Goal: Task Accomplishment & Management: Manage account settings

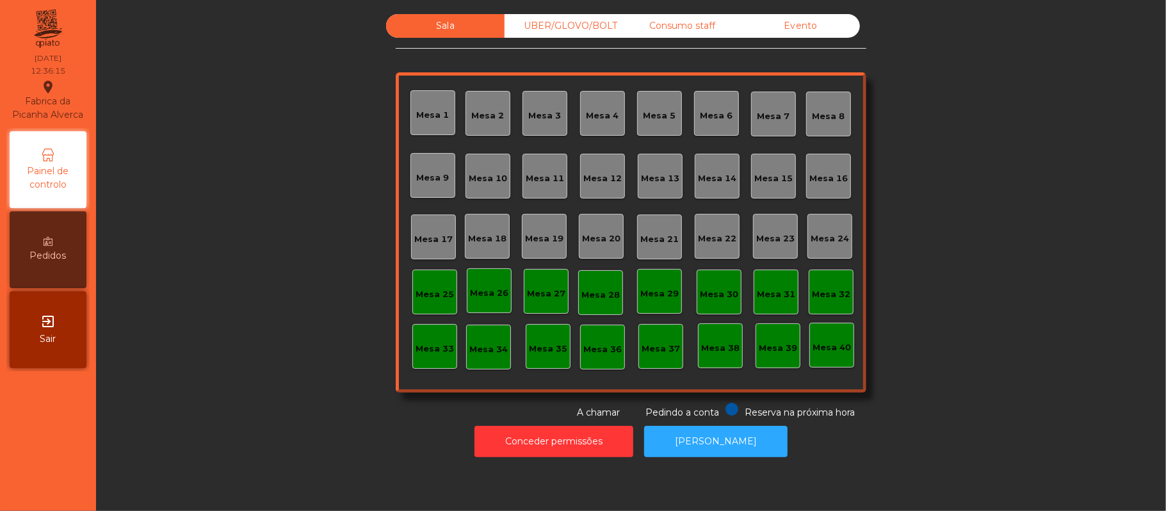
click at [816, 175] on div "Mesa 16" at bounding box center [828, 178] width 38 height 13
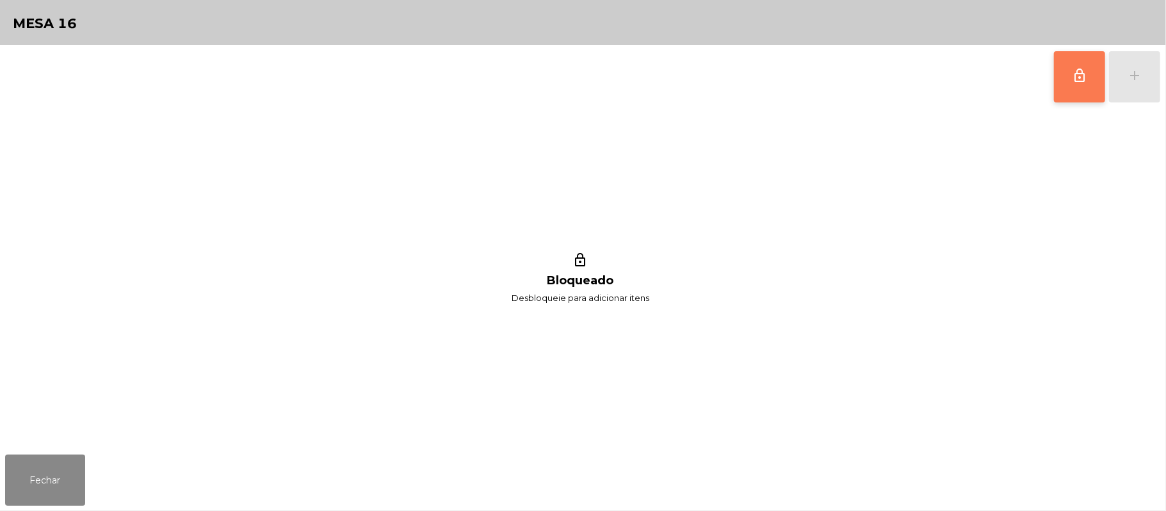
click at [1066, 70] on button "lock_outline" at bounding box center [1079, 76] width 51 height 51
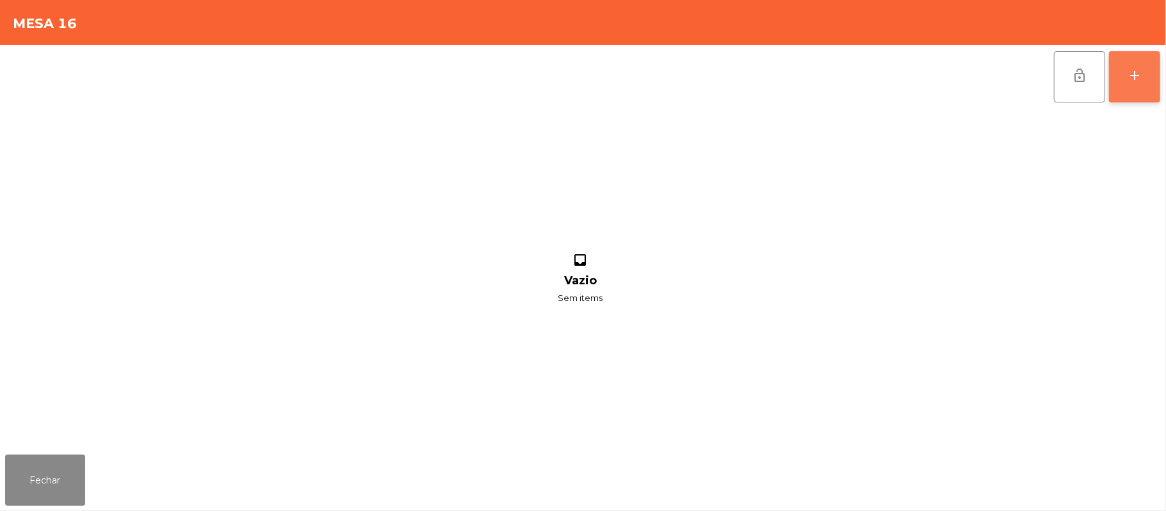
click at [1127, 69] on div "add" at bounding box center [1134, 75] width 15 height 15
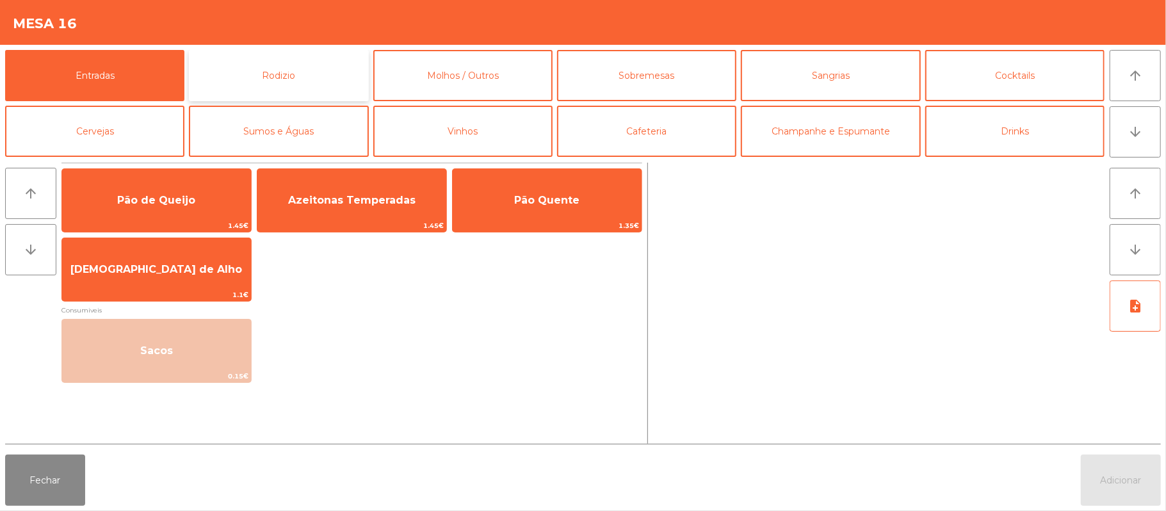
click at [296, 80] on button "Rodizio" at bounding box center [278, 75] width 179 height 51
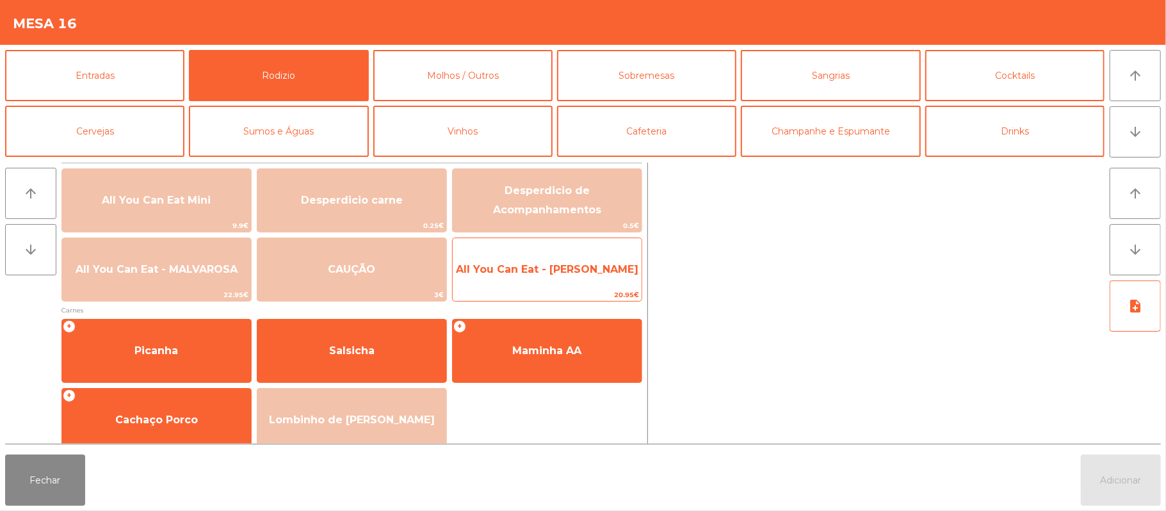
click at [586, 277] on span "All You Can Eat - [PERSON_NAME]" at bounding box center [547, 269] width 189 height 35
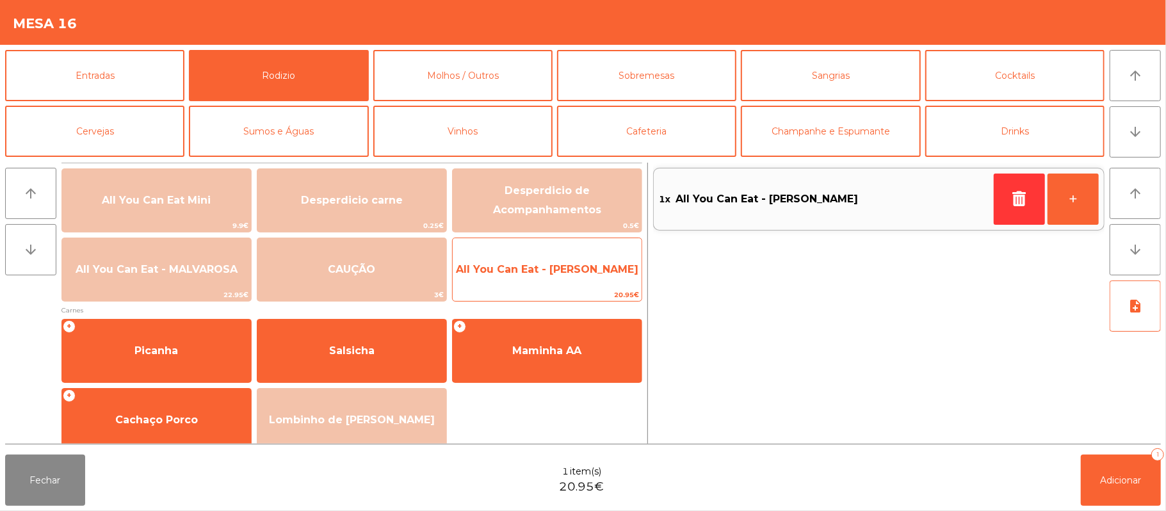
click at [570, 277] on span "All You Can Eat - [PERSON_NAME]" at bounding box center [547, 269] width 189 height 35
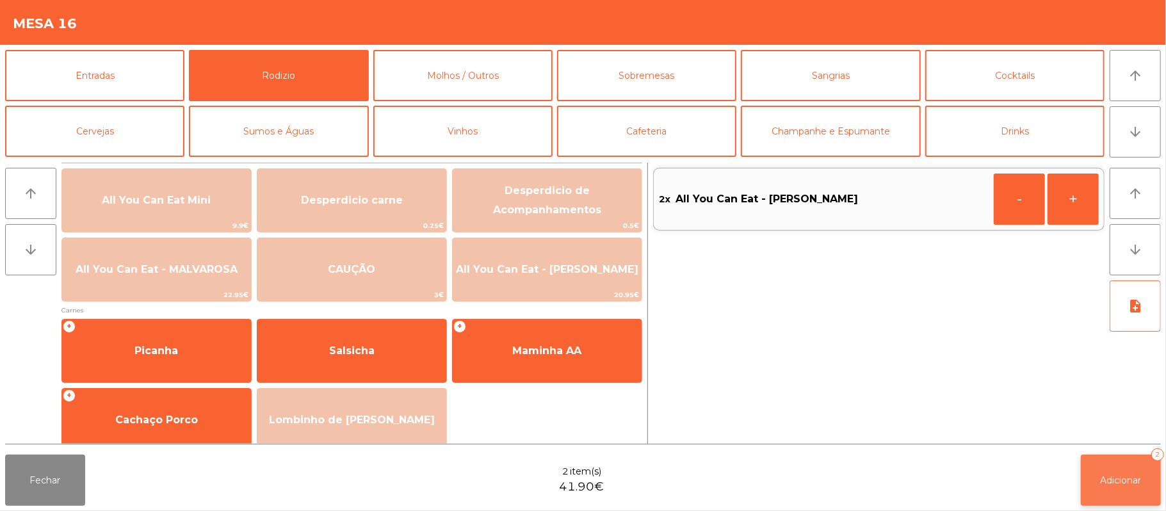
click at [1123, 470] on button "Adicionar 2" at bounding box center [1121, 480] width 80 height 51
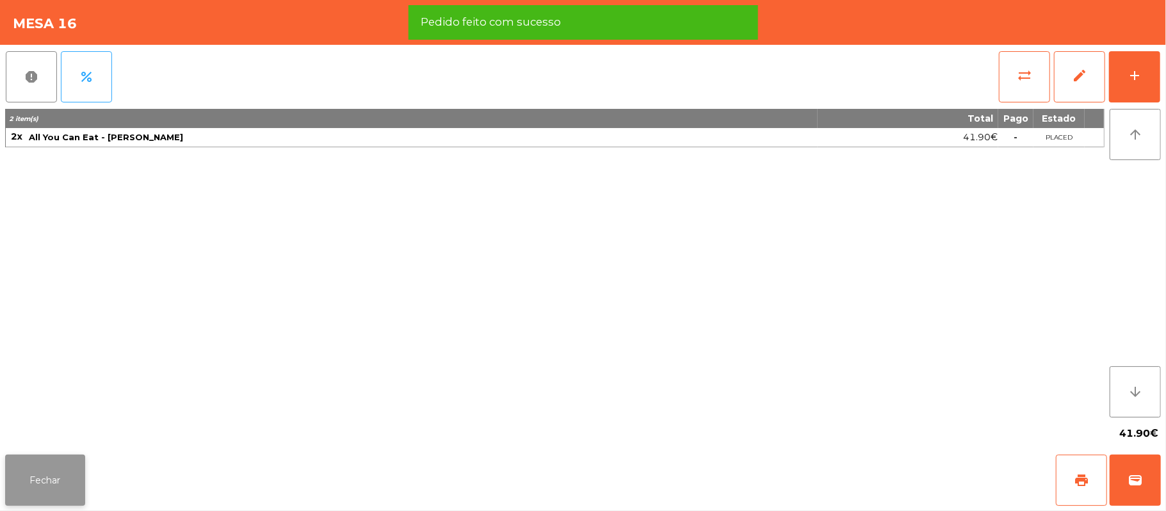
click at [39, 488] on button "Fechar" at bounding box center [45, 480] width 80 height 51
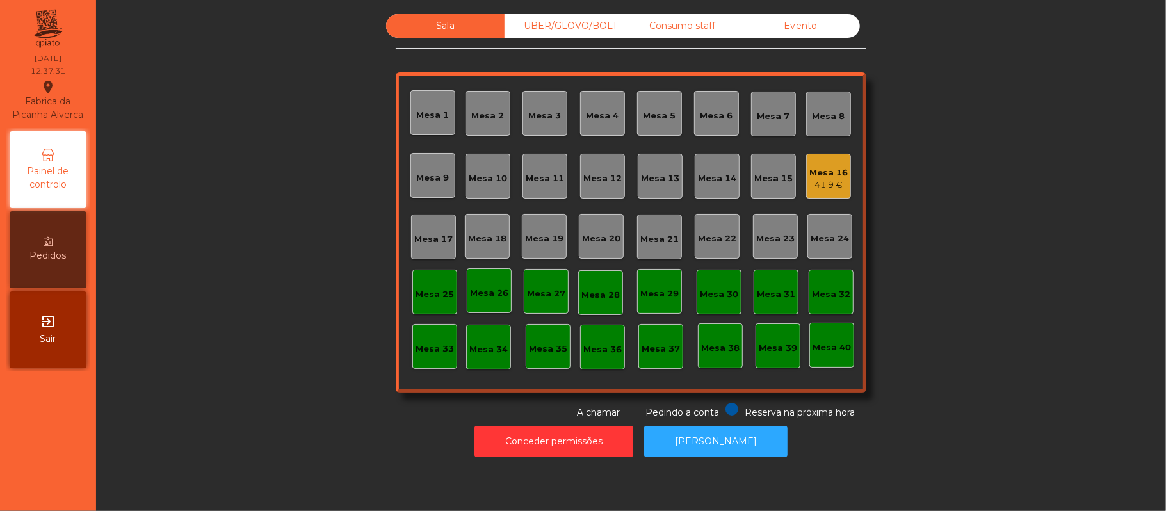
click at [554, 21] on div "UBER/GLOVO/BOLT" at bounding box center [563, 26] width 118 height 24
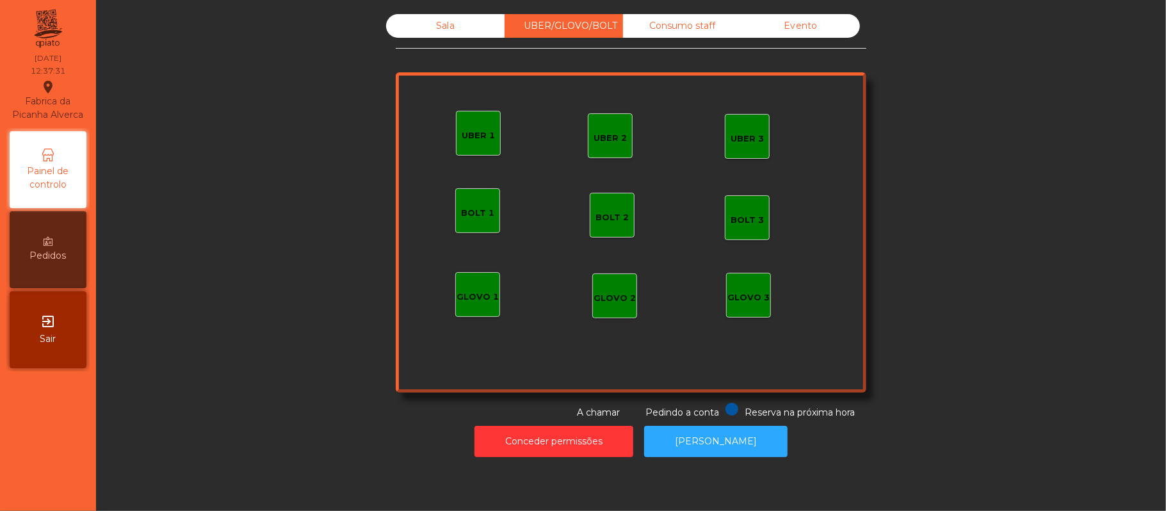
click at [456, 138] on div "UBER 1" at bounding box center [478, 133] width 45 height 45
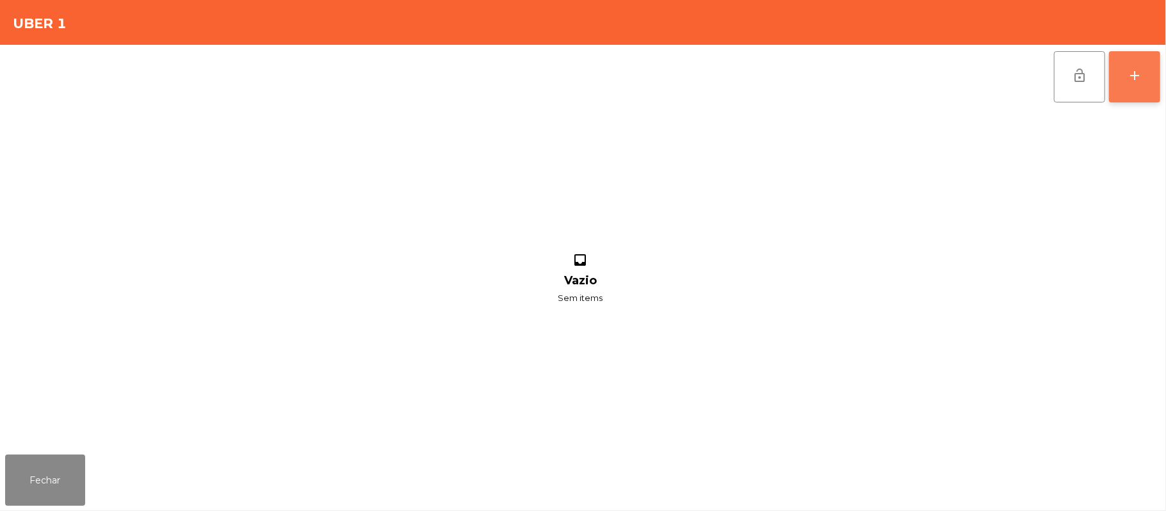
click at [1127, 68] on div "add" at bounding box center [1134, 75] width 15 height 15
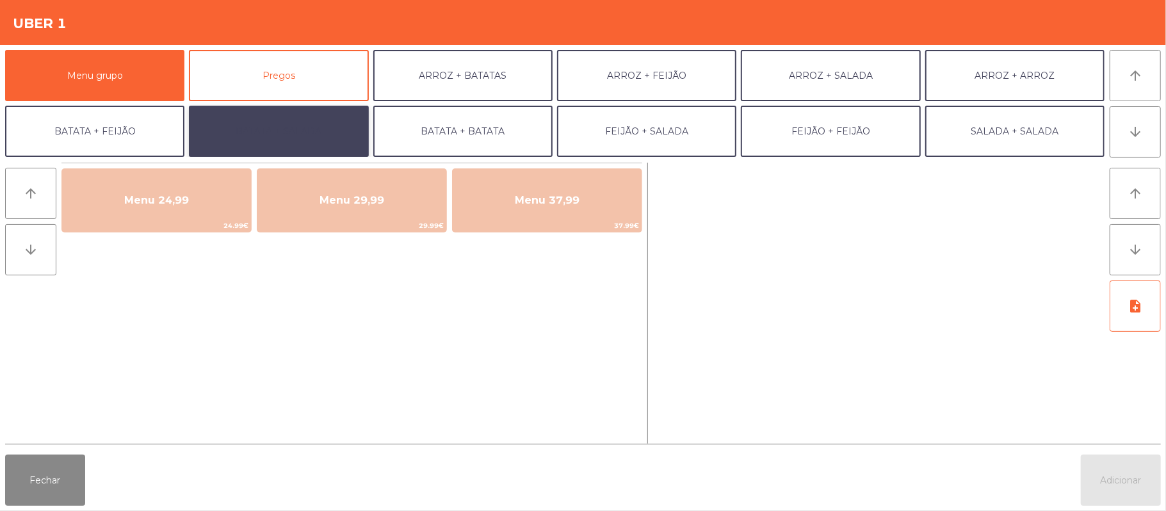
click at [319, 139] on button "BATATA + SALADA" at bounding box center [278, 131] width 179 height 51
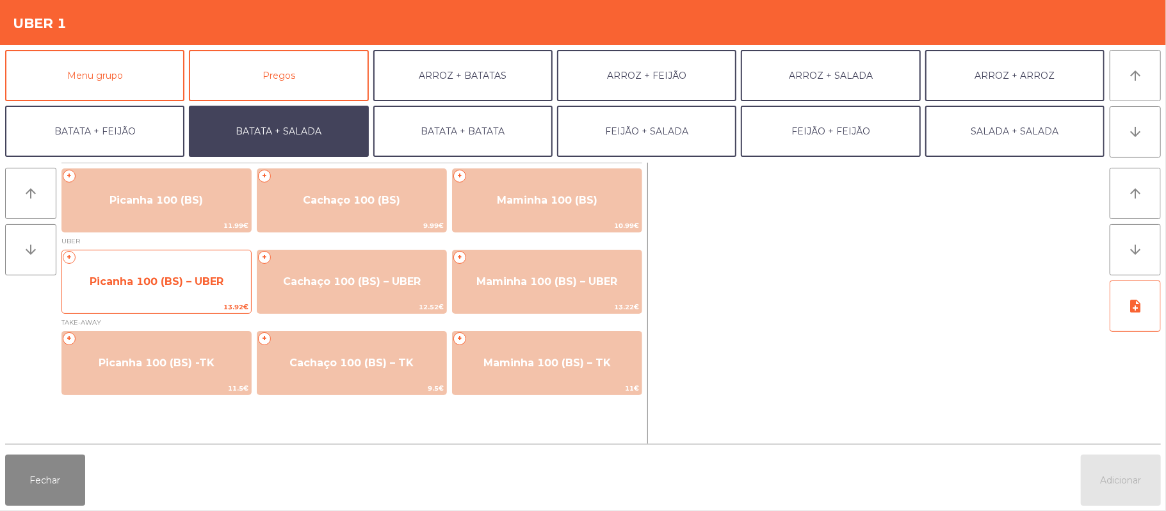
click at [167, 286] on span "Picanha 100 (BS) – UBER" at bounding box center [157, 281] width 134 height 12
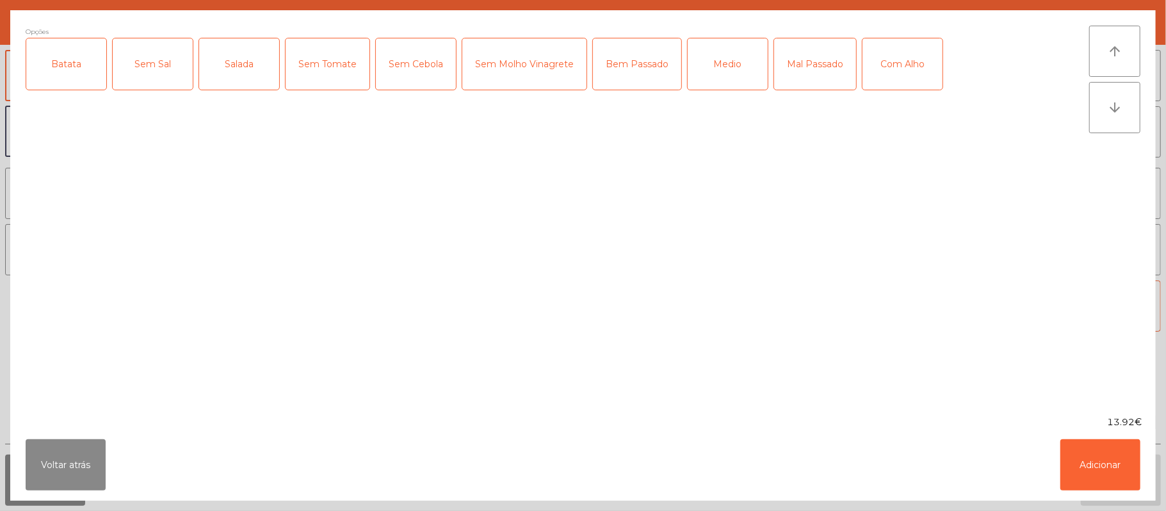
click at [76, 67] on div "Batata" at bounding box center [66, 63] width 80 height 51
click at [239, 69] on div "Salada" at bounding box center [239, 63] width 80 height 51
click at [643, 70] on div "Bem Passado" at bounding box center [637, 63] width 88 height 51
click at [894, 59] on div "Com Alho" at bounding box center [902, 63] width 80 height 51
click at [1100, 462] on button "Adicionar" at bounding box center [1100, 464] width 80 height 51
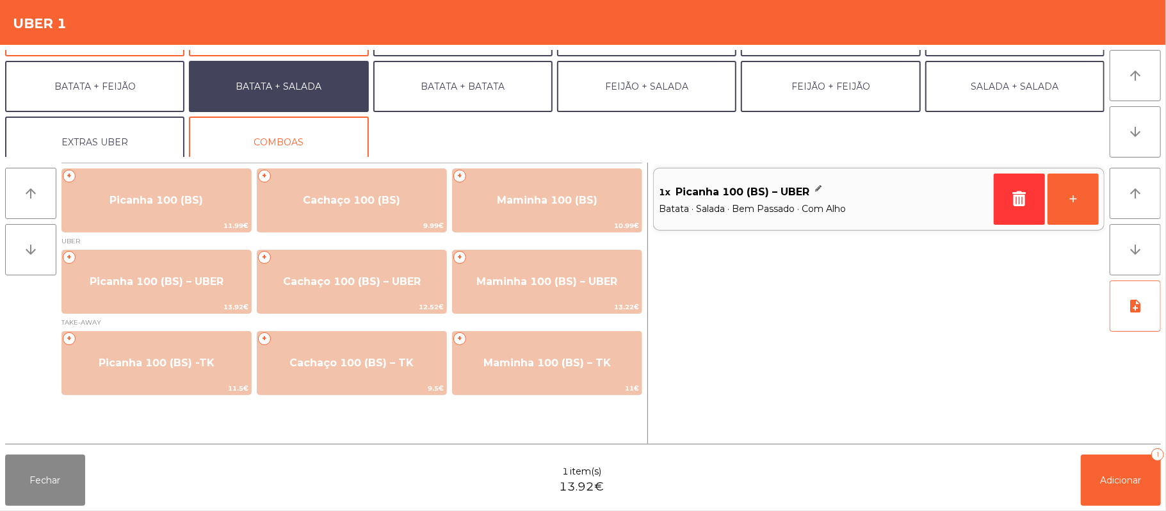
scroll to position [49, 0]
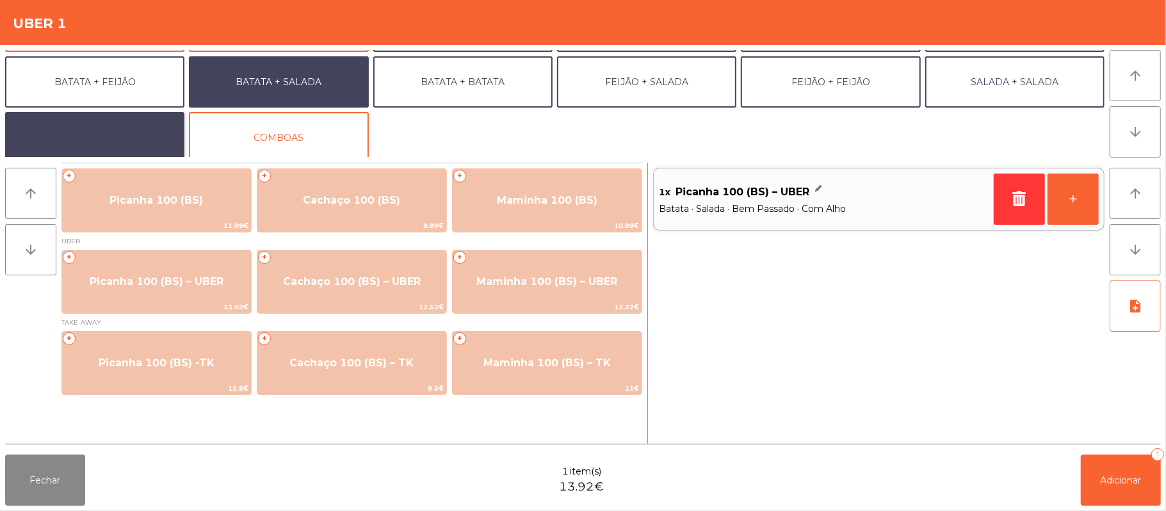
click at [96, 144] on button "EXTRAS UBER" at bounding box center [94, 137] width 179 height 51
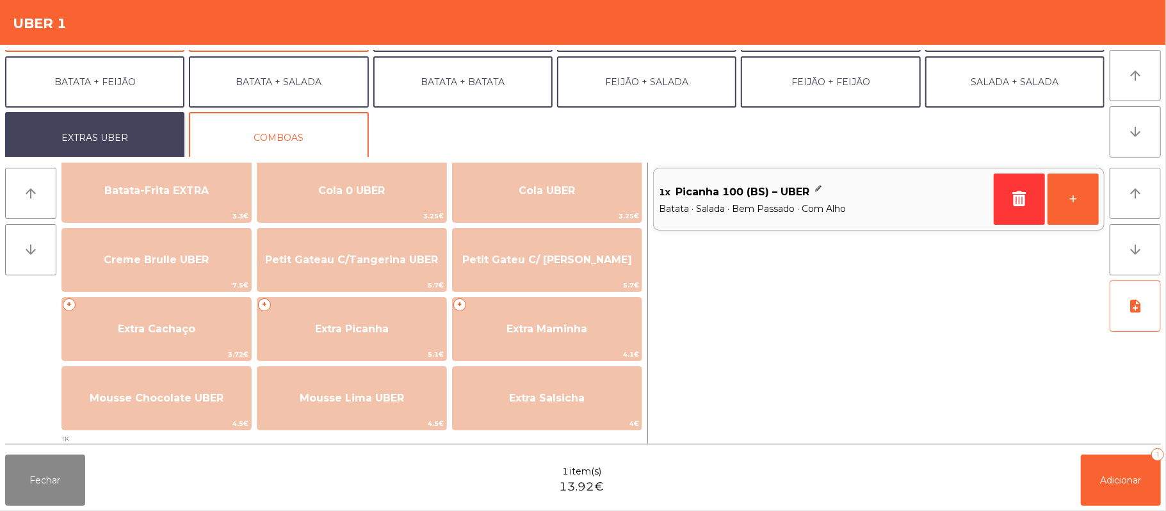
scroll to position [233, 0]
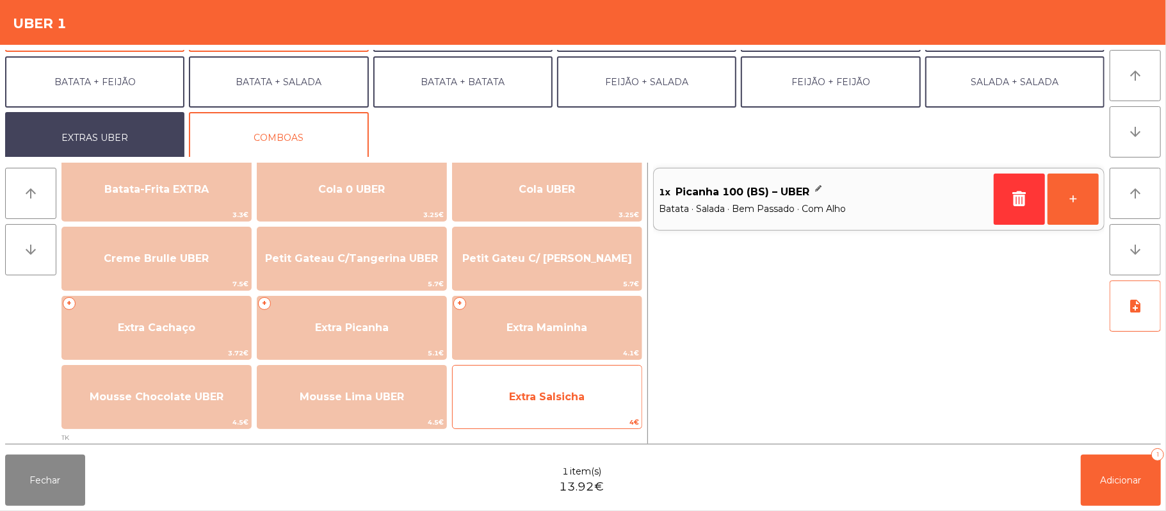
click at [547, 406] on span "Extra Salsicha" at bounding box center [547, 397] width 189 height 35
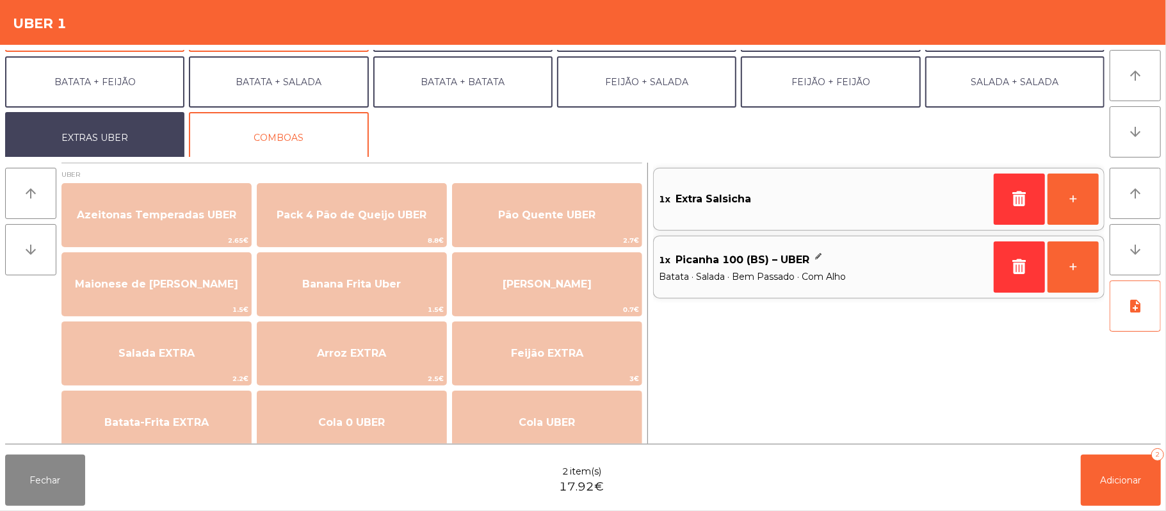
scroll to position [1, 0]
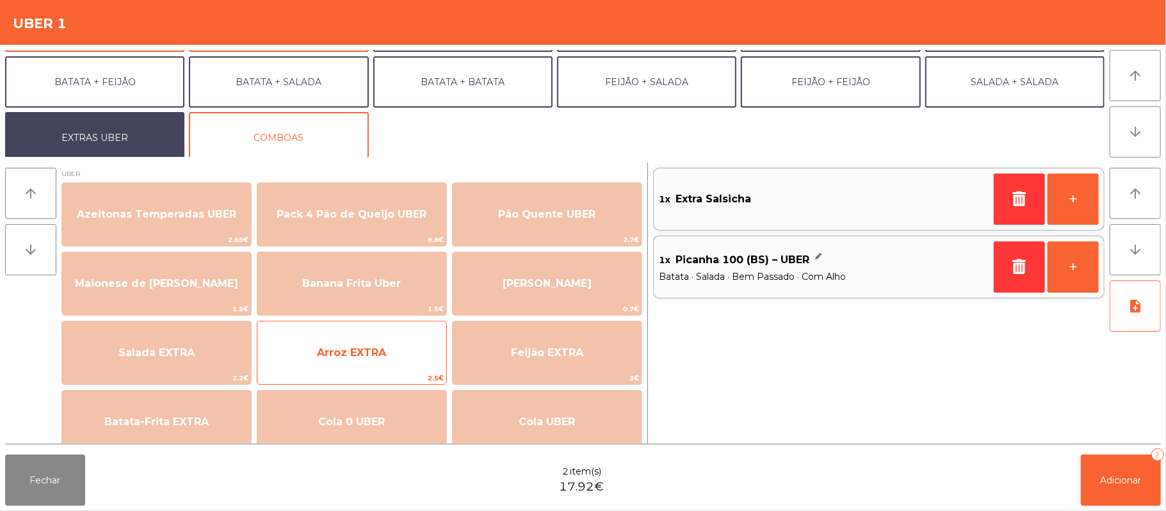
click at [384, 362] on span "Arroz EXTRA" at bounding box center [351, 352] width 189 height 35
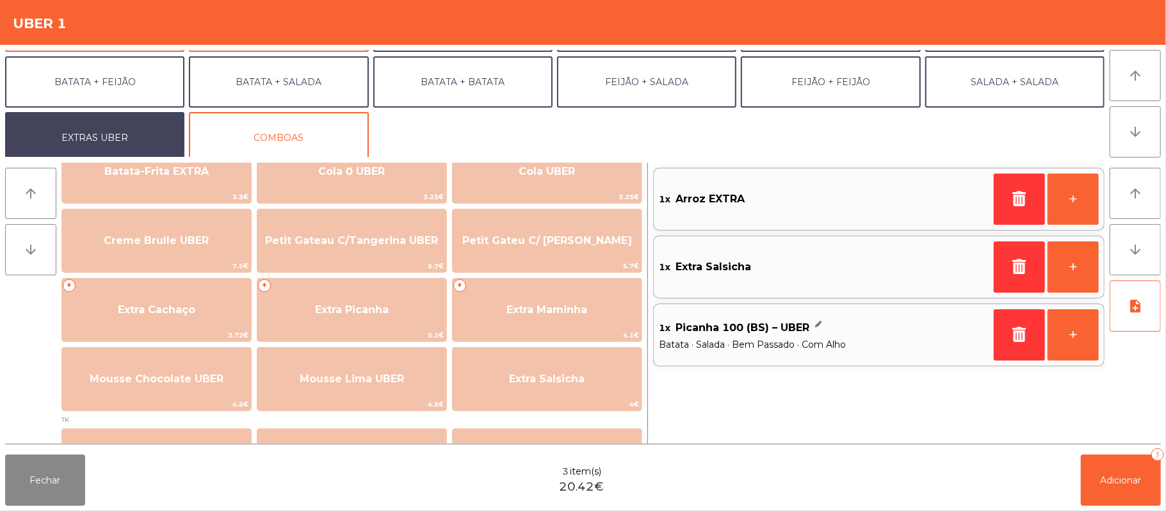
scroll to position [254, 0]
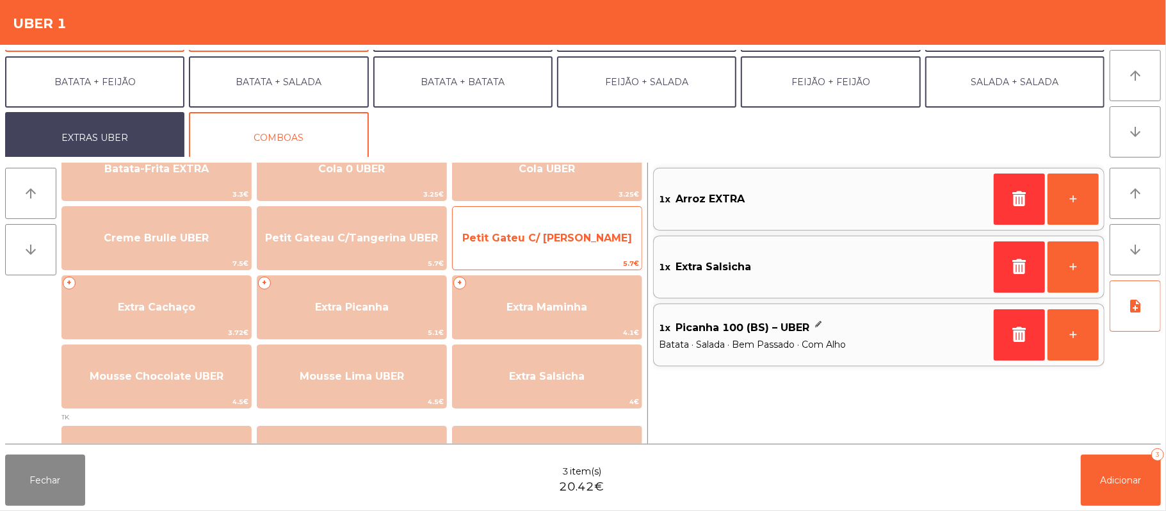
click at [580, 232] on span "Petit Gateu C/ [PERSON_NAME]" at bounding box center [547, 238] width 170 height 12
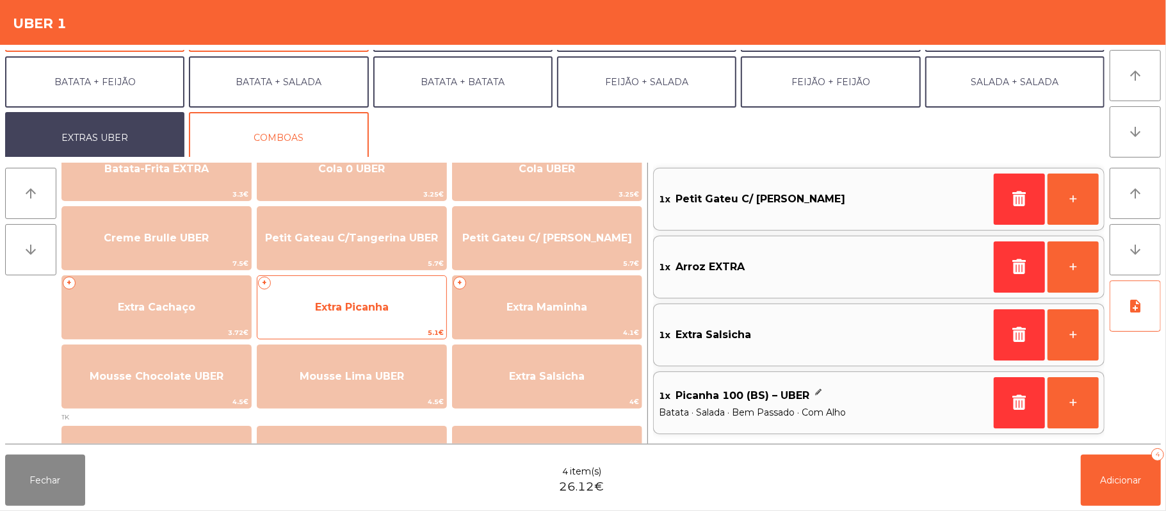
click at [387, 310] on span "Extra Picanha" at bounding box center [352, 307] width 74 height 12
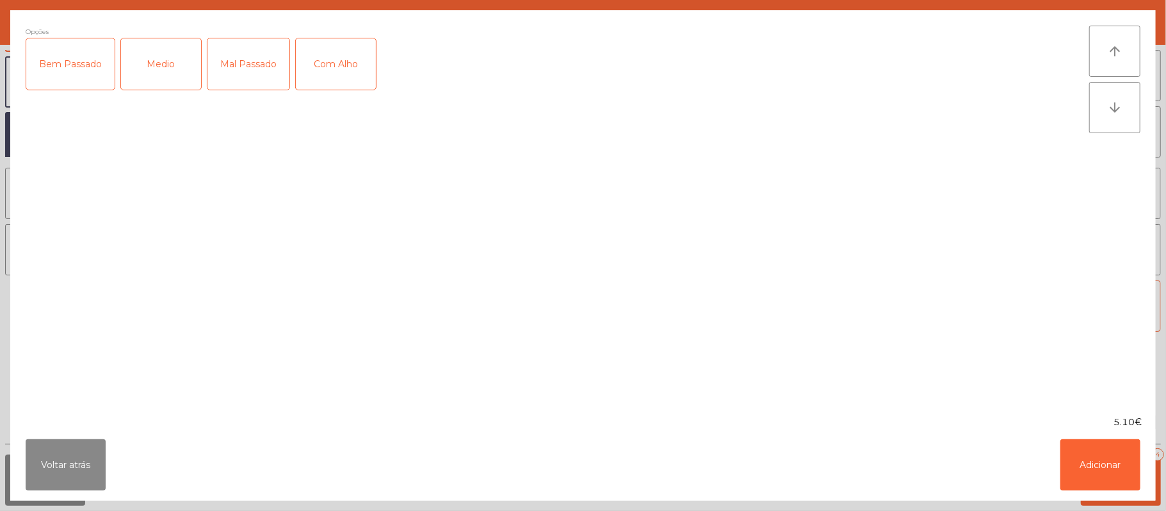
click at [77, 70] on div "Bem Passado" at bounding box center [70, 63] width 88 height 51
click at [343, 85] on div "Com Alho" at bounding box center [336, 63] width 80 height 51
click at [1100, 471] on button "Adicionar" at bounding box center [1100, 464] width 80 height 51
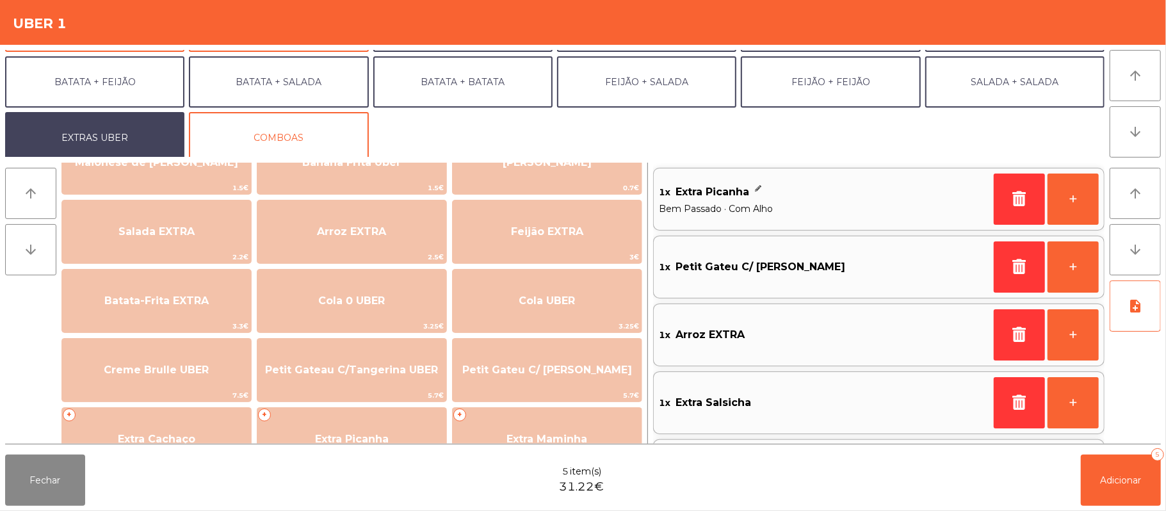
scroll to position [124, 0]
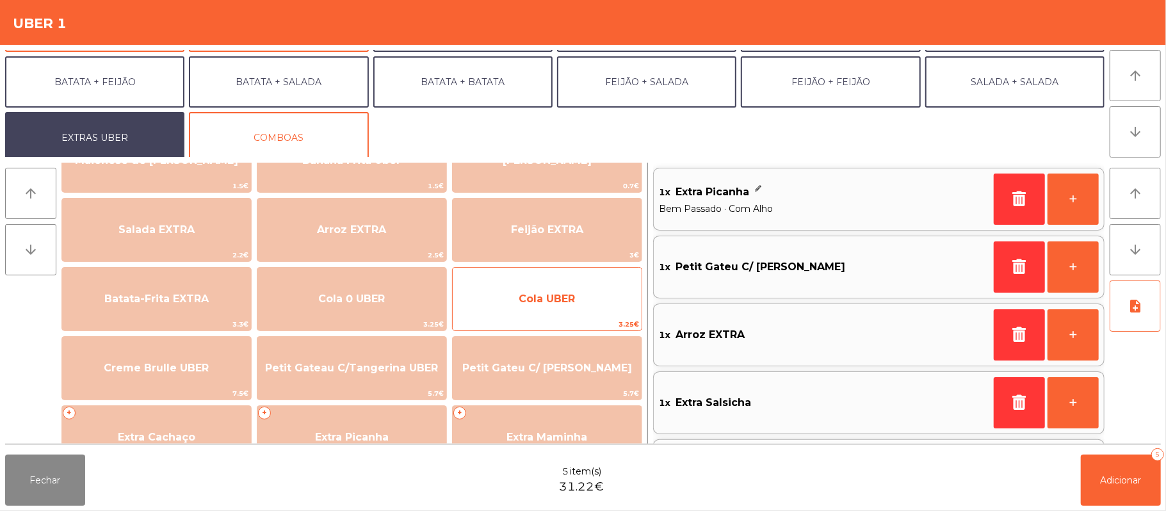
click at [574, 296] on span "Cola UBER" at bounding box center [547, 299] width 56 height 12
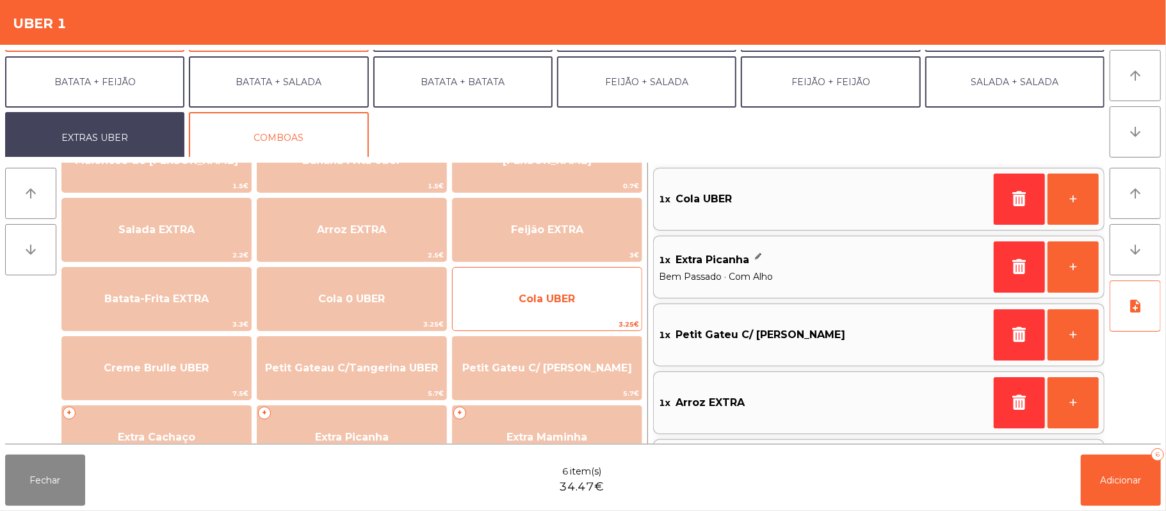
scroll to position [5, 0]
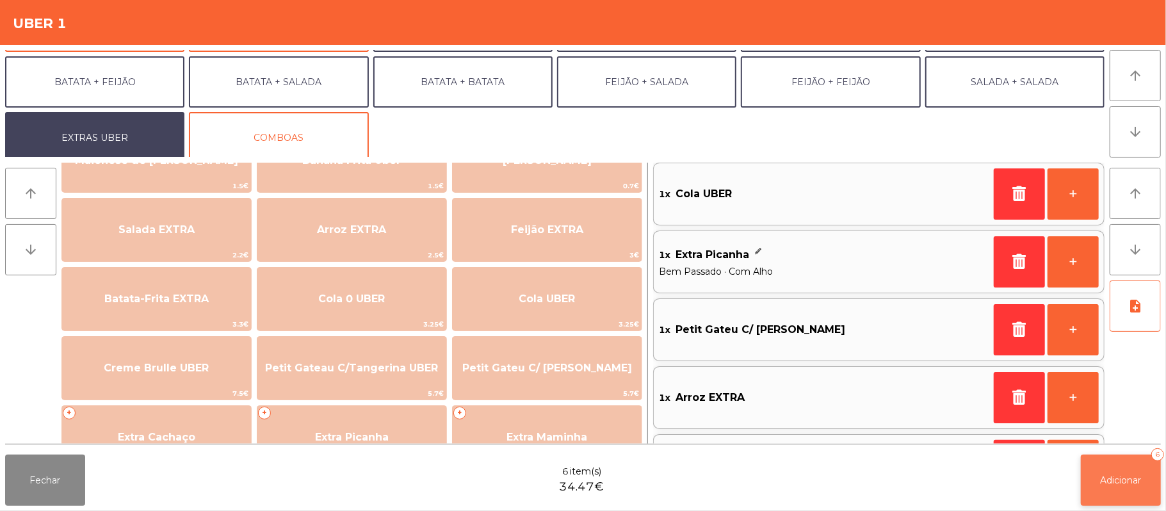
click at [1117, 495] on button "Adicionar 6" at bounding box center [1121, 480] width 80 height 51
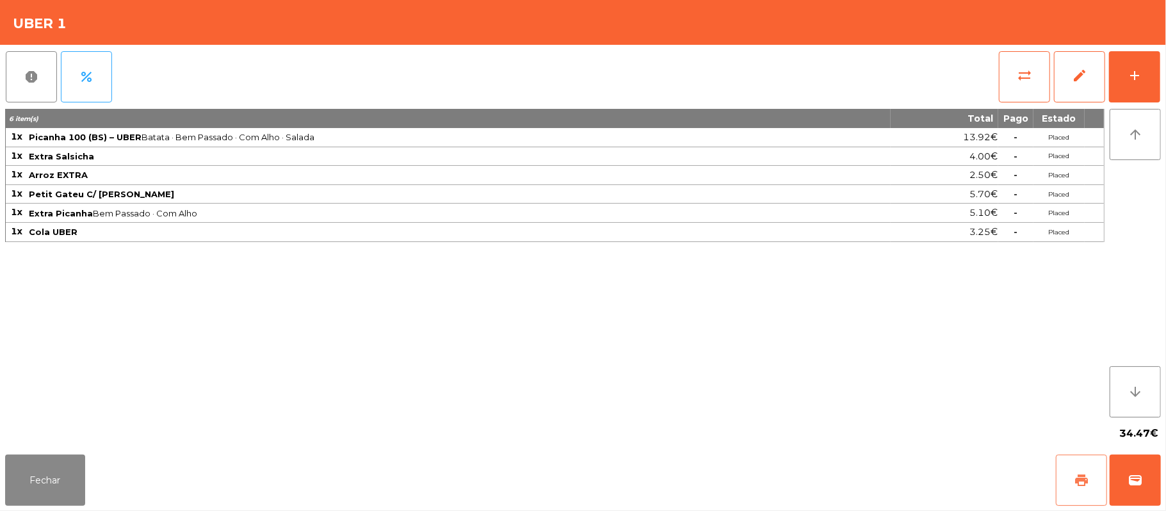
click at [1076, 483] on span "print" at bounding box center [1081, 479] width 15 height 15
click at [78, 480] on button "Fechar" at bounding box center [45, 480] width 80 height 51
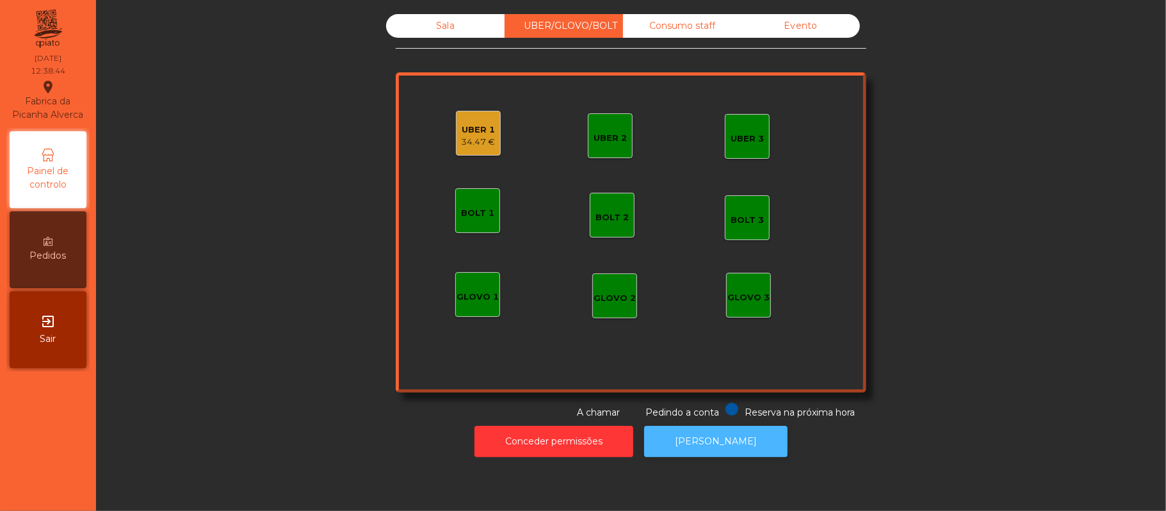
click at [697, 446] on button "[PERSON_NAME]" at bounding box center [715, 441] width 143 height 31
click at [472, 137] on div "34.47 €" at bounding box center [479, 142] width 34 height 13
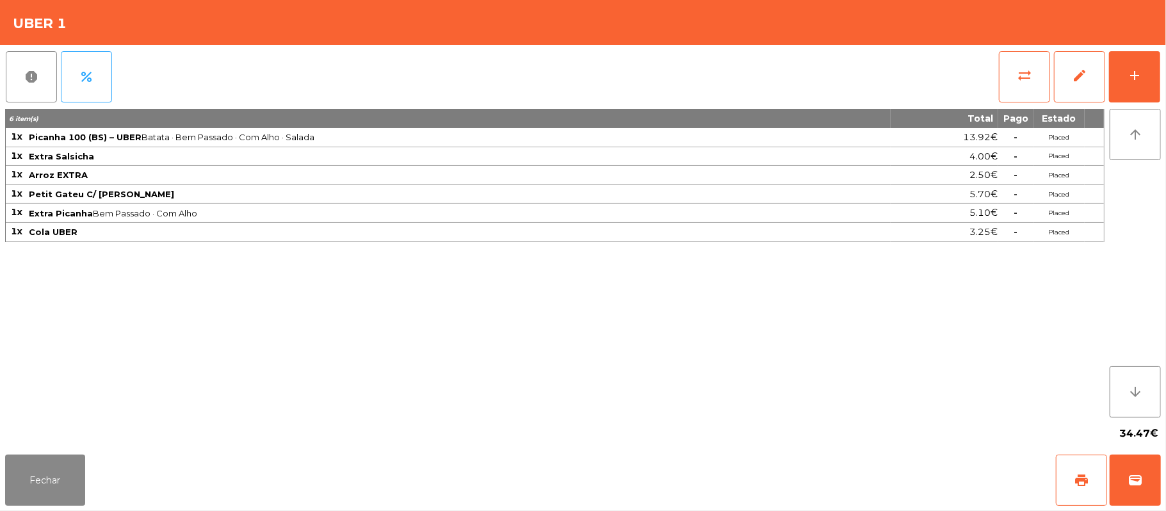
click at [1164, 488] on div "Fechar print wallet" at bounding box center [583, 479] width 1166 height 61
click at [1125, 488] on button "wallet" at bounding box center [1134, 480] width 51 height 51
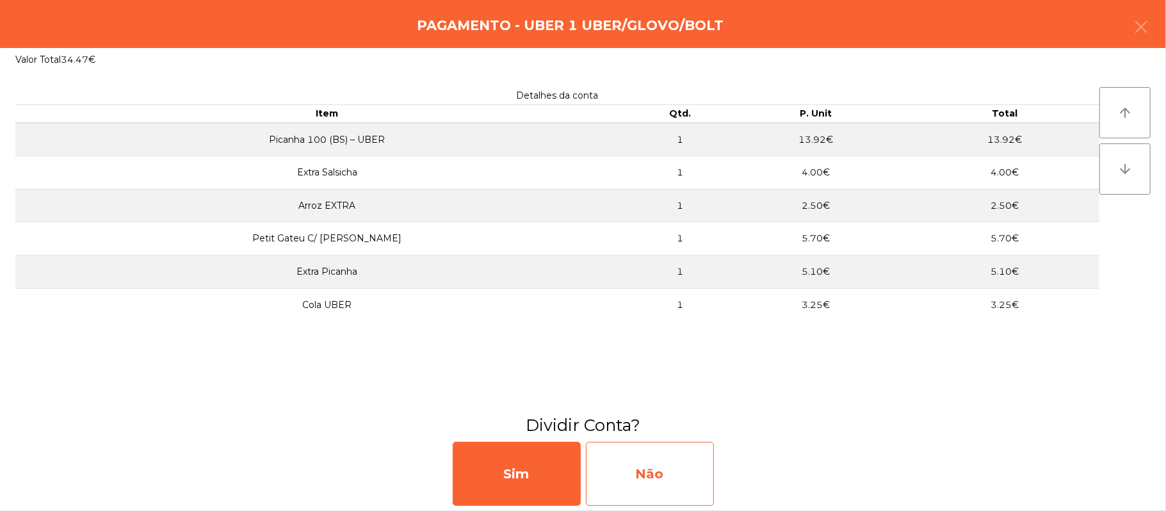
click at [653, 464] on div "Não" at bounding box center [650, 474] width 128 height 64
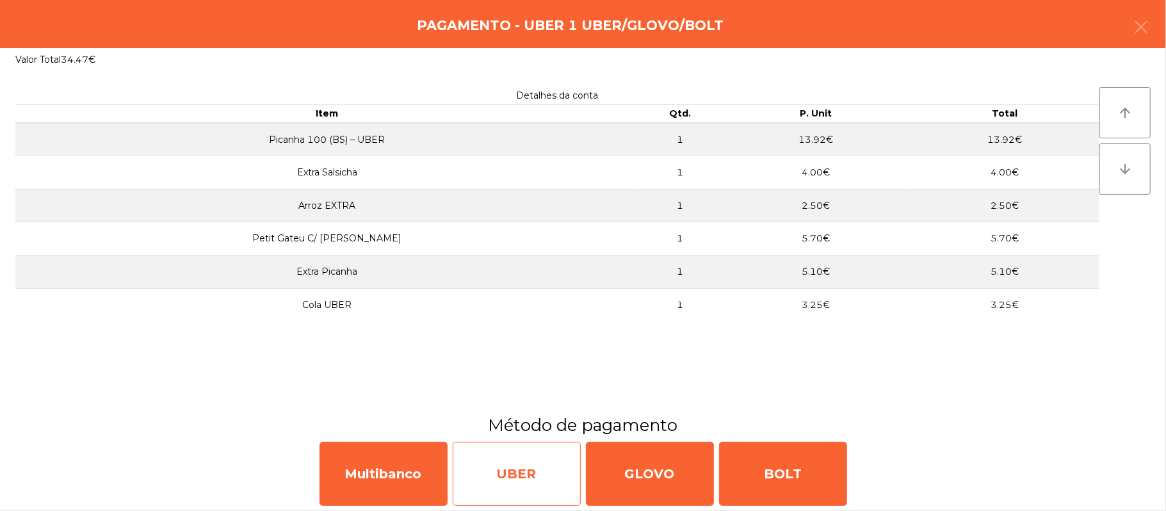
click at [487, 474] on div "UBER" at bounding box center [517, 474] width 128 height 64
select select "**"
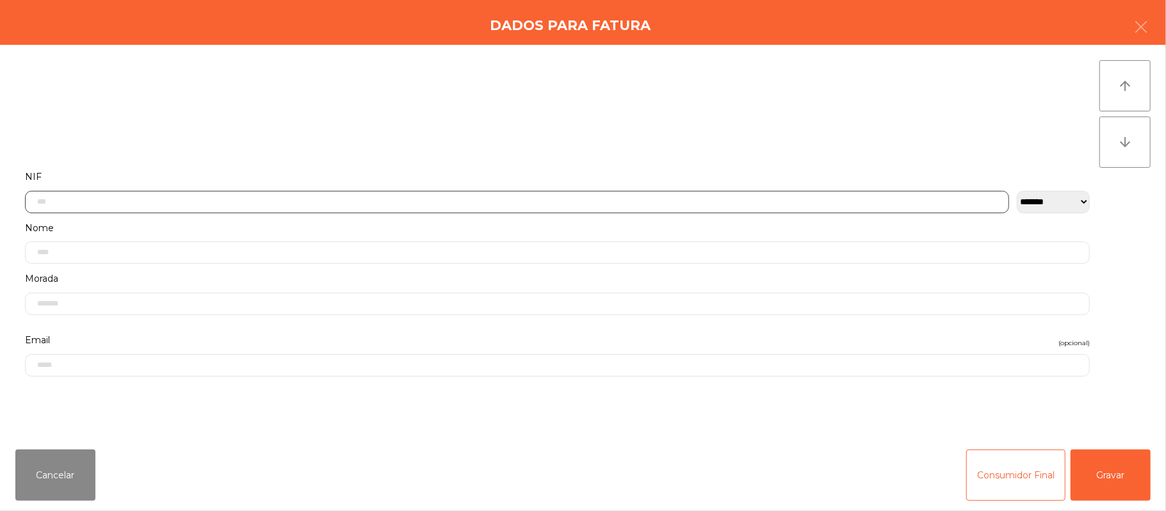
click at [467, 203] on input "text" at bounding box center [517, 202] width 984 height 22
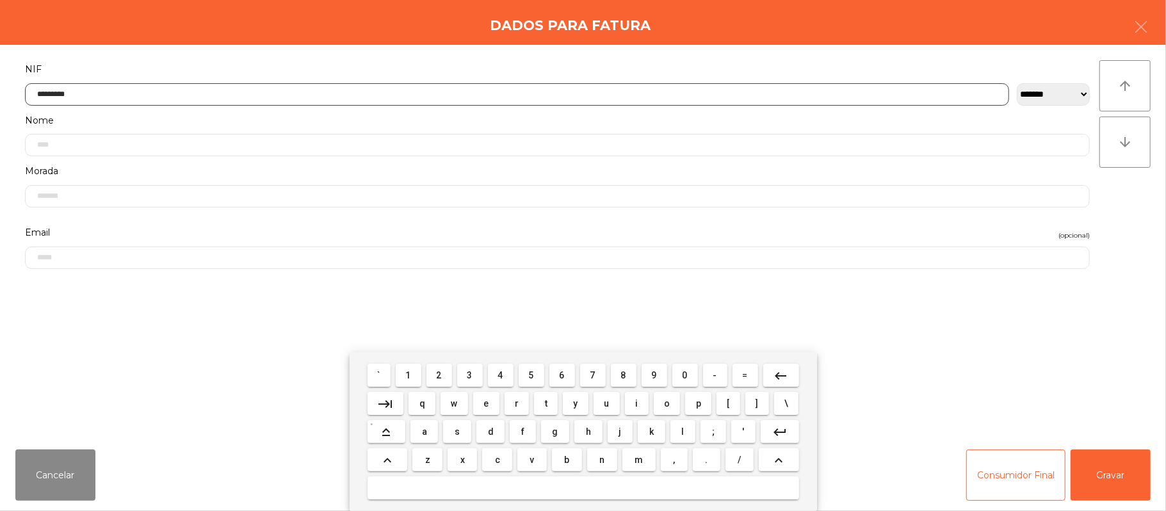
type input "*********"
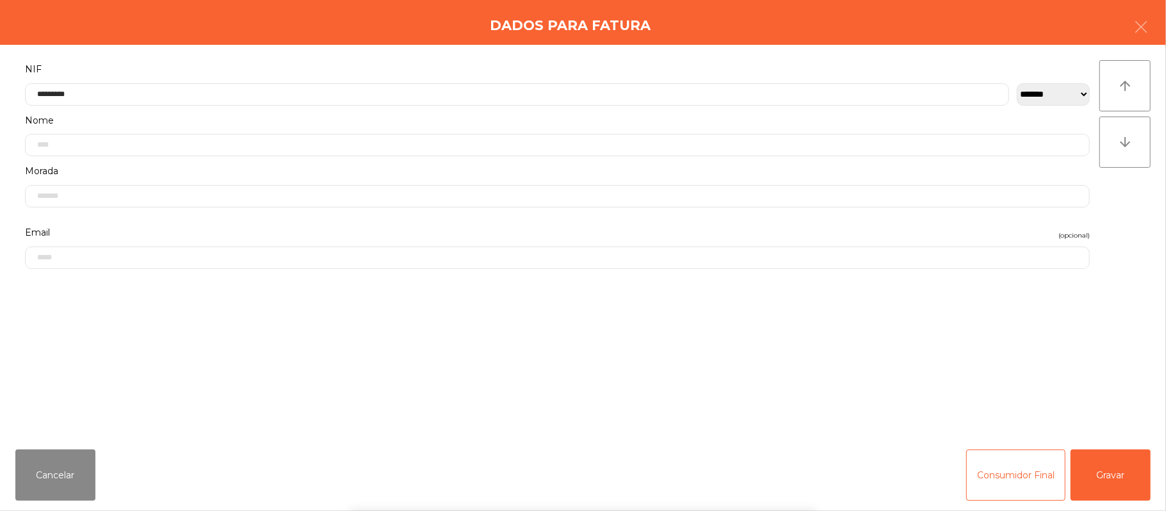
click at [1124, 490] on div "` 1 2 3 4 5 6 7 8 9 0 - = keyboard_backspace keyboard_tab q w e r t y u i o p […" at bounding box center [583, 431] width 1166 height 159
click at [1123, 480] on button "Gravar" at bounding box center [1110, 474] width 80 height 51
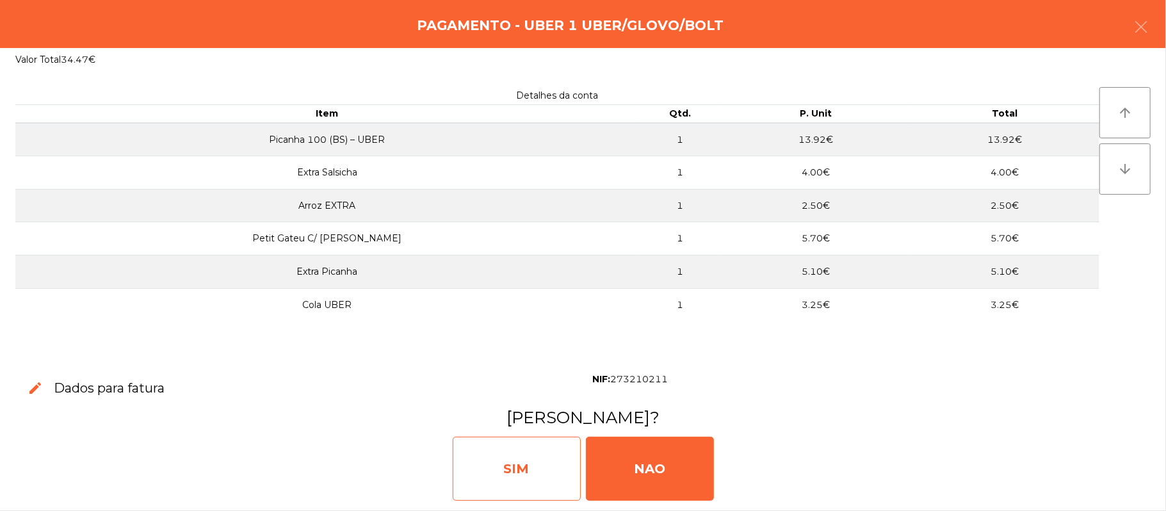
click at [528, 460] on div "SIM" at bounding box center [517, 469] width 128 height 64
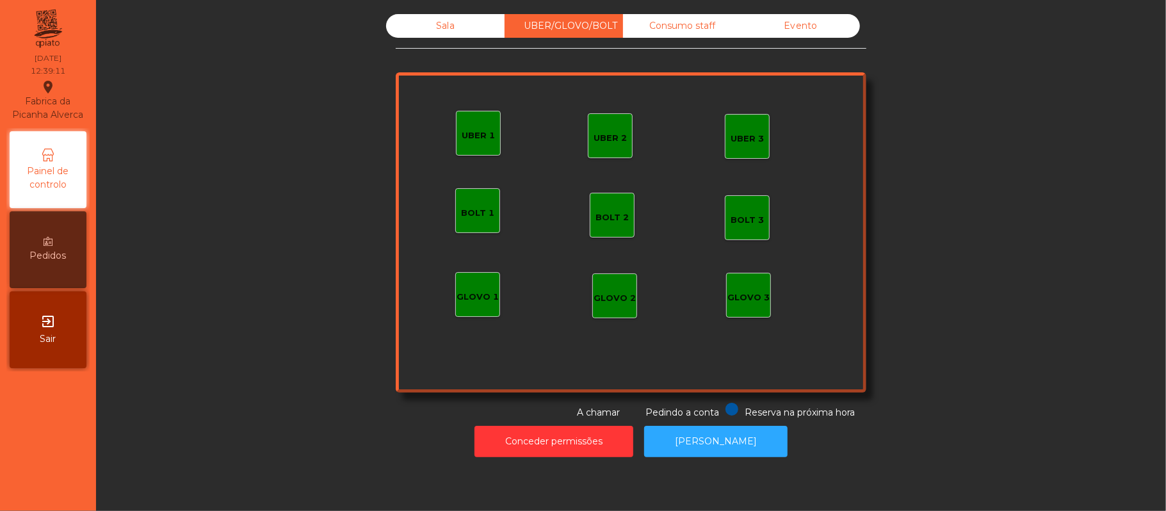
click at [441, 26] on div "Sala" at bounding box center [445, 26] width 118 height 24
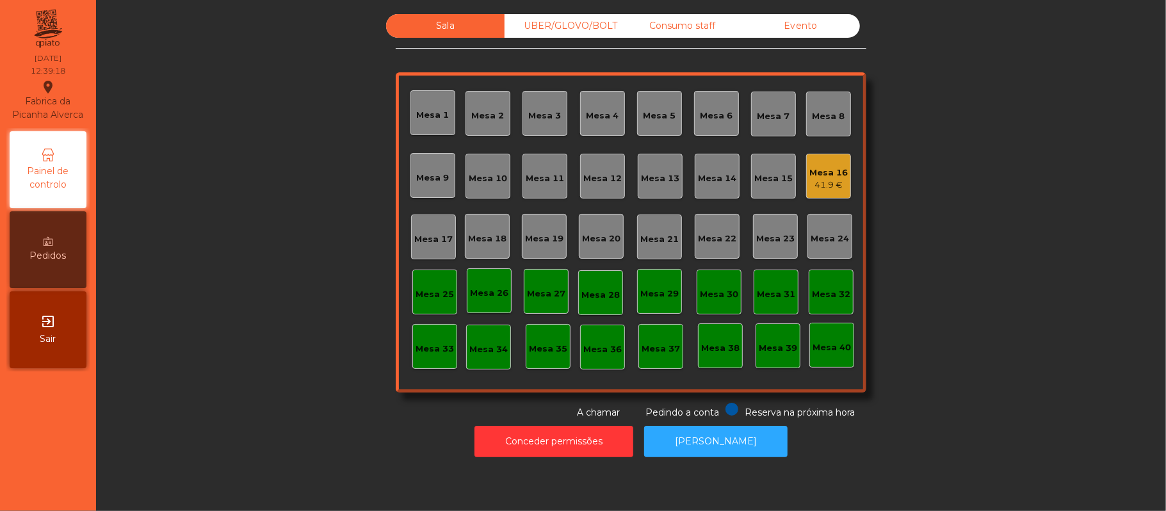
click at [812, 184] on div "41.9 €" at bounding box center [828, 185] width 38 height 13
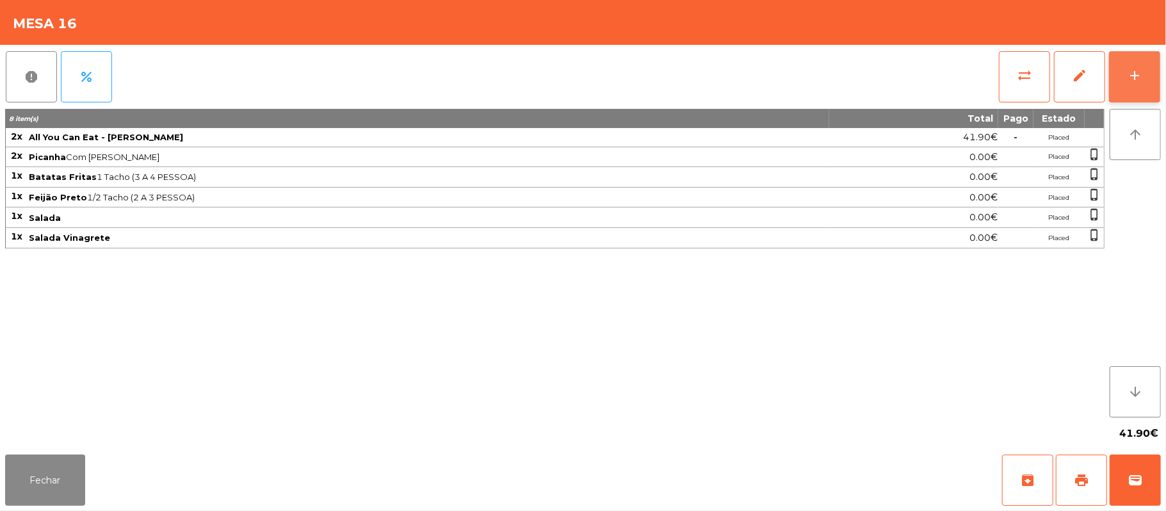
click at [1127, 72] on div "add" at bounding box center [1134, 75] width 15 height 15
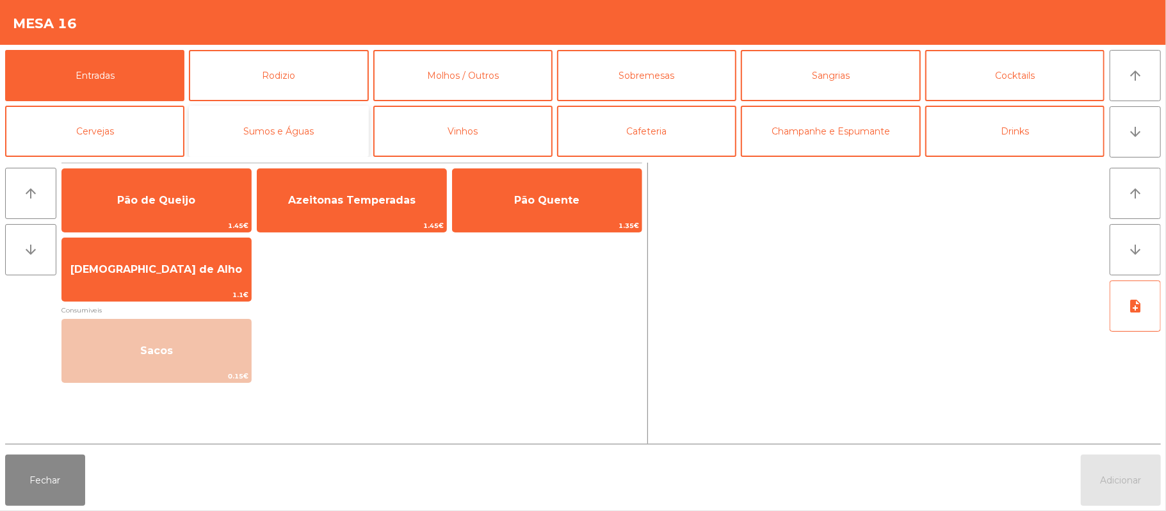
click at [318, 136] on button "Sumos e Águas" at bounding box center [278, 131] width 179 height 51
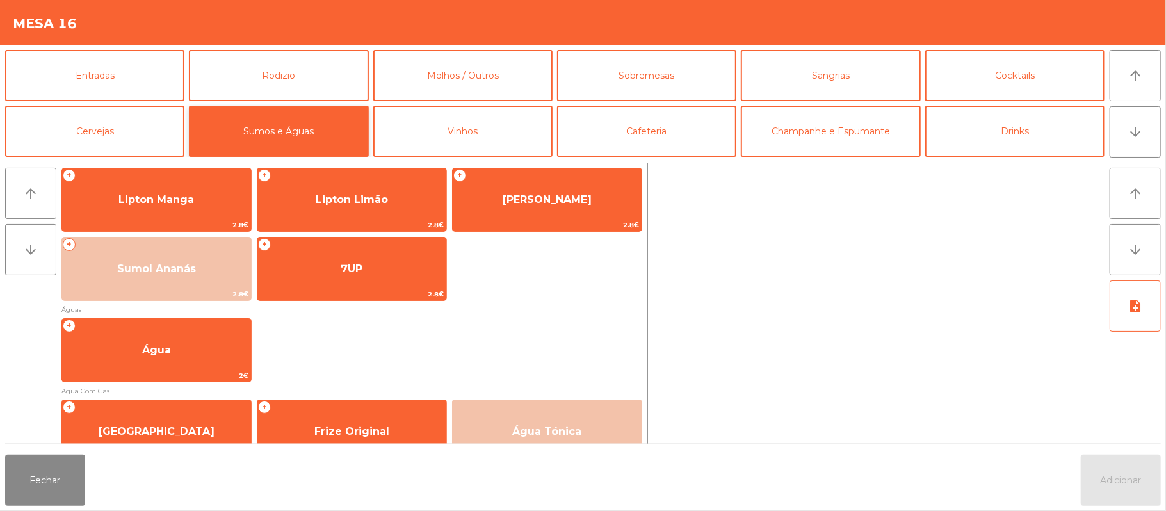
scroll to position [383, 0]
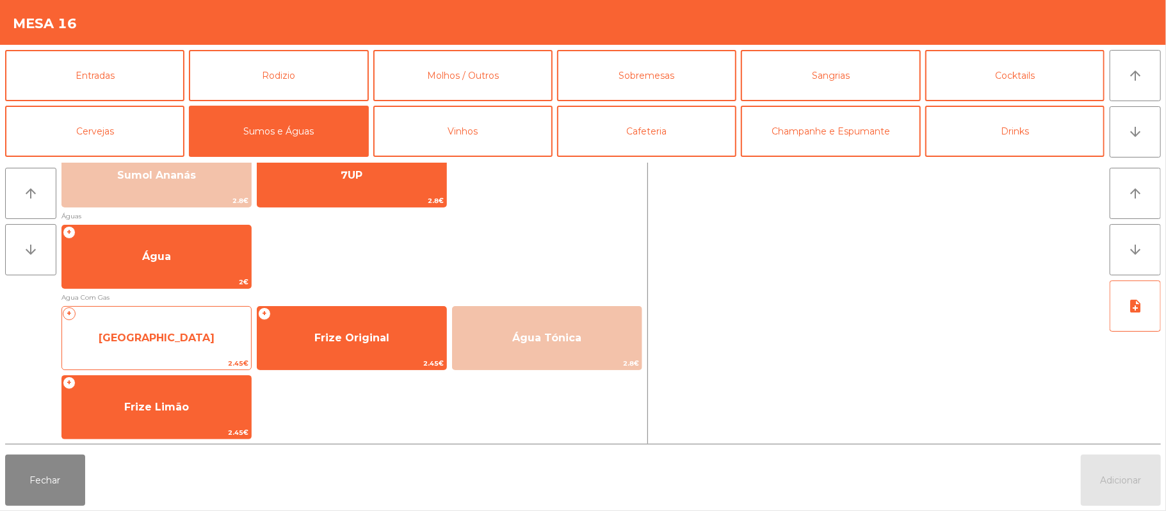
click at [165, 328] on span "[GEOGRAPHIC_DATA]" at bounding box center [156, 338] width 189 height 35
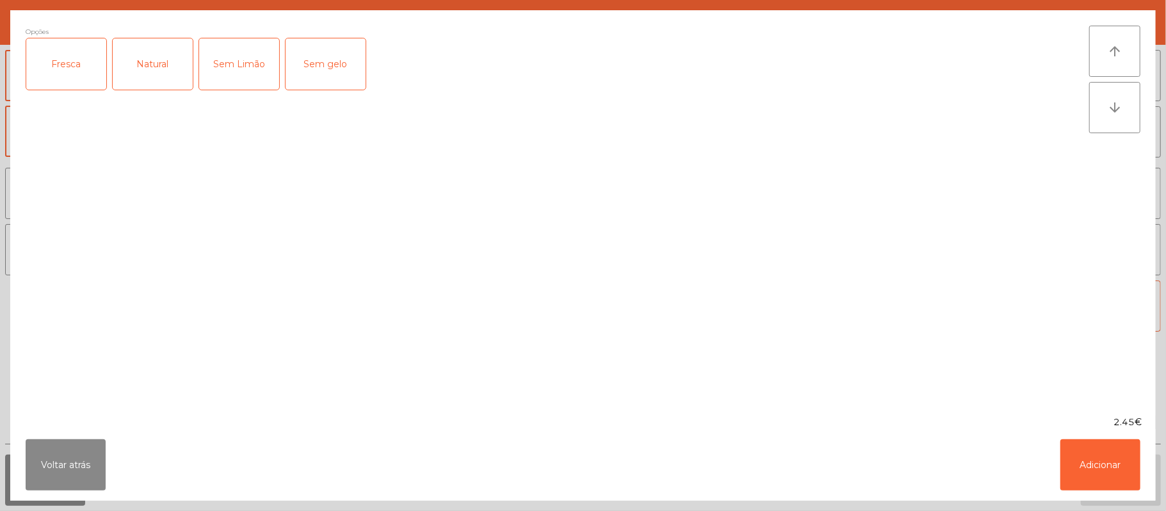
click at [69, 54] on div "Fresca" at bounding box center [66, 63] width 80 height 51
click at [1094, 483] on button "Adicionar" at bounding box center [1100, 464] width 80 height 51
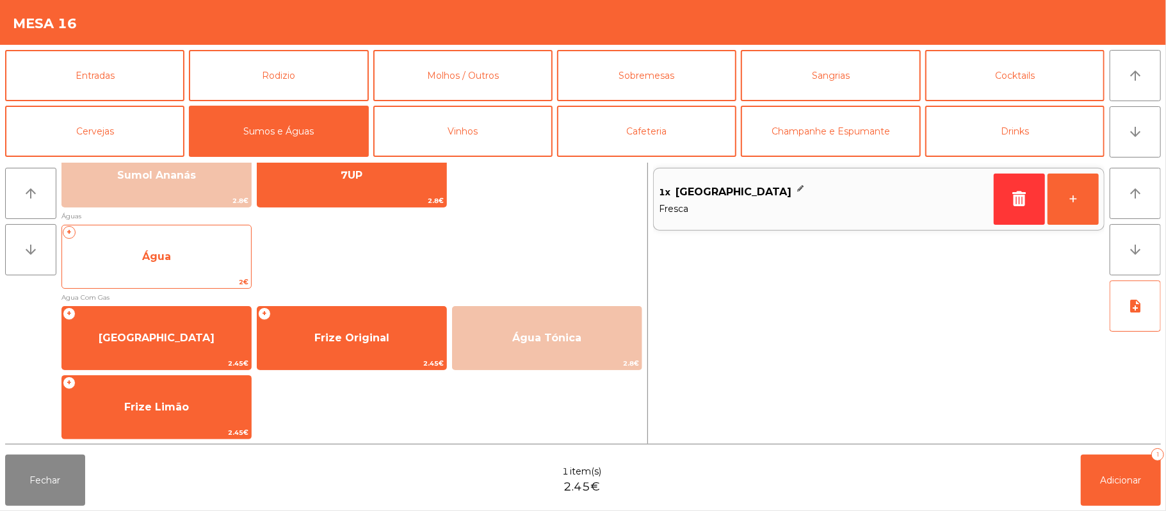
click at [187, 243] on span "Água" at bounding box center [156, 256] width 189 height 35
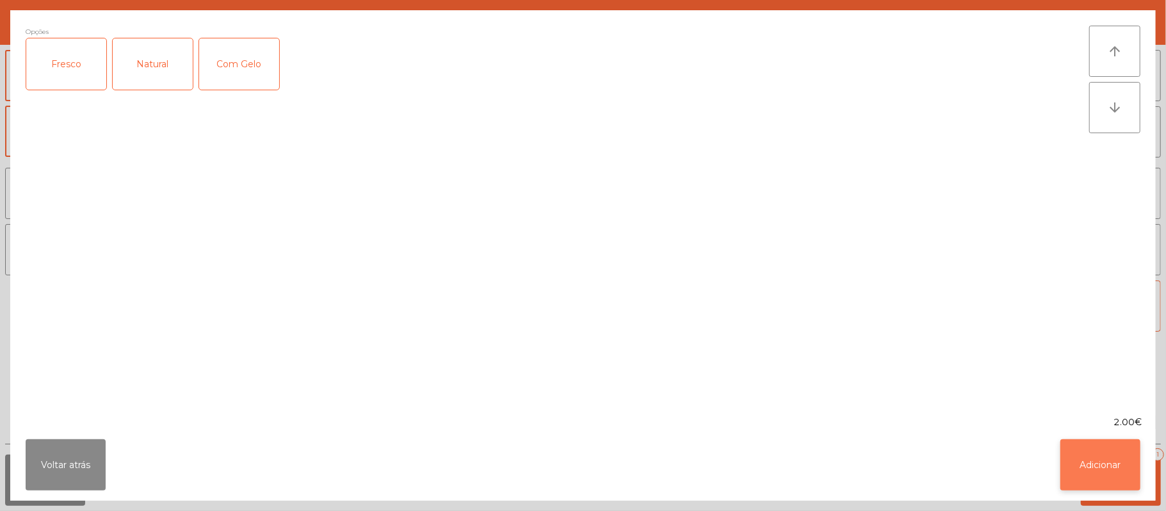
click at [1094, 457] on button "Adicionar" at bounding box center [1100, 464] width 80 height 51
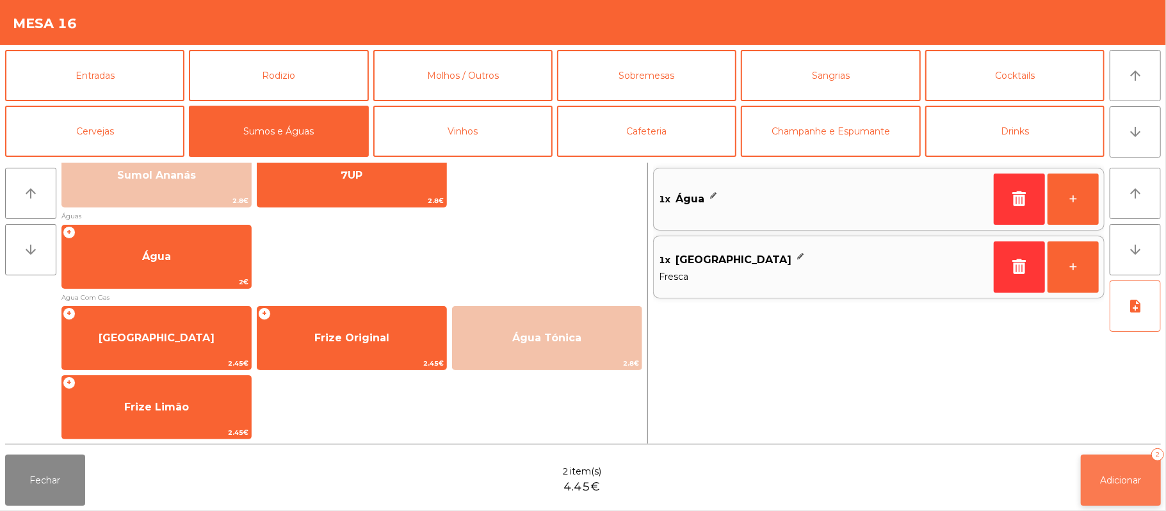
click at [1125, 470] on button "Adicionar 2" at bounding box center [1121, 480] width 80 height 51
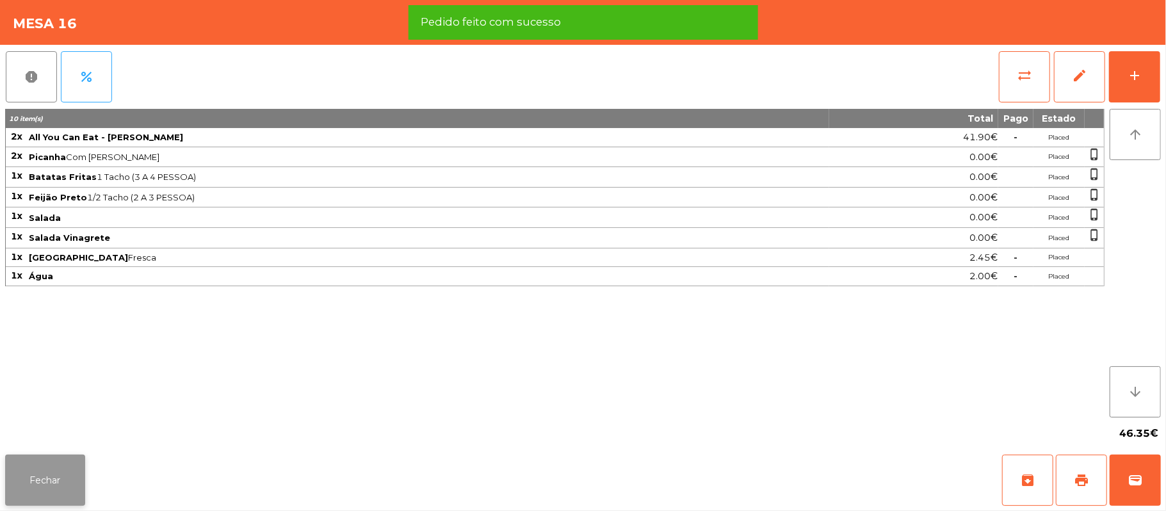
click at [46, 460] on button "Fechar" at bounding box center [45, 480] width 80 height 51
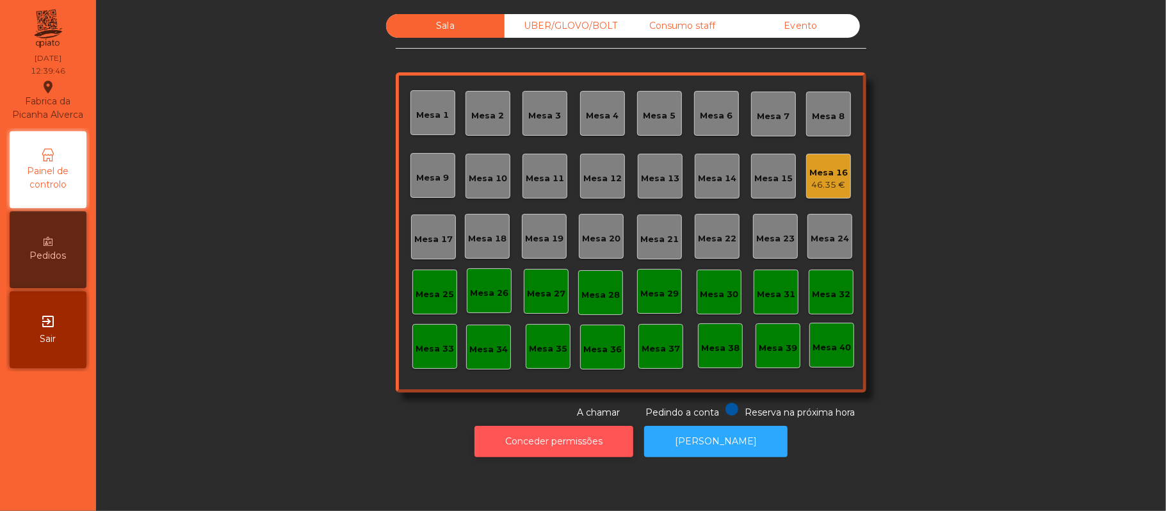
click at [582, 443] on button "Conceder permissões" at bounding box center [553, 441] width 159 height 31
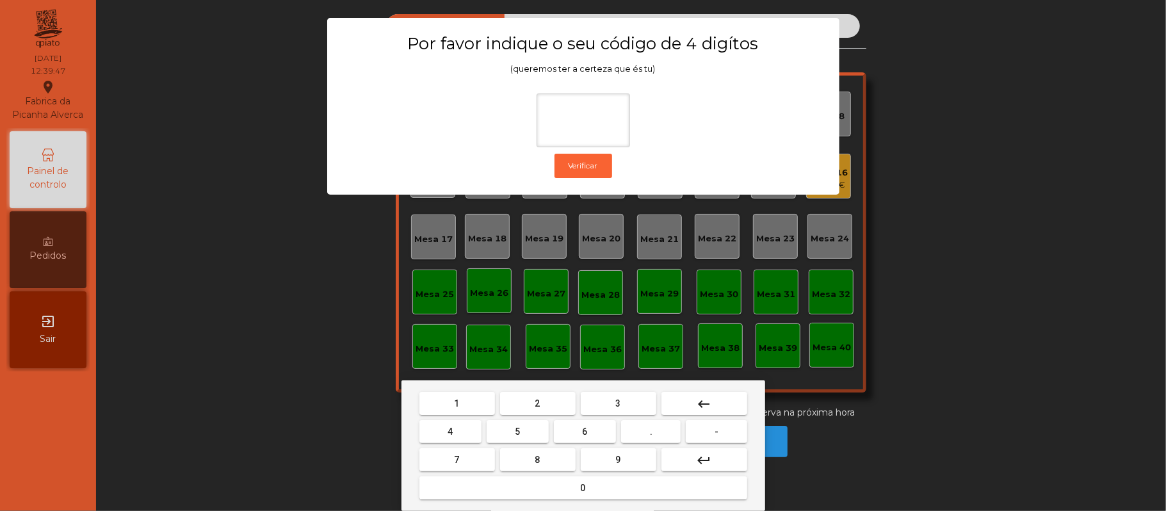
click at [542, 402] on button "2" at bounding box center [538, 403] width 76 height 23
click at [585, 431] on span "6" at bounding box center [585, 431] width 5 height 10
click at [456, 403] on span "1" at bounding box center [457, 403] width 5 height 10
click at [502, 438] on button "5" at bounding box center [518, 431] width 62 height 23
type input "****"
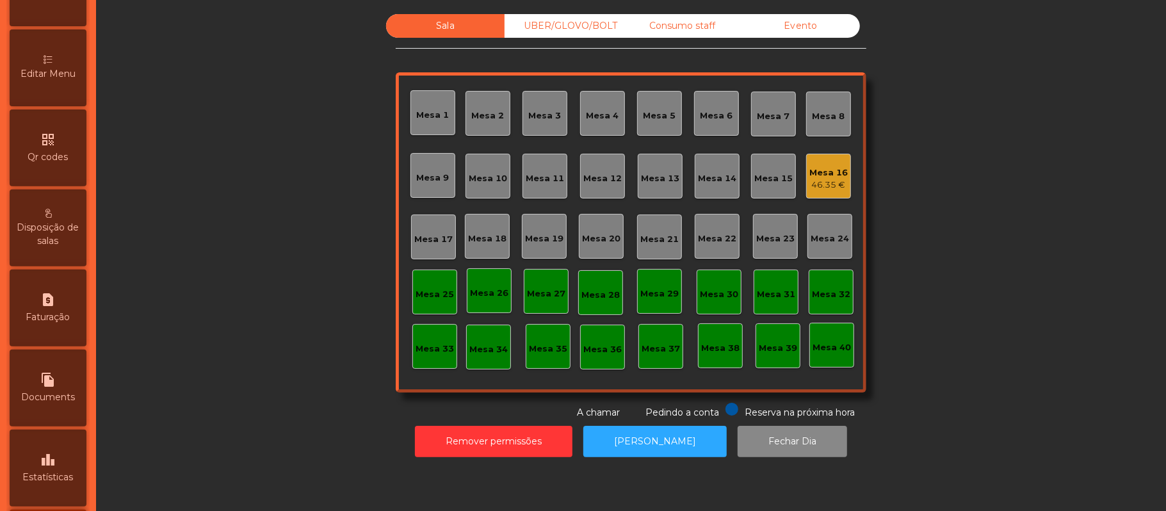
click at [64, 81] on span "Editar Menu" at bounding box center [47, 73] width 55 height 13
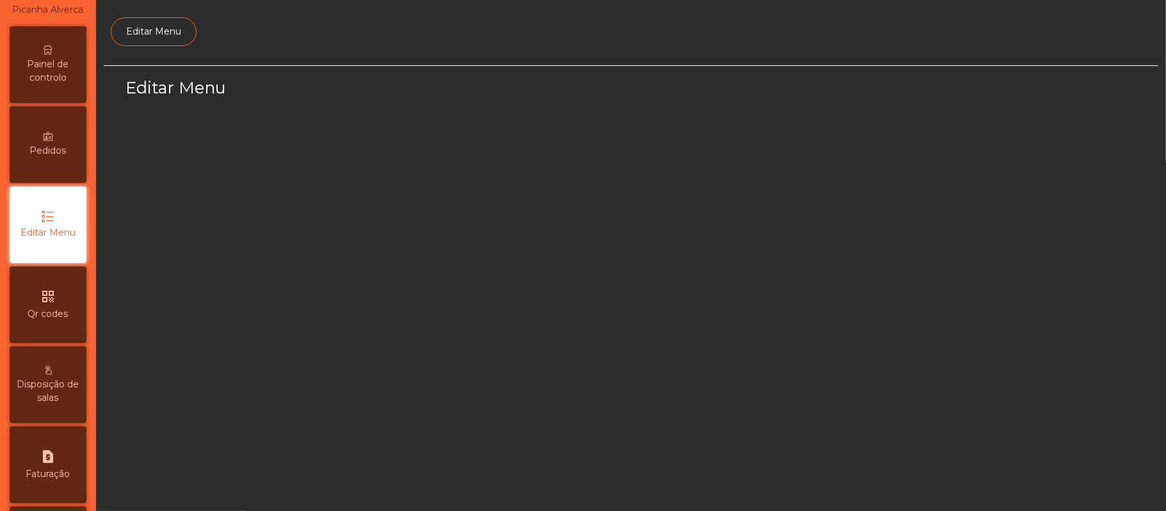
select select "*"
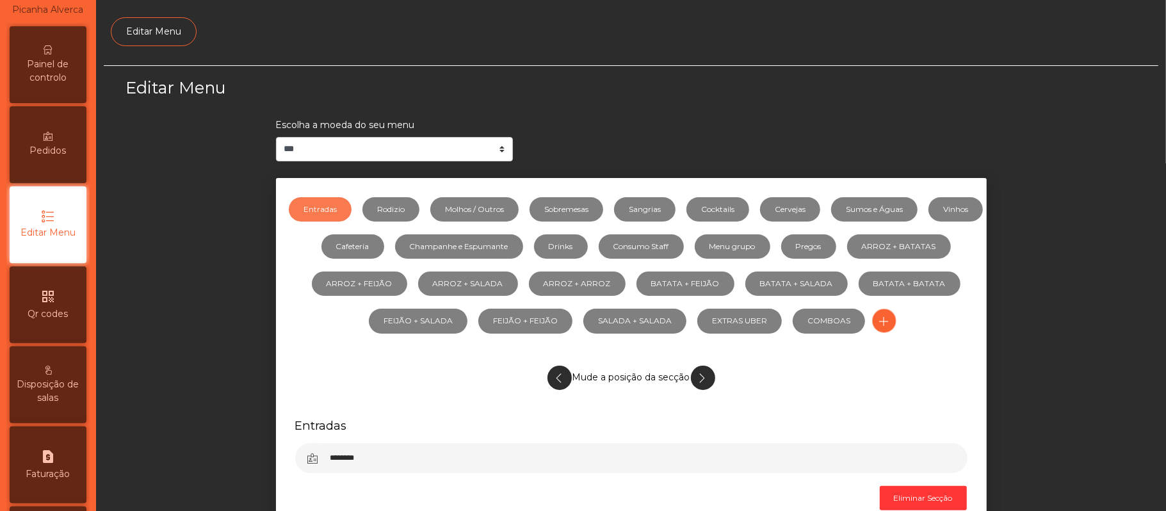
scroll to position [88, 0]
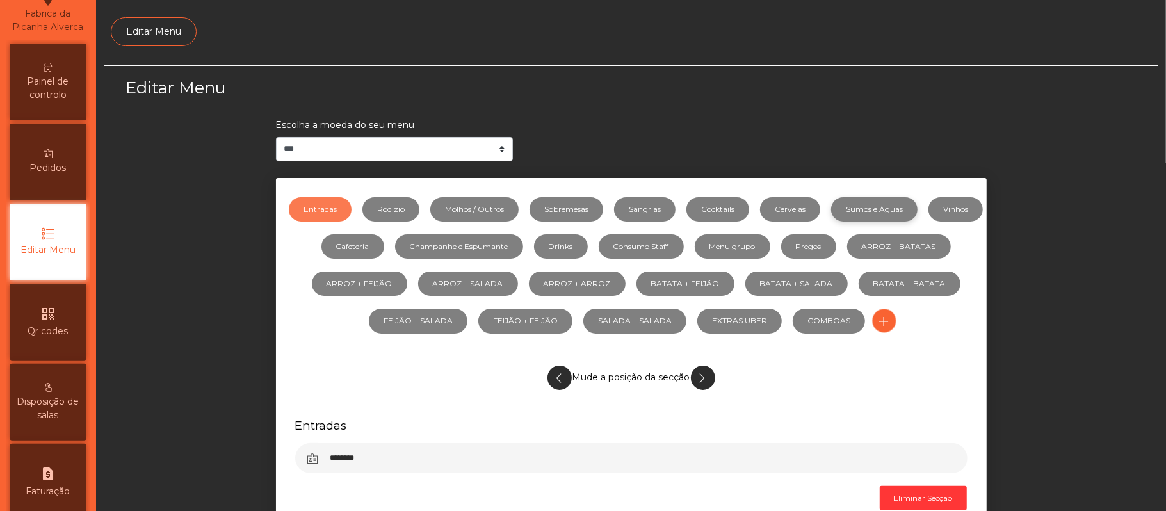
click at [917, 205] on link "Sumos e Águas" at bounding box center [874, 209] width 86 height 24
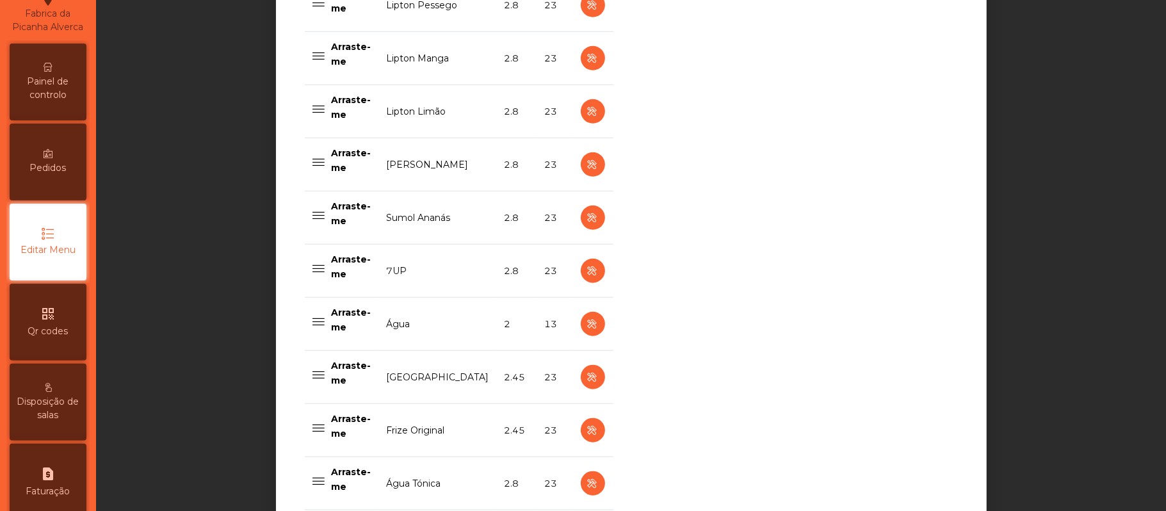
scroll to position [807, 0]
click at [585, 223] on icon "button" at bounding box center [592, 219] width 15 height 16
select select "***"
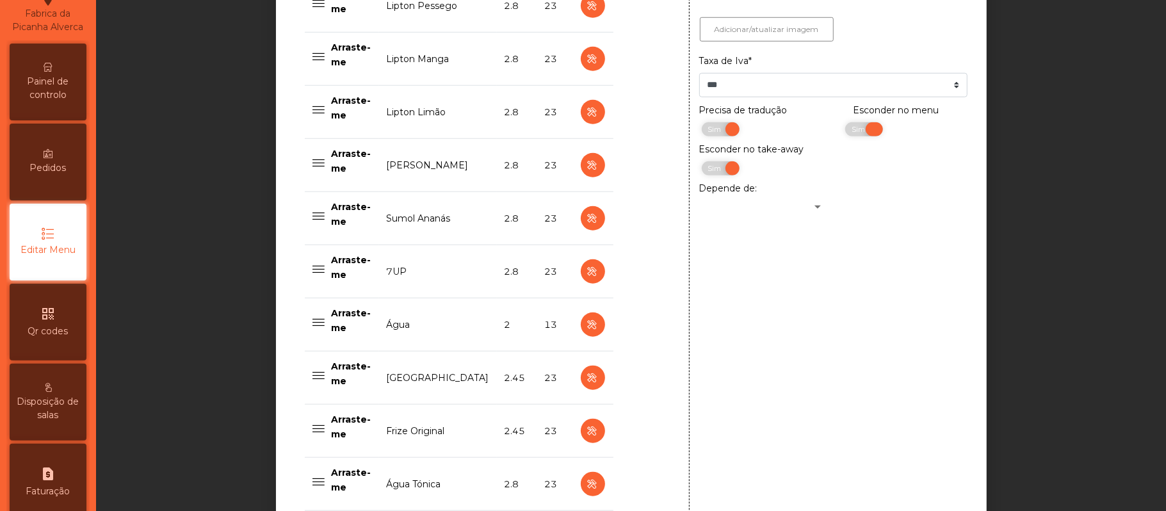
click at [844, 131] on span "Sim" at bounding box center [860, 129] width 32 height 14
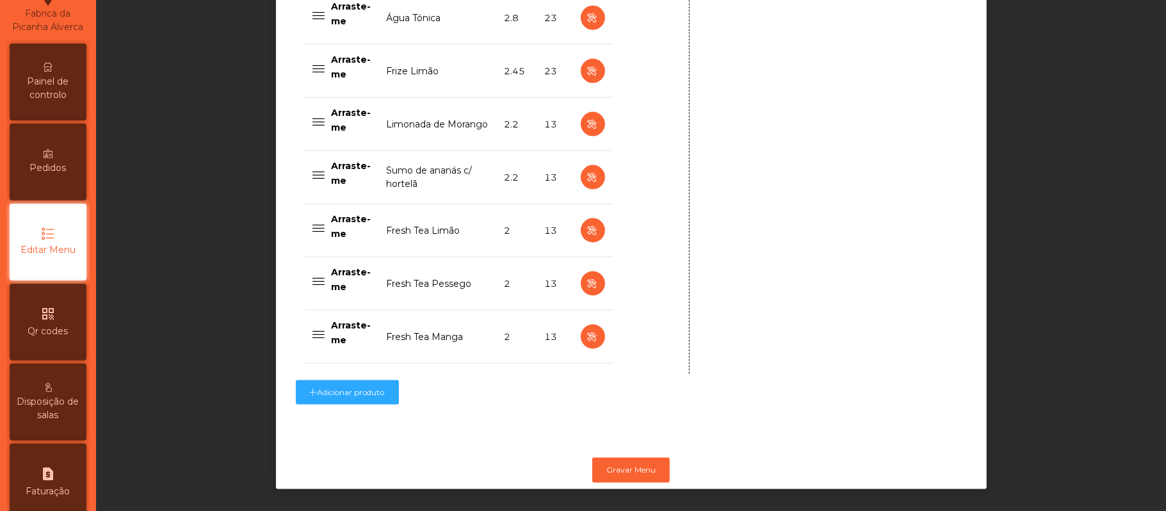
scroll to position [1294, 0]
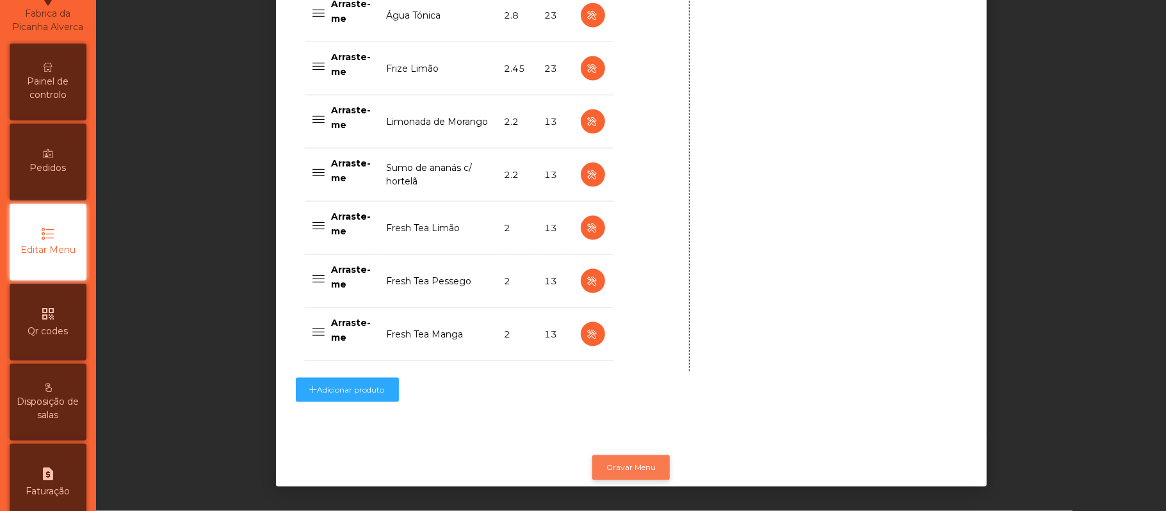
click at [633, 455] on button "Gravar Menu" at bounding box center [630, 467] width 77 height 24
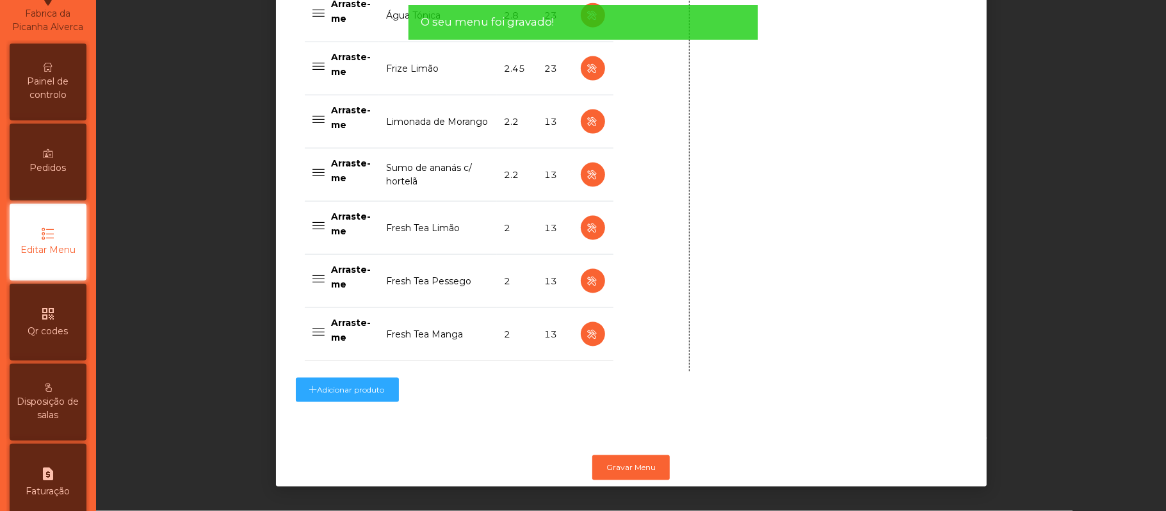
click at [70, 85] on div "Painel de controlo" at bounding box center [48, 82] width 77 height 77
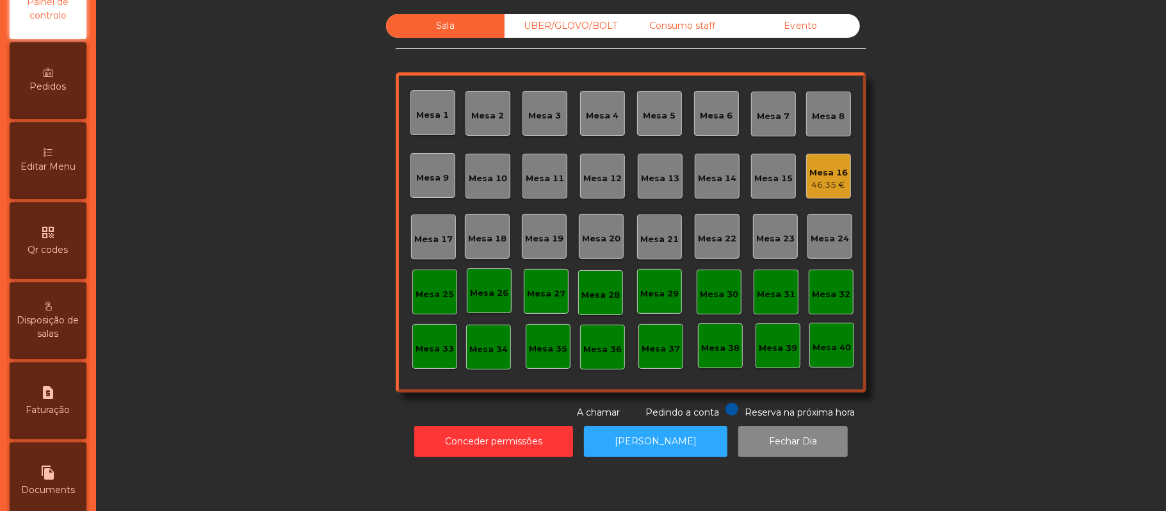
click at [54, 400] on icon "request_page" at bounding box center [47, 392] width 15 height 15
select select "*"
select select "****"
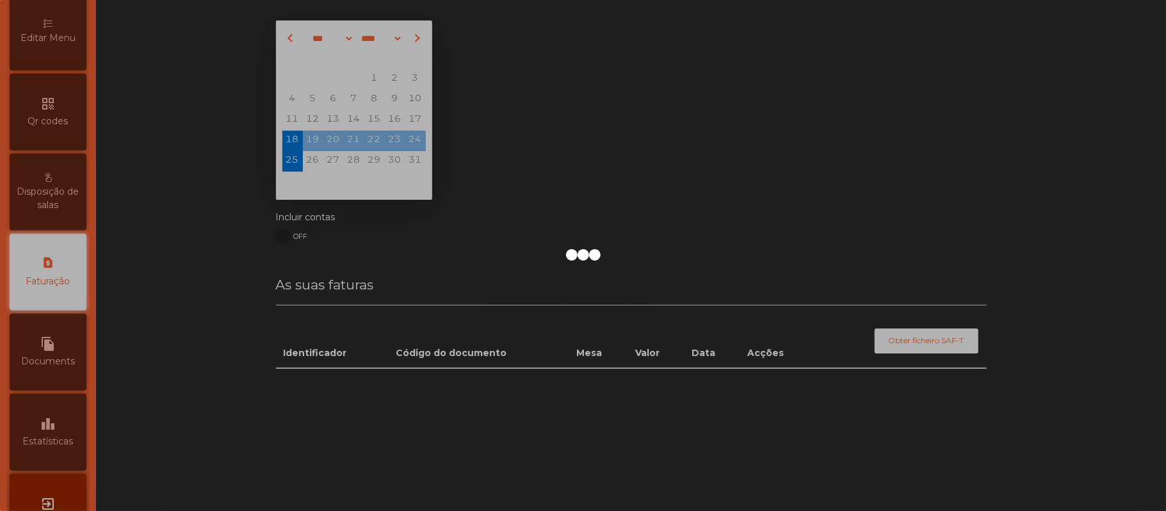
scroll to position [328, 0]
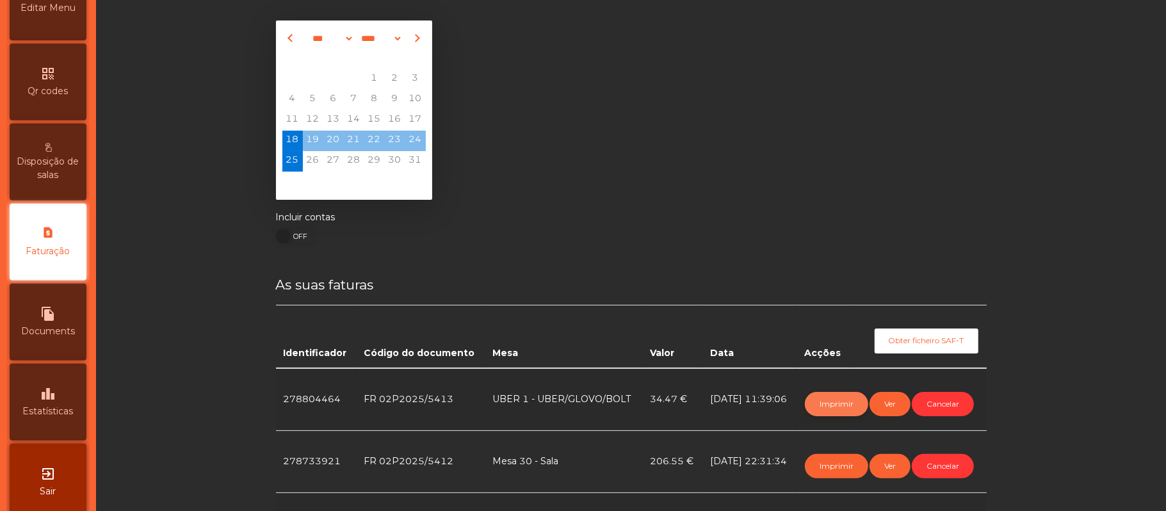
click at [813, 403] on button "Imprimir" at bounding box center [836, 404] width 63 height 24
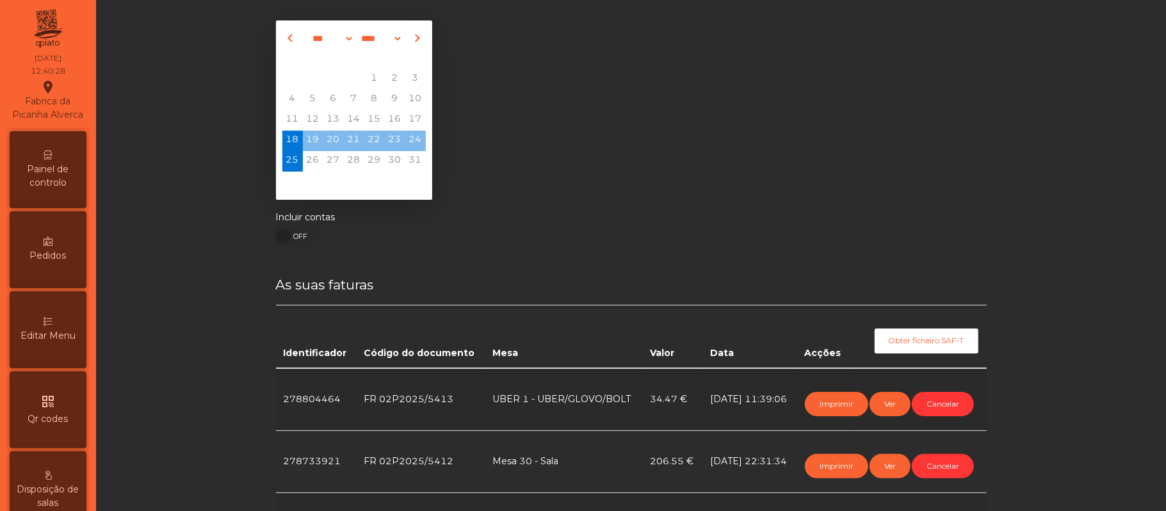
click at [49, 189] on span "Painel de controlo" at bounding box center [48, 176] width 70 height 27
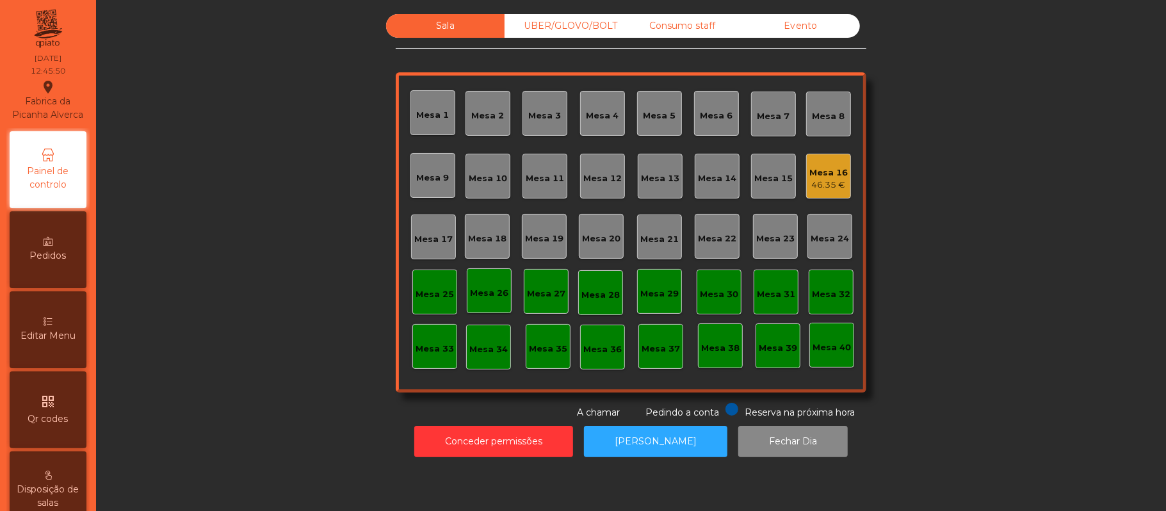
click at [812, 179] on div "46.35 €" at bounding box center [828, 185] width 38 height 13
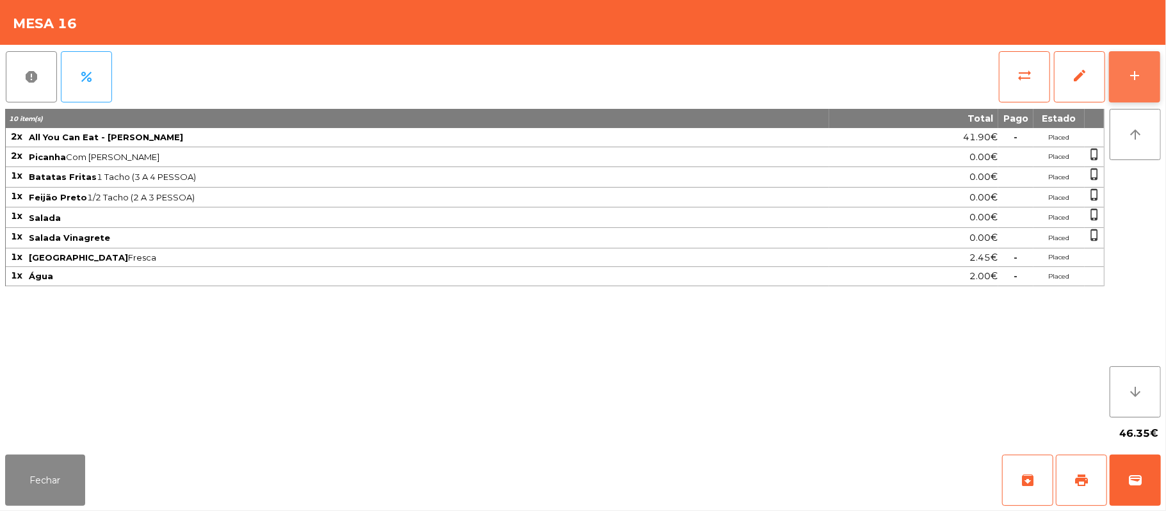
click at [1125, 77] on button "add" at bounding box center [1134, 76] width 51 height 51
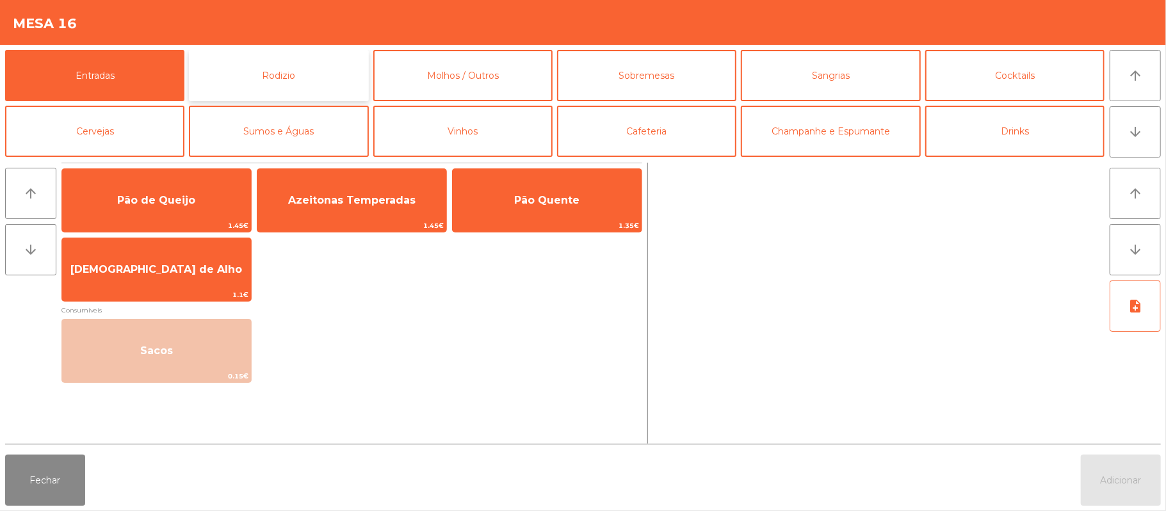
click at [318, 83] on button "Rodizio" at bounding box center [278, 75] width 179 height 51
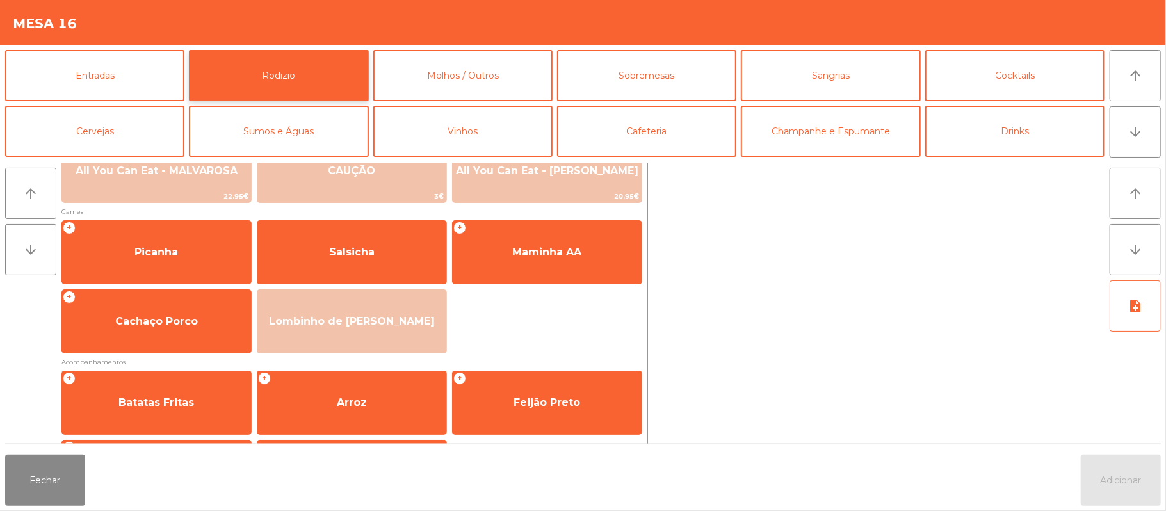
scroll to position [145, 0]
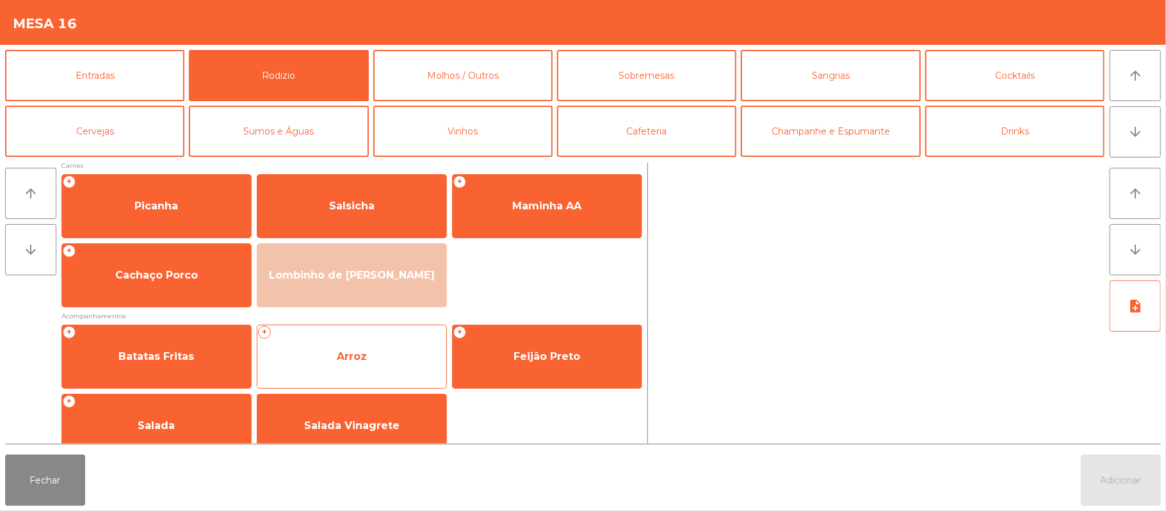
click at [375, 356] on span "Arroz" at bounding box center [351, 356] width 189 height 35
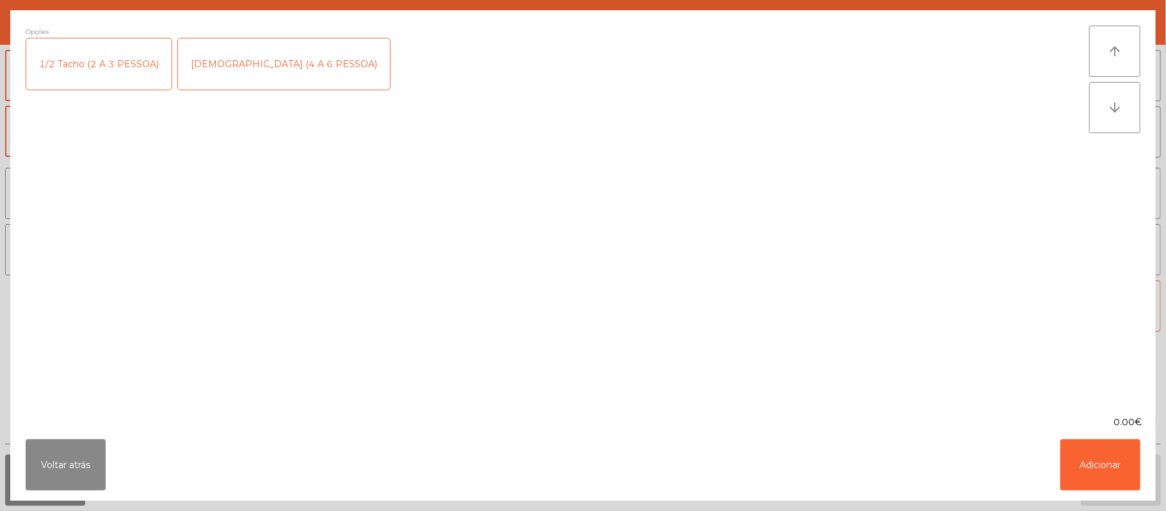
click at [126, 59] on div "1/2 Tacho (2 A 3 PESSOA)" at bounding box center [98, 63] width 145 height 51
click at [1097, 451] on button "Adicionar" at bounding box center [1100, 464] width 80 height 51
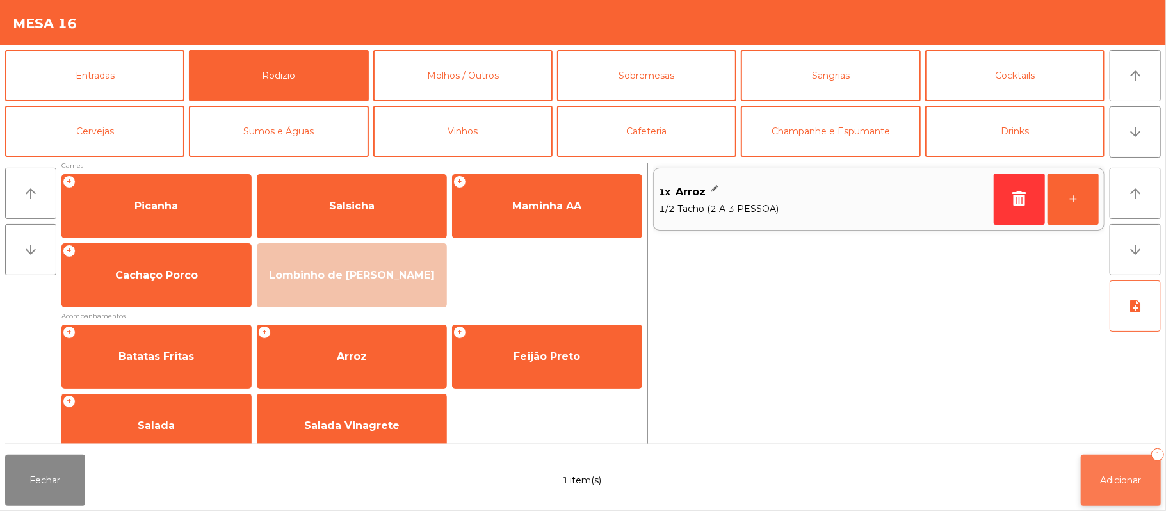
click at [1132, 478] on span "Adicionar" at bounding box center [1120, 480] width 41 height 12
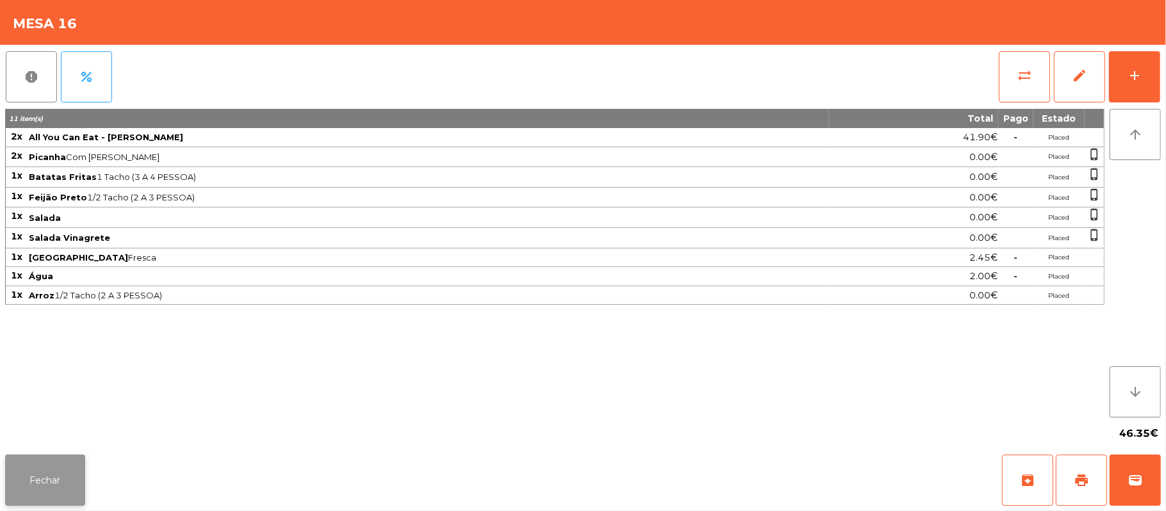
click at [52, 476] on button "Fechar" at bounding box center [45, 480] width 80 height 51
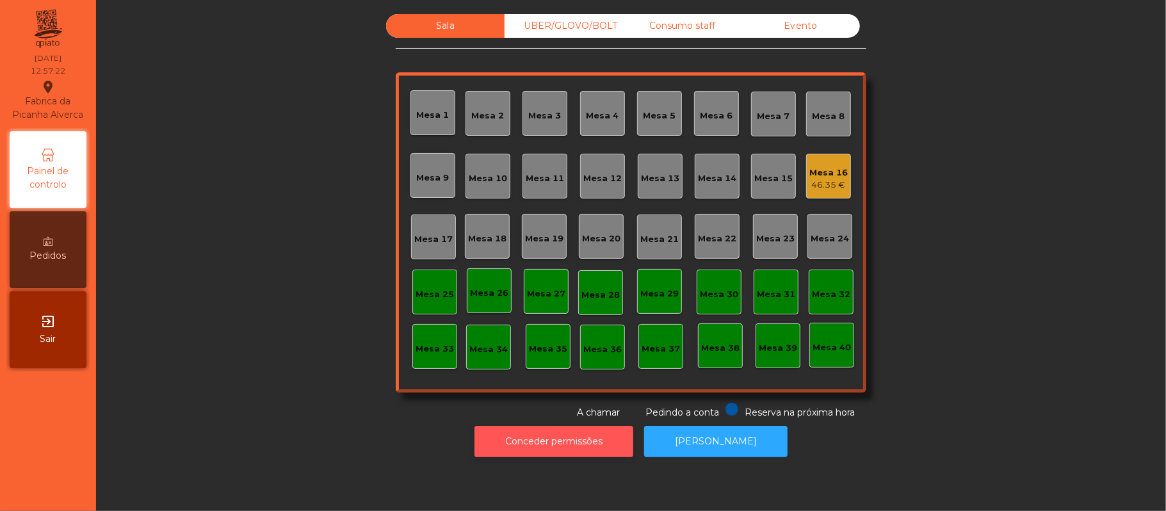
click at [607, 442] on button "Conceder permissões" at bounding box center [553, 441] width 159 height 31
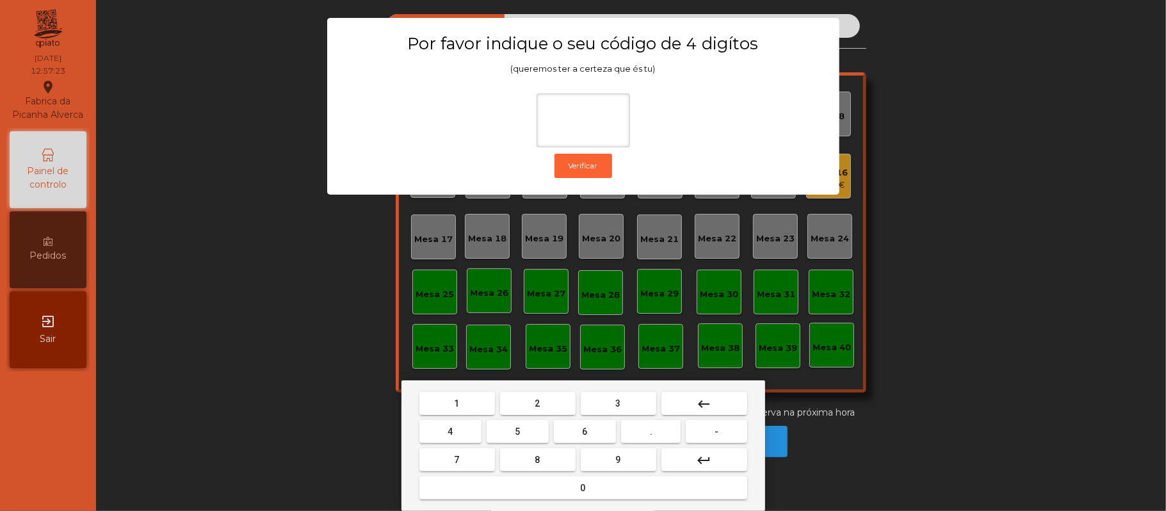
click at [536, 403] on span "2" at bounding box center [537, 403] width 5 height 10
click at [584, 434] on span "6" at bounding box center [585, 431] width 5 height 10
click at [466, 400] on button "1" at bounding box center [457, 403] width 76 height 23
click at [520, 436] on span "5" at bounding box center [517, 431] width 5 height 10
type input "****"
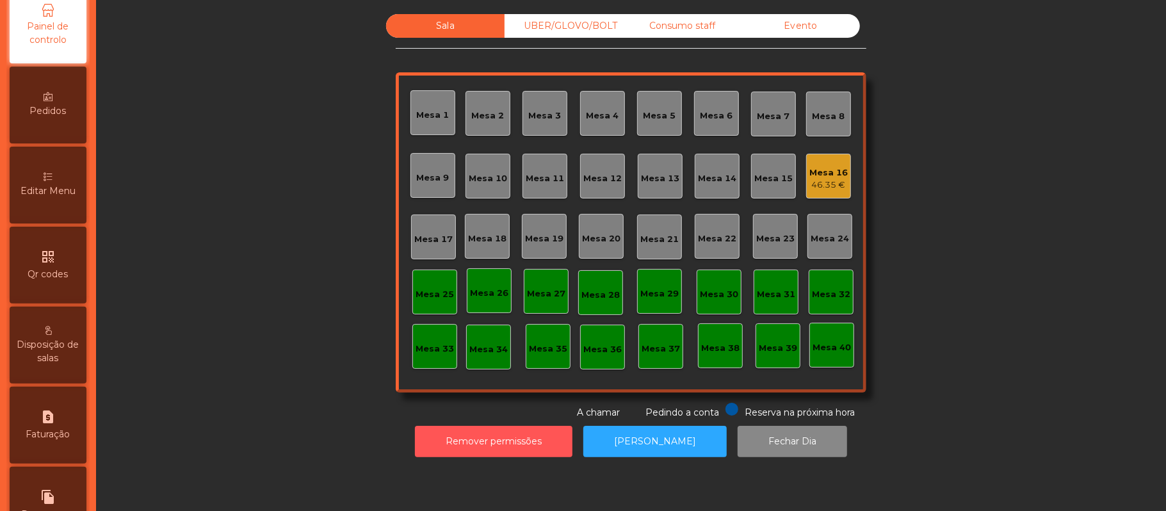
scroll to position [223, 0]
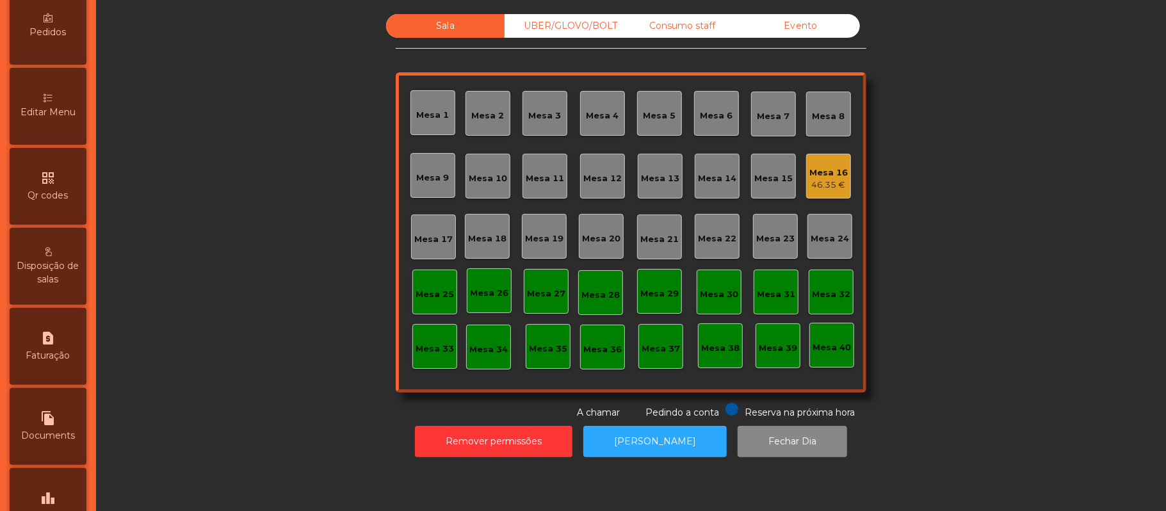
click at [45, 346] on div "request_page Faturação" at bounding box center [48, 346] width 77 height 77
select select "*"
select select "****"
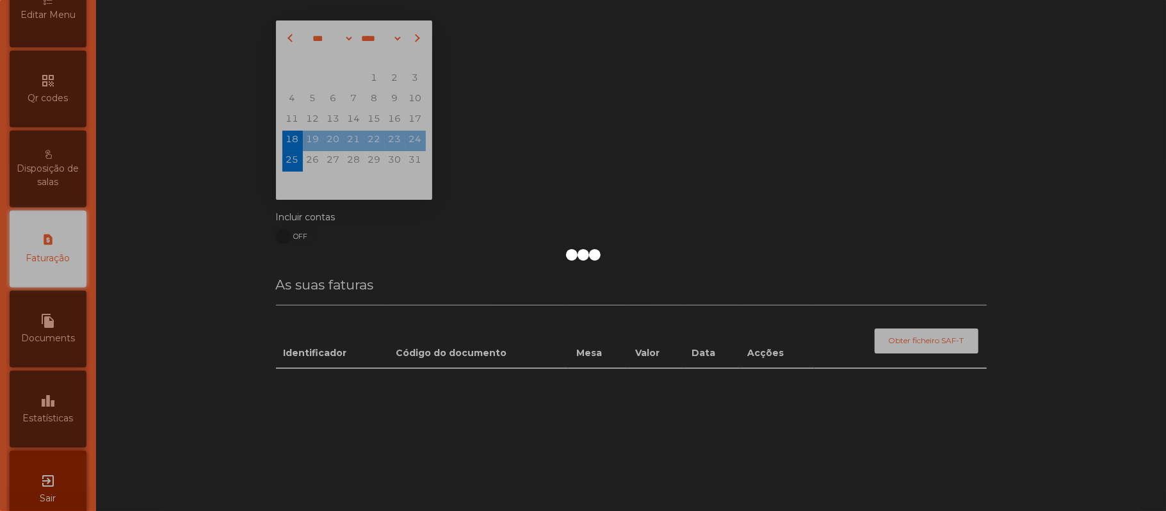
scroll to position [328, 0]
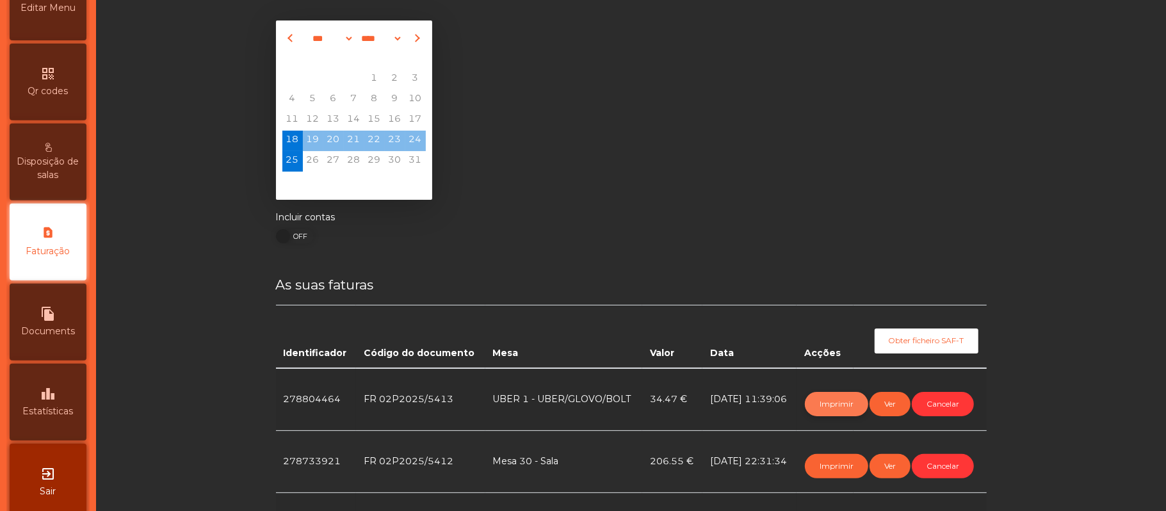
click at [836, 399] on button "Imprimir" at bounding box center [836, 404] width 63 height 24
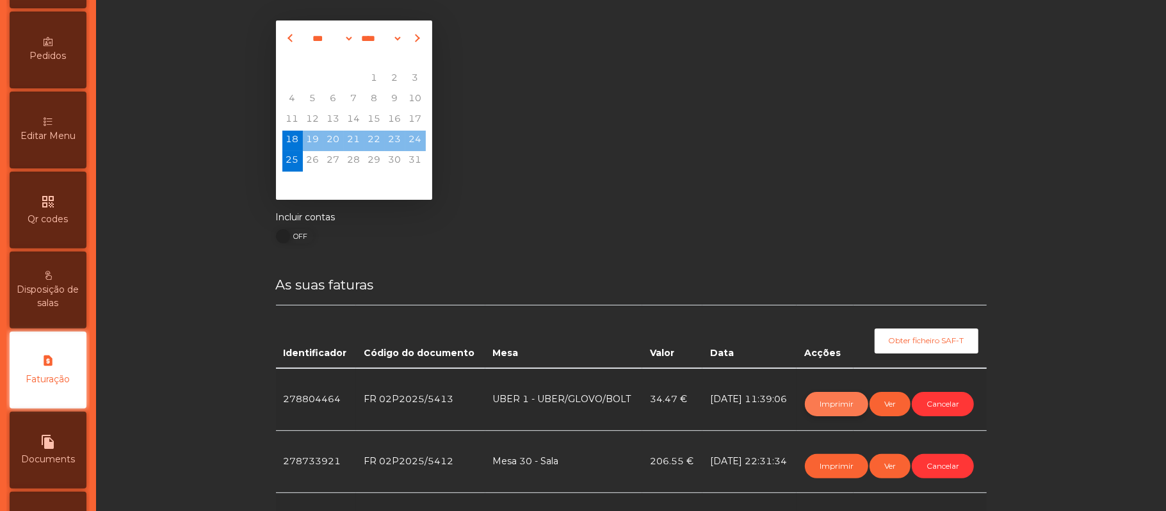
scroll to position [0, 0]
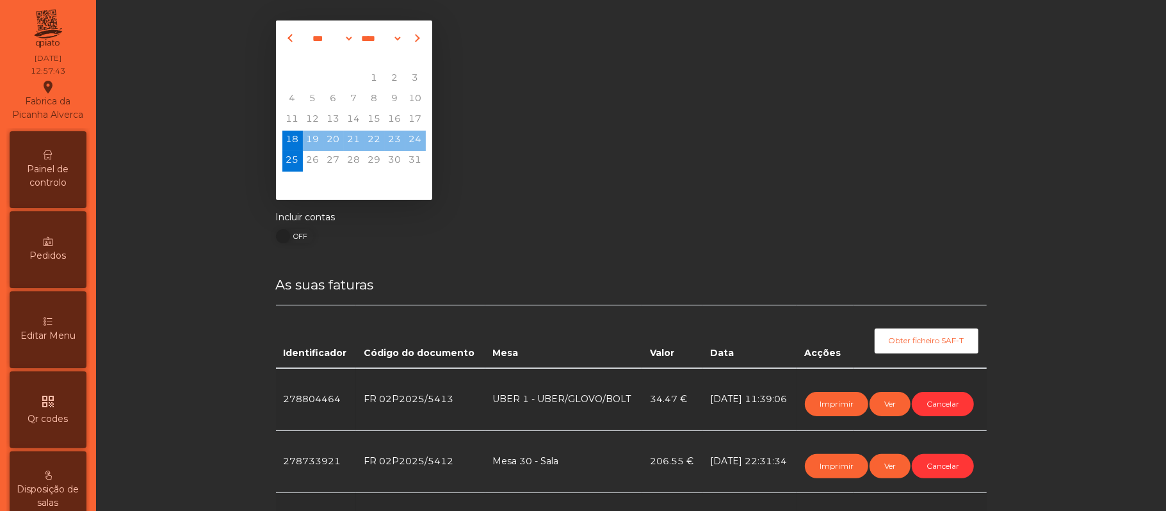
click at [60, 169] on div "Painel de controlo" at bounding box center [48, 169] width 77 height 77
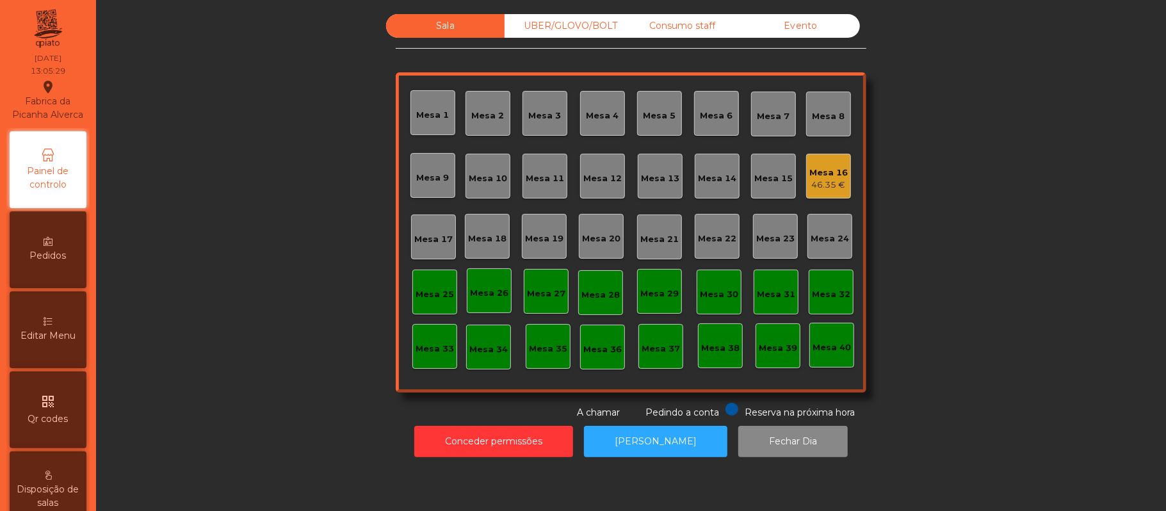
click at [778, 335] on div "Mesa 39" at bounding box center [777, 345] width 45 height 45
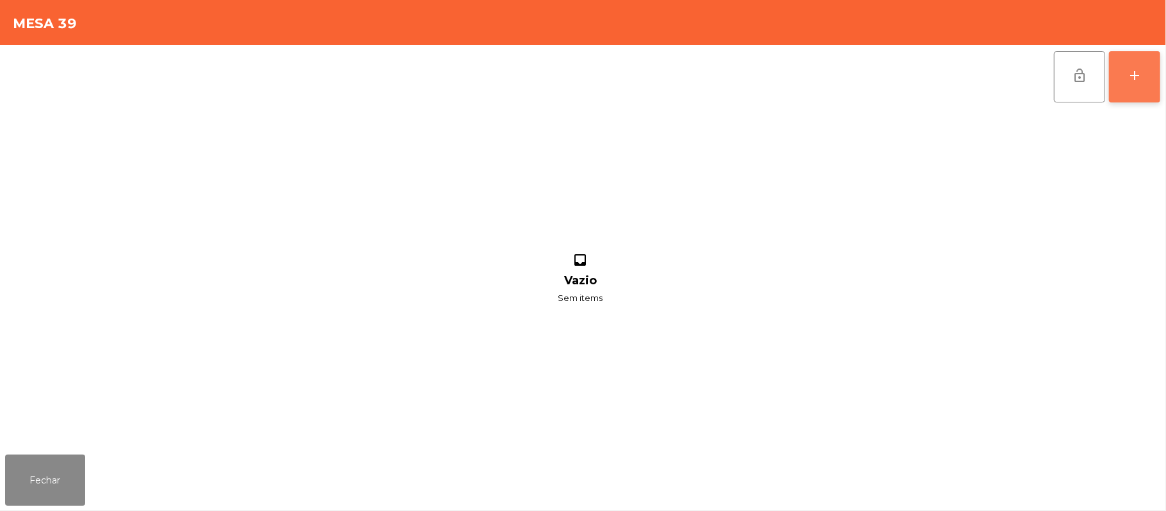
click at [1137, 93] on button "add" at bounding box center [1134, 76] width 51 height 51
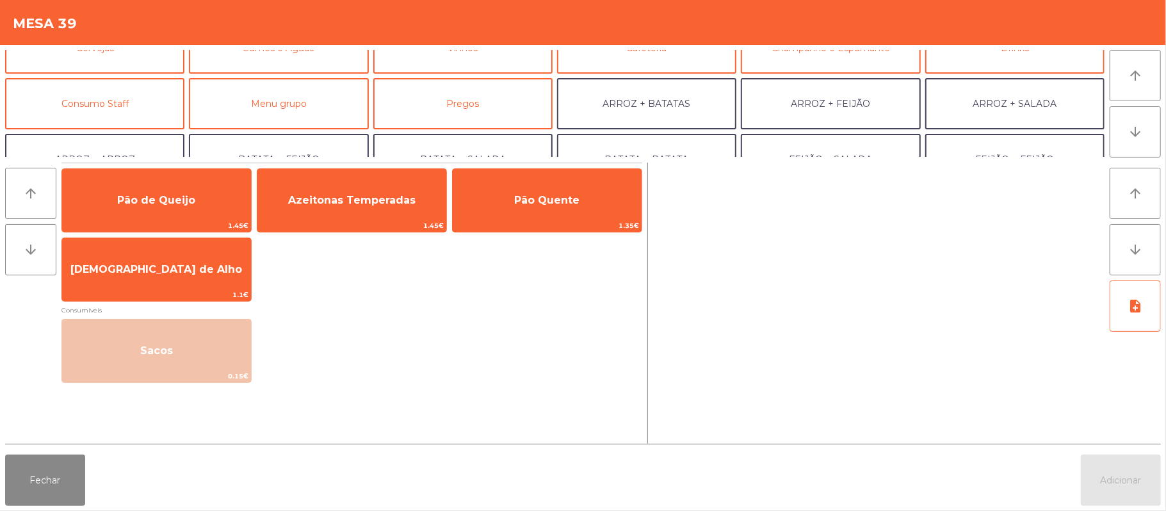
scroll to position [85, 0]
click at [126, 108] on button "Consumo Staff" at bounding box center [94, 101] width 179 height 51
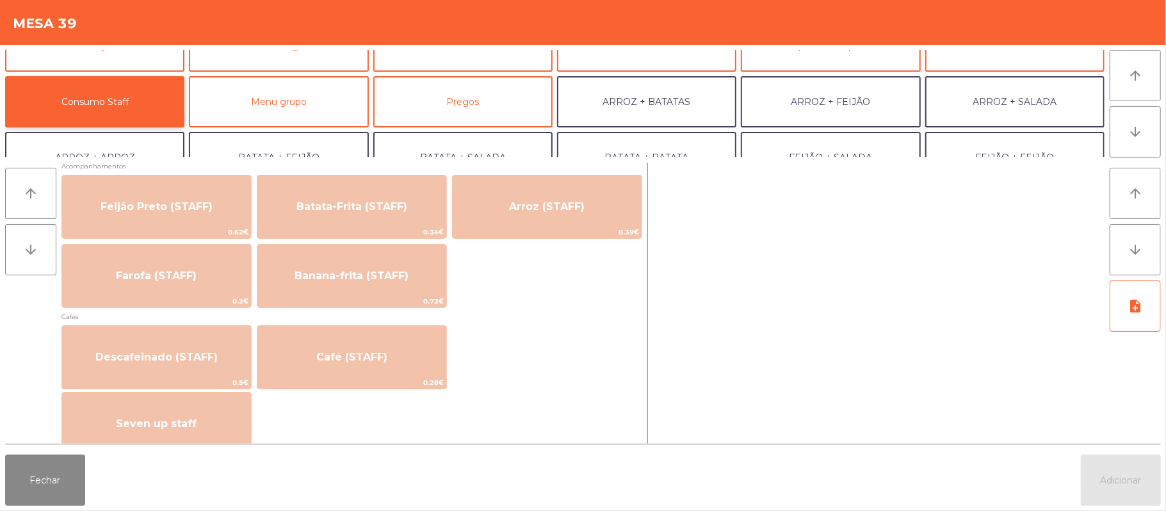
scroll to position [599, 0]
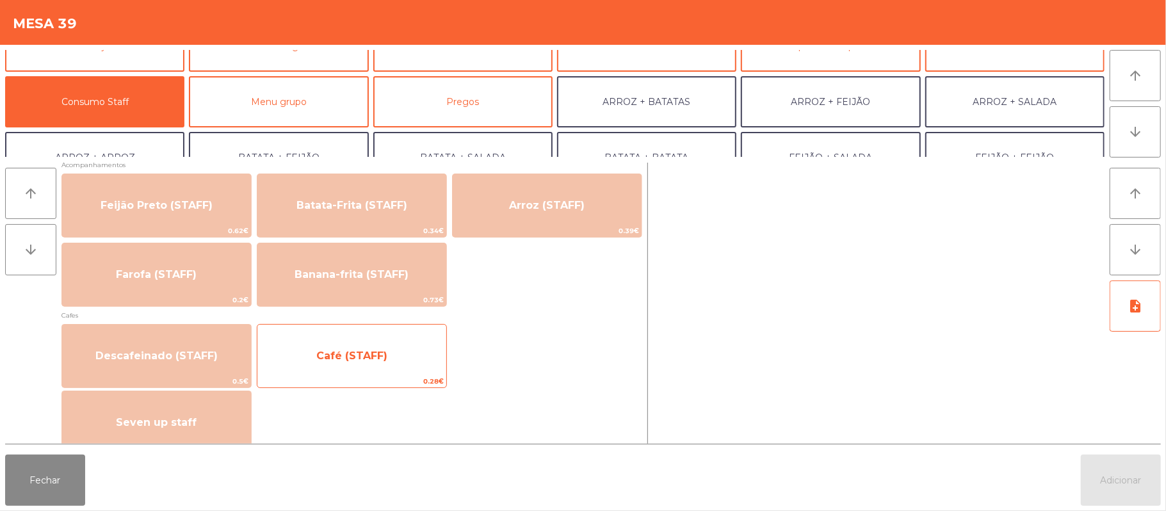
click at [367, 359] on span "Café (STAFF)" at bounding box center [351, 356] width 71 height 12
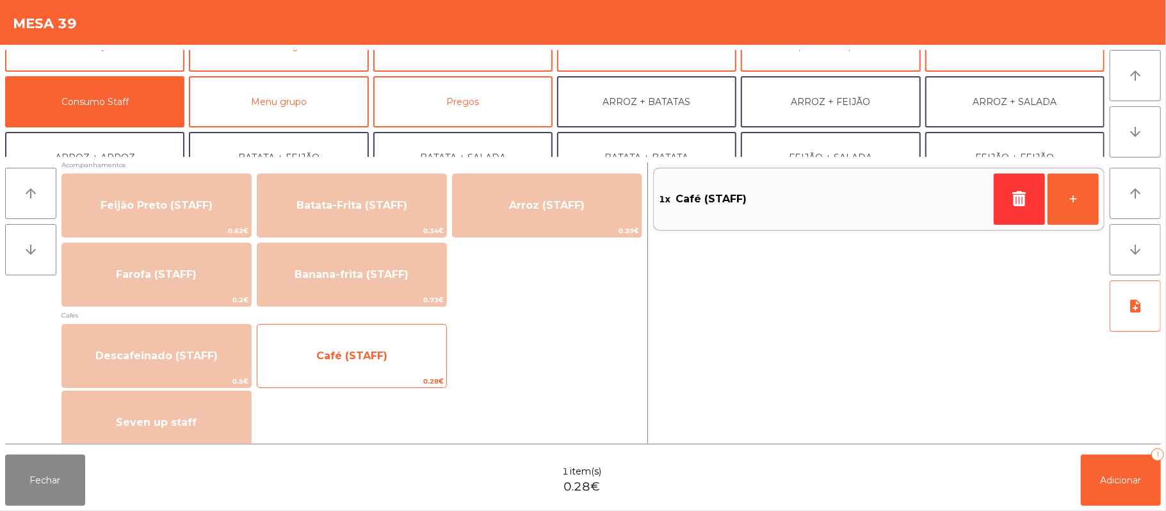
click at [362, 356] on span "Café (STAFF)" at bounding box center [351, 356] width 71 height 12
click at [361, 356] on span "Café (STAFF)" at bounding box center [351, 356] width 71 height 12
click at [361, 351] on span "Café (STAFF)" at bounding box center [351, 356] width 71 height 12
click at [362, 360] on span "Café (STAFF)" at bounding box center [351, 356] width 71 height 12
click at [365, 354] on span "Café (STAFF)" at bounding box center [351, 356] width 71 height 12
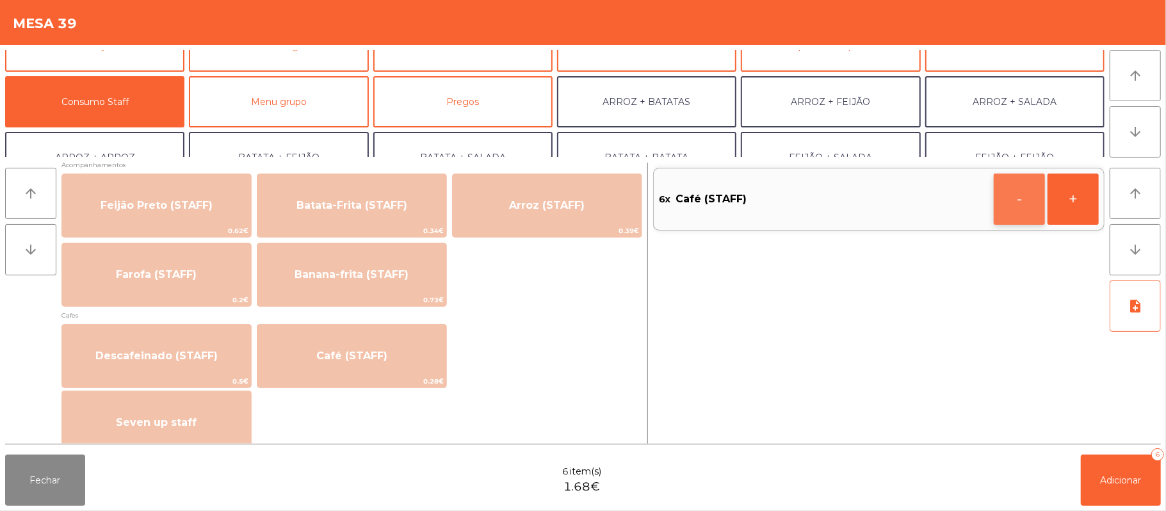
click at [1017, 200] on button "-" at bounding box center [1019, 198] width 51 height 51
click at [1117, 478] on span "Adicionar" at bounding box center [1120, 480] width 41 height 12
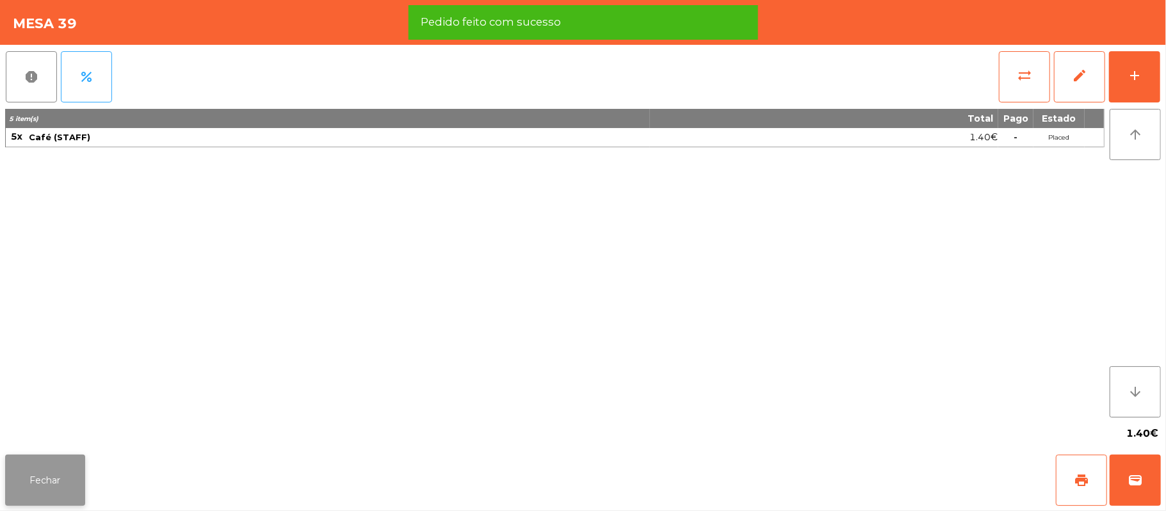
click at [36, 483] on button "Fechar" at bounding box center [45, 480] width 80 height 51
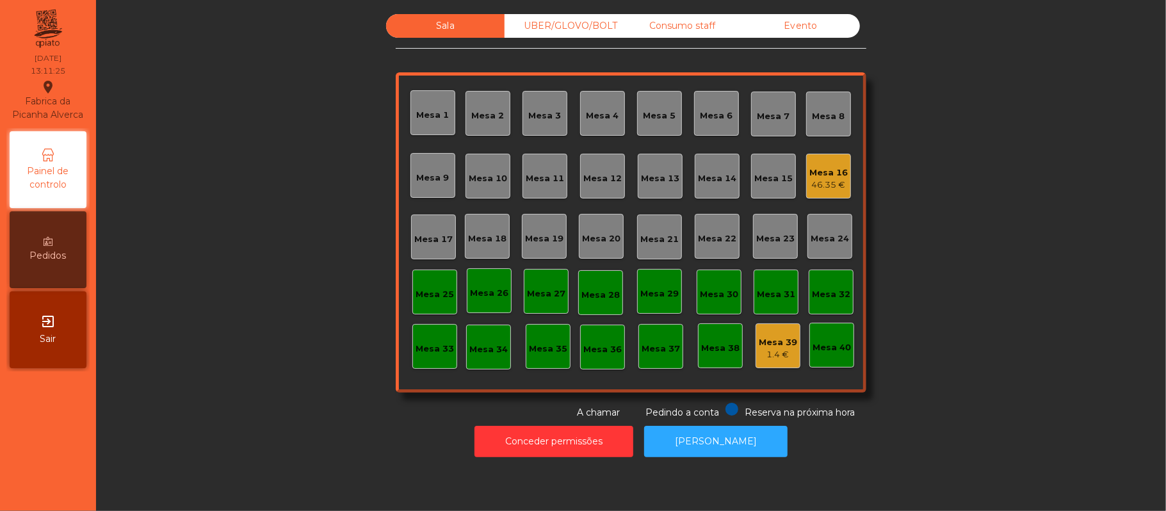
click at [721, 247] on div "Mesa 22" at bounding box center [717, 236] width 45 height 45
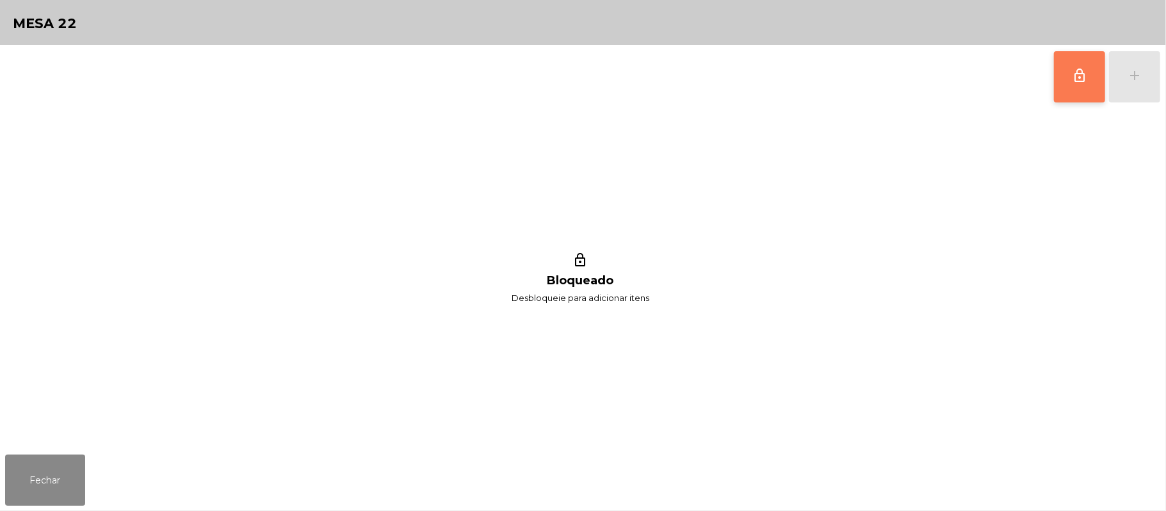
click at [1074, 81] on span "lock_outline" at bounding box center [1079, 75] width 15 height 15
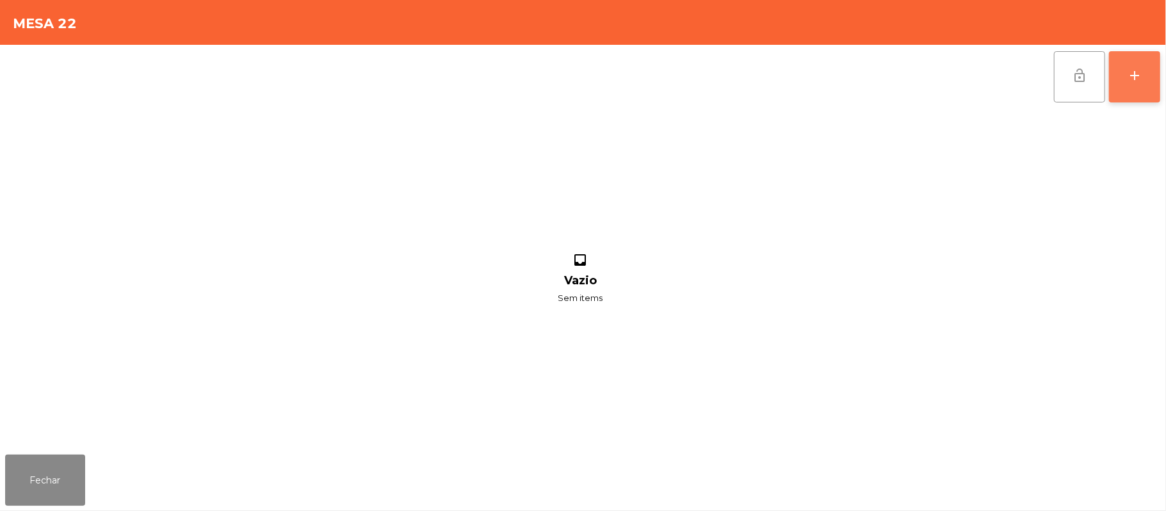
click at [1129, 69] on div "add" at bounding box center [1134, 75] width 15 height 15
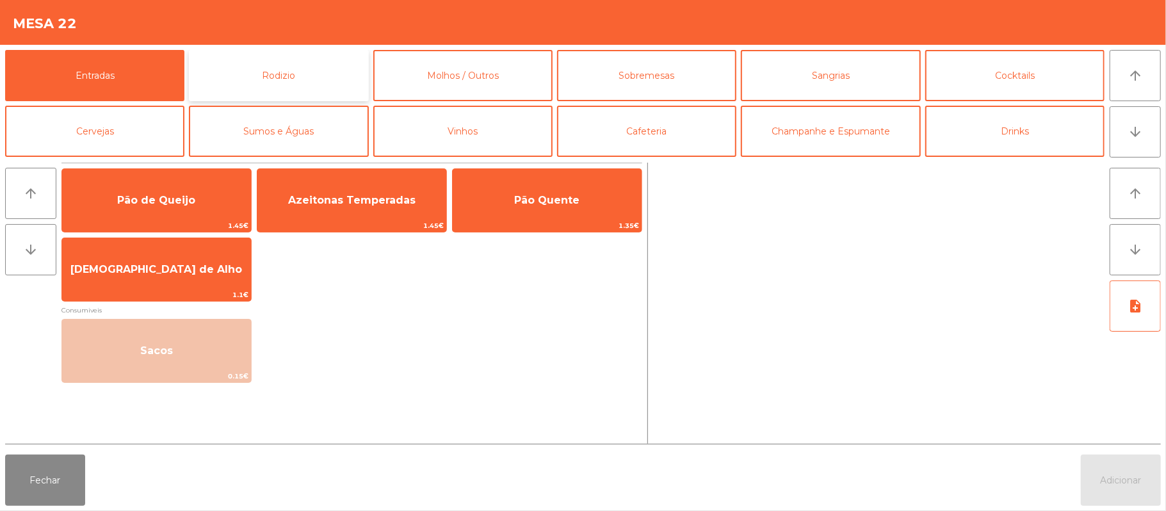
click at [305, 79] on button "Rodizio" at bounding box center [278, 75] width 179 height 51
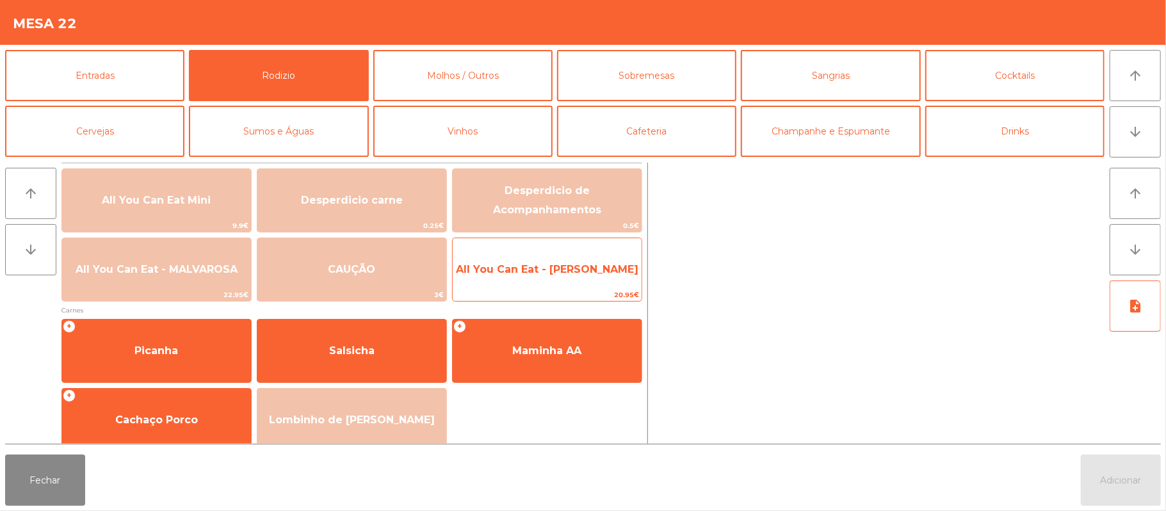
click at [558, 277] on span "All You Can Eat - [PERSON_NAME]" at bounding box center [547, 269] width 189 height 35
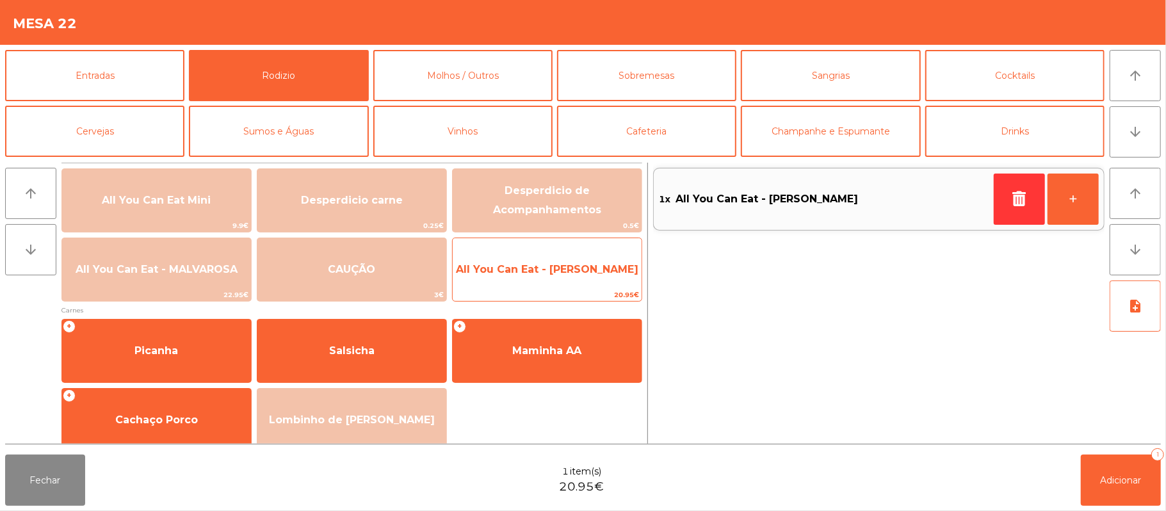
click at [556, 273] on span "All You Can Eat - [PERSON_NAME]" at bounding box center [547, 269] width 182 height 12
click at [583, 259] on span "All You Can Eat - [PERSON_NAME]" at bounding box center [547, 269] width 189 height 35
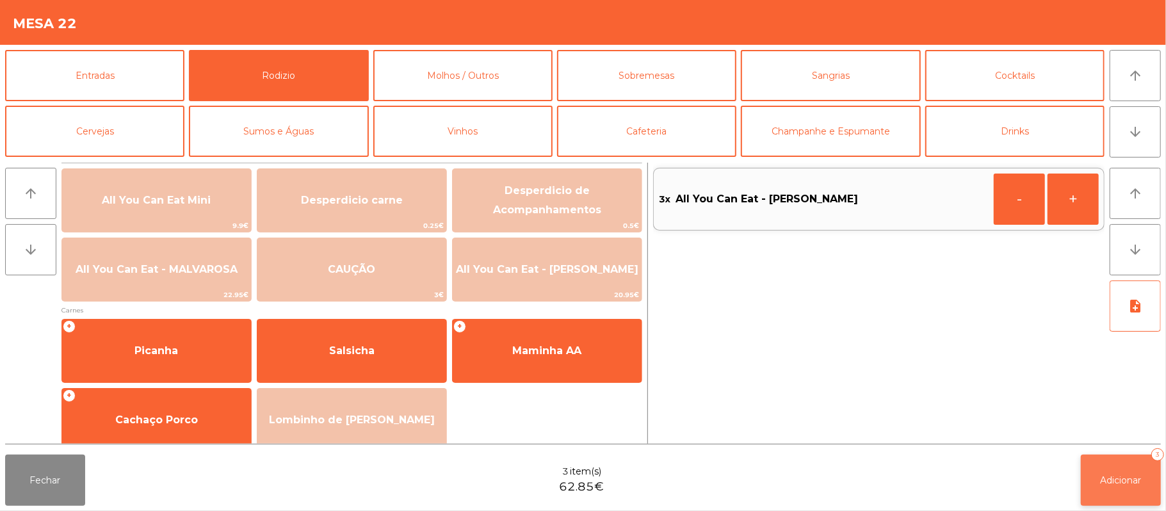
click at [1125, 472] on button "Adicionar 3" at bounding box center [1121, 480] width 80 height 51
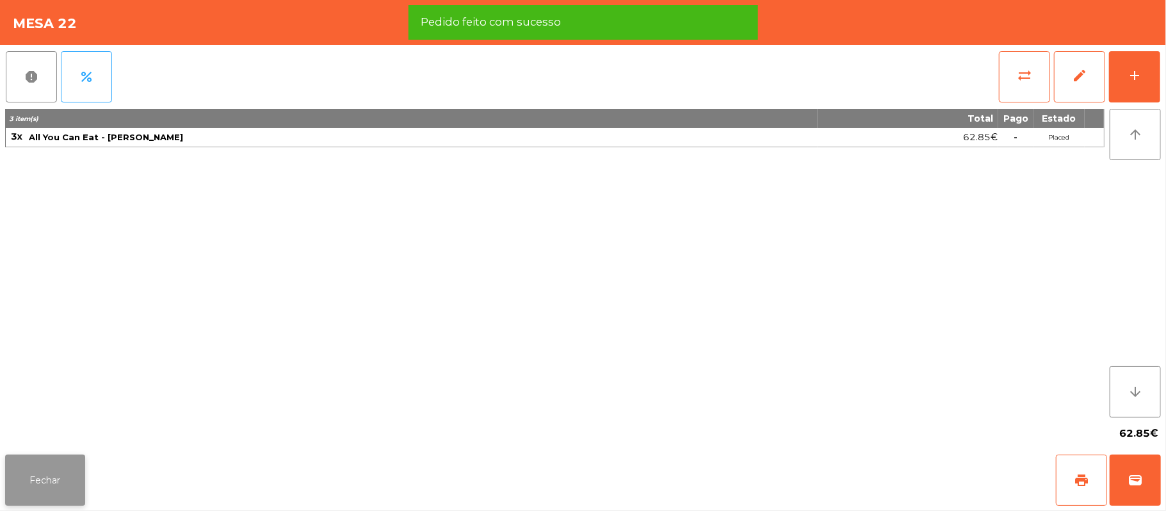
click at [52, 479] on button "Fechar" at bounding box center [45, 480] width 80 height 51
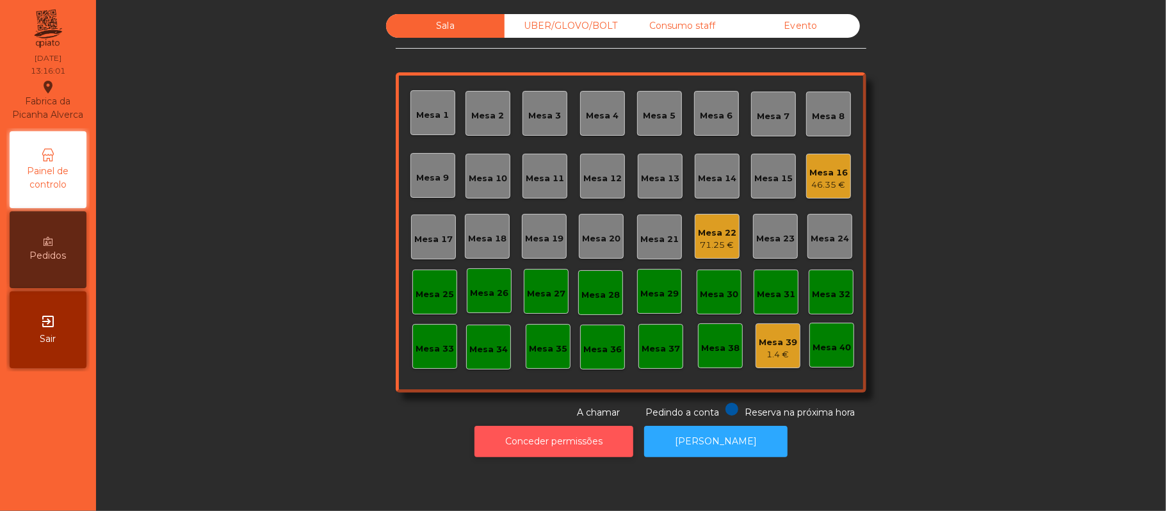
click at [592, 442] on button "Conceder permissões" at bounding box center [553, 441] width 159 height 31
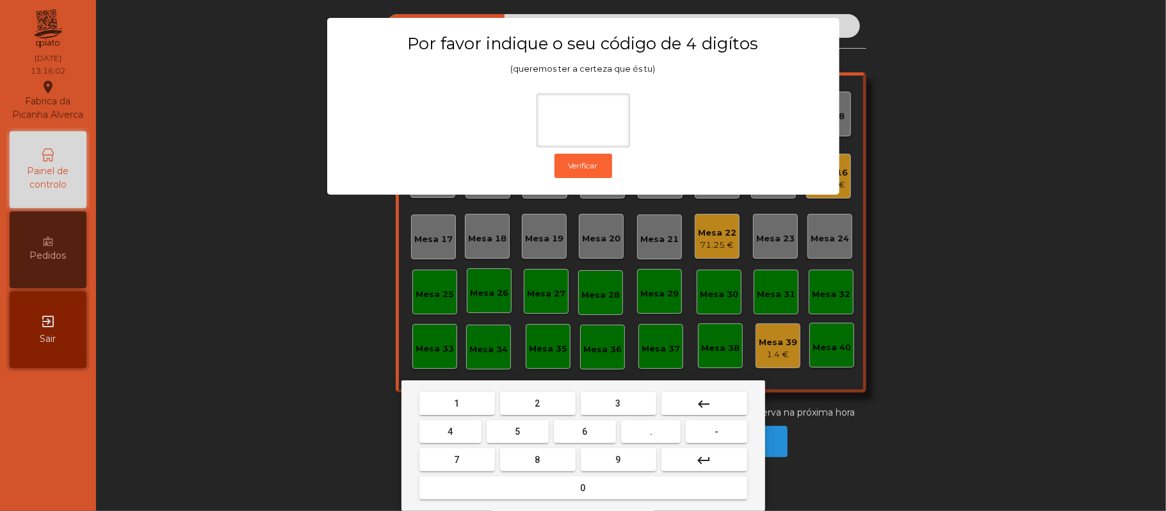
click at [536, 403] on span "2" at bounding box center [537, 403] width 5 height 10
click at [580, 430] on button "6" at bounding box center [585, 431] width 62 height 23
click at [456, 403] on span "1" at bounding box center [457, 403] width 5 height 10
click at [517, 431] on span "5" at bounding box center [517, 431] width 5 height 10
type input "****"
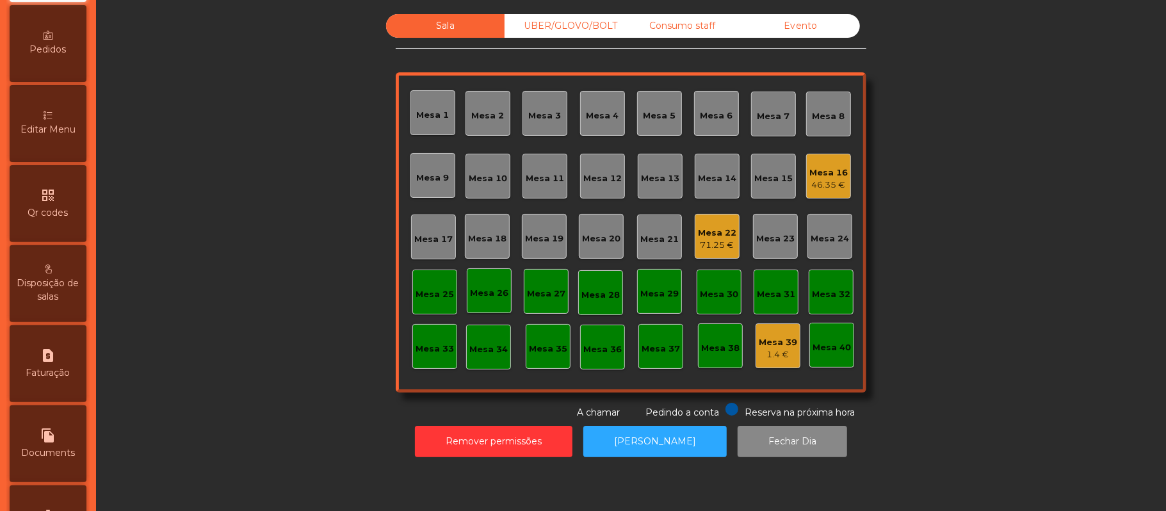
click at [60, 136] on span "Editar Menu" at bounding box center [47, 129] width 55 height 13
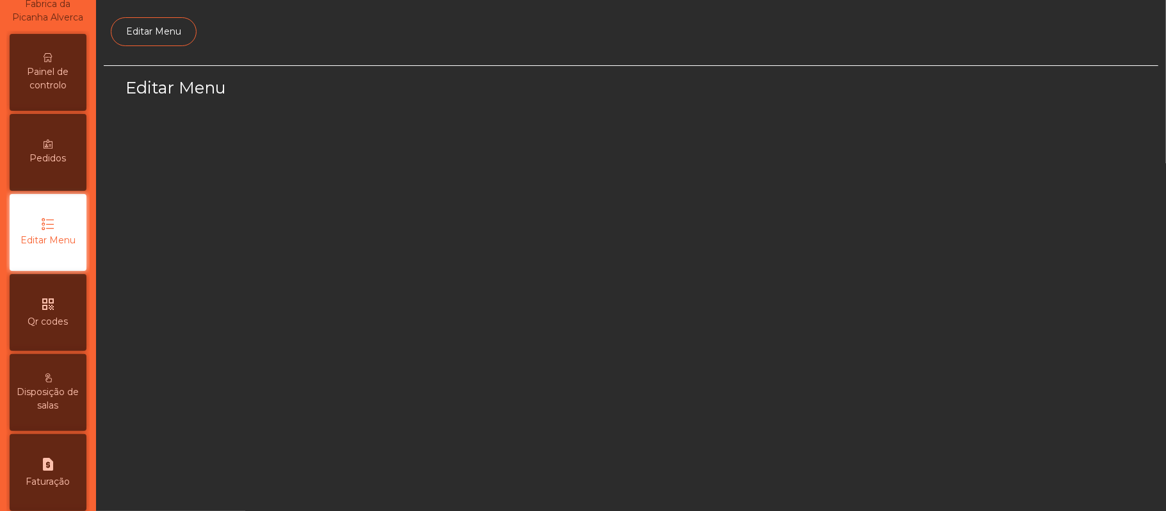
scroll to position [88, 0]
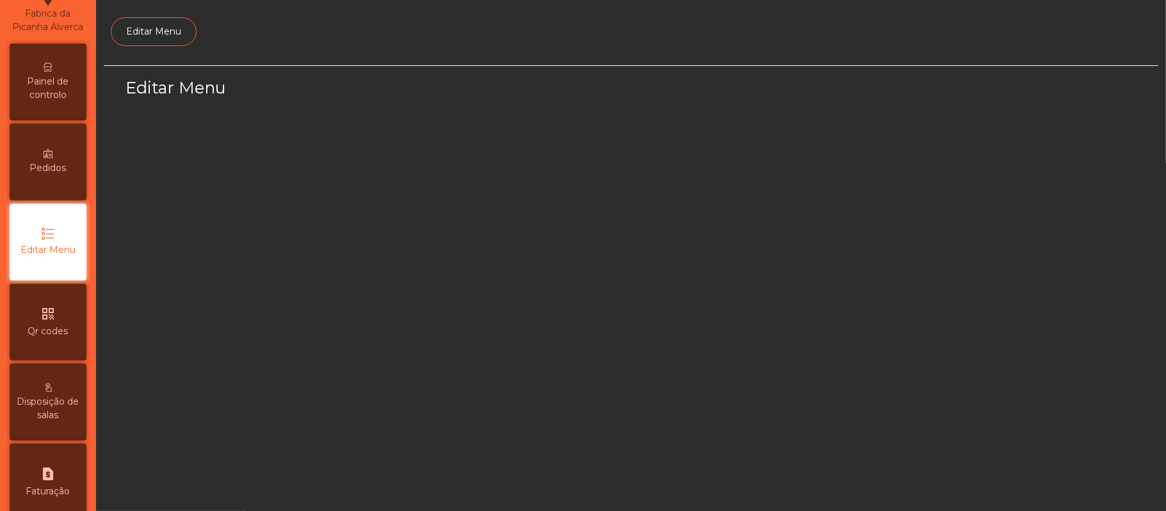
select select "*"
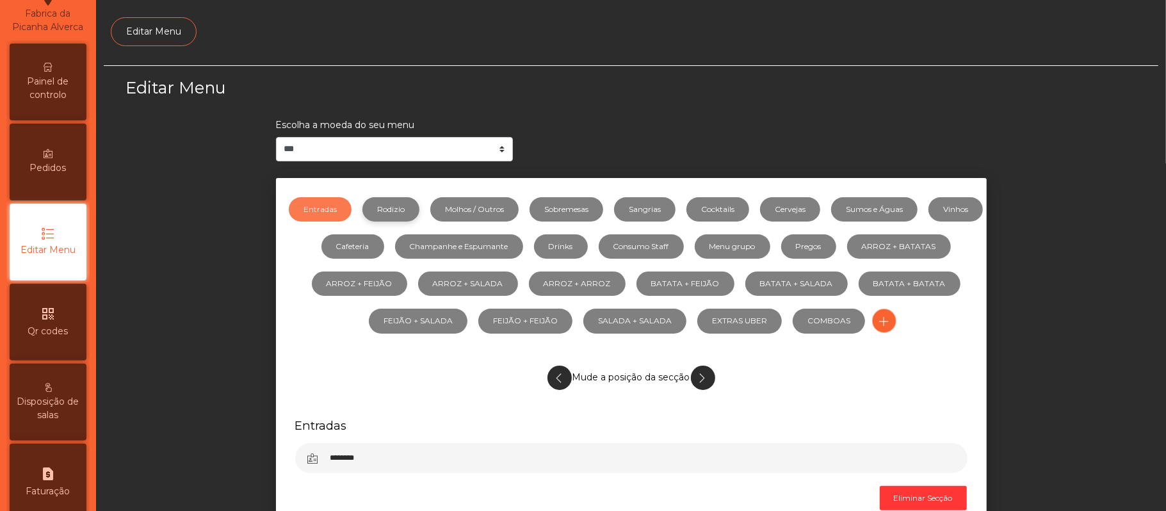
click at [412, 209] on link "Rodizio" at bounding box center [390, 209] width 57 height 24
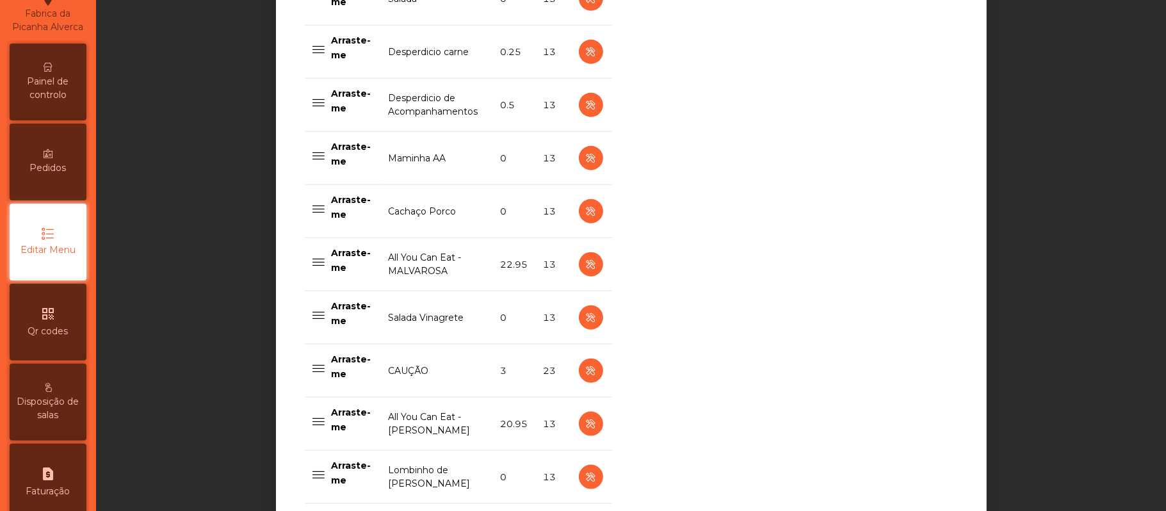
scroll to position [1015, 0]
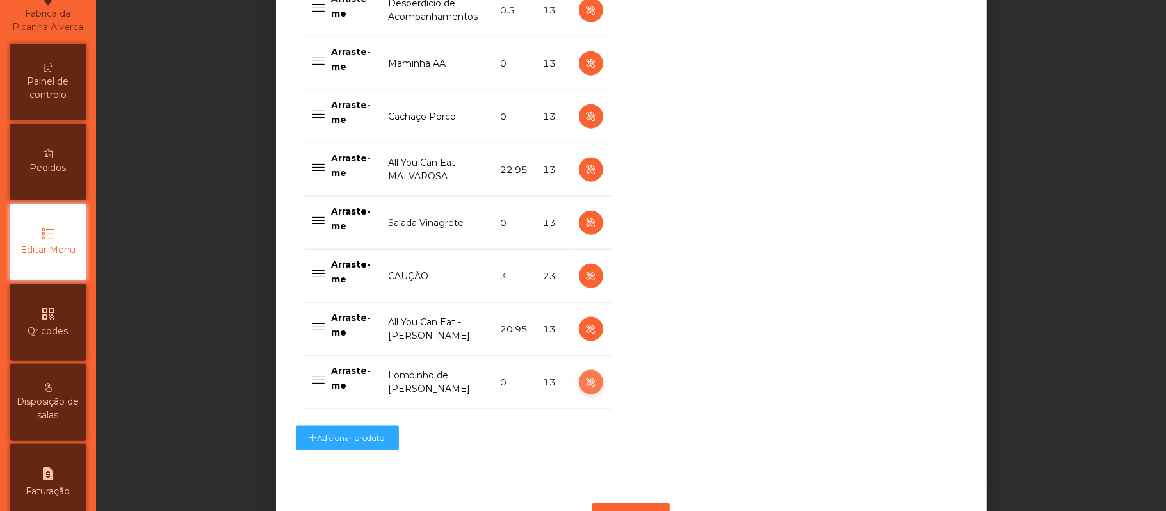
click at [583, 391] on icon "button" at bounding box center [590, 383] width 15 height 16
select select "**"
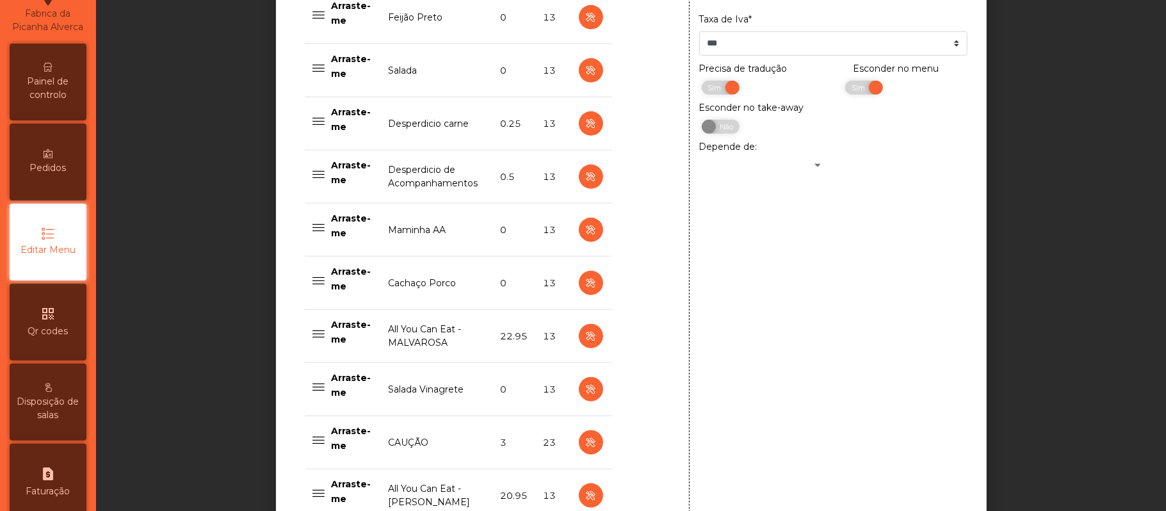
scroll to position [846, 0]
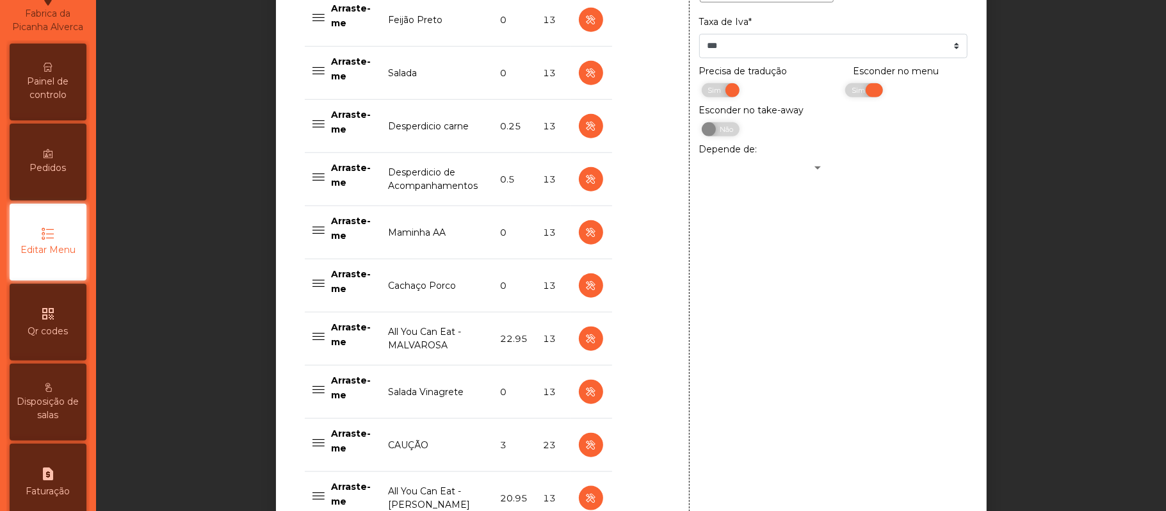
click at [863, 97] on span "Sim" at bounding box center [860, 90] width 32 height 14
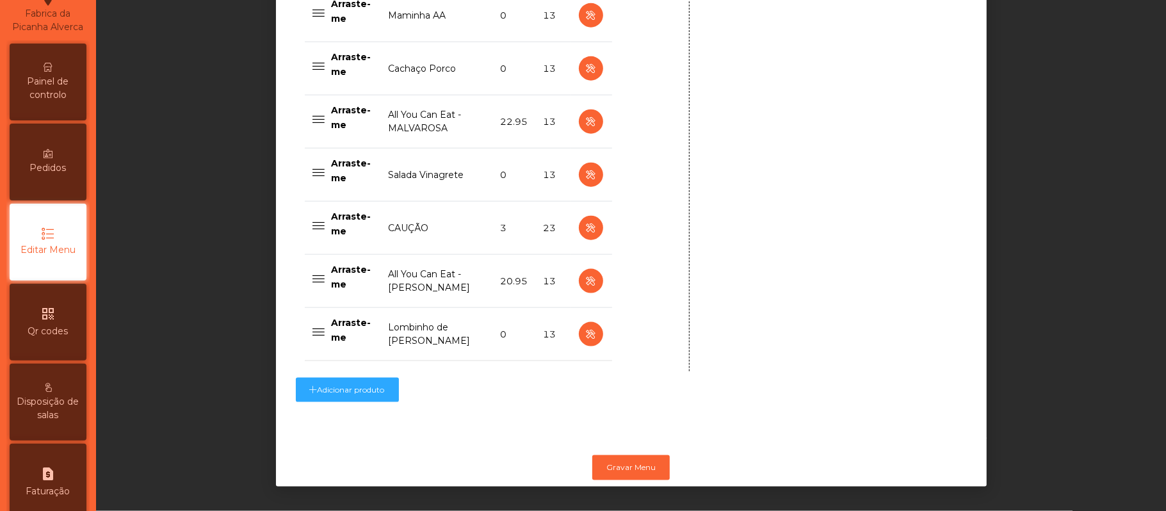
scroll to position [1081, 0]
click at [634, 455] on button "Gravar Menu" at bounding box center [630, 467] width 77 height 24
click at [64, 83] on div "Painel de controlo" at bounding box center [48, 82] width 77 height 77
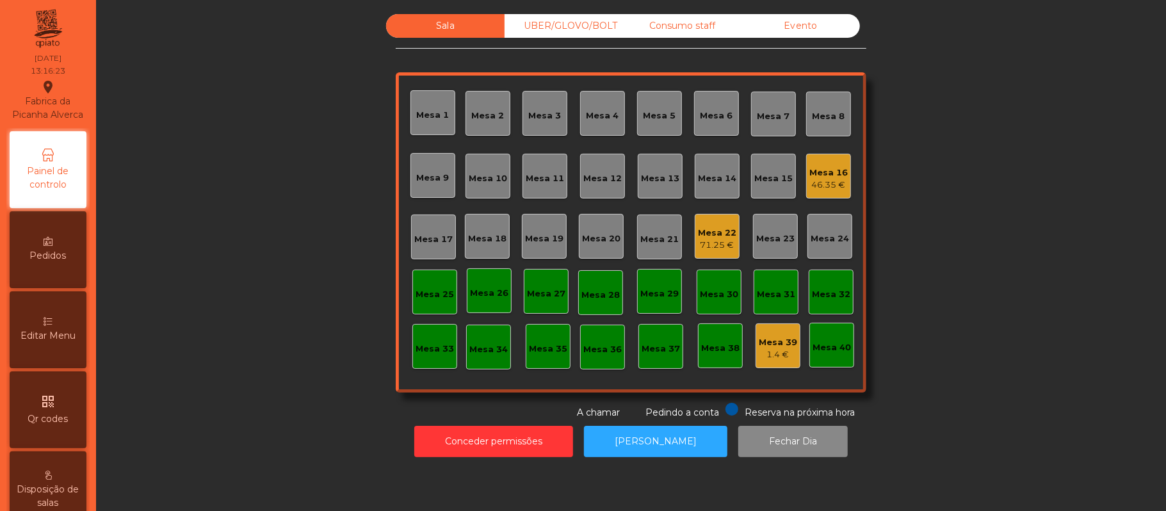
click at [821, 182] on div "46.35 €" at bounding box center [828, 185] width 38 height 13
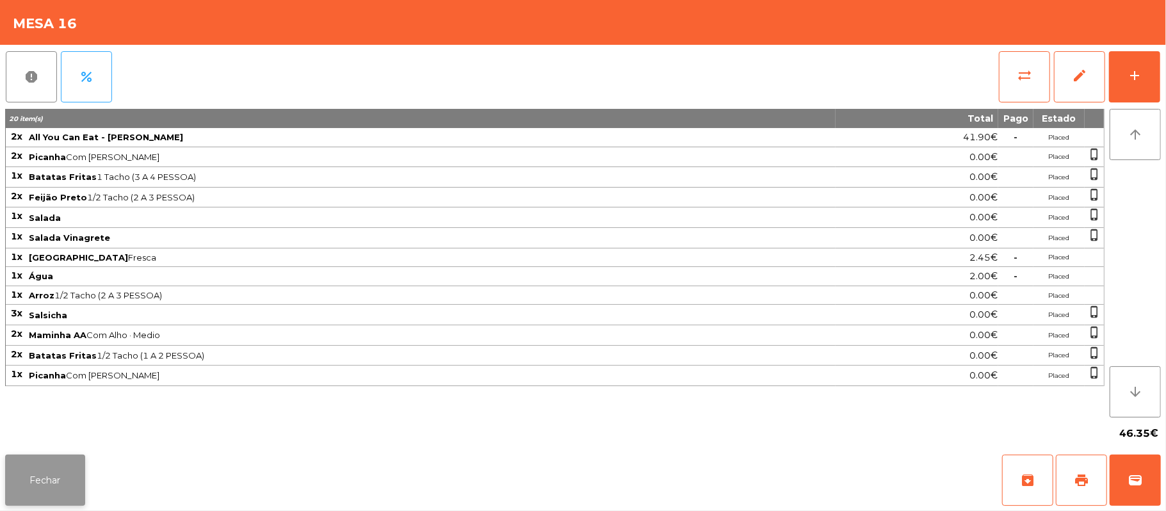
click at [28, 476] on button "Fechar" at bounding box center [45, 480] width 80 height 51
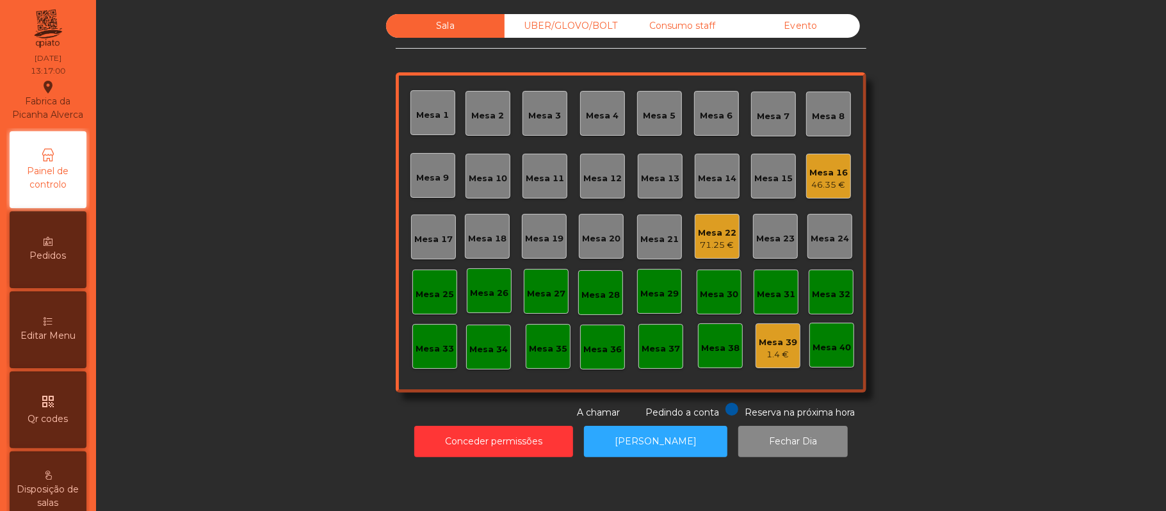
click at [827, 172] on div "Mesa 16" at bounding box center [828, 172] width 38 height 13
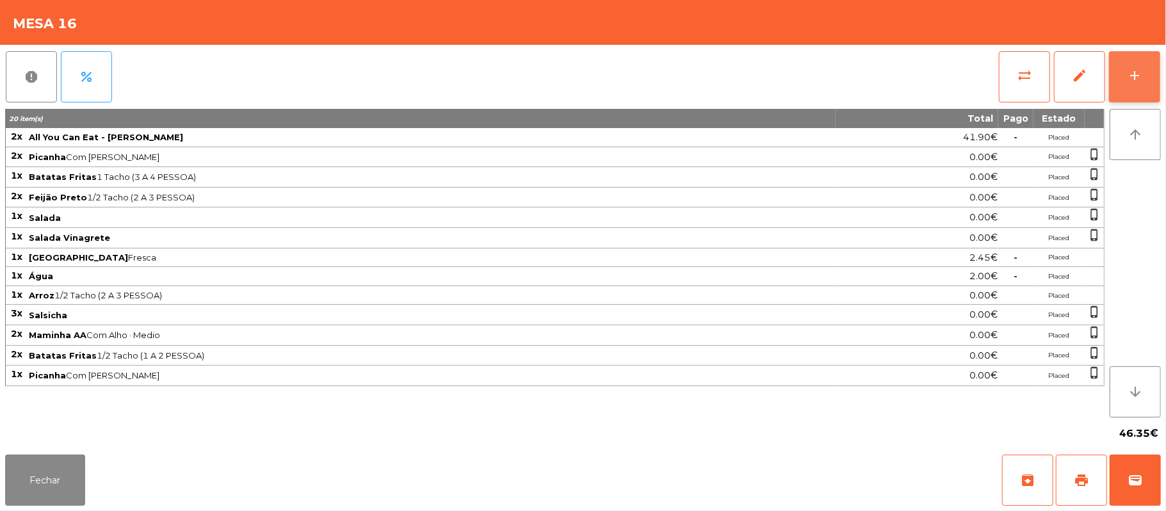
click at [1115, 77] on button "add" at bounding box center [1134, 76] width 51 height 51
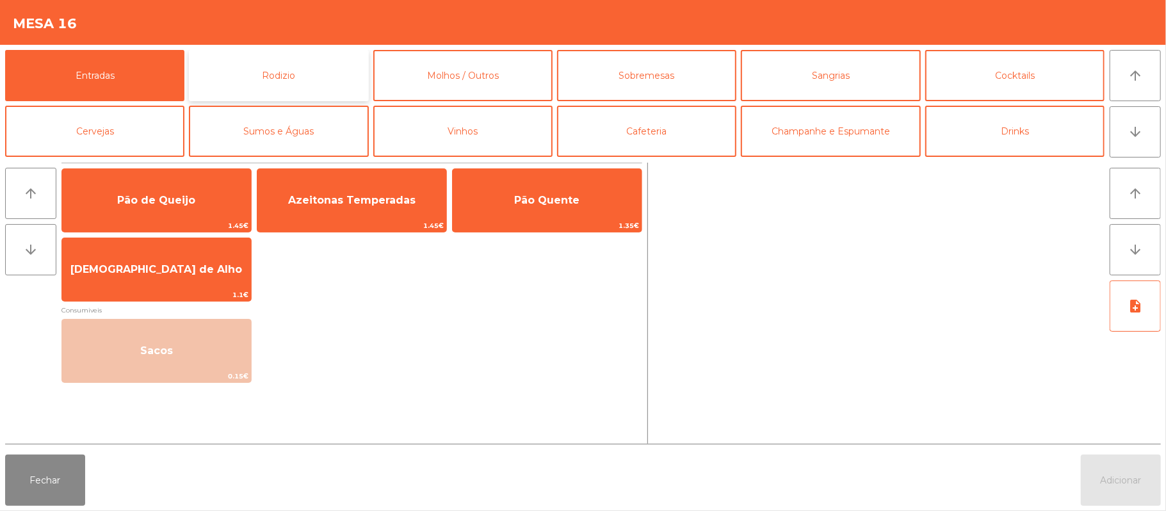
click at [280, 85] on button "Rodizio" at bounding box center [278, 75] width 179 height 51
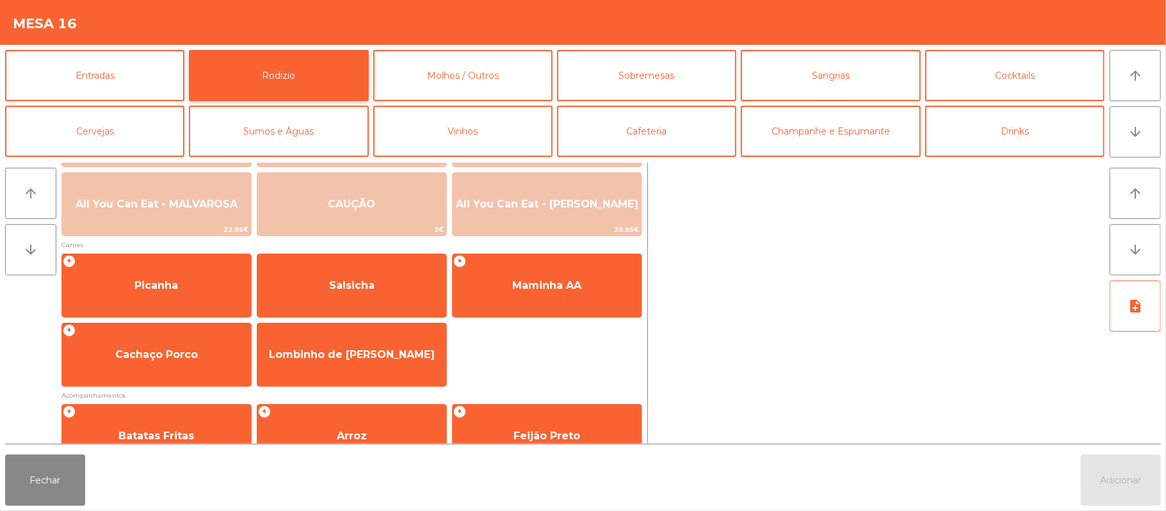
scroll to position [99, 0]
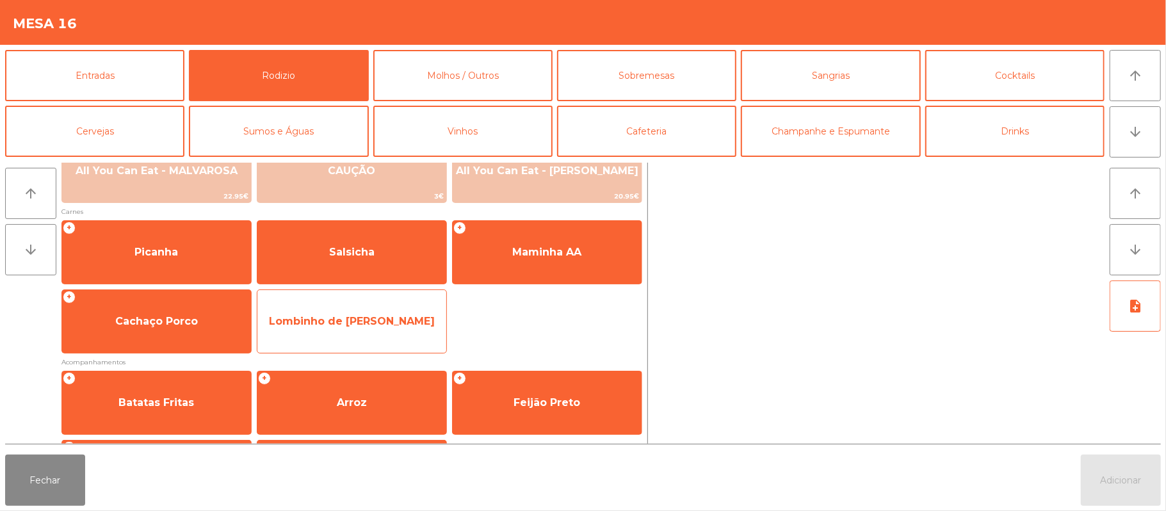
click at [390, 315] on span "Lombinho de [PERSON_NAME]" at bounding box center [352, 321] width 166 height 12
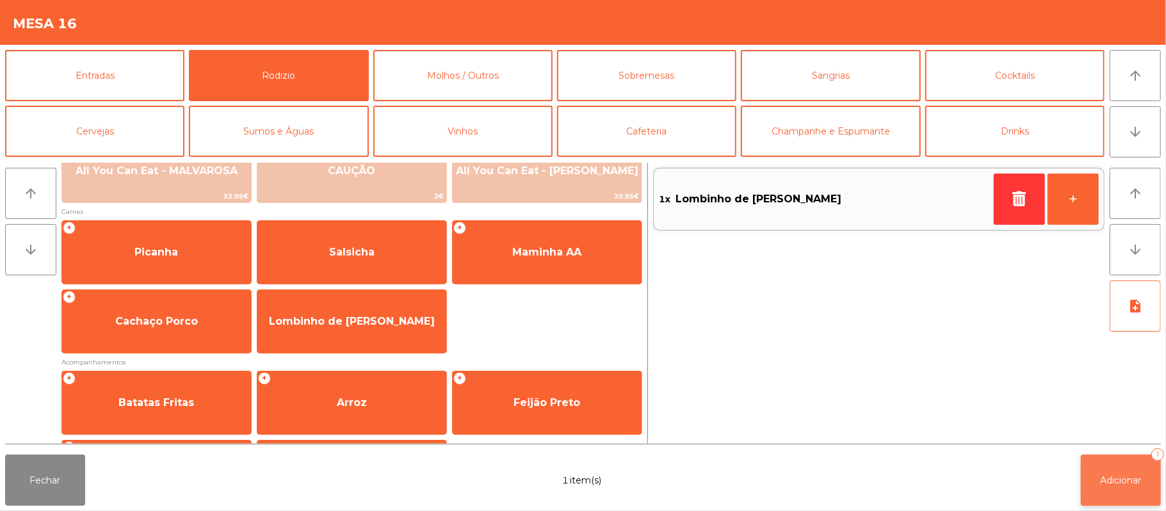
click at [1127, 475] on span "Adicionar" at bounding box center [1120, 480] width 41 height 12
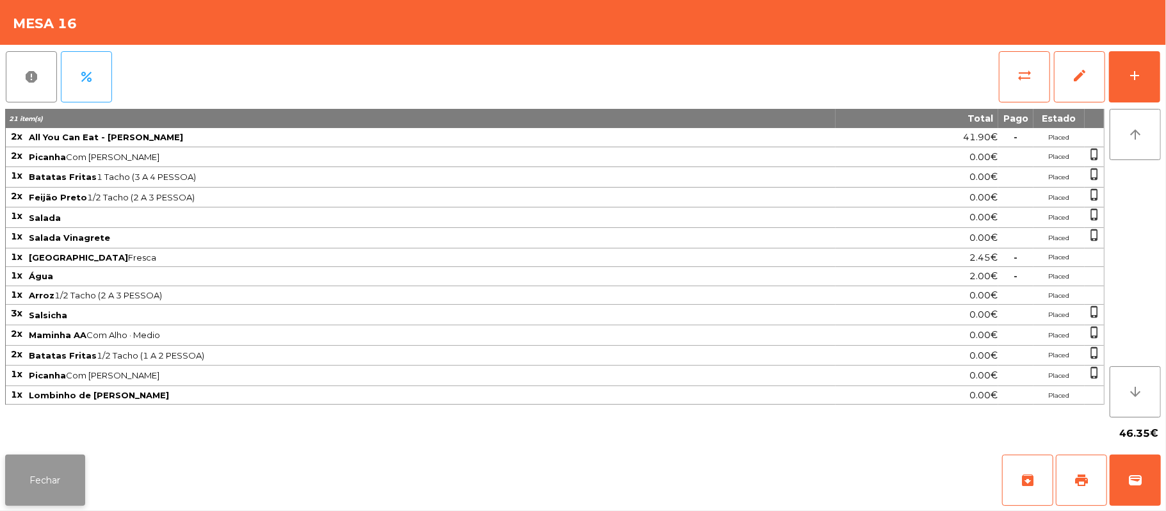
click at [74, 456] on button "Fechar" at bounding box center [45, 480] width 80 height 51
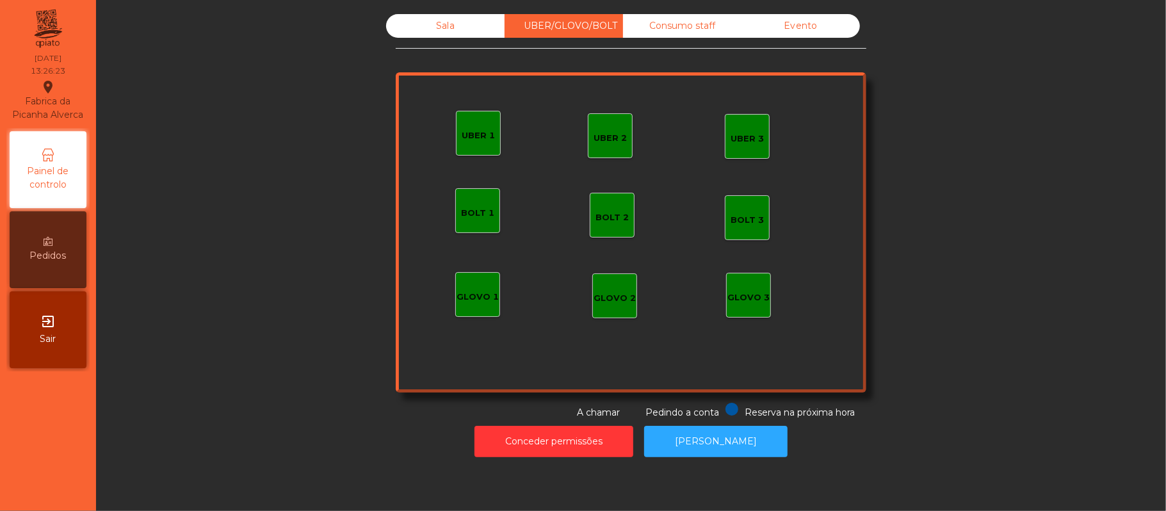
click at [606, 137] on div "UBER 2" at bounding box center [609, 138] width 33 height 13
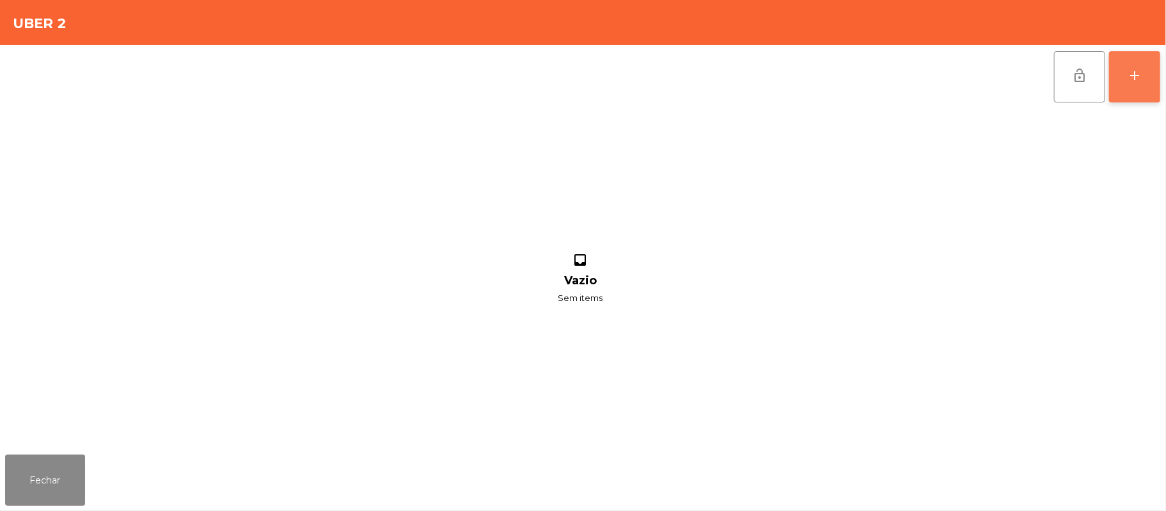
click at [1128, 90] on button "add" at bounding box center [1134, 76] width 51 height 51
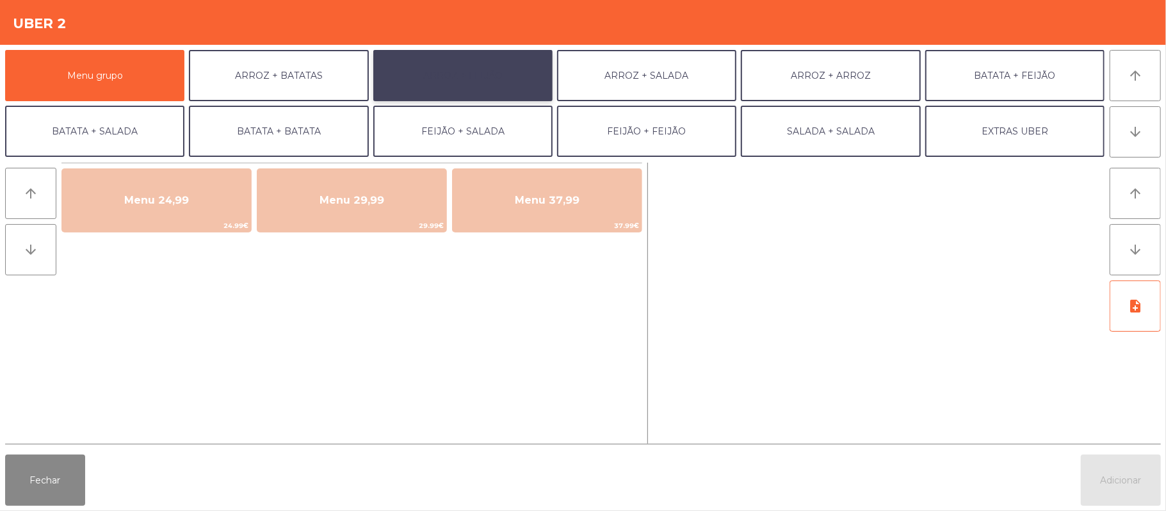
click at [495, 83] on button "ARROZ + FEIJÃO" at bounding box center [462, 75] width 179 height 51
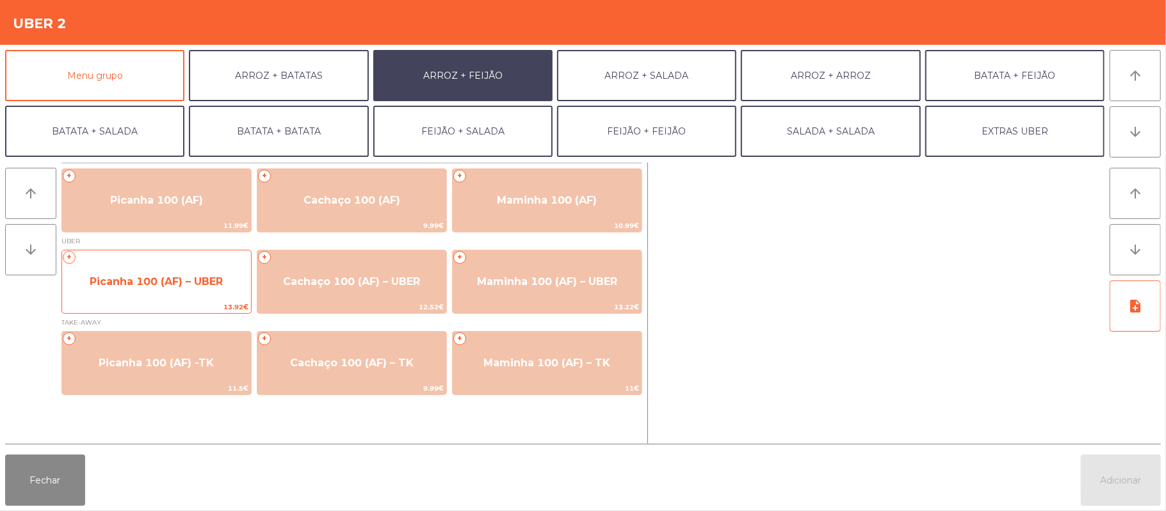
click at [159, 283] on span "Picanha 100 (AF) – UBER" at bounding box center [156, 281] width 133 height 12
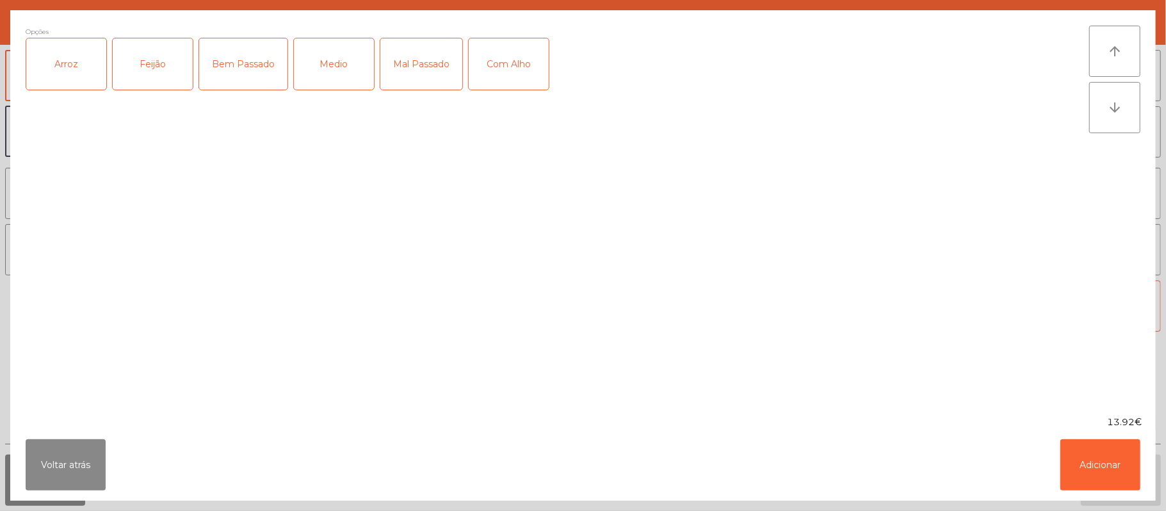
click at [93, 70] on div "Arroz" at bounding box center [66, 63] width 80 height 51
click at [157, 62] on div "Feijão" at bounding box center [153, 63] width 80 height 51
click at [351, 69] on div "Medio" at bounding box center [334, 63] width 80 height 51
click at [1093, 469] on button "Adicionar" at bounding box center [1100, 464] width 80 height 51
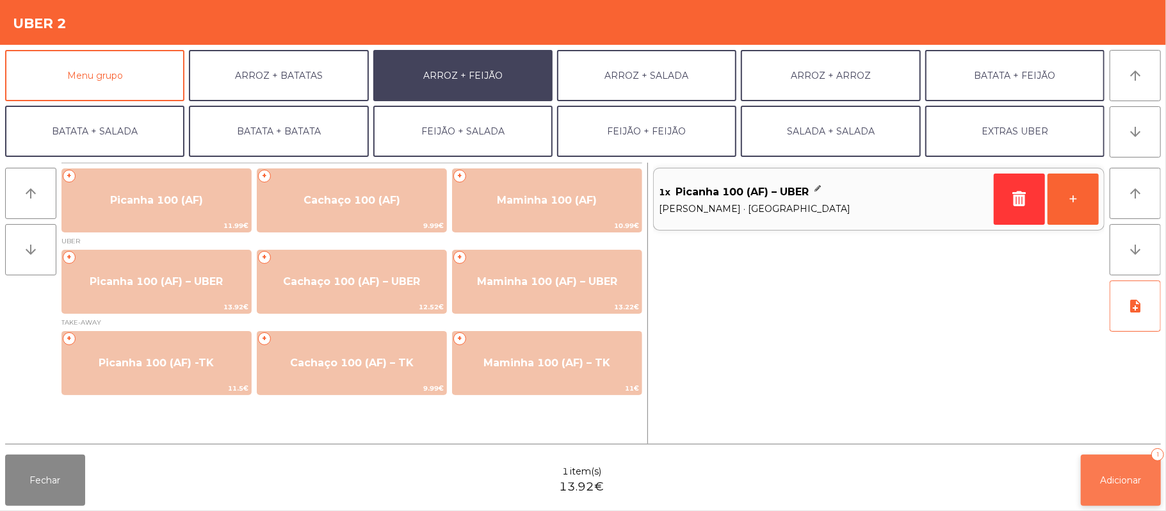
click at [1109, 488] on button "Adicionar 1" at bounding box center [1121, 480] width 80 height 51
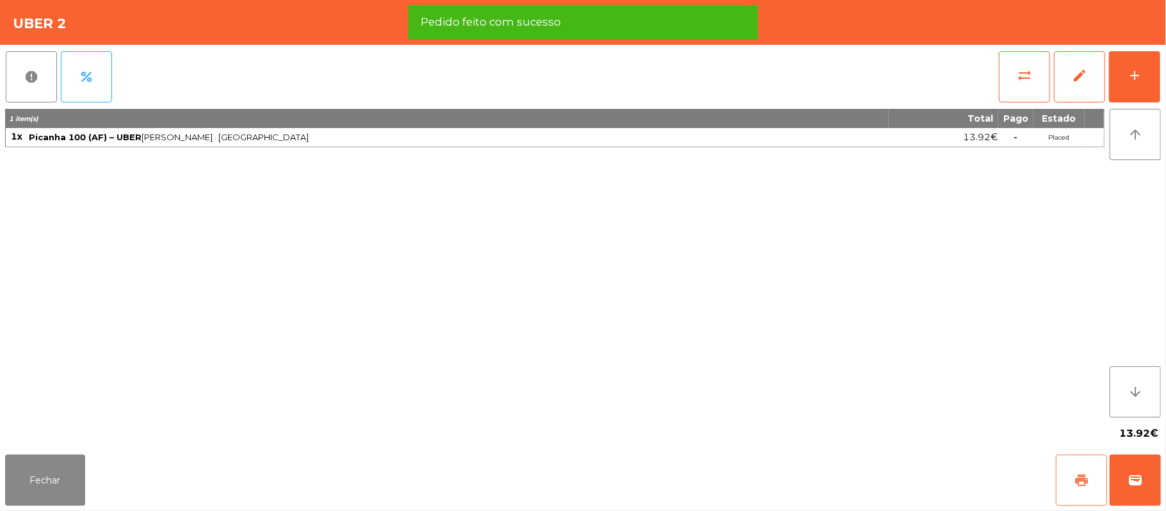
click at [1068, 498] on button "print" at bounding box center [1081, 480] width 51 height 51
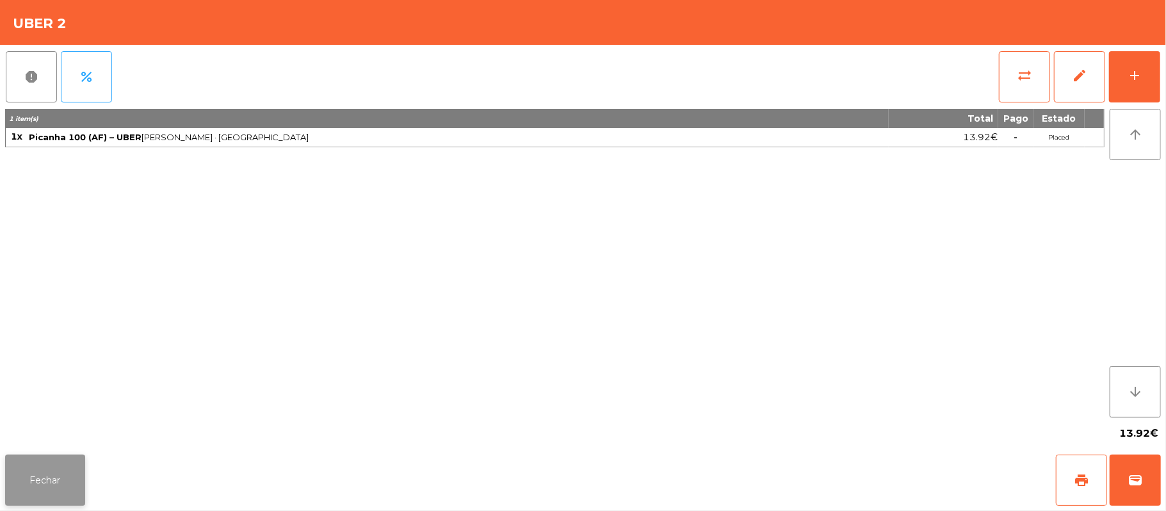
click at [37, 489] on button "Fechar" at bounding box center [45, 480] width 80 height 51
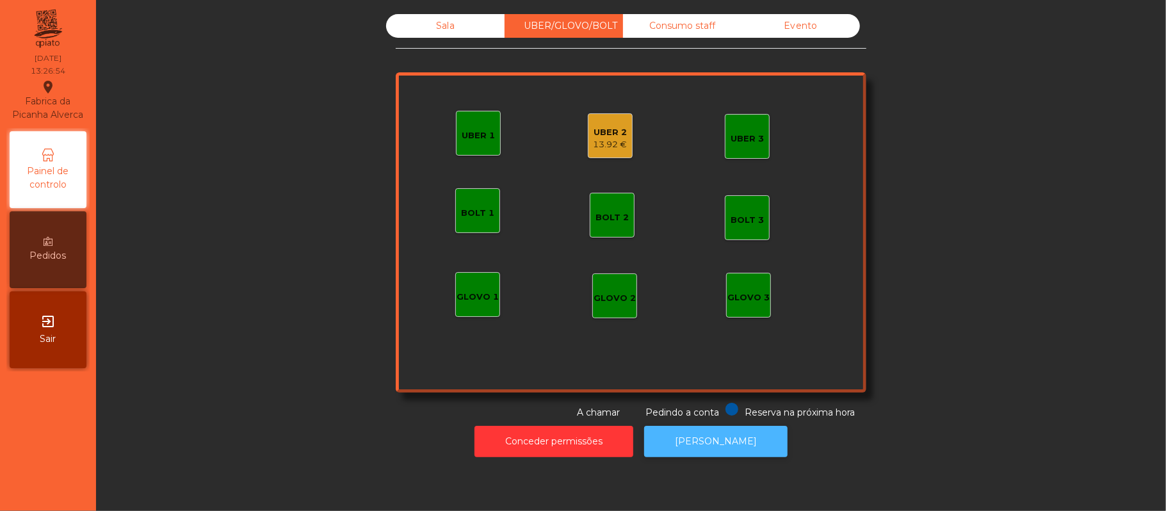
click at [715, 454] on button "[PERSON_NAME]" at bounding box center [715, 441] width 143 height 31
click at [602, 141] on div "13.92 €" at bounding box center [610, 144] width 34 height 13
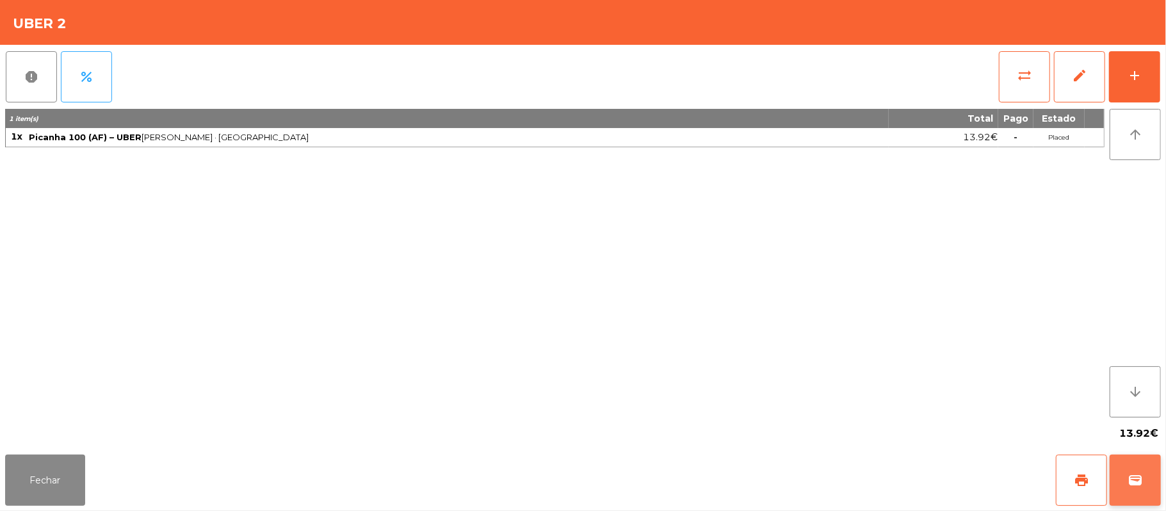
click at [1133, 488] on button "wallet" at bounding box center [1134, 480] width 51 height 51
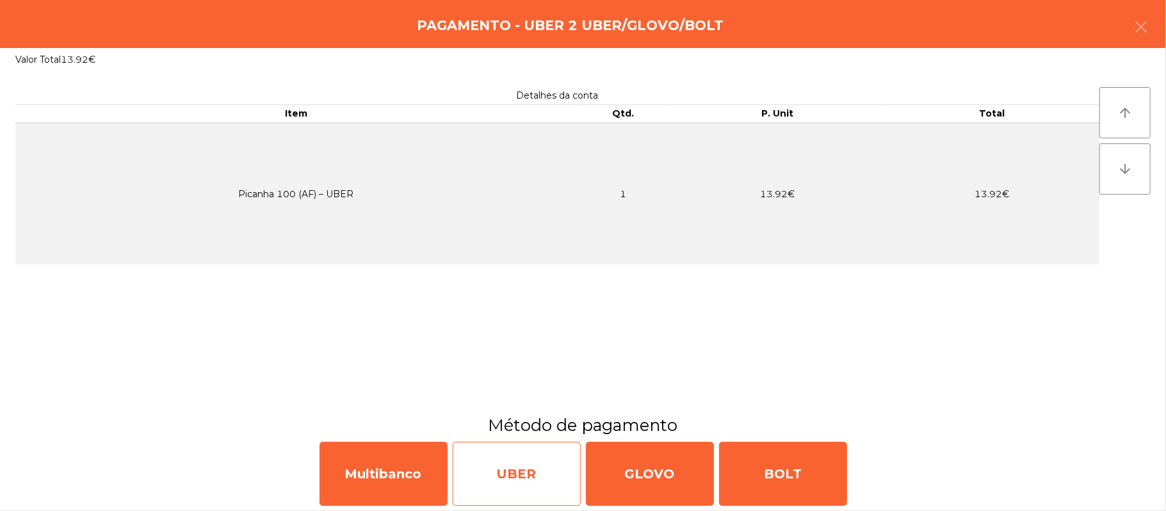
click at [520, 487] on div "UBER" at bounding box center [517, 474] width 128 height 64
select select "**"
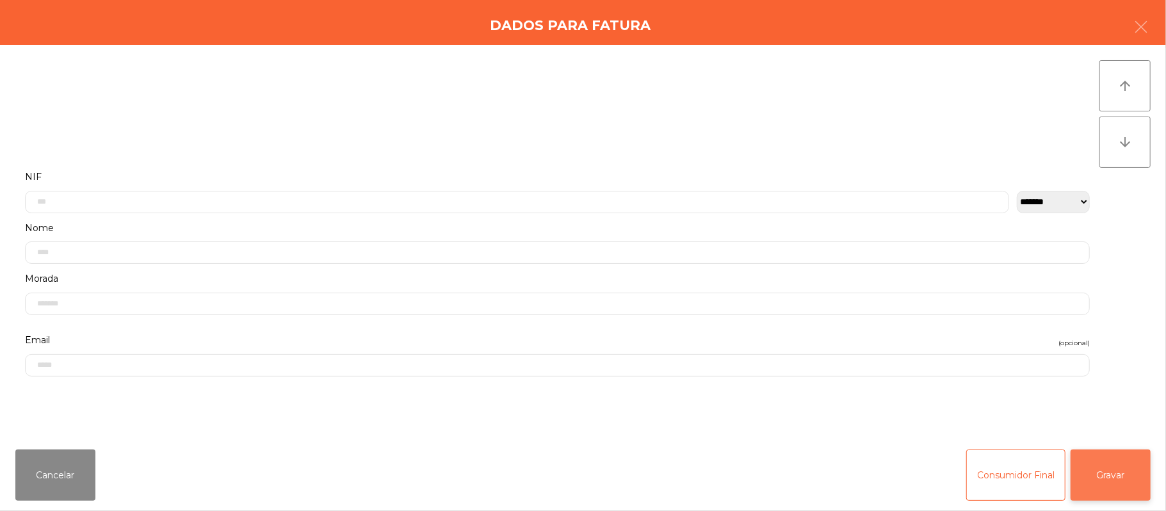
click at [1117, 469] on button "Gravar" at bounding box center [1110, 474] width 80 height 51
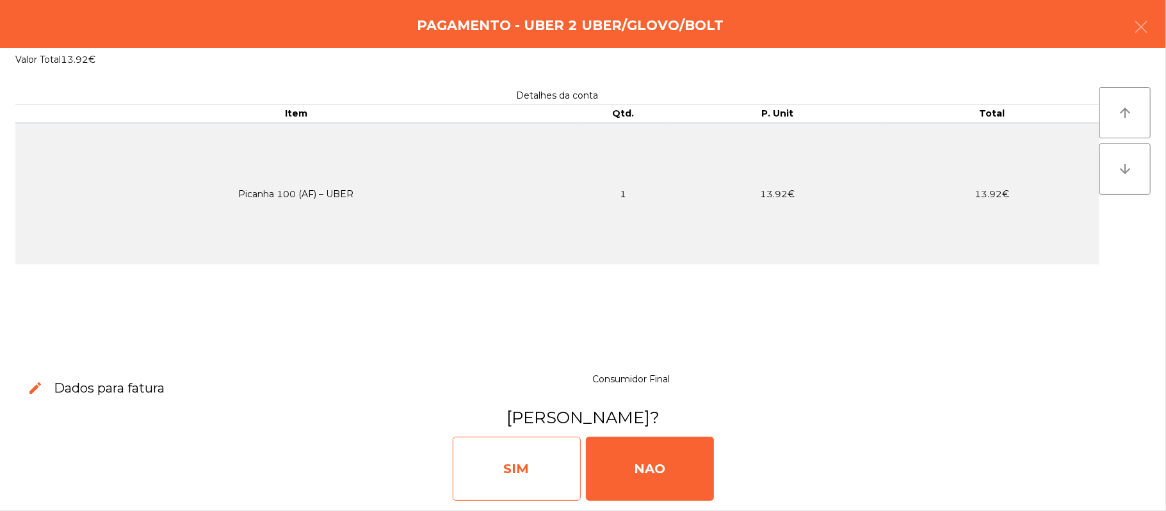
click at [536, 458] on div "SIM" at bounding box center [517, 469] width 128 height 64
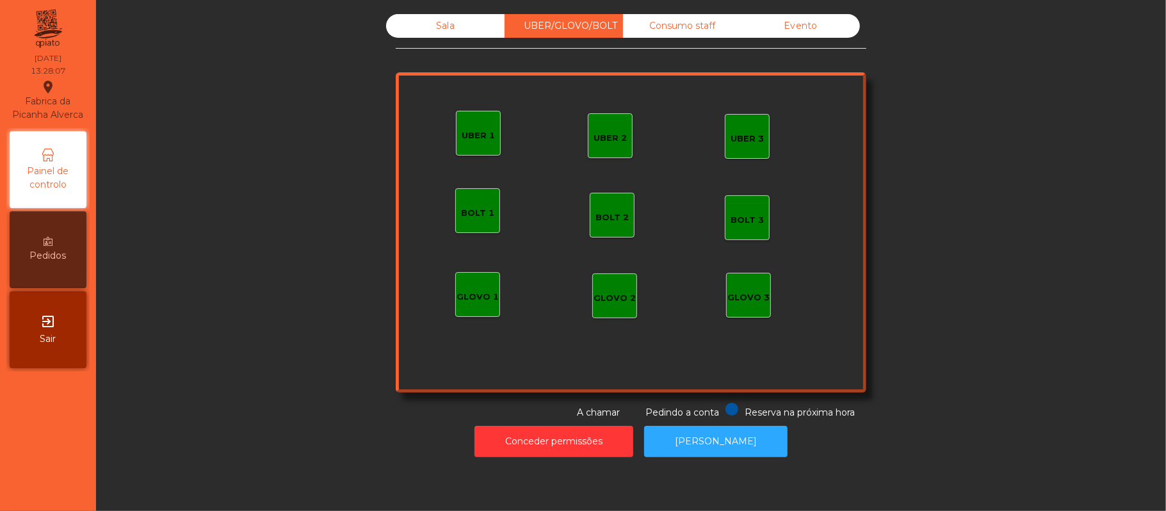
click at [446, 22] on div "Sala" at bounding box center [445, 26] width 118 height 24
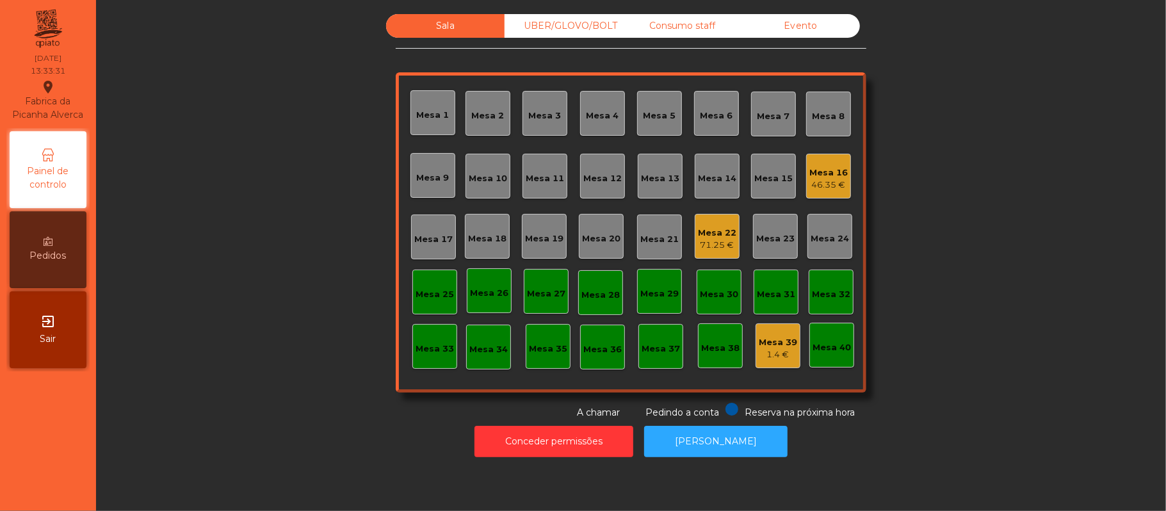
click at [816, 172] on div "Mesa 16" at bounding box center [828, 172] width 38 height 13
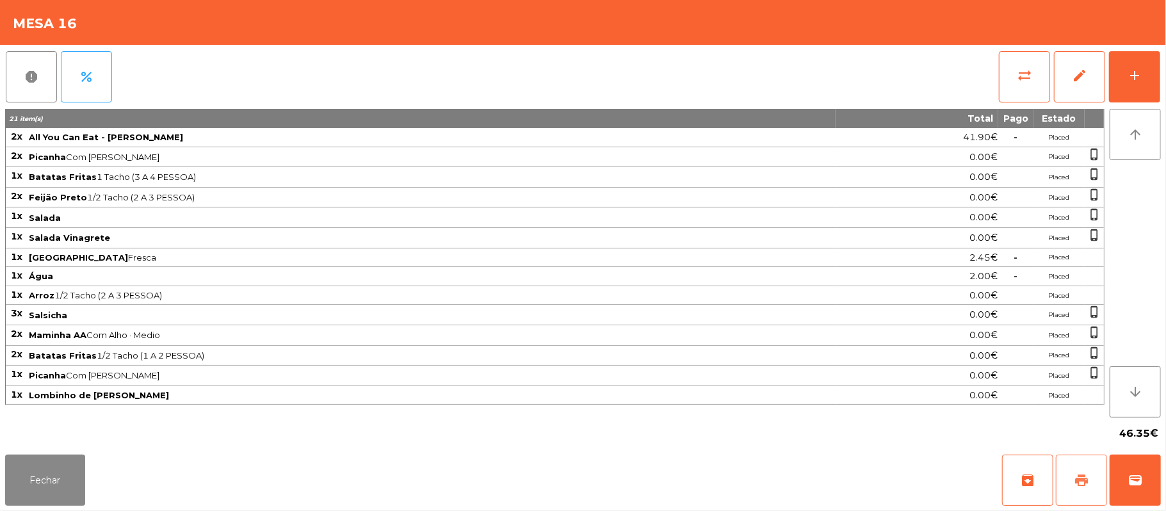
click at [1069, 470] on button "print" at bounding box center [1081, 480] width 51 height 51
click at [1124, 470] on button "wallet" at bounding box center [1134, 480] width 51 height 51
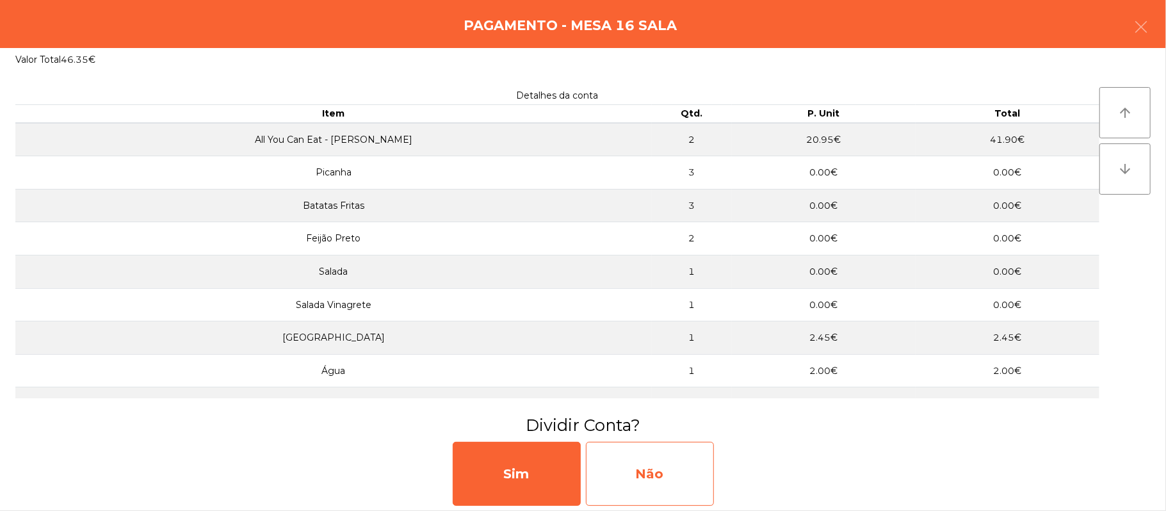
click at [672, 474] on div "Não" at bounding box center [650, 474] width 128 height 64
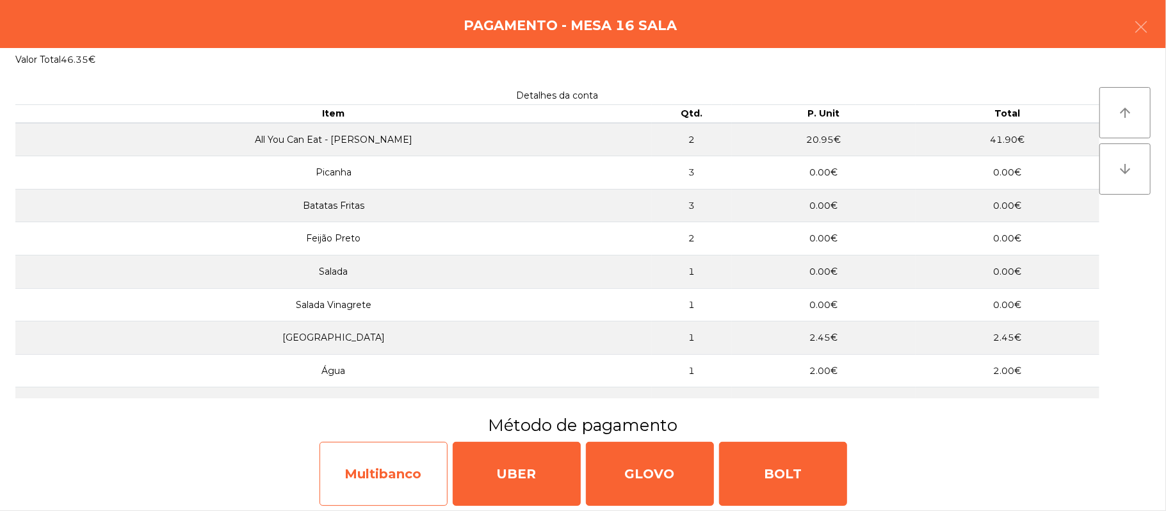
click at [367, 480] on div "Multibanco" at bounding box center [383, 474] width 128 height 64
select select "**"
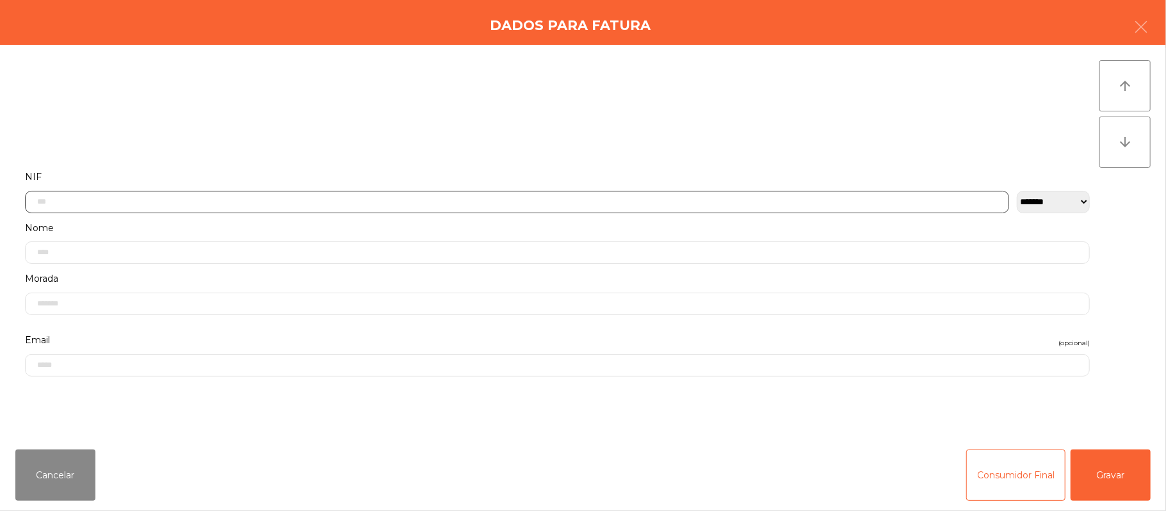
click at [336, 198] on input "text" at bounding box center [517, 202] width 984 height 22
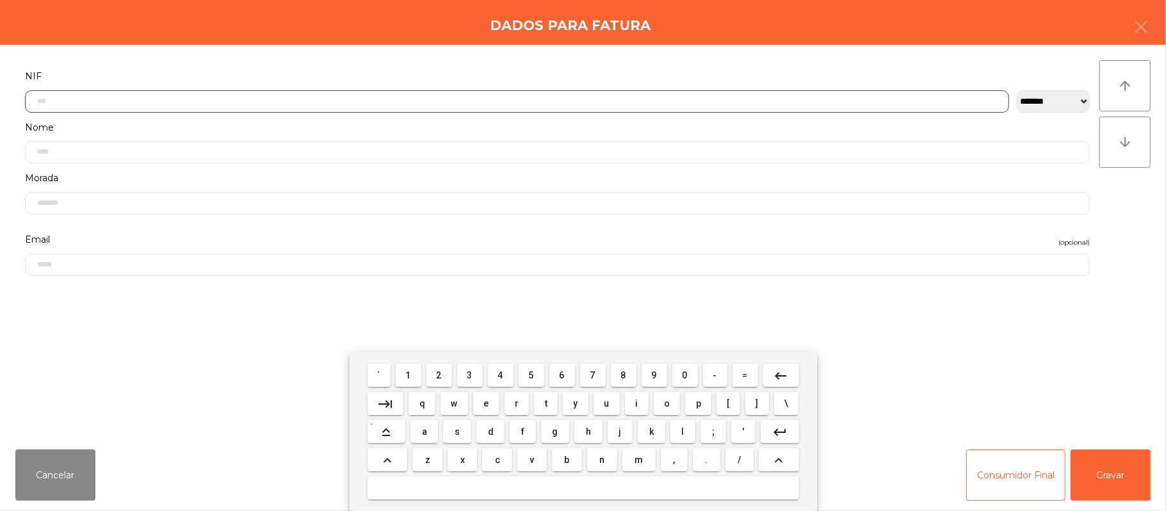
scroll to position [108, 0]
type input "*********"
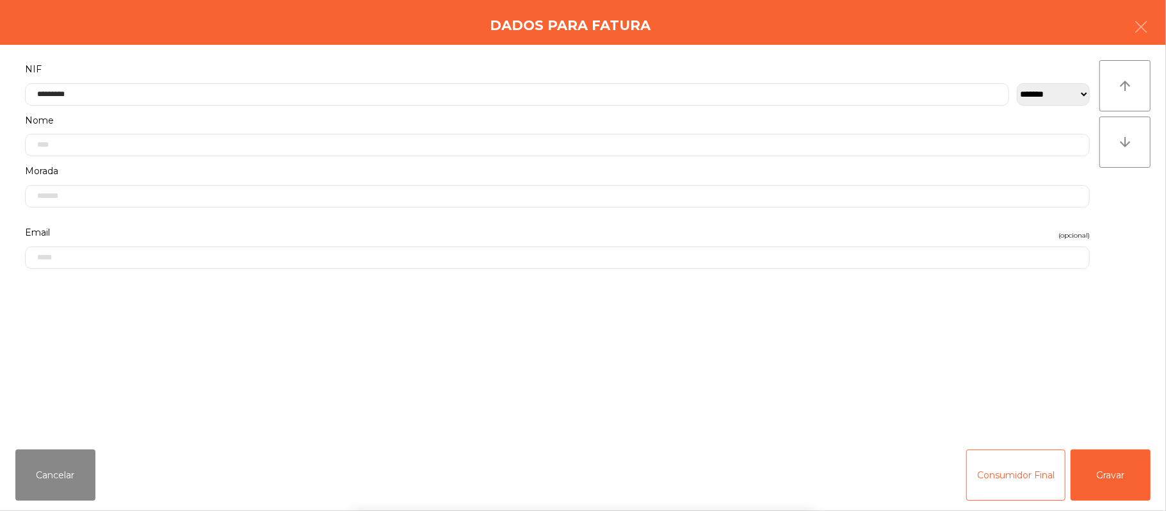
click at [1122, 469] on div "` 1 2 3 4 5 6 7 8 9 0 - = keyboard_backspace keyboard_tab q w e r t y u i o p […" at bounding box center [583, 431] width 1166 height 159
click at [1122, 476] on button "Gravar" at bounding box center [1110, 474] width 80 height 51
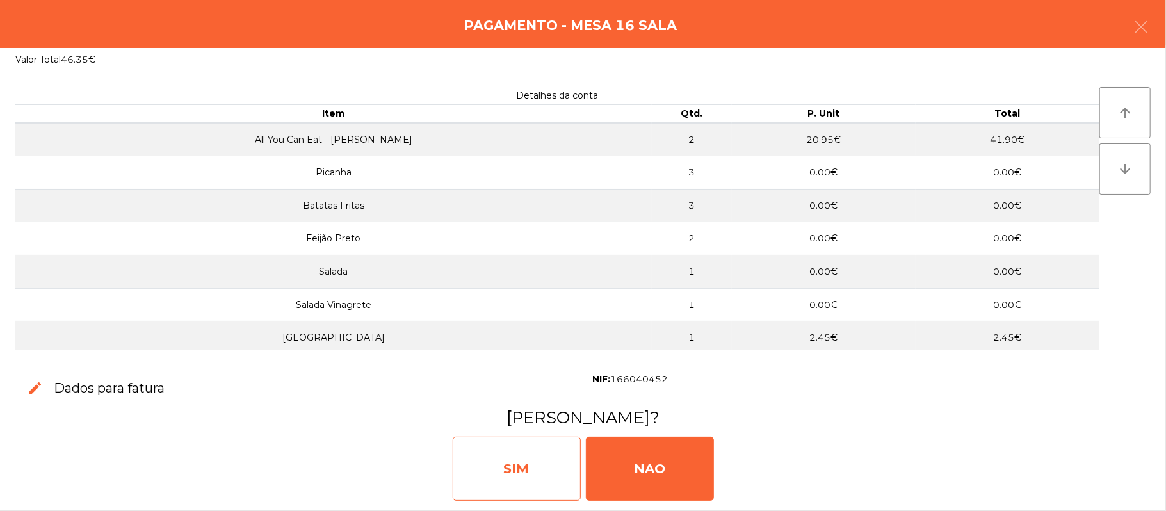
click at [495, 469] on div "SIM" at bounding box center [517, 469] width 128 height 64
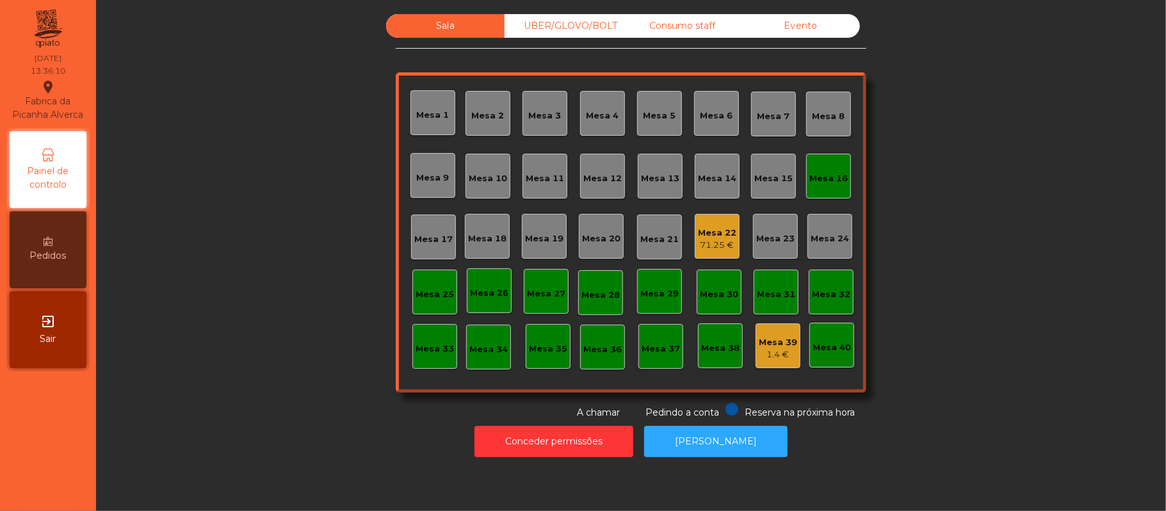
click at [810, 175] on div "Mesa 16" at bounding box center [828, 178] width 38 height 13
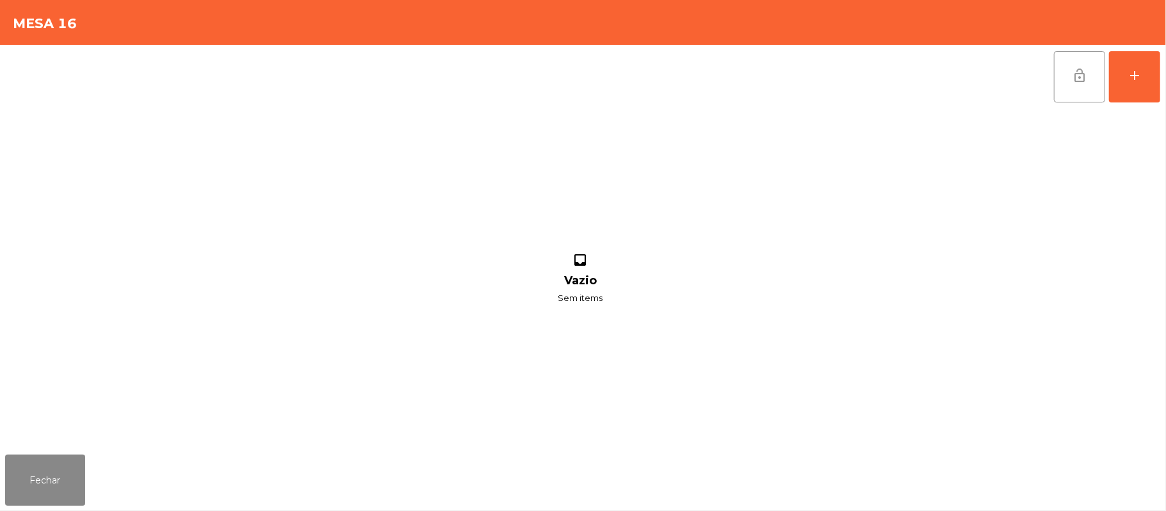
click at [1067, 90] on button "lock_open" at bounding box center [1079, 76] width 51 height 51
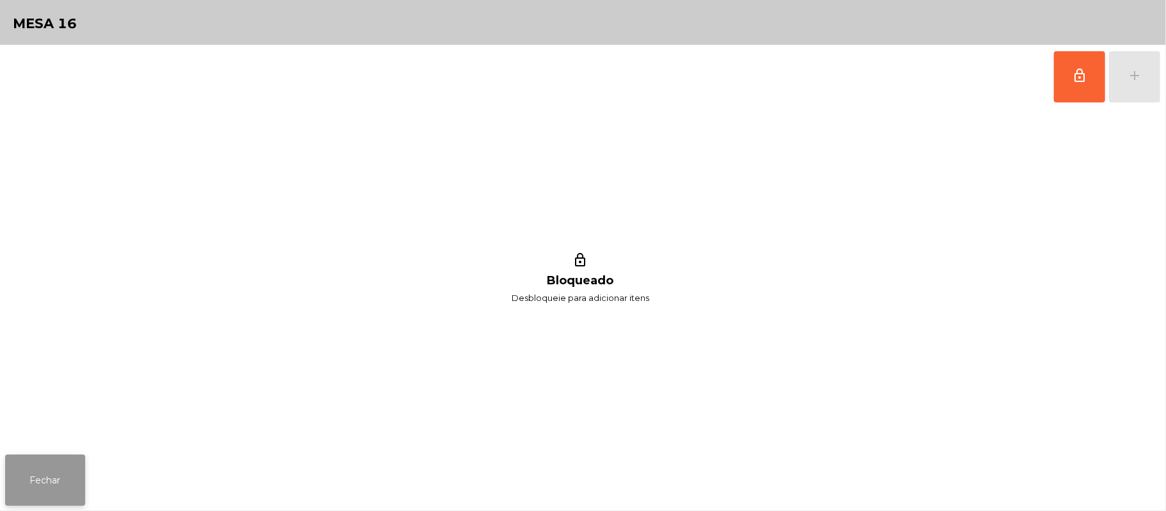
click at [33, 472] on button "Fechar" at bounding box center [45, 480] width 80 height 51
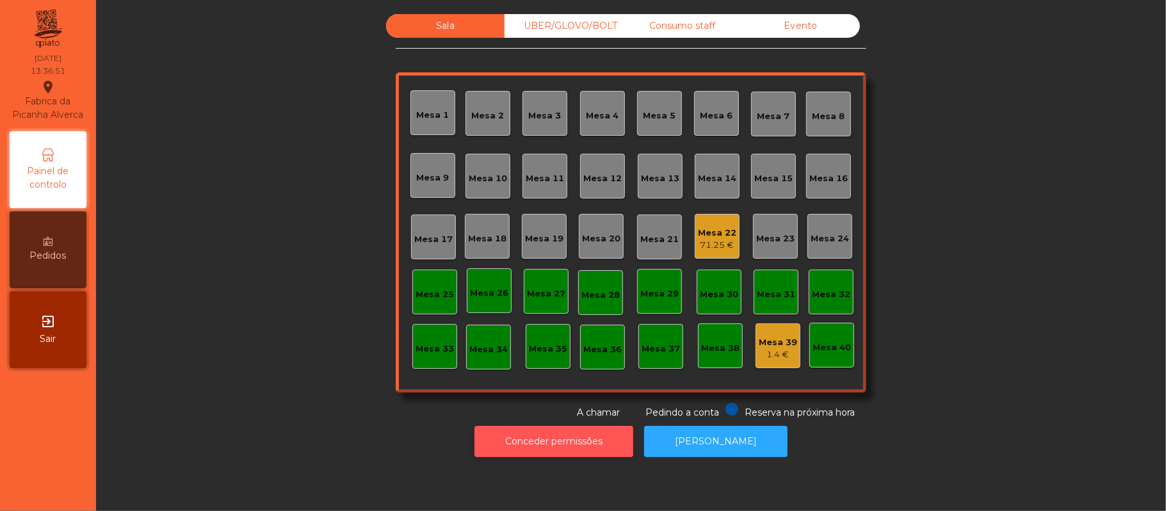
click at [594, 443] on button "Conceder permissões" at bounding box center [553, 441] width 159 height 31
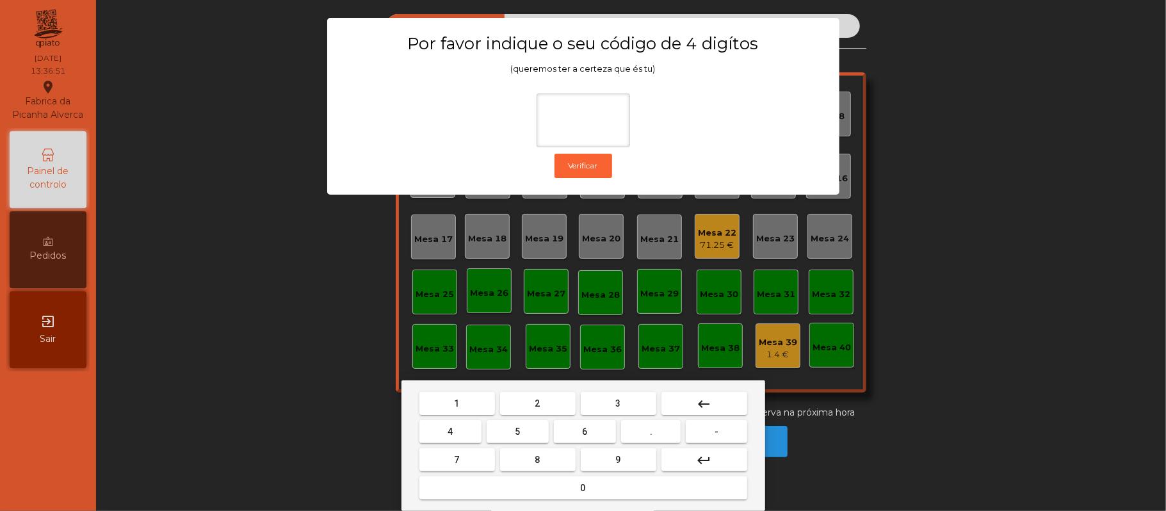
click at [547, 399] on button "2" at bounding box center [538, 403] width 76 height 23
click at [585, 431] on span "6" at bounding box center [585, 431] width 5 height 10
click at [449, 403] on button "1" at bounding box center [457, 403] width 76 height 23
click at [517, 431] on span "5" at bounding box center [517, 431] width 5 height 10
type input "****"
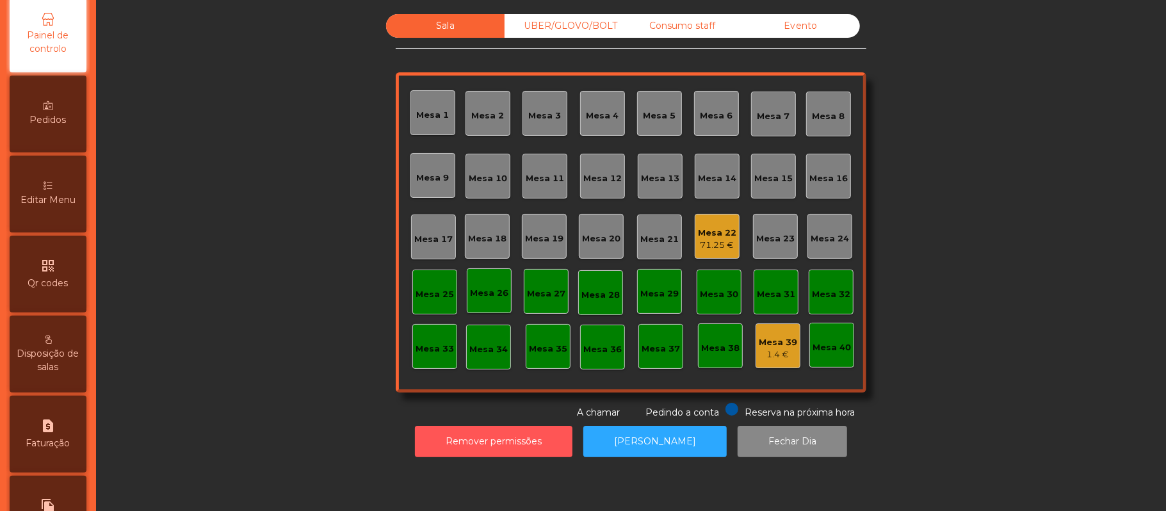
scroll to position [154, 0]
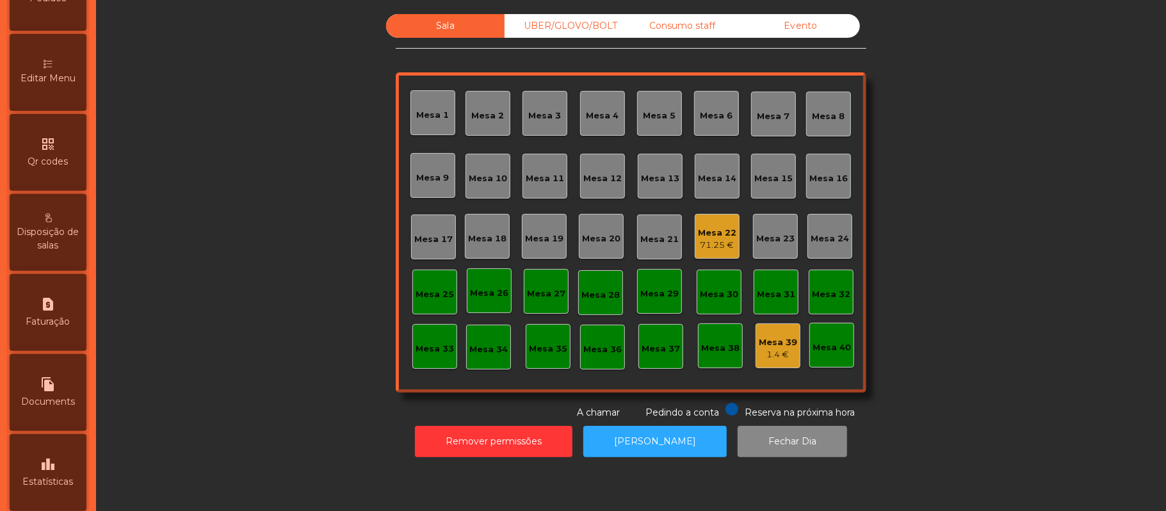
click at [64, 313] on div "request_page Faturação" at bounding box center [48, 312] width 77 height 77
select select "*"
select select "****"
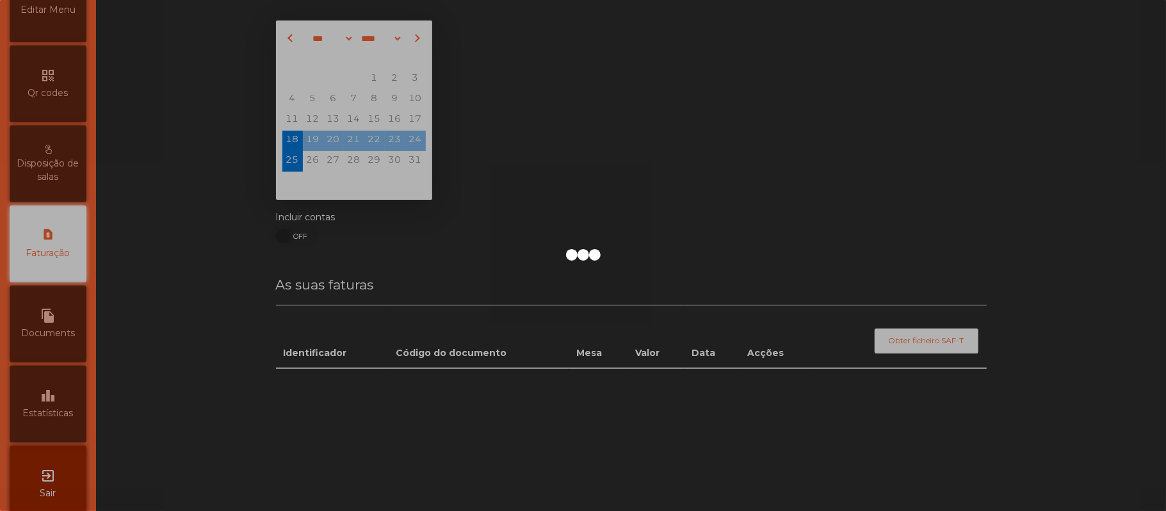
scroll to position [328, 0]
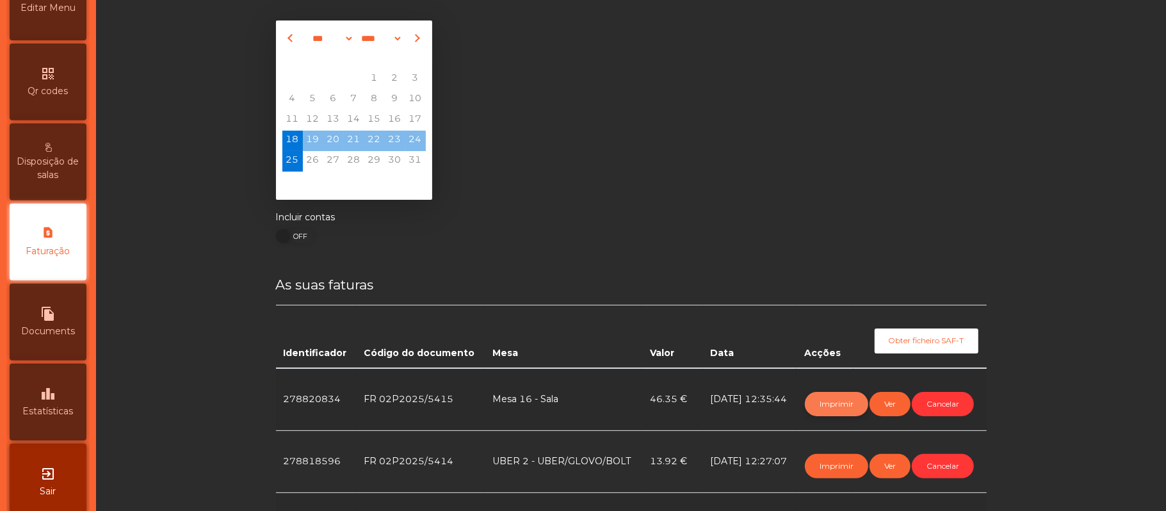
click at [814, 398] on button "Imprimir" at bounding box center [836, 404] width 63 height 24
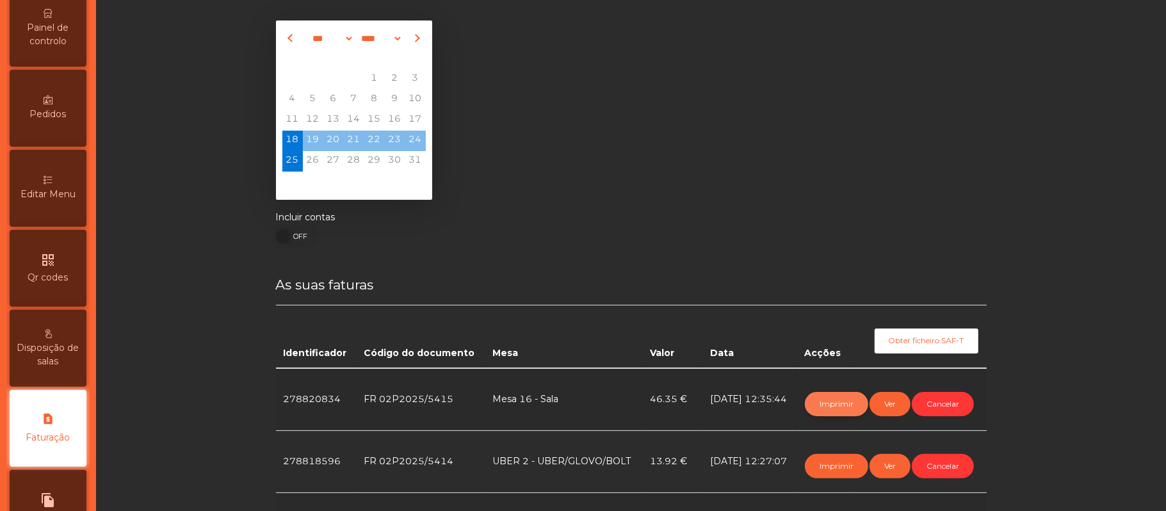
scroll to position [0, 0]
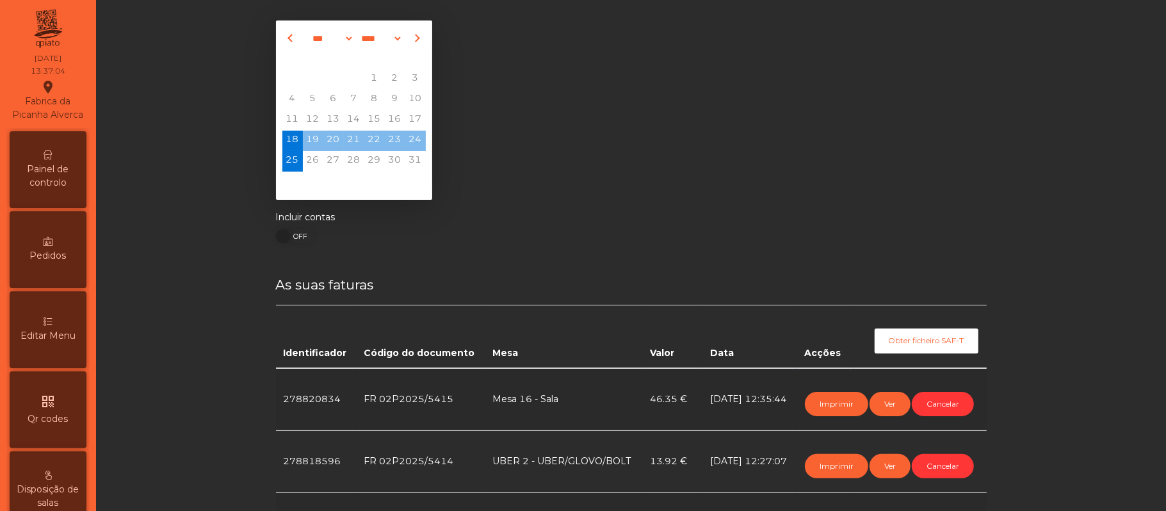
click at [65, 180] on span "Painel de controlo" at bounding box center [48, 176] width 70 height 27
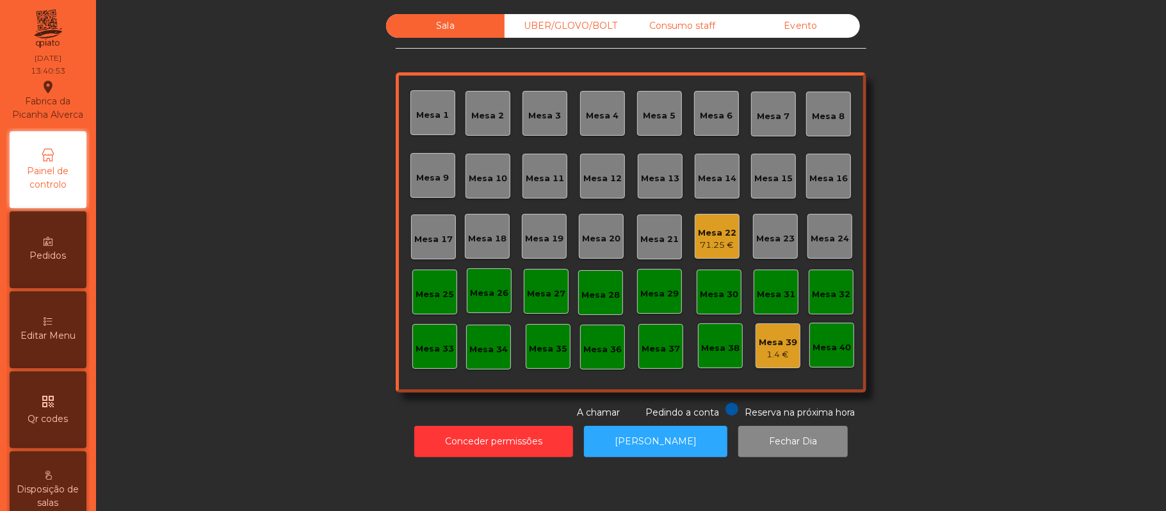
click at [525, 233] on div "Mesa 19" at bounding box center [544, 238] width 38 height 13
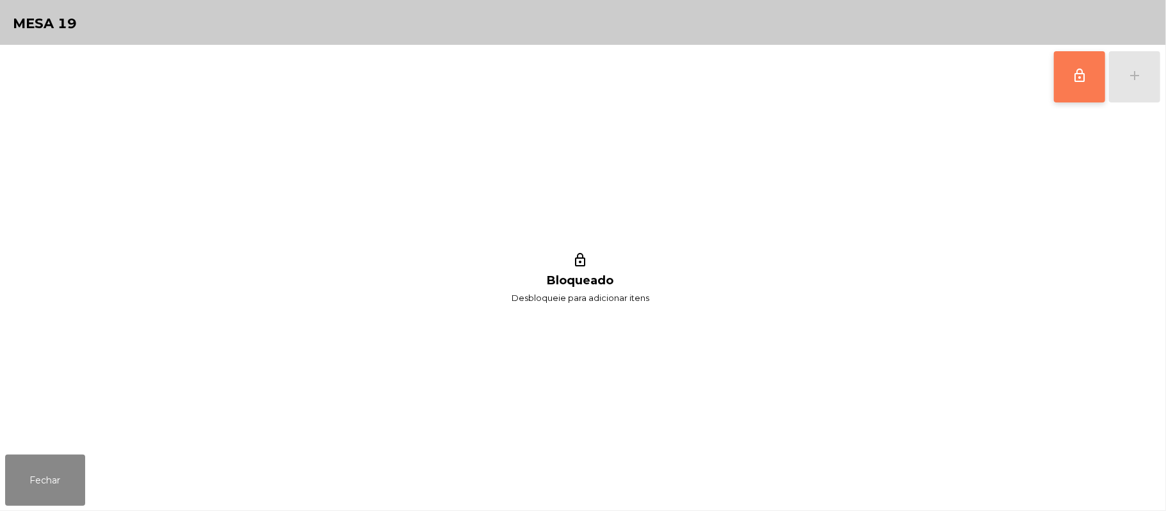
click at [1063, 83] on button "lock_outline" at bounding box center [1079, 76] width 51 height 51
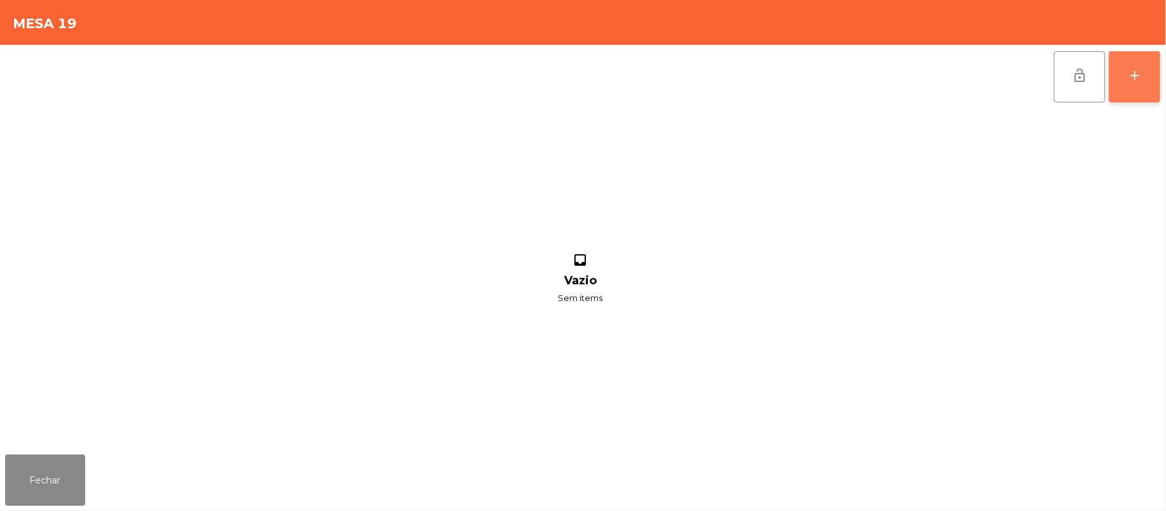
click at [1123, 83] on button "add" at bounding box center [1134, 76] width 51 height 51
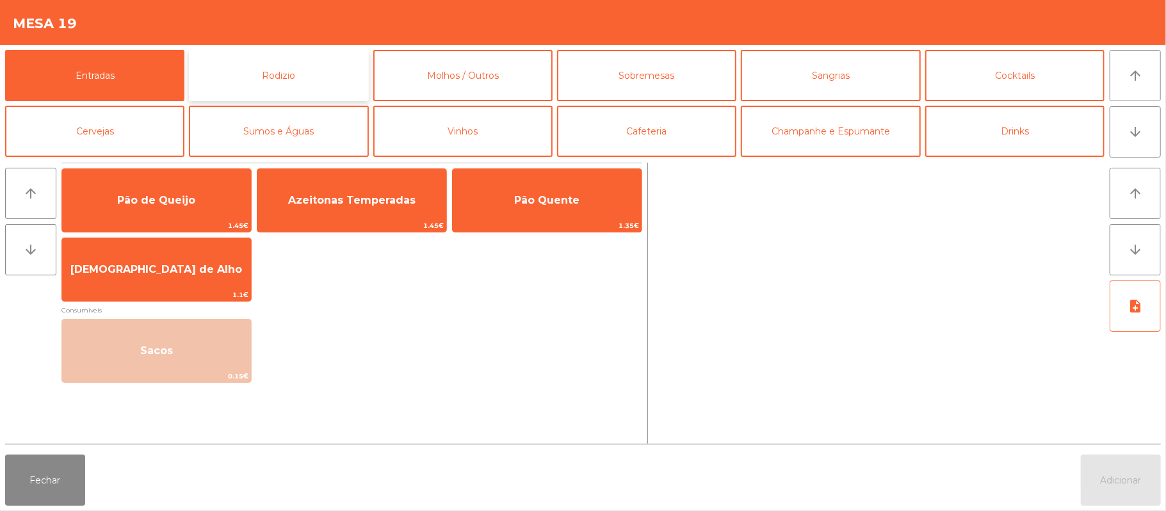
click at [321, 69] on button "Rodizio" at bounding box center [278, 75] width 179 height 51
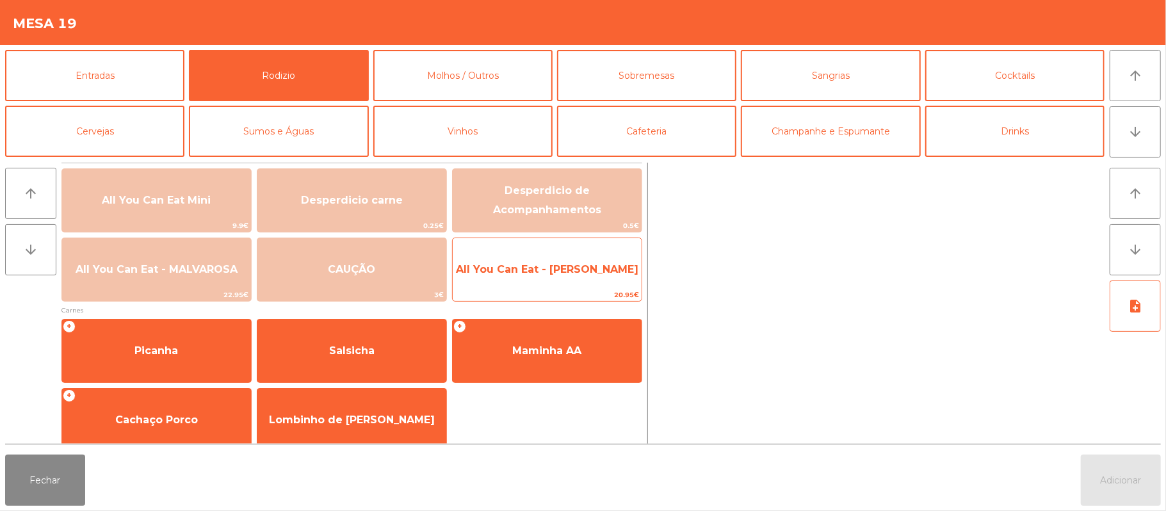
click at [601, 279] on span "All You Can Eat - [PERSON_NAME]" at bounding box center [547, 269] width 189 height 35
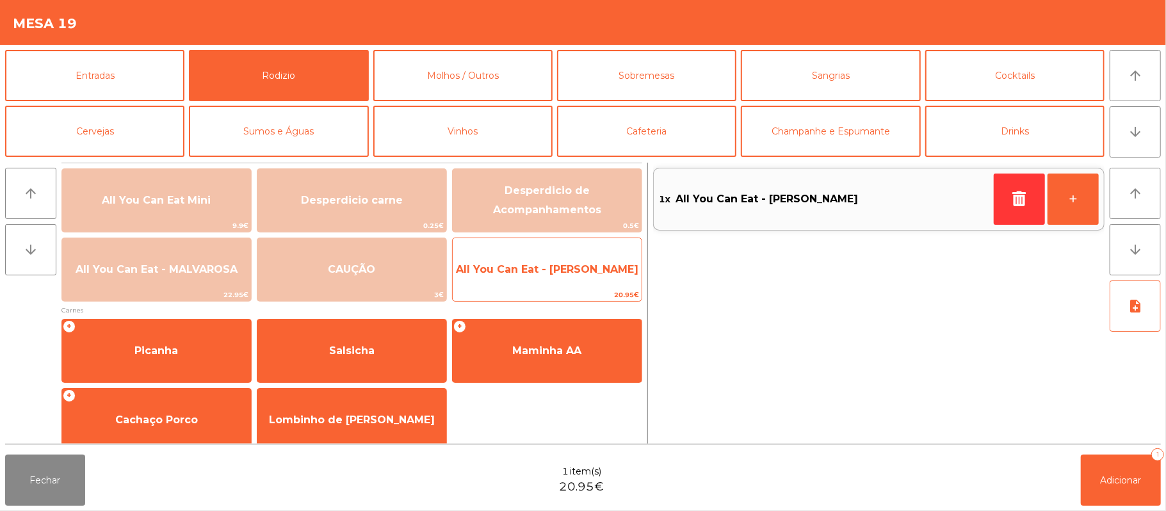
click at [606, 263] on span "All You Can Eat - [PERSON_NAME]" at bounding box center [547, 269] width 182 height 12
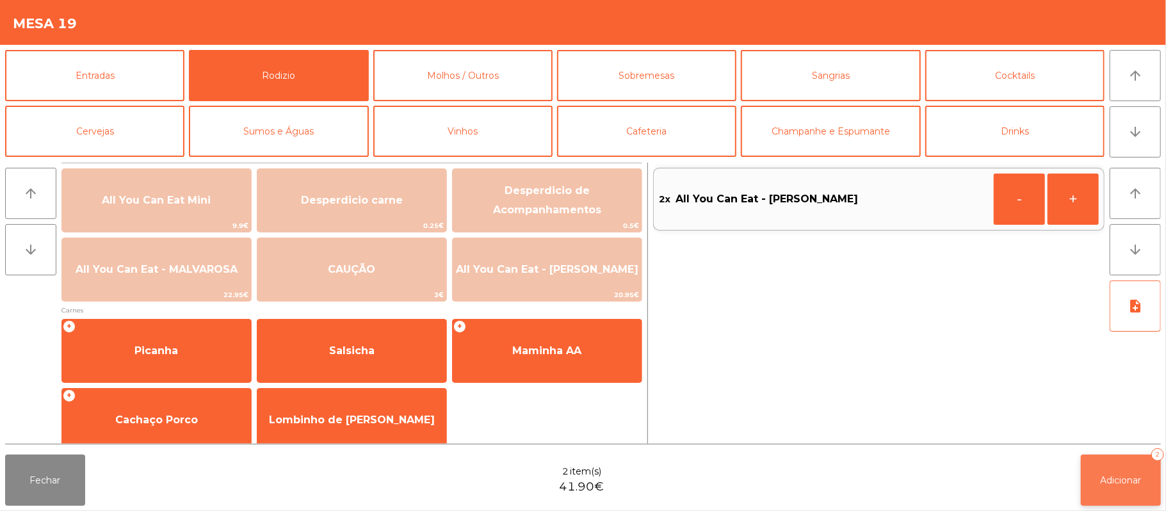
click at [1120, 458] on button "Adicionar 2" at bounding box center [1121, 480] width 80 height 51
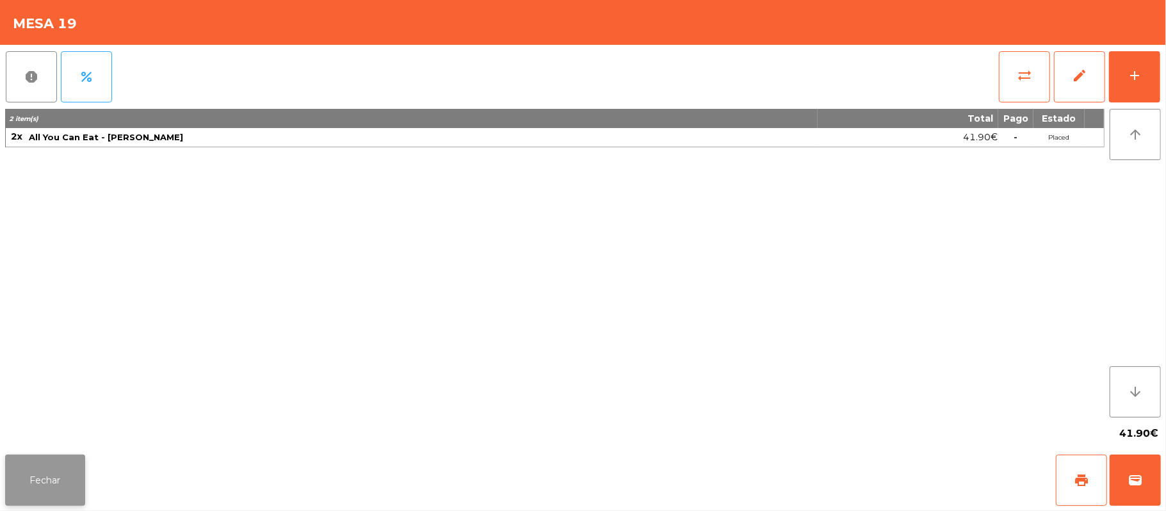
click at [47, 456] on button "Fechar" at bounding box center [45, 480] width 80 height 51
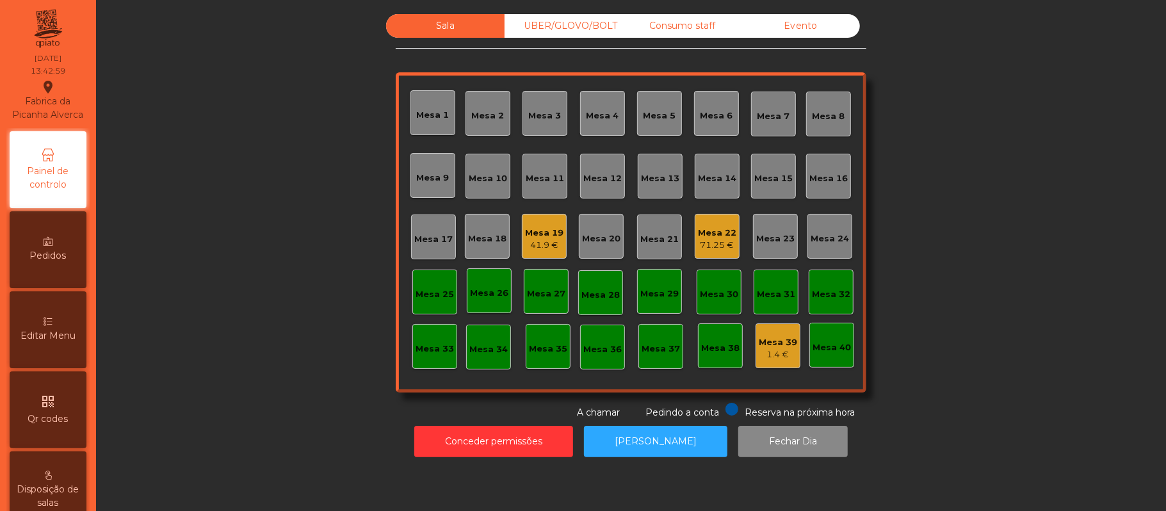
click at [572, 29] on div "UBER/GLOVO/BOLT" at bounding box center [563, 26] width 118 height 24
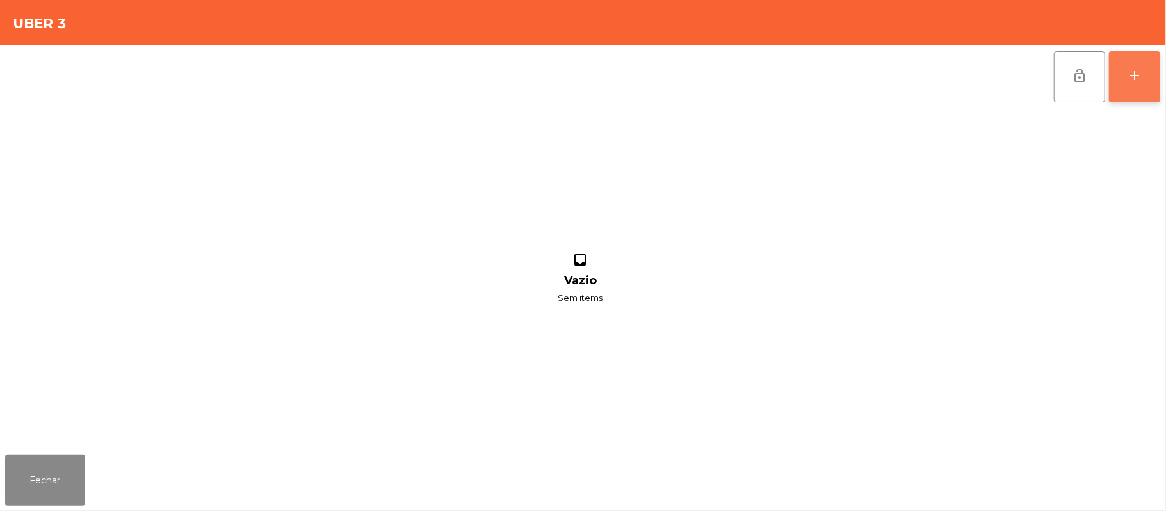
click at [1131, 68] on div "add" at bounding box center [1134, 75] width 15 height 15
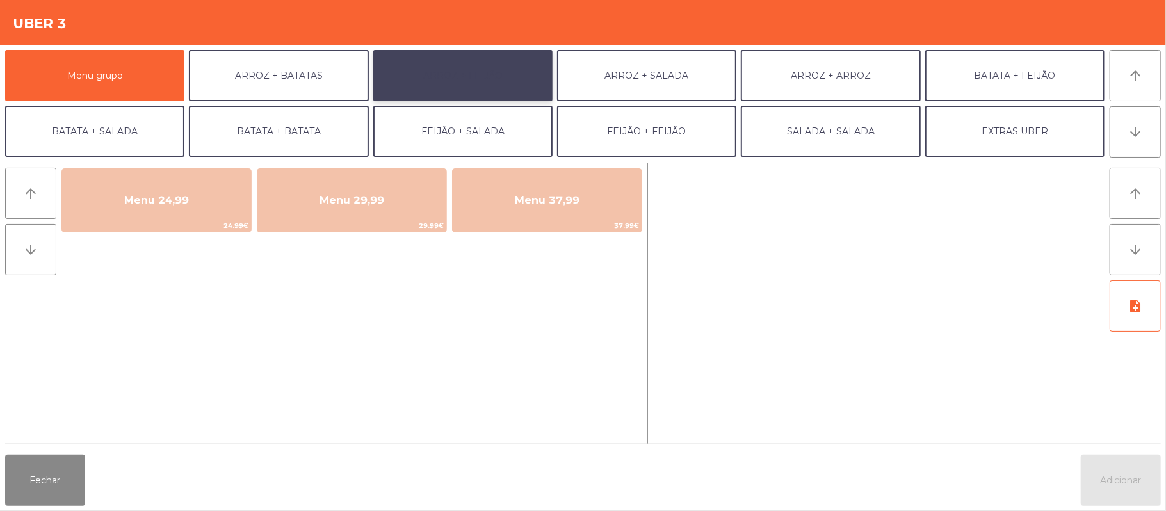
click at [469, 87] on button "ARROZ + FEIJÃO" at bounding box center [462, 75] width 179 height 51
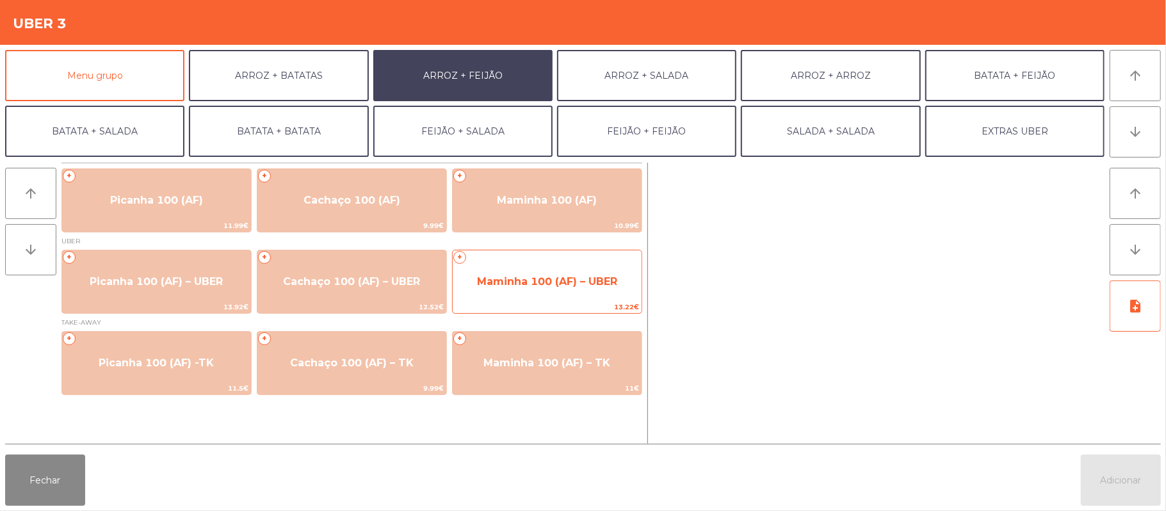
click at [542, 268] on span "Maminha 100 (AF) – UBER" at bounding box center [547, 281] width 189 height 35
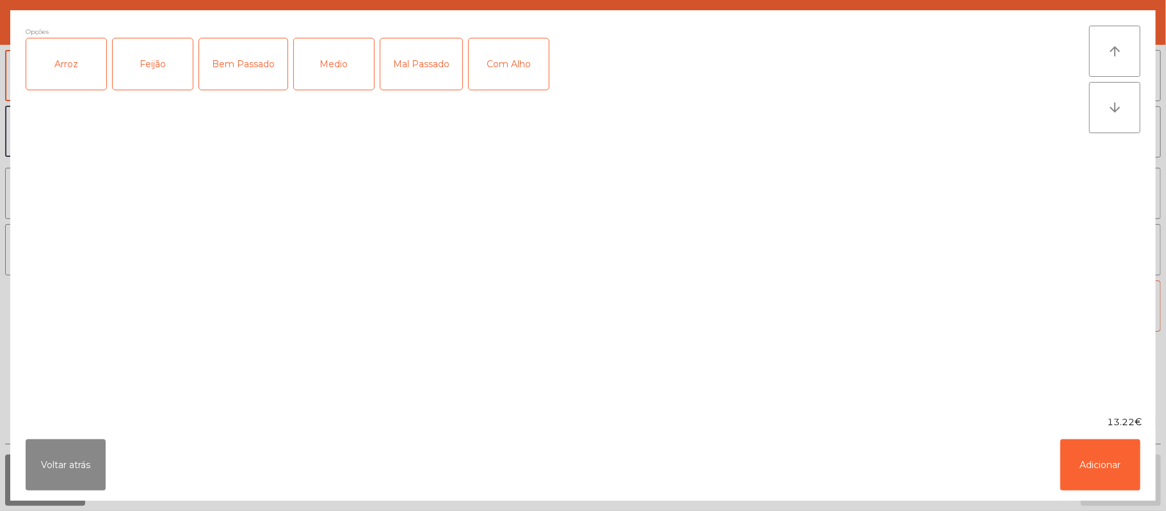
click at [67, 72] on div "Arroz" at bounding box center [66, 63] width 80 height 51
click at [132, 67] on div "Feijão" at bounding box center [153, 63] width 80 height 51
click at [236, 72] on div "Bem Passado" at bounding box center [243, 63] width 88 height 51
click at [1104, 456] on button "Adicionar" at bounding box center [1100, 464] width 80 height 51
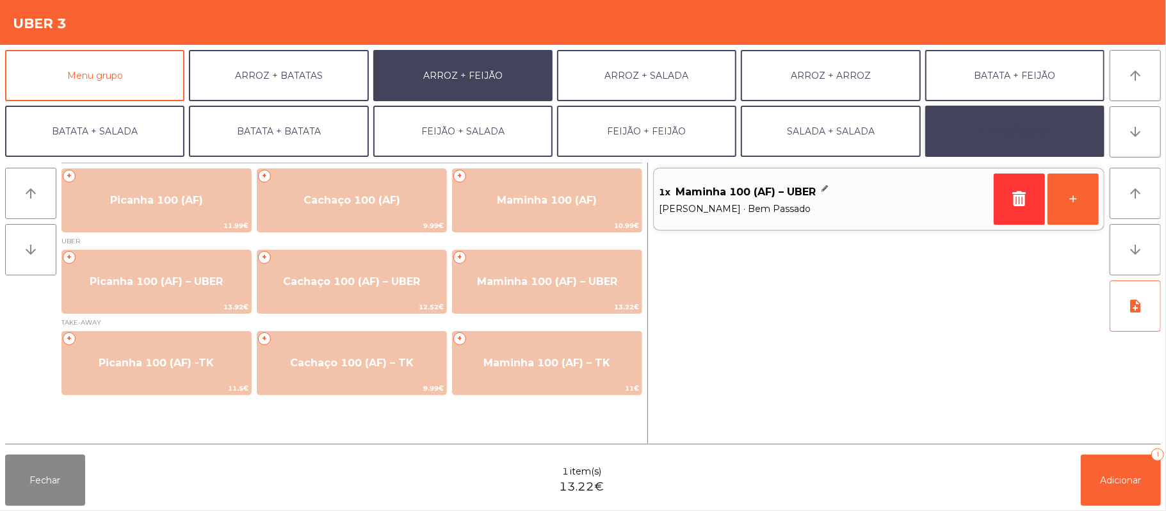
click at [1040, 132] on button "EXTRAS UBER" at bounding box center [1014, 131] width 179 height 51
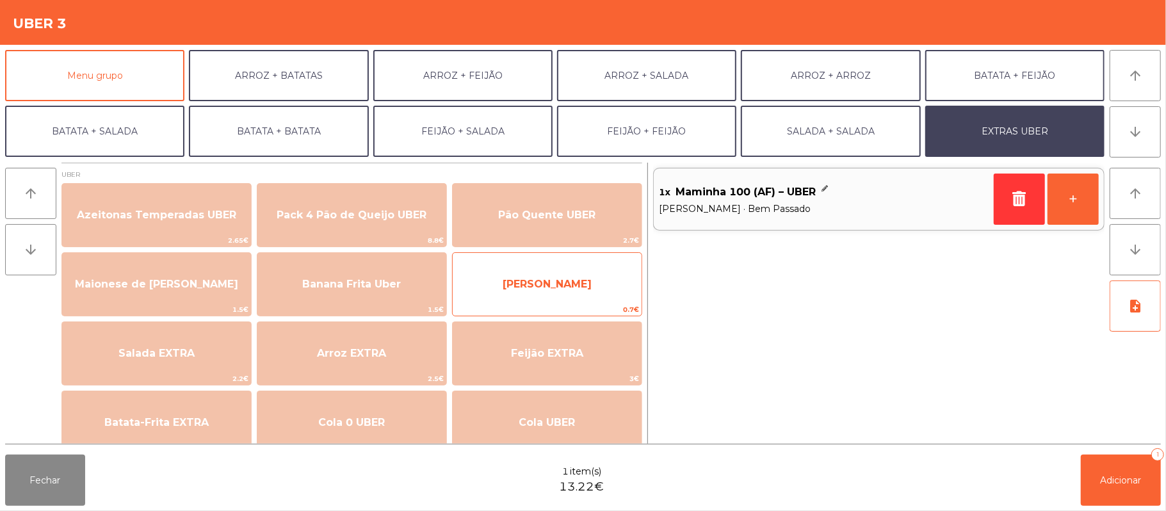
click at [544, 289] on span "[PERSON_NAME]" at bounding box center [547, 284] width 89 height 12
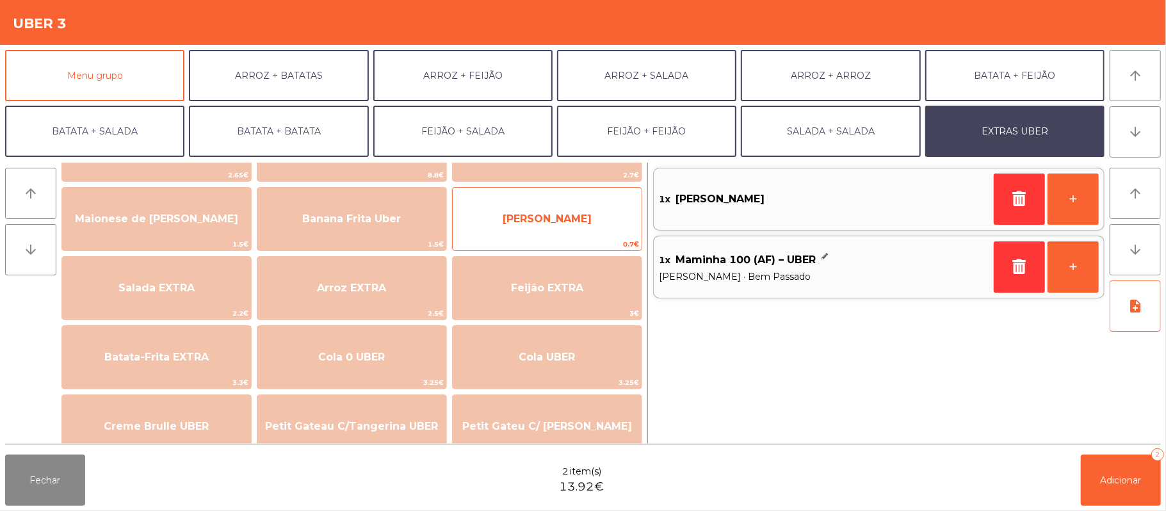
scroll to position [150, 0]
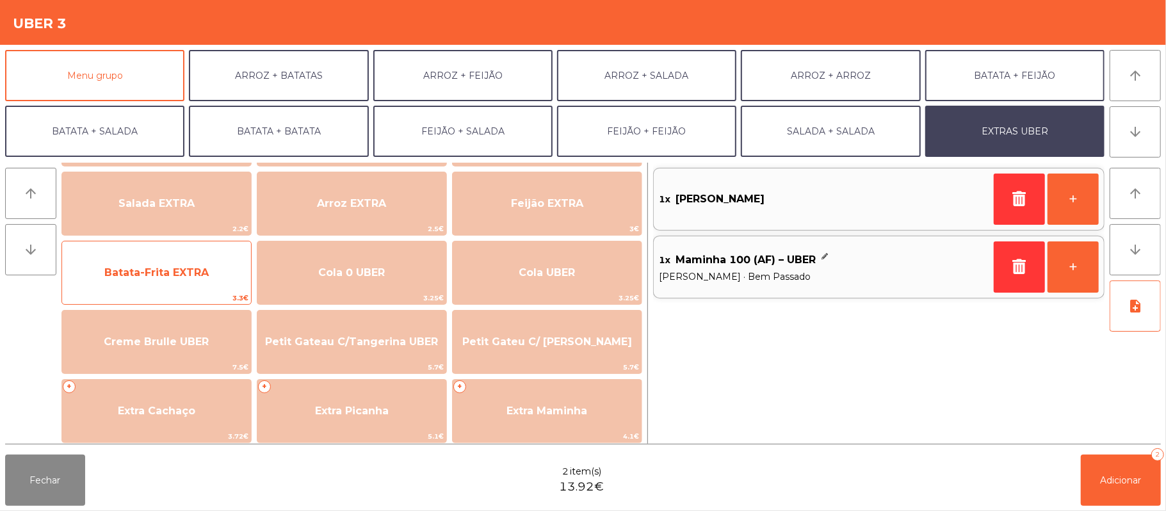
click at [190, 275] on span "Batata-Frita EXTRA" at bounding box center [156, 272] width 104 height 12
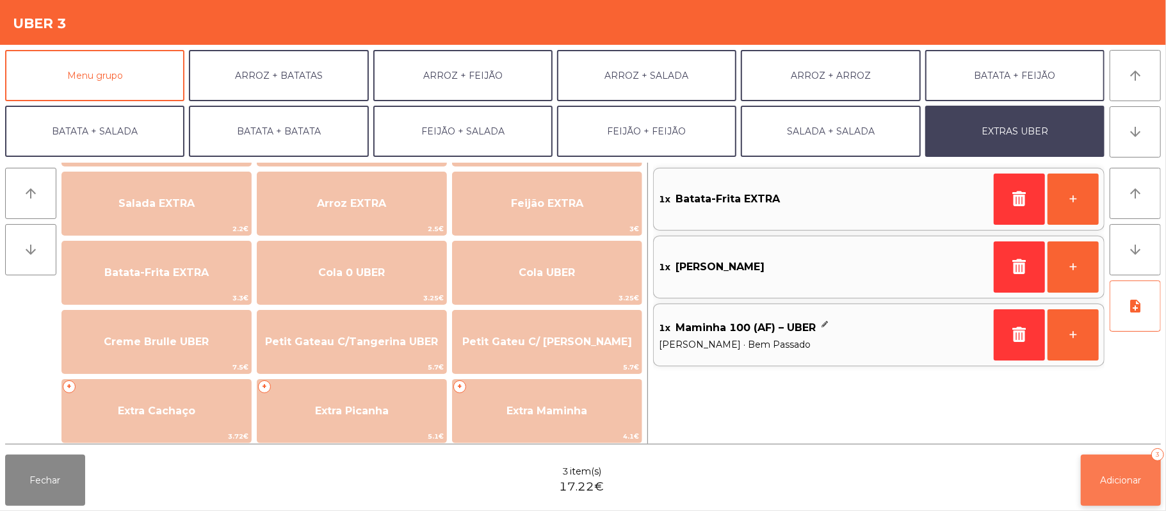
click at [1111, 480] on span "Adicionar" at bounding box center [1120, 480] width 41 height 12
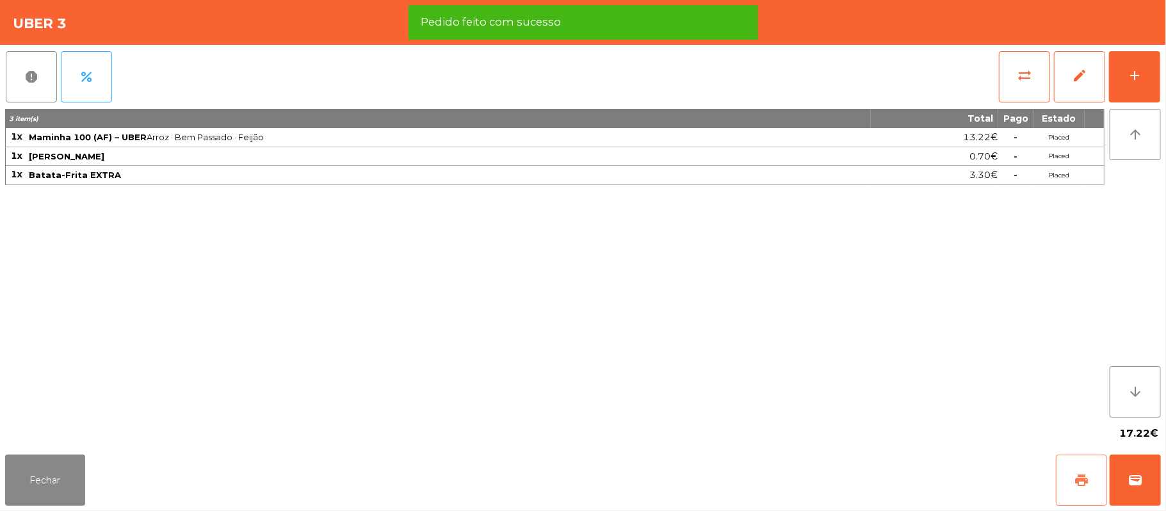
click at [1086, 480] on span "print" at bounding box center [1081, 479] width 15 height 15
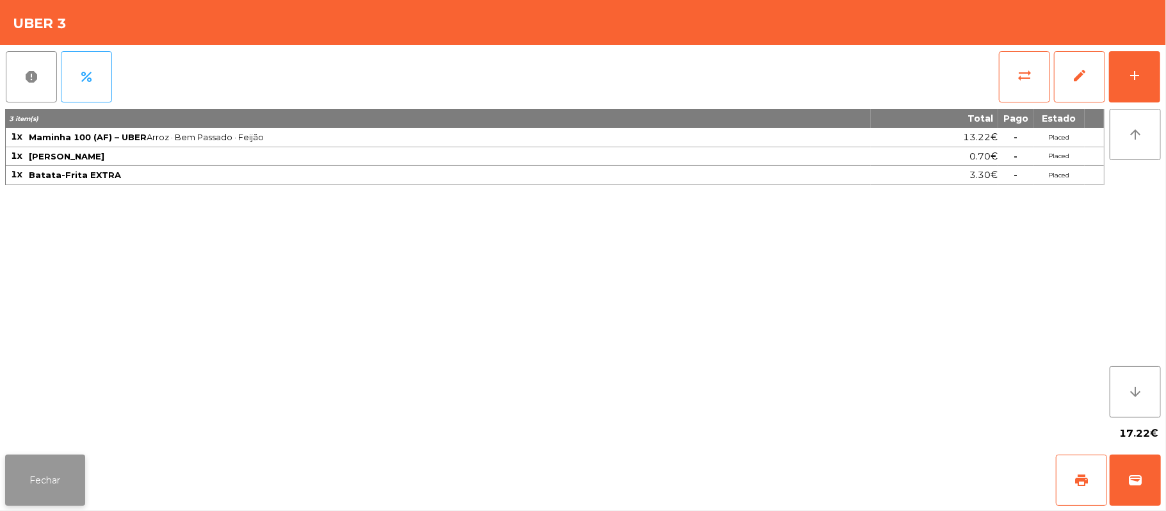
click at [36, 478] on button "Fechar" at bounding box center [45, 480] width 80 height 51
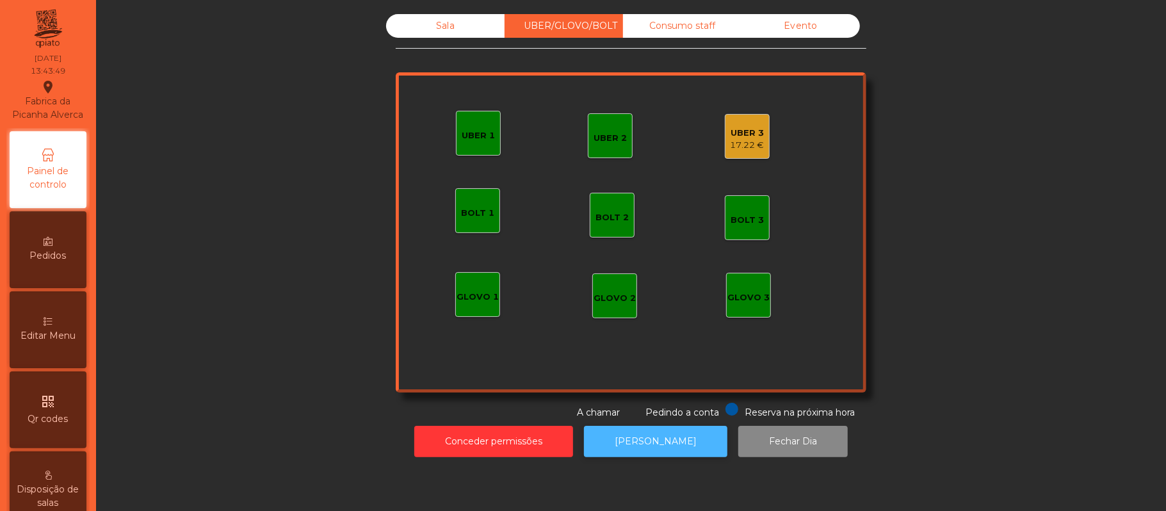
click at [666, 451] on button "[PERSON_NAME]" at bounding box center [655, 441] width 143 height 31
click at [746, 147] on div "17.22 €" at bounding box center [747, 145] width 34 height 13
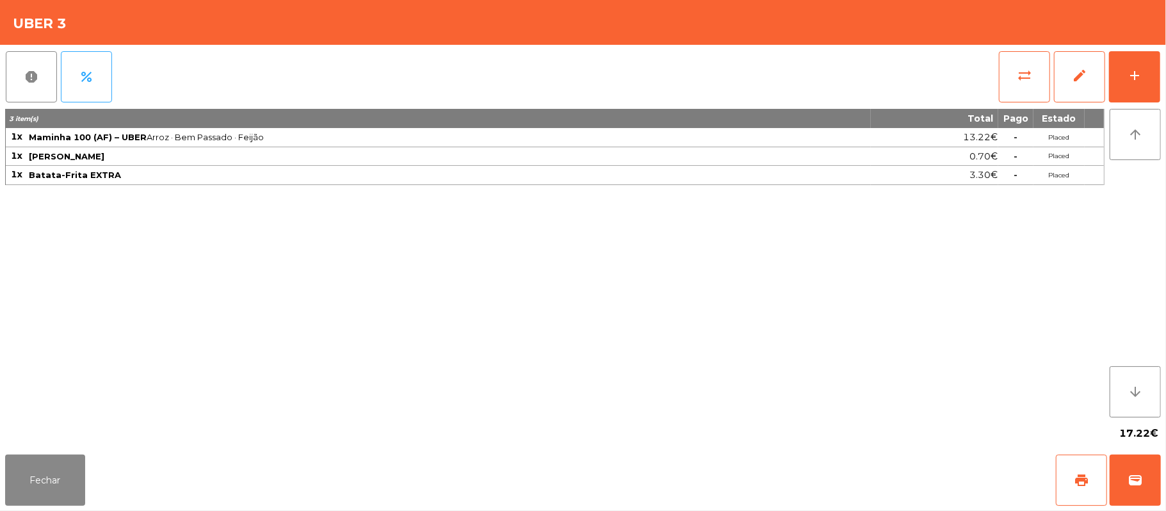
click at [1161, 492] on div "Fechar print wallet" at bounding box center [583, 479] width 1166 height 61
click at [1156, 494] on button "wallet" at bounding box center [1134, 480] width 51 height 51
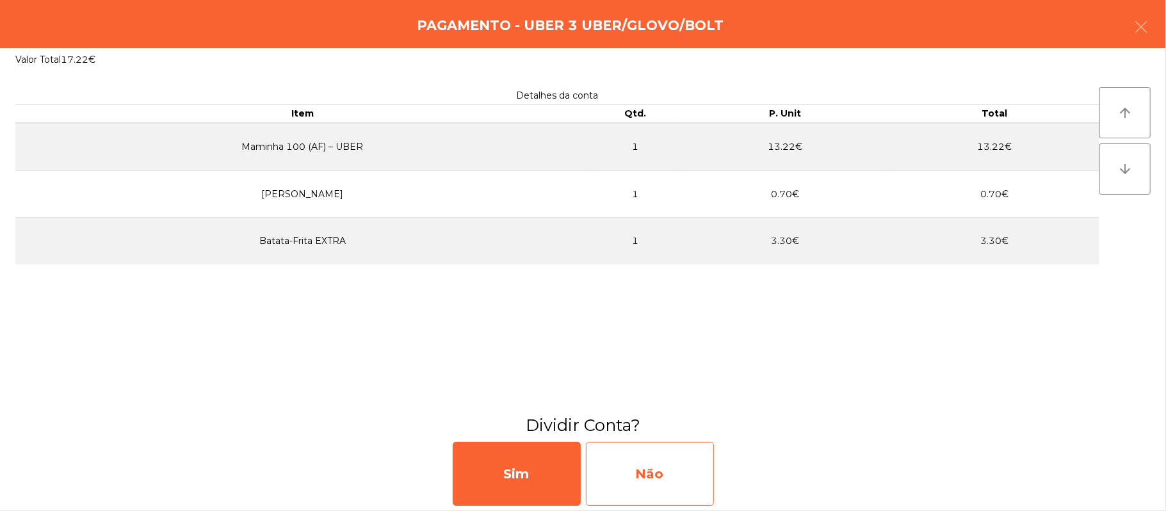
click at [663, 480] on div "Não" at bounding box center [650, 474] width 128 height 64
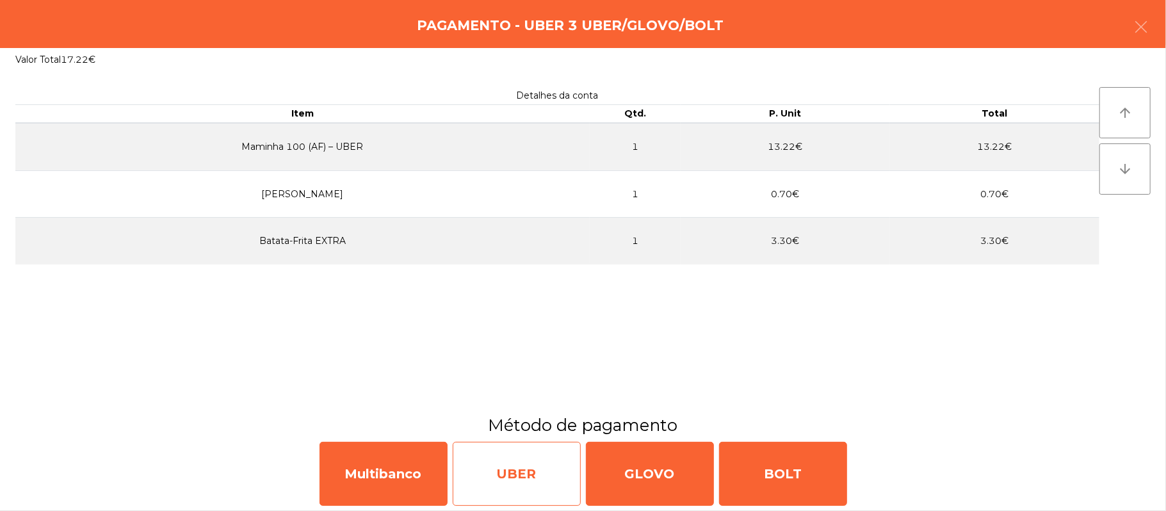
click at [530, 485] on div "UBER" at bounding box center [517, 474] width 128 height 64
select select "**"
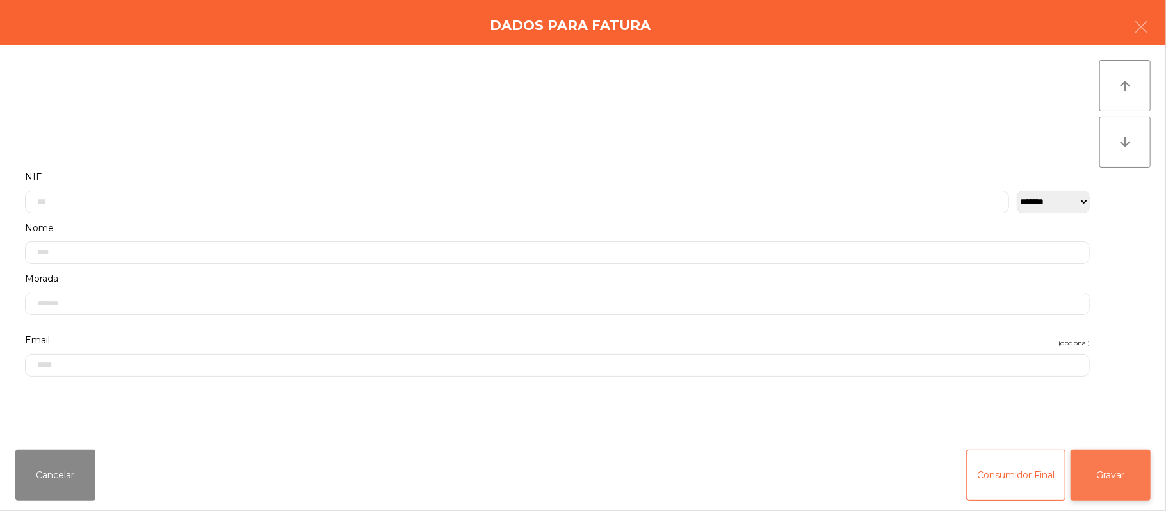
click at [1123, 466] on button "Gravar" at bounding box center [1110, 474] width 80 height 51
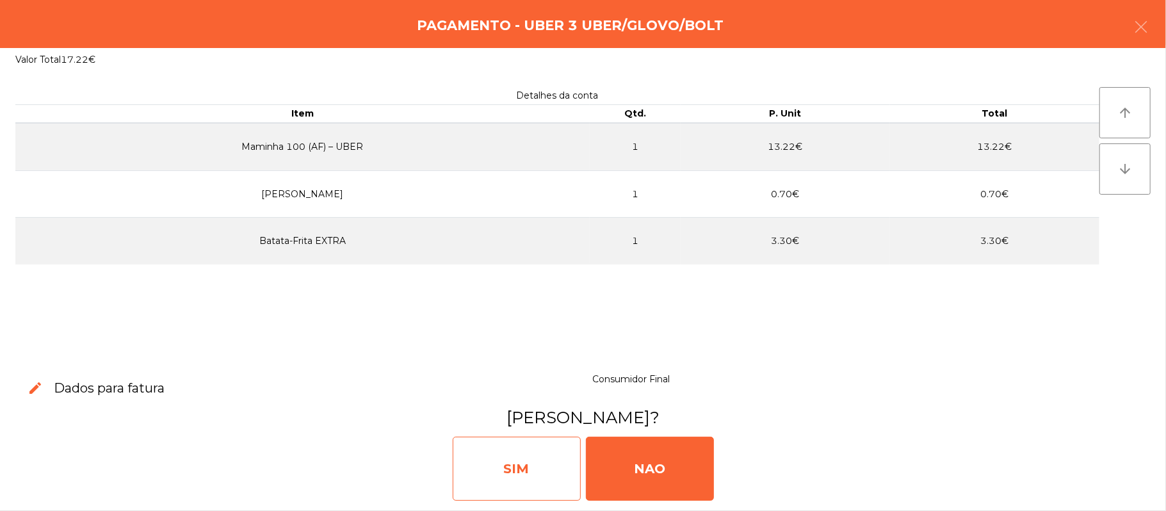
click at [530, 464] on div "SIM" at bounding box center [517, 469] width 128 height 64
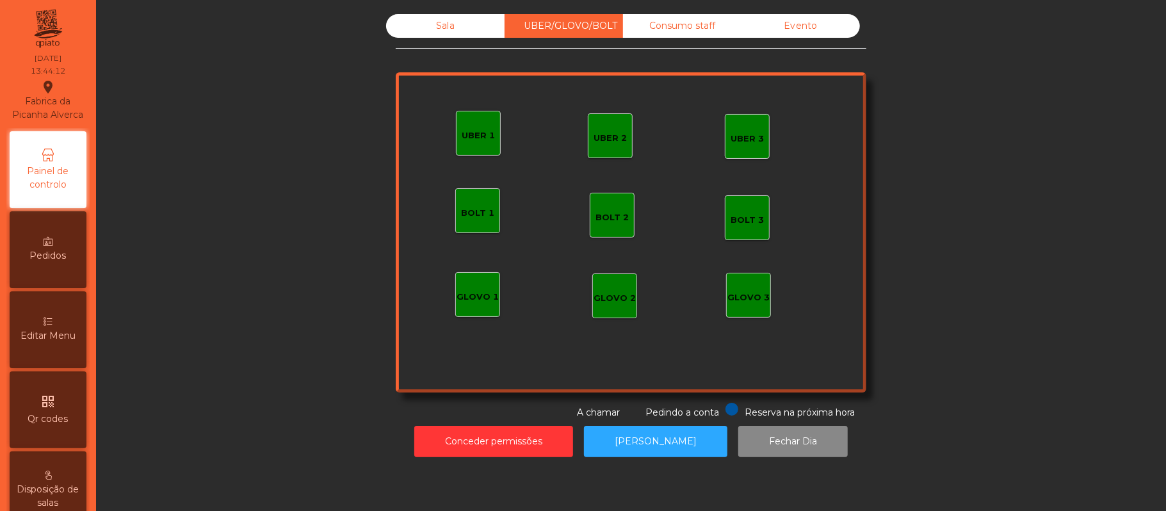
click at [462, 31] on div "Sala" at bounding box center [445, 26] width 118 height 24
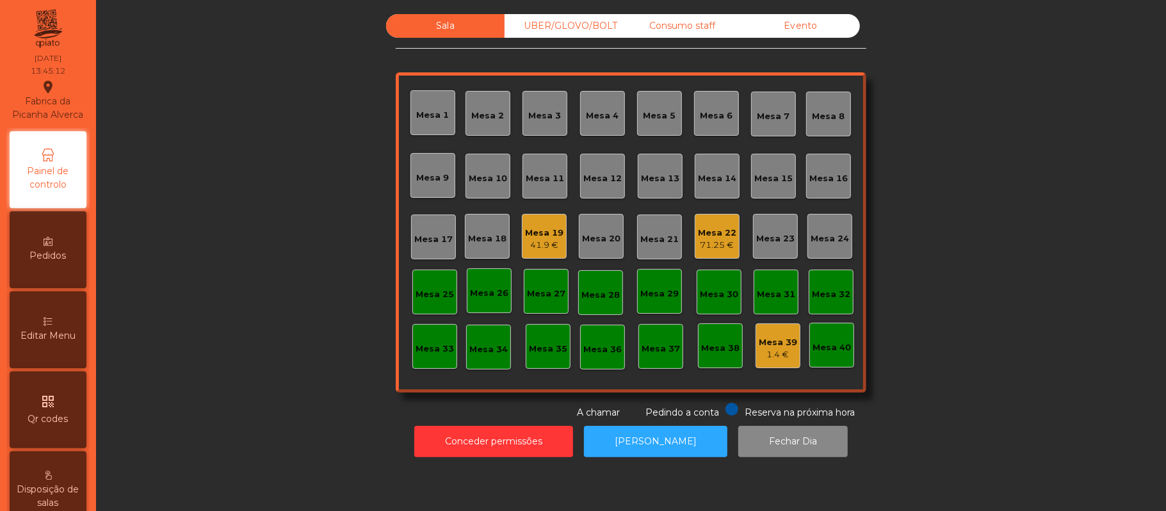
click at [549, 227] on div "Mesa 19" at bounding box center [544, 233] width 38 height 13
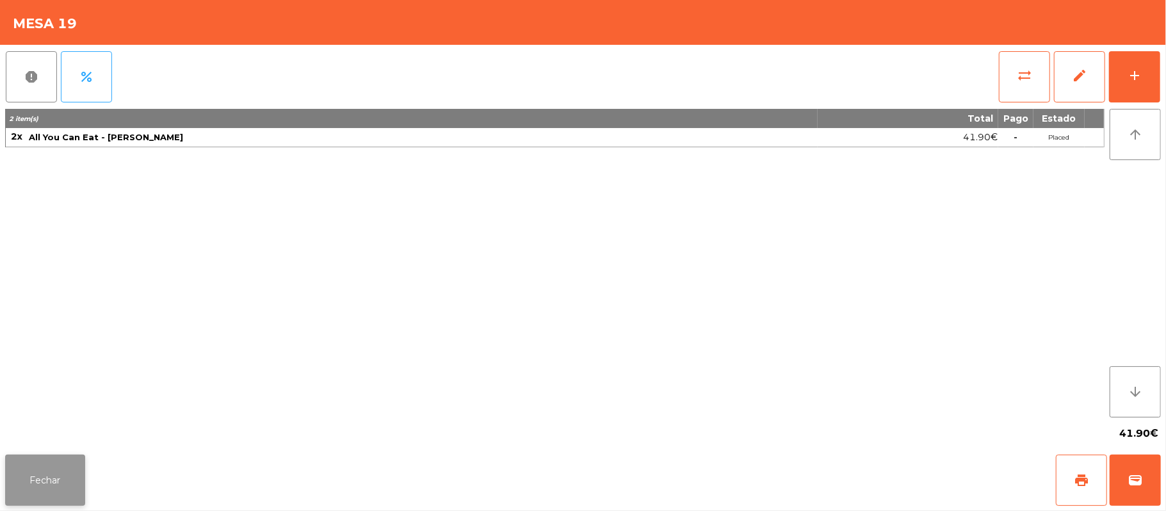
click at [46, 477] on button "Fechar" at bounding box center [45, 480] width 80 height 51
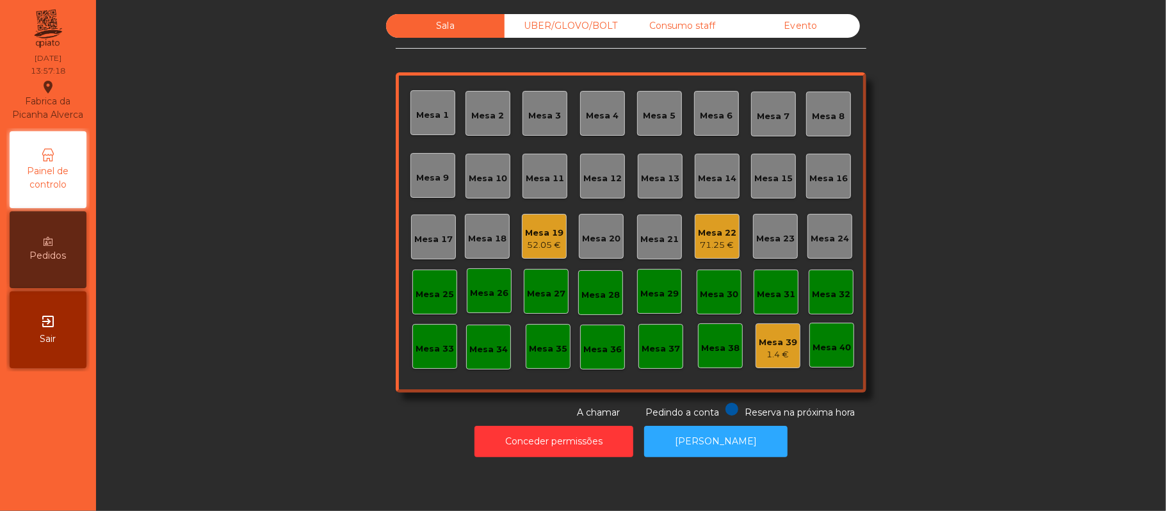
click at [721, 223] on div "Mesa 22 71.25 €" at bounding box center [717, 237] width 38 height 30
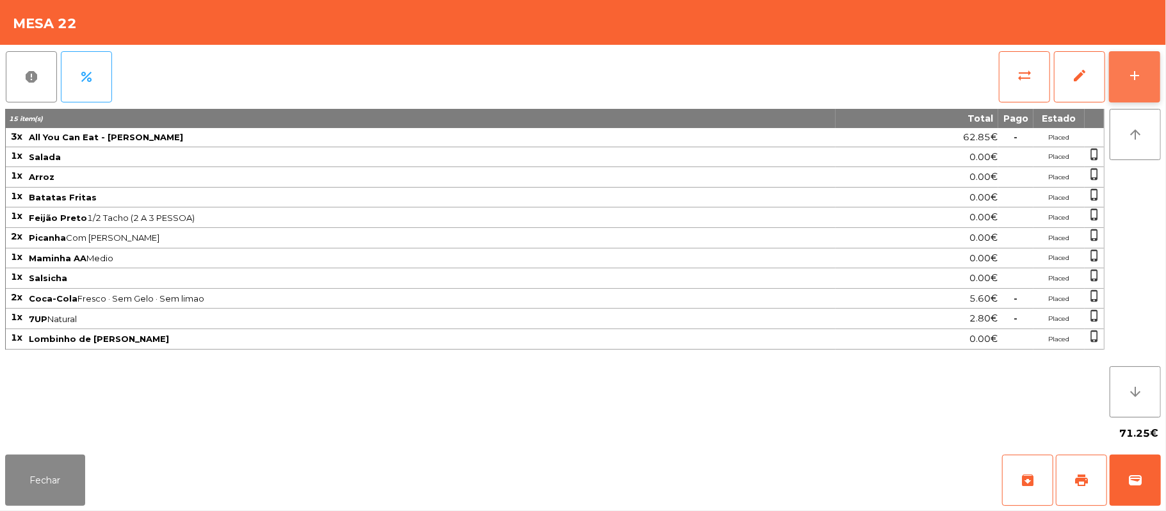
click at [1125, 80] on button "add" at bounding box center [1134, 76] width 51 height 51
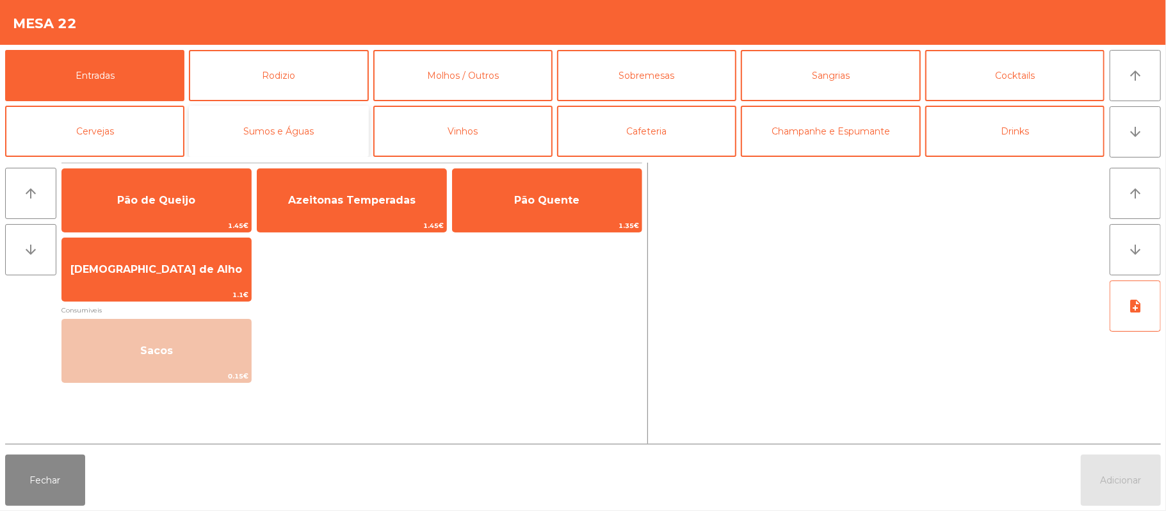
click at [310, 132] on button "Sumos e Águas" at bounding box center [278, 131] width 179 height 51
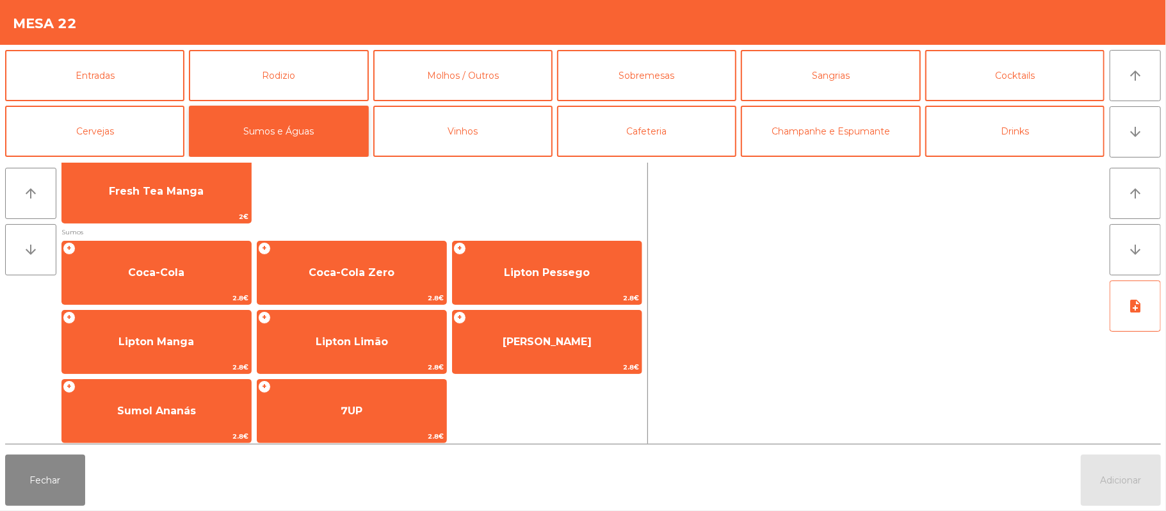
scroll to position [147, 0]
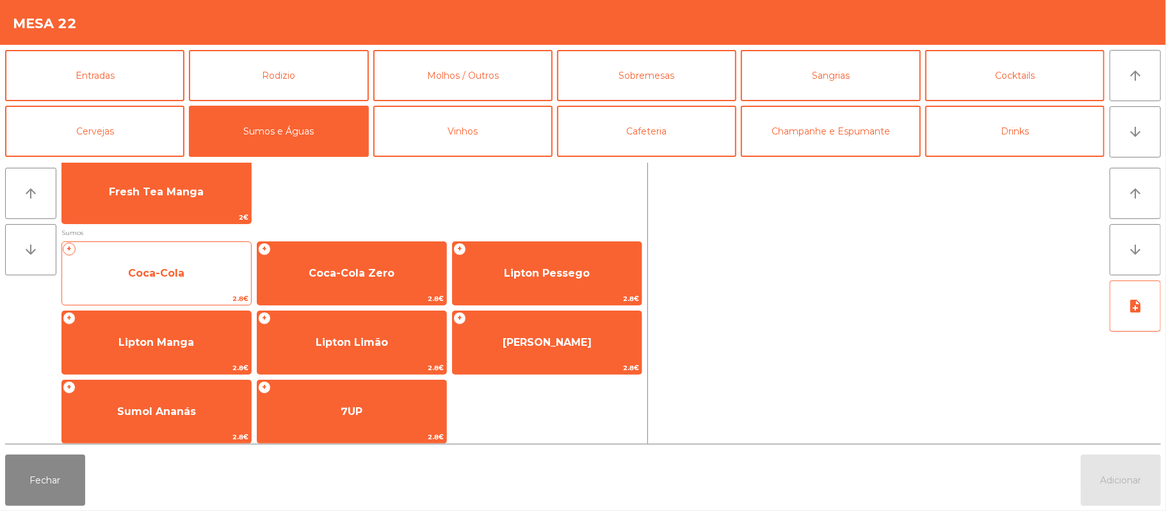
click at [182, 254] on div "+ Coca-Cola 2.8€" at bounding box center [156, 273] width 190 height 64
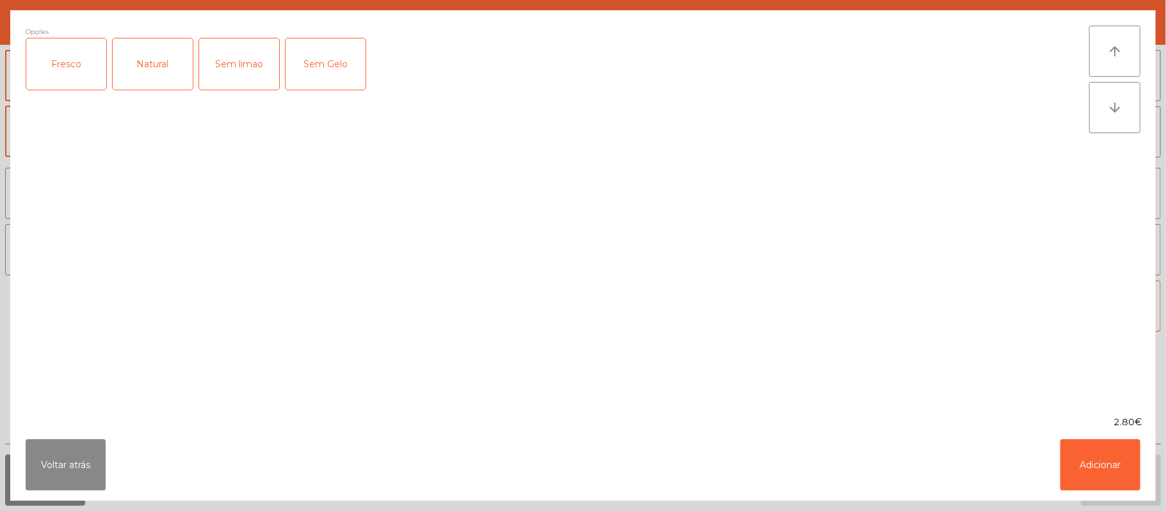
click at [70, 62] on div "Fresco" at bounding box center [66, 63] width 80 height 51
click at [1124, 472] on button "Adicionar" at bounding box center [1100, 464] width 80 height 51
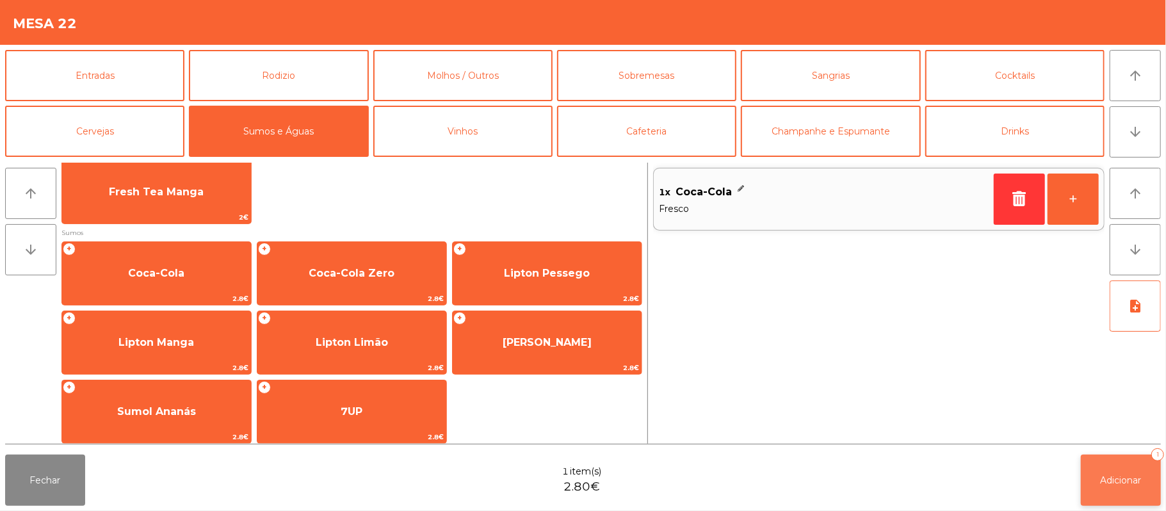
click at [1125, 474] on span "Adicionar" at bounding box center [1120, 480] width 41 height 12
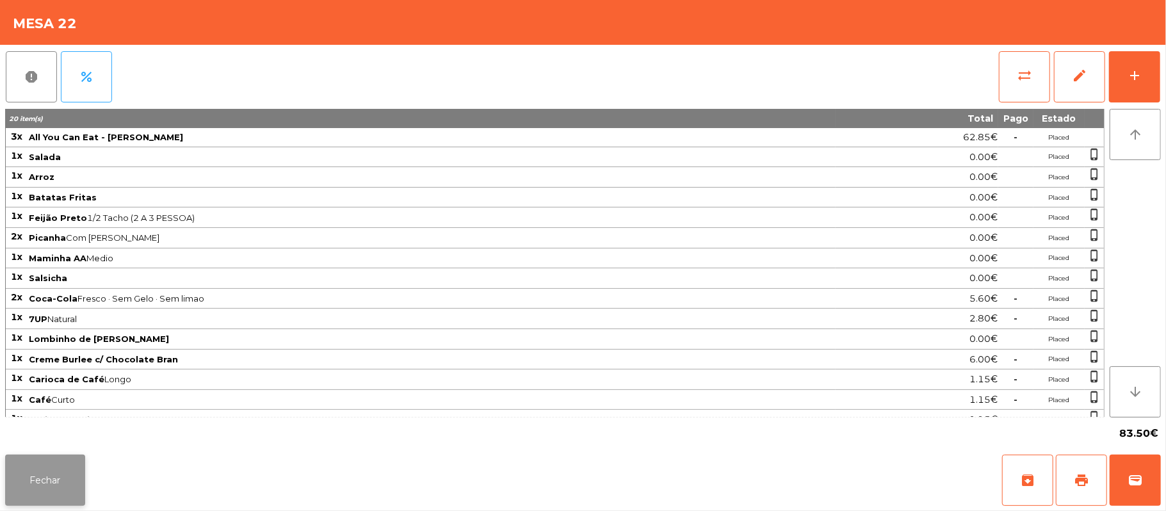
click at [42, 470] on button "Fechar" at bounding box center [45, 480] width 80 height 51
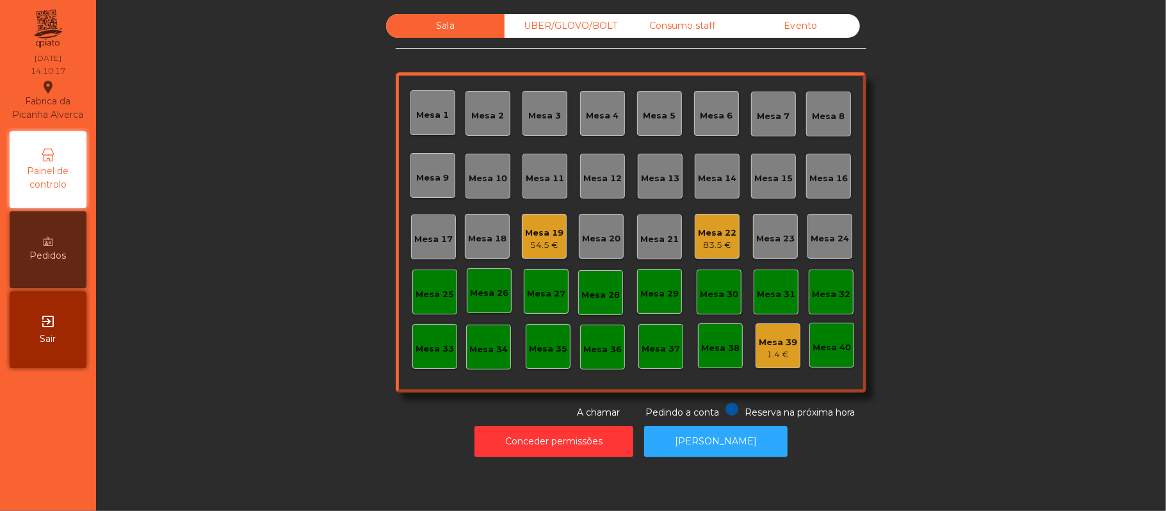
click at [818, 181] on div "Mesa 16" at bounding box center [828, 178] width 38 height 13
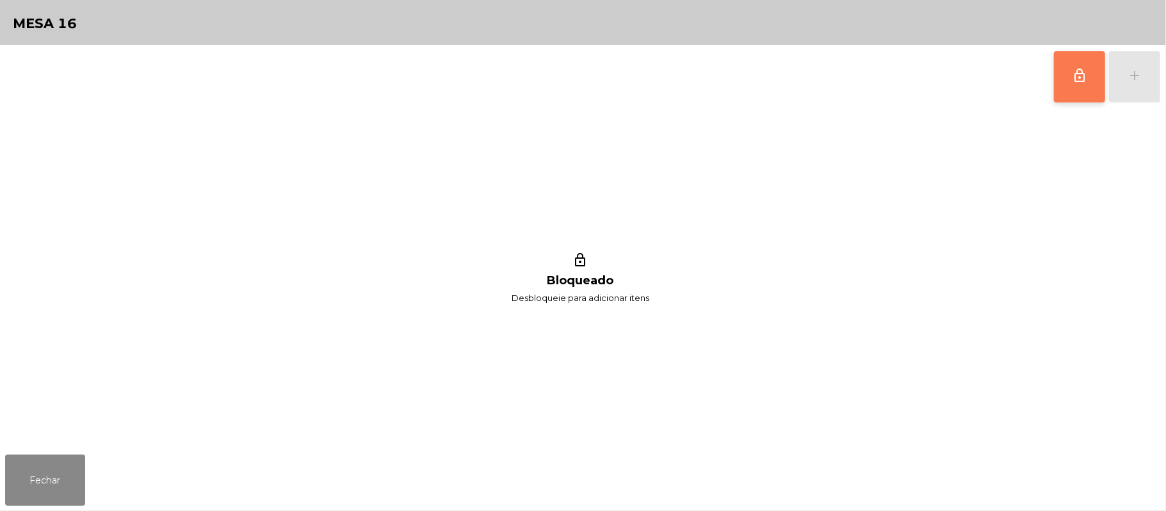
click at [1086, 82] on span "lock_outline" at bounding box center [1079, 75] width 15 height 15
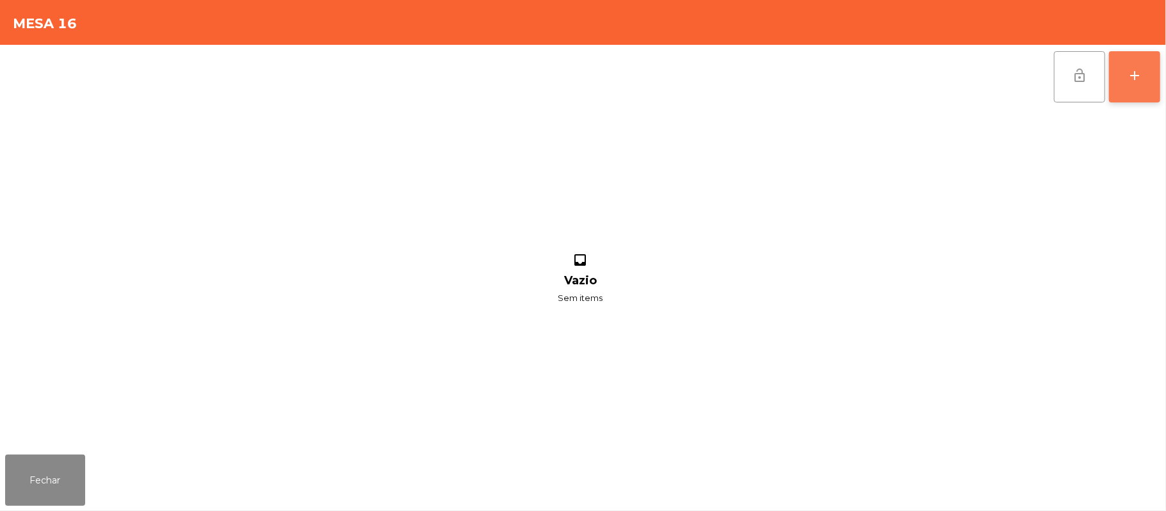
click at [1133, 77] on div "add" at bounding box center [1134, 75] width 15 height 15
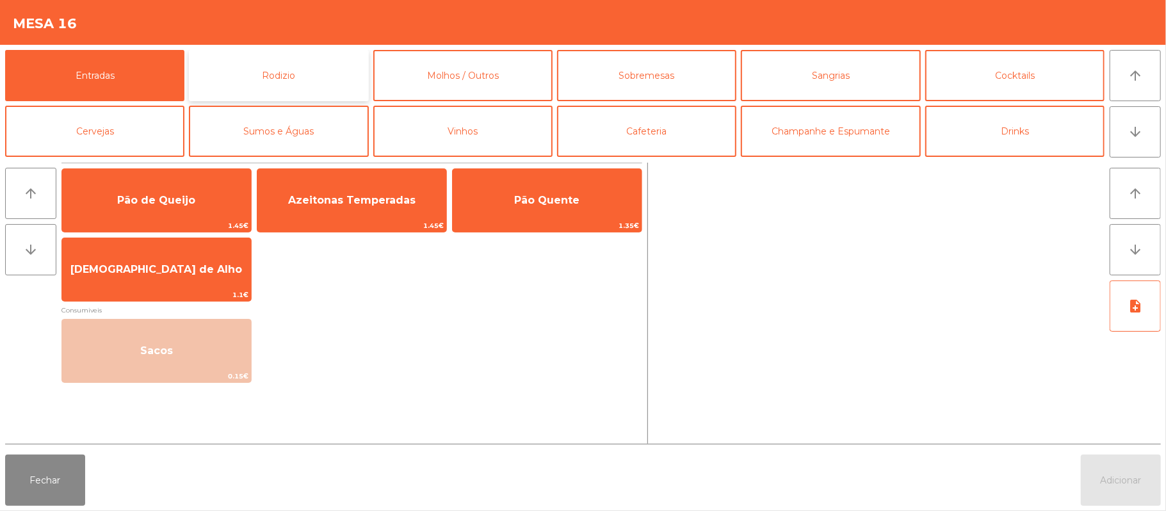
click at [300, 73] on button "Rodizio" at bounding box center [278, 75] width 179 height 51
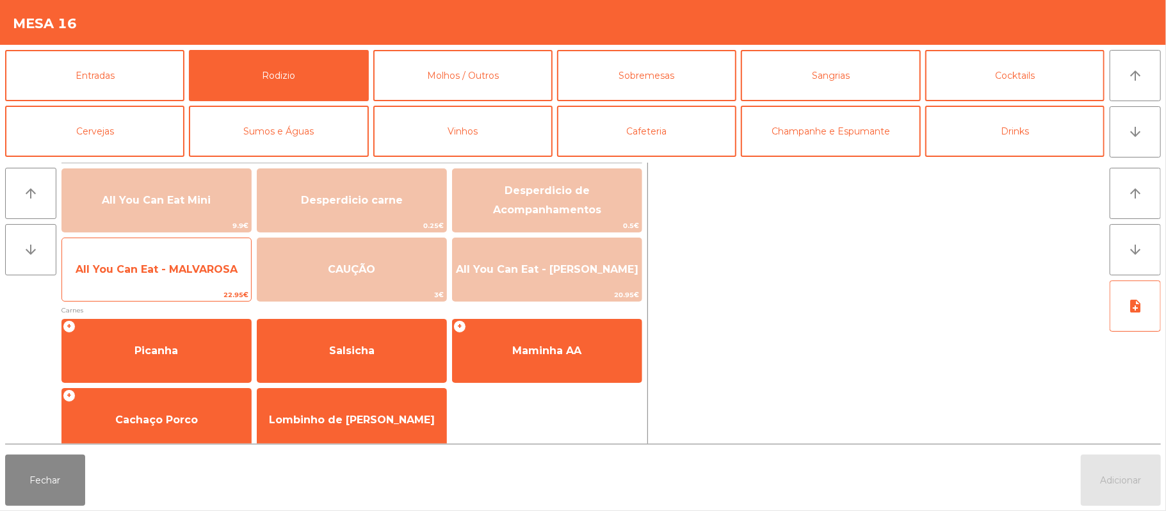
click at [147, 266] on span "All You Can Eat - MALVAROSA" at bounding box center [157, 269] width 162 height 12
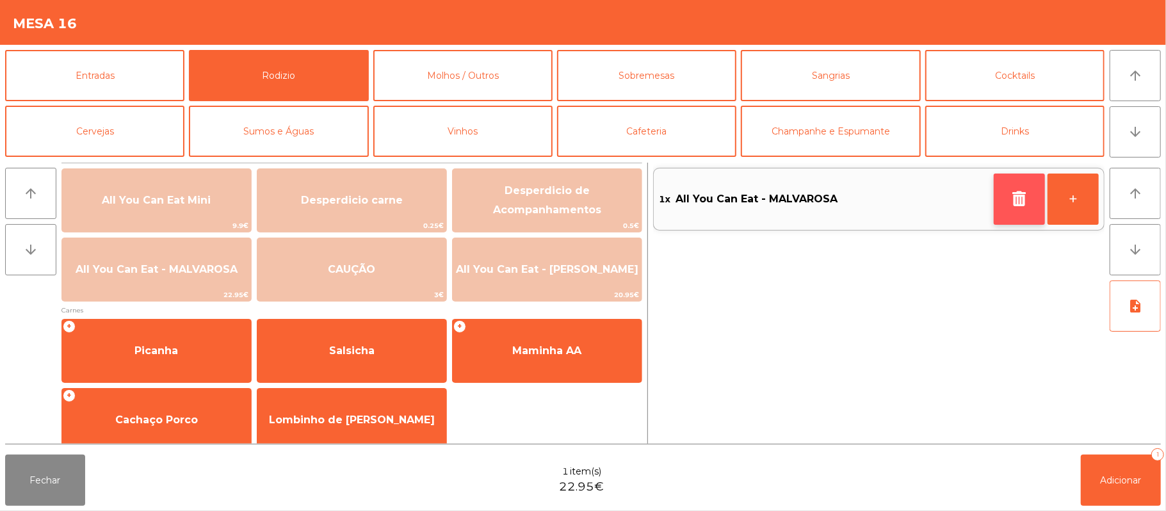
click at [1010, 200] on icon "button" at bounding box center [1019, 198] width 19 height 15
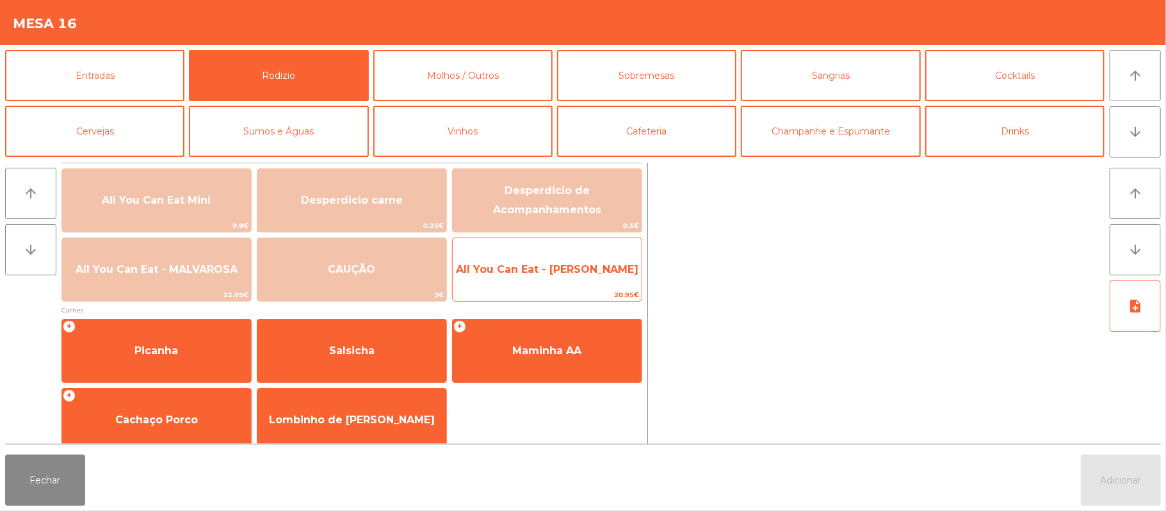
click at [553, 280] on span "All You Can Eat - [PERSON_NAME]" at bounding box center [547, 269] width 189 height 35
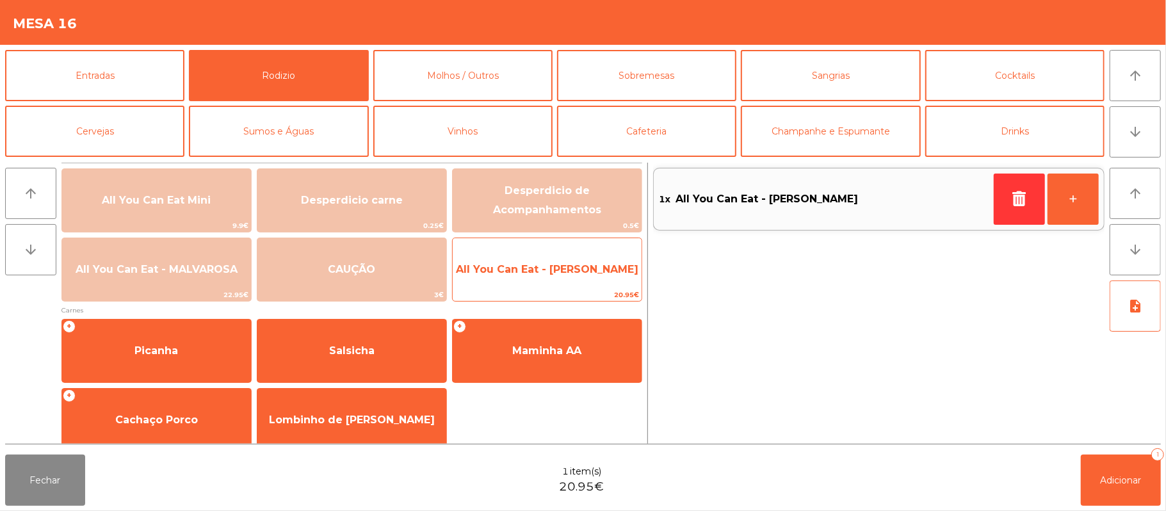
click at [571, 279] on span "All You Can Eat - [PERSON_NAME]" at bounding box center [547, 269] width 189 height 35
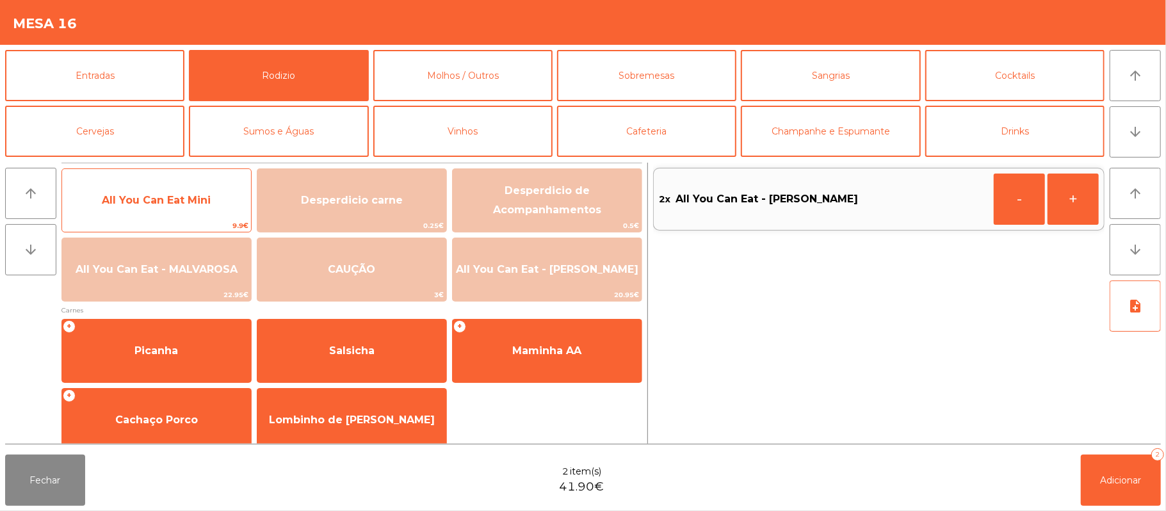
click at [159, 206] on span "All You Can Eat Mini" at bounding box center [156, 200] width 109 height 12
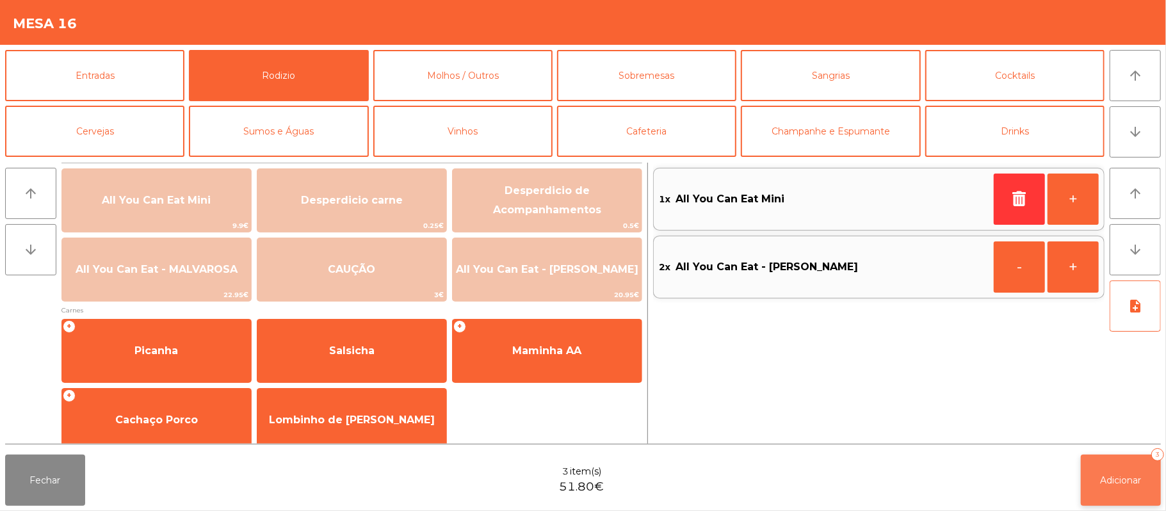
click at [1104, 480] on span "Adicionar" at bounding box center [1120, 480] width 41 height 12
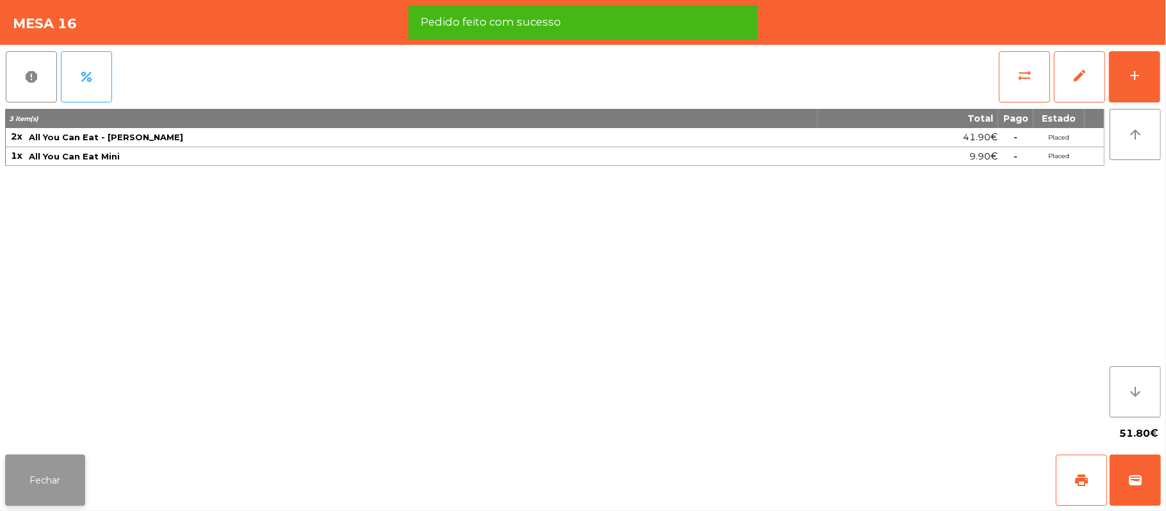
click at [47, 471] on button "Fechar" at bounding box center [45, 480] width 80 height 51
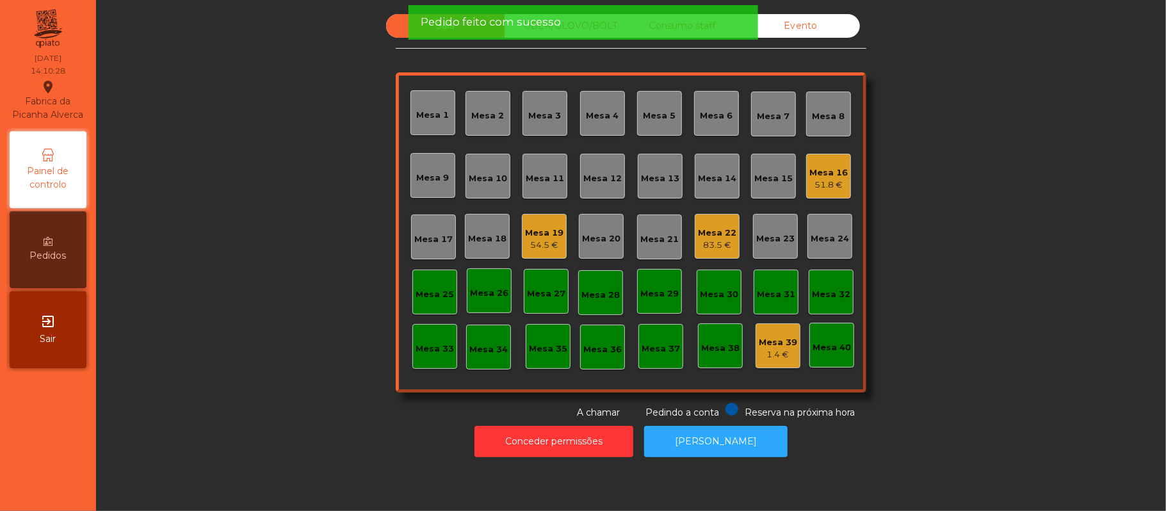
click at [554, 239] on div "54.5 €" at bounding box center [544, 245] width 38 height 13
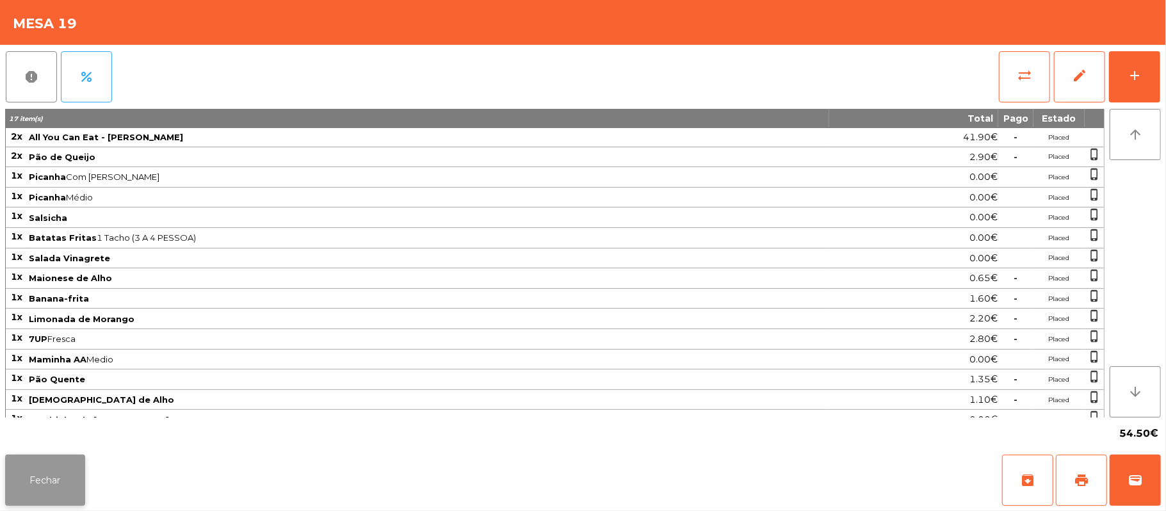
click at [36, 503] on button "Fechar" at bounding box center [45, 480] width 80 height 51
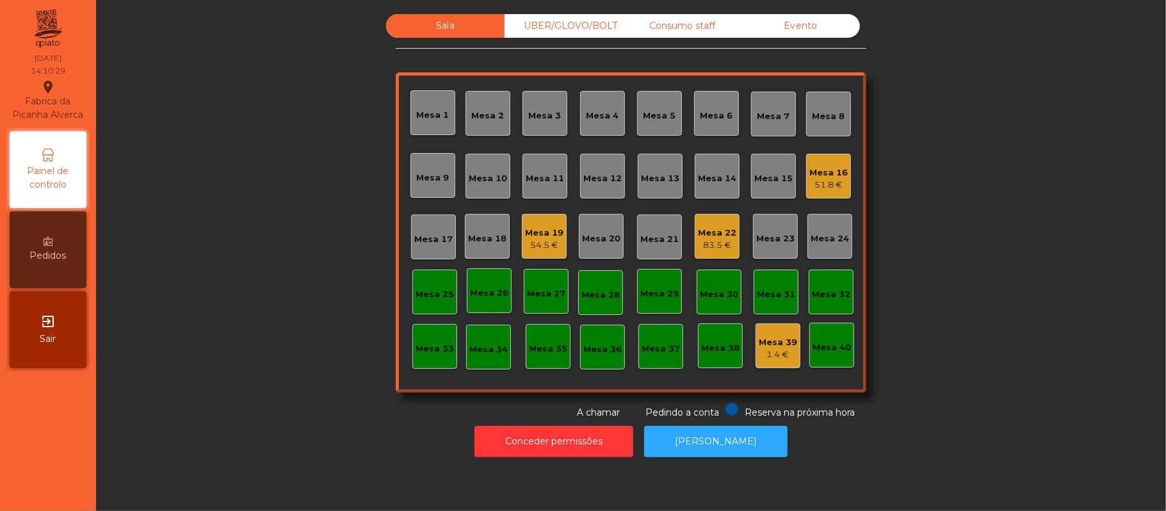
click at [721, 234] on div "Mesa 22" at bounding box center [717, 233] width 38 height 13
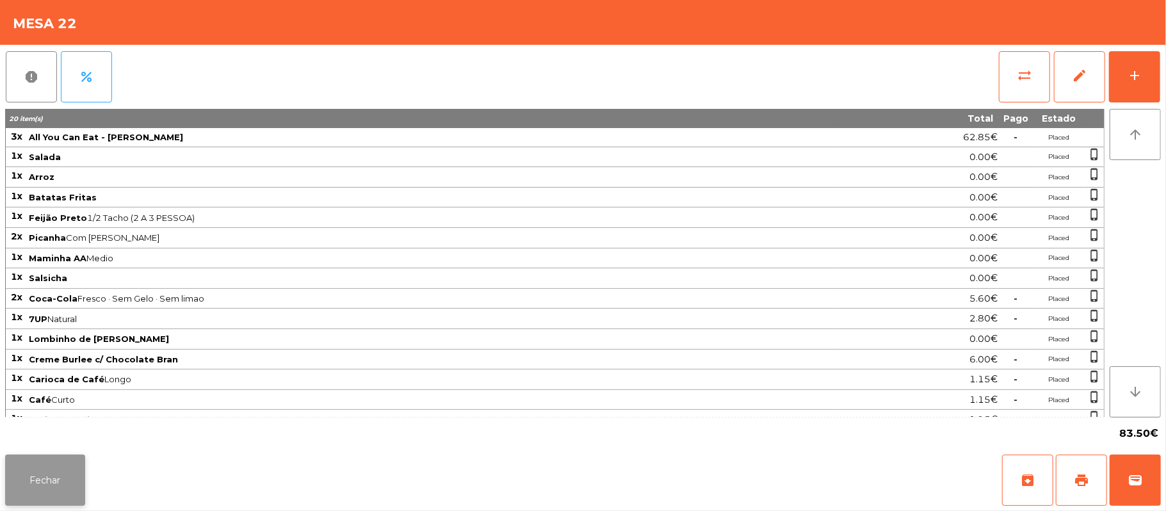
click at [57, 488] on button "Fechar" at bounding box center [45, 480] width 80 height 51
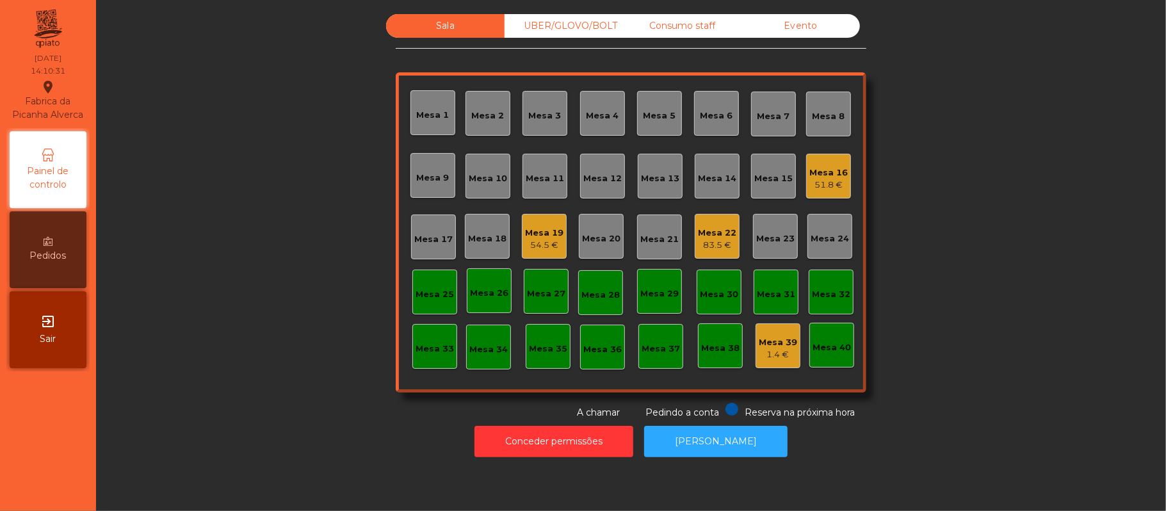
click at [271, 377] on div "Sala UBER/[GEOGRAPHIC_DATA]/BOLT Consumo staff Evento [GEOGRAPHIC_DATA] 2 [GEOG…" at bounding box center [630, 216] width 1035 height 405
click at [700, 232] on div "Mesa 22" at bounding box center [717, 233] width 38 height 13
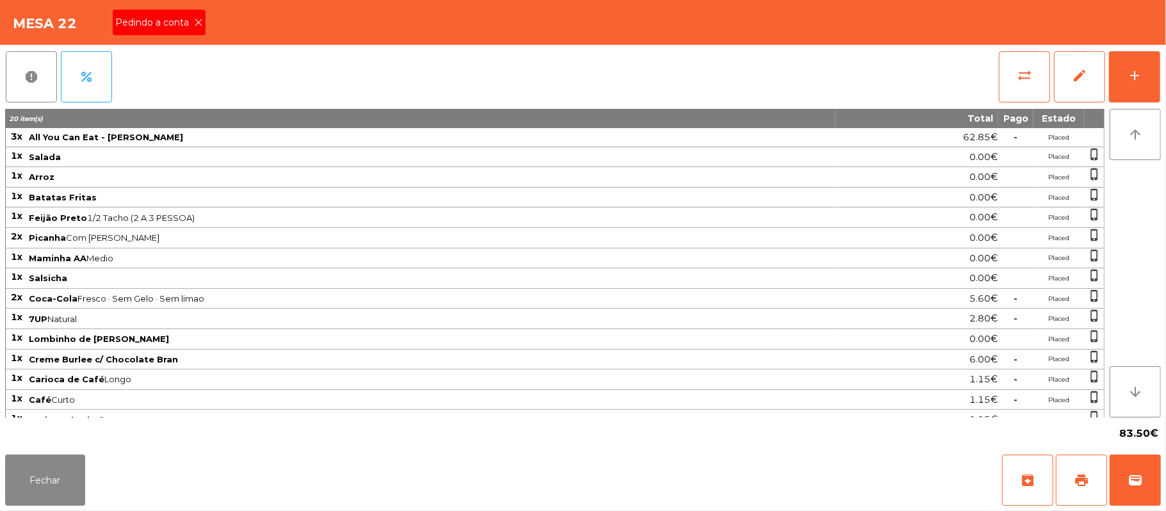
click at [182, 21] on span "Pedindo a conta" at bounding box center [154, 22] width 79 height 13
click at [1070, 456] on button "print" at bounding box center [1081, 480] width 51 height 51
click at [54, 484] on button "Fechar" at bounding box center [45, 480] width 80 height 51
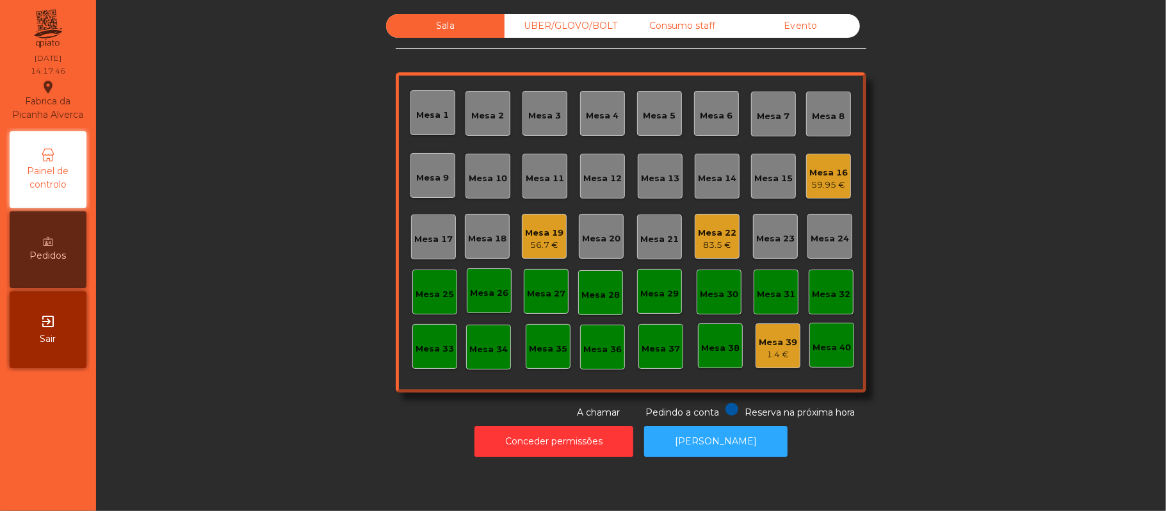
click at [681, 28] on div "Consumo staff" at bounding box center [682, 26] width 118 height 24
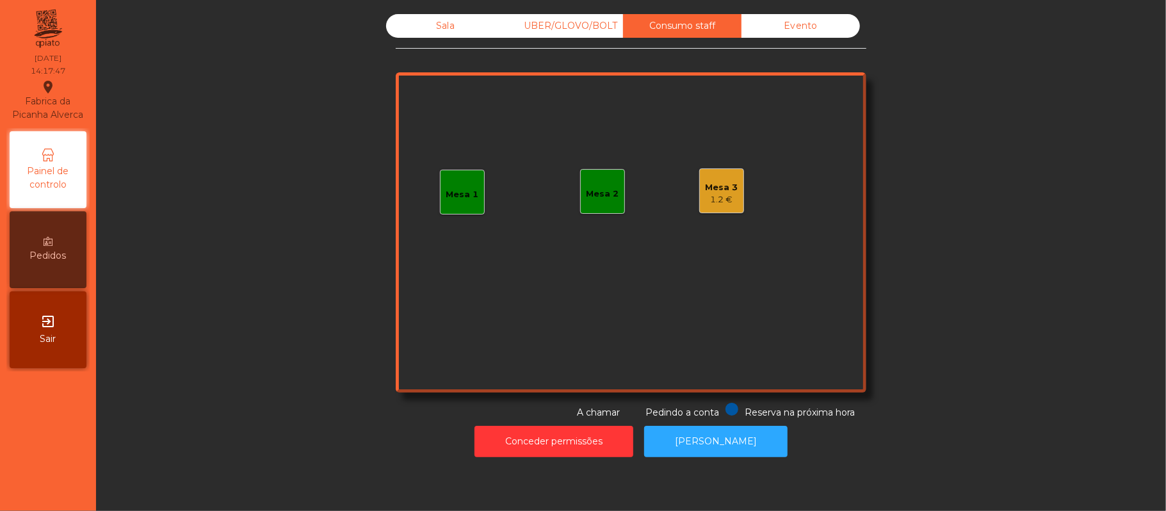
click at [730, 185] on div "Mesa 3 1.2 €" at bounding box center [721, 190] width 45 height 45
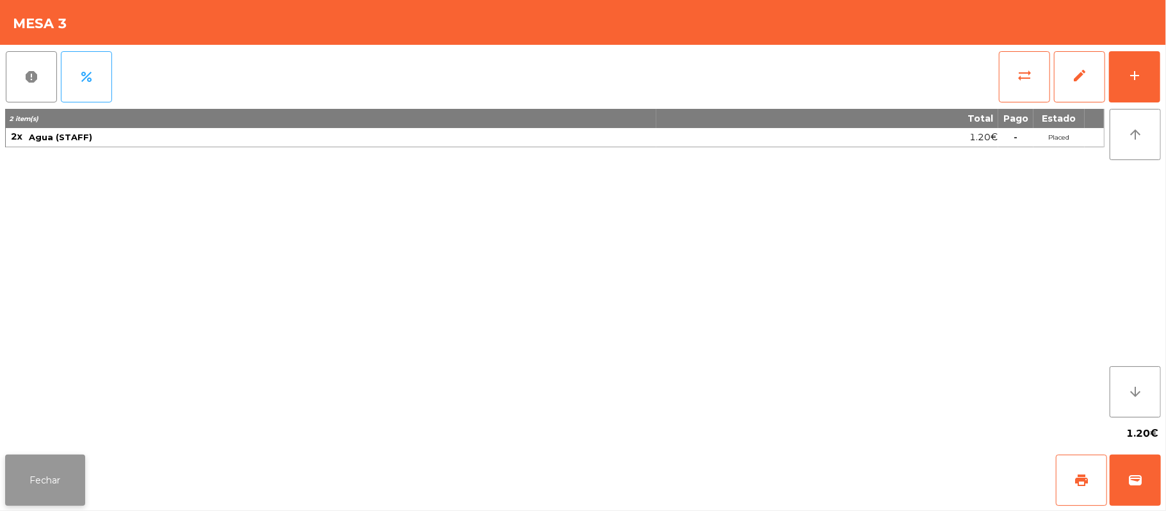
click at [47, 472] on button "Fechar" at bounding box center [45, 480] width 80 height 51
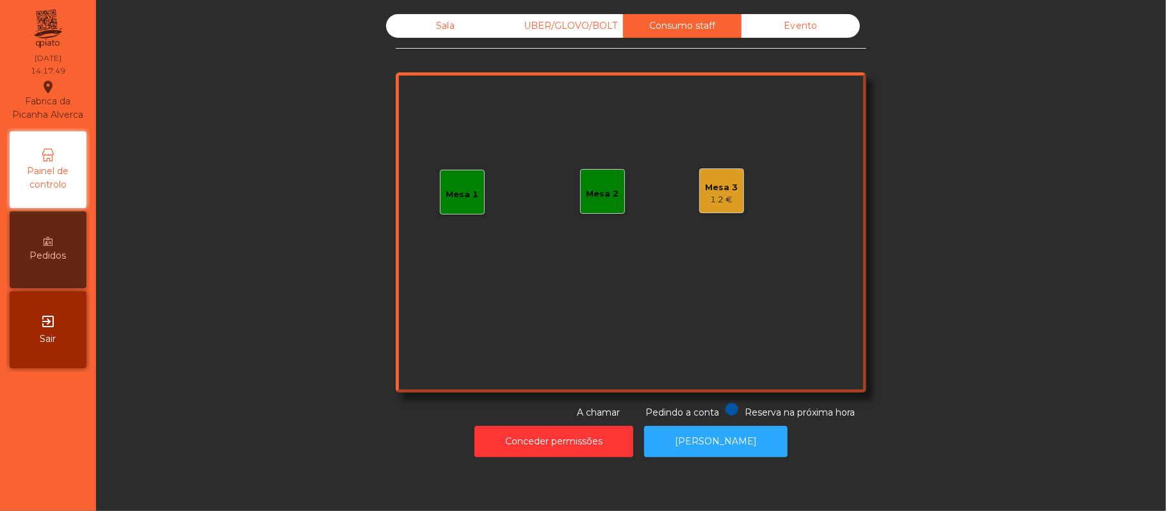
click at [471, 181] on div "Mesa 1" at bounding box center [462, 192] width 45 height 45
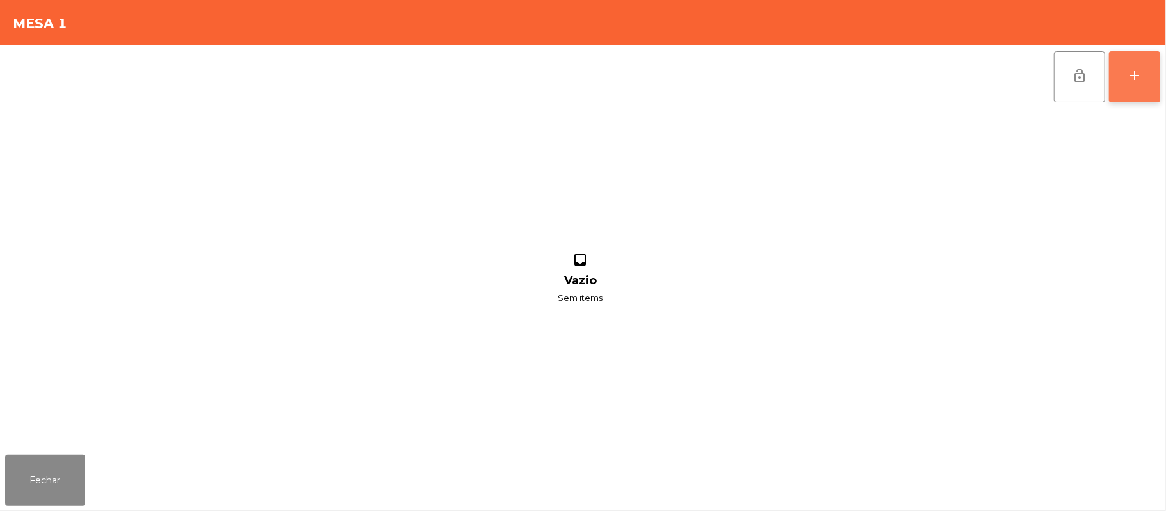
click at [1157, 95] on button "add" at bounding box center [1134, 76] width 51 height 51
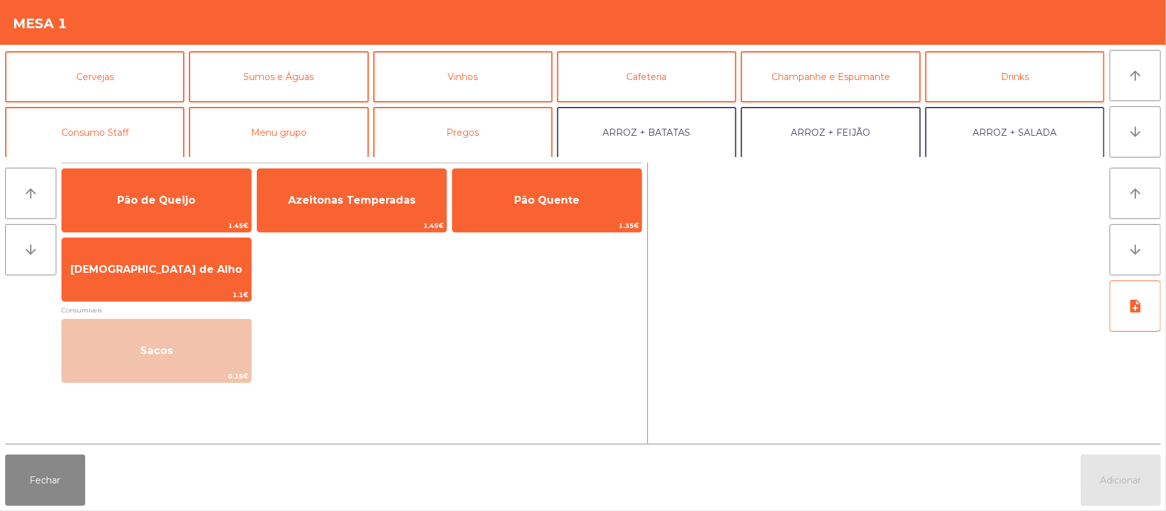
scroll to position [64, 0]
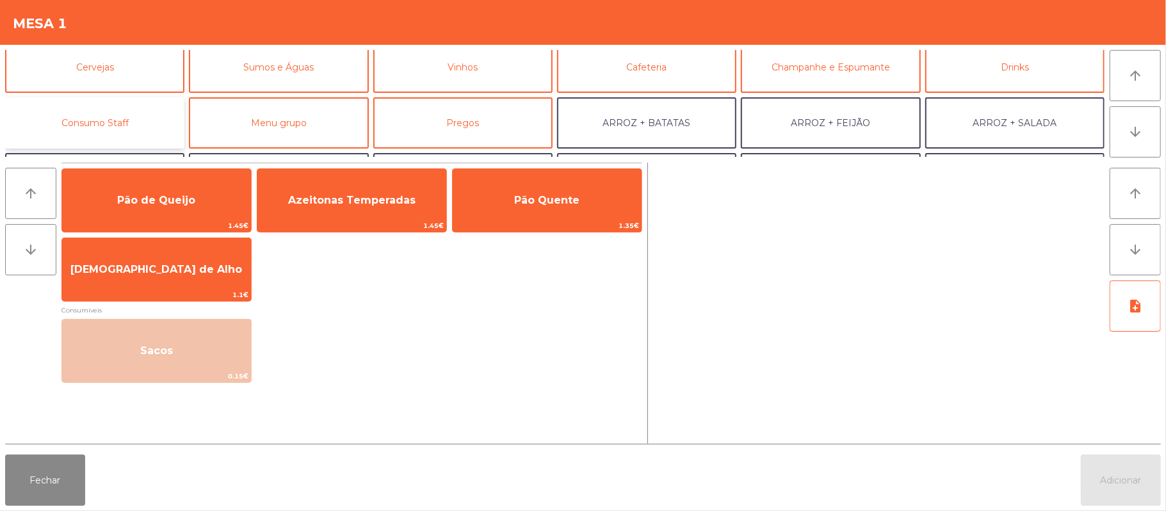
click at [137, 128] on button "Consumo Staff" at bounding box center [94, 122] width 179 height 51
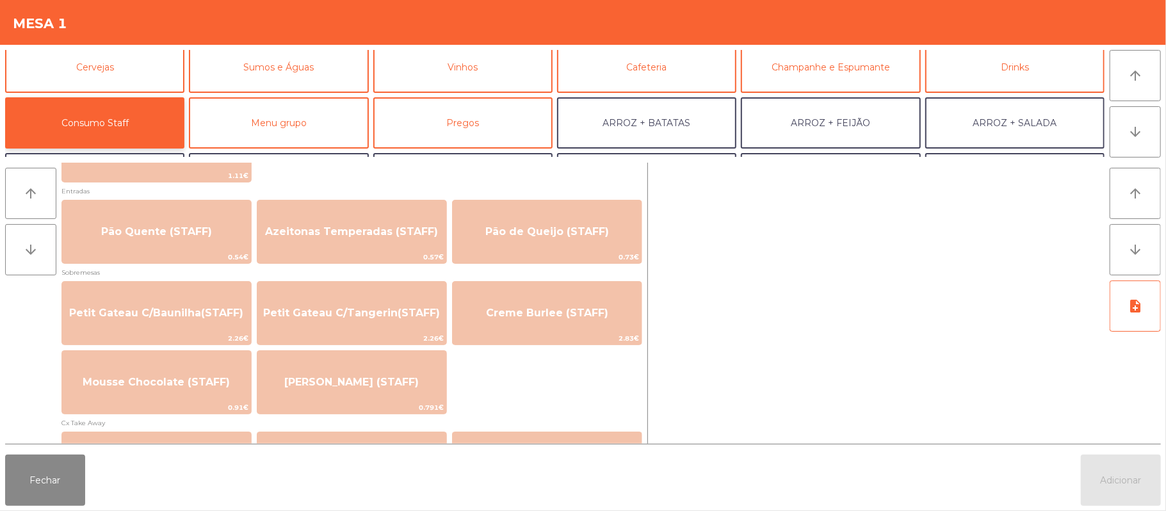
scroll to position [872, 0]
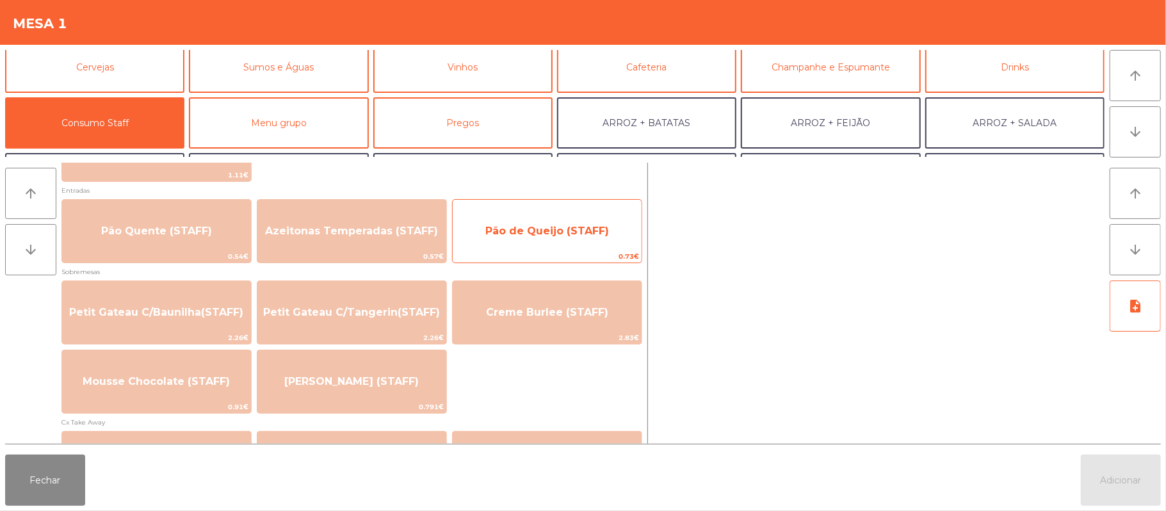
click at [526, 241] on span "Pão de Queijo (STAFF)" at bounding box center [547, 231] width 189 height 35
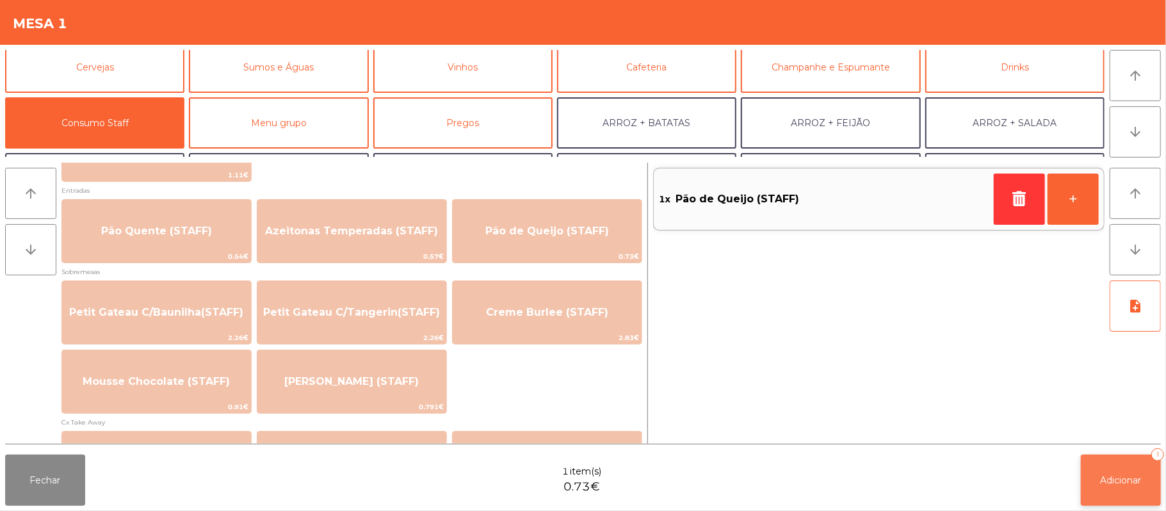
click at [1114, 478] on span "Adicionar" at bounding box center [1120, 480] width 41 height 12
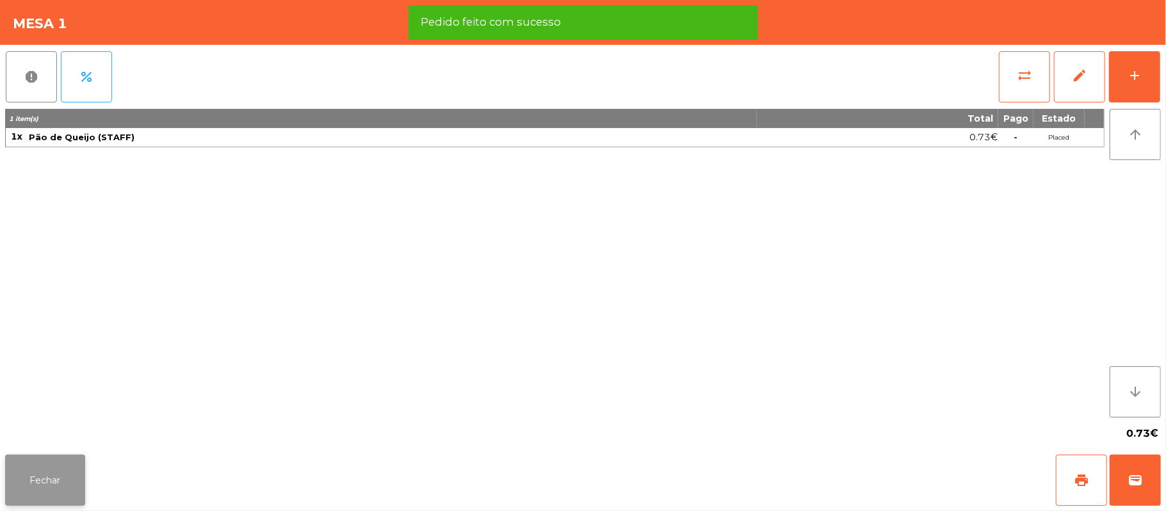
click at [10, 467] on button "Fechar" at bounding box center [45, 480] width 80 height 51
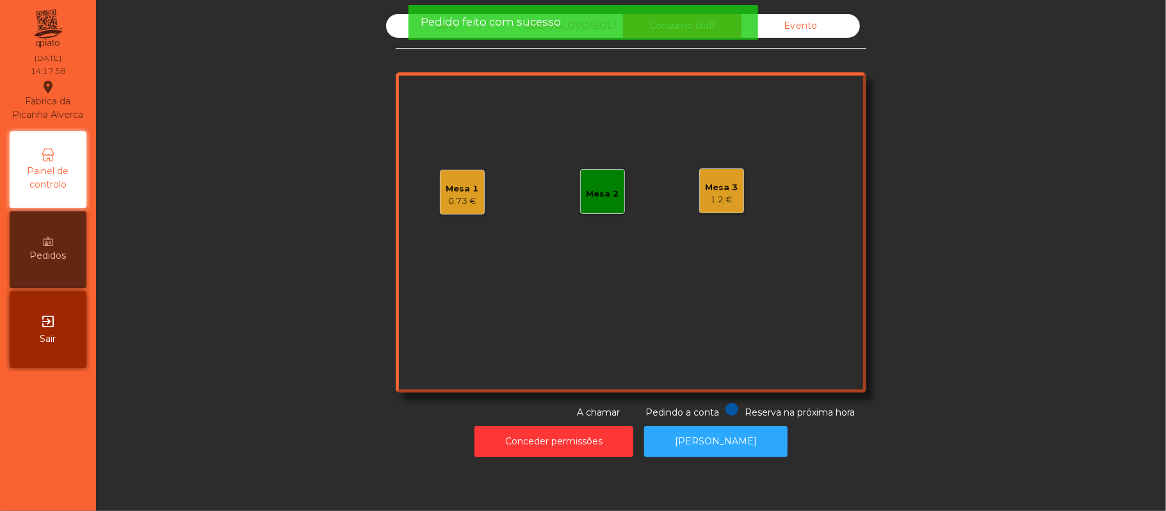
click at [411, 26] on div "Pedido feito com sucesso" at bounding box center [583, 22] width 350 height 35
click at [403, 37] on div "Sala" at bounding box center [445, 26] width 118 height 24
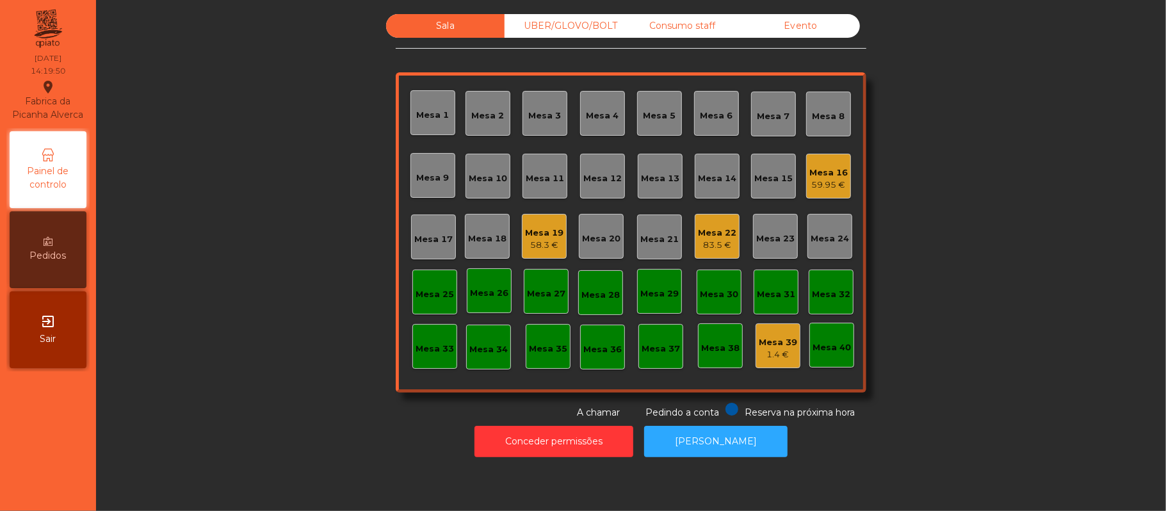
click at [704, 229] on div "Mesa 22" at bounding box center [717, 233] width 38 height 13
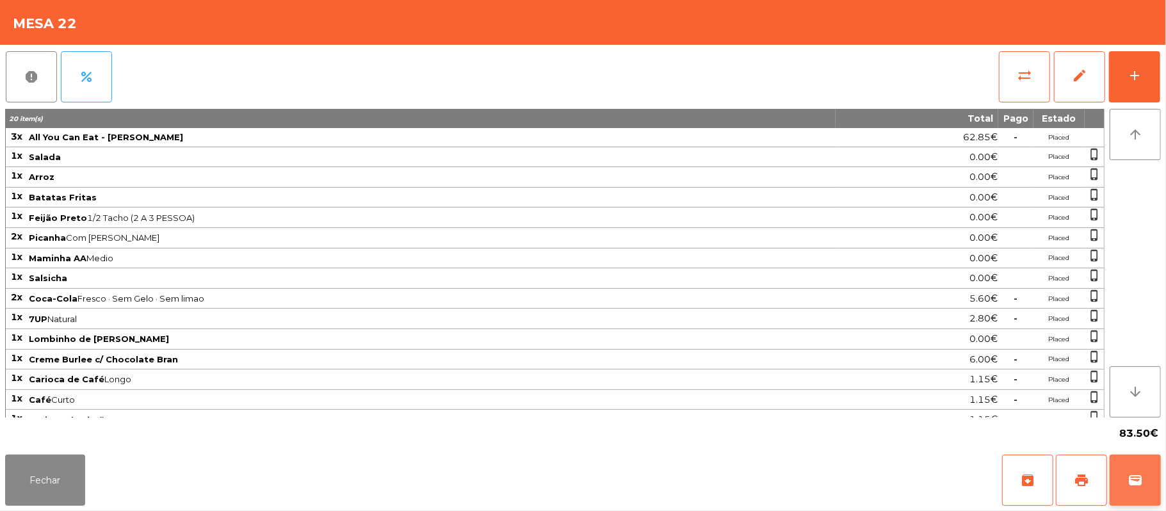
click at [1133, 478] on span "wallet" at bounding box center [1134, 479] width 15 height 15
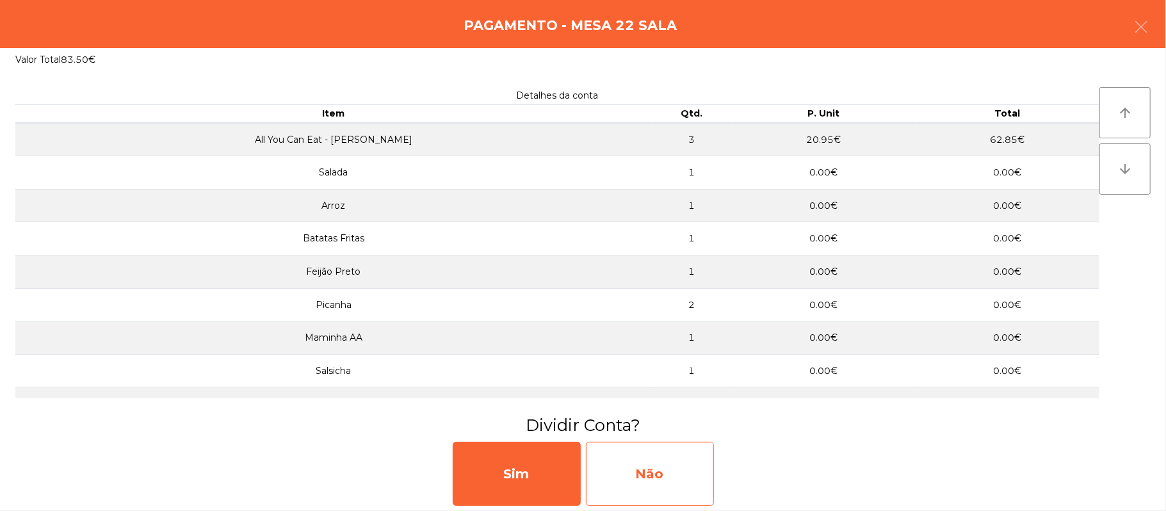
click at [682, 474] on div "Não" at bounding box center [650, 474] width 128 height 64
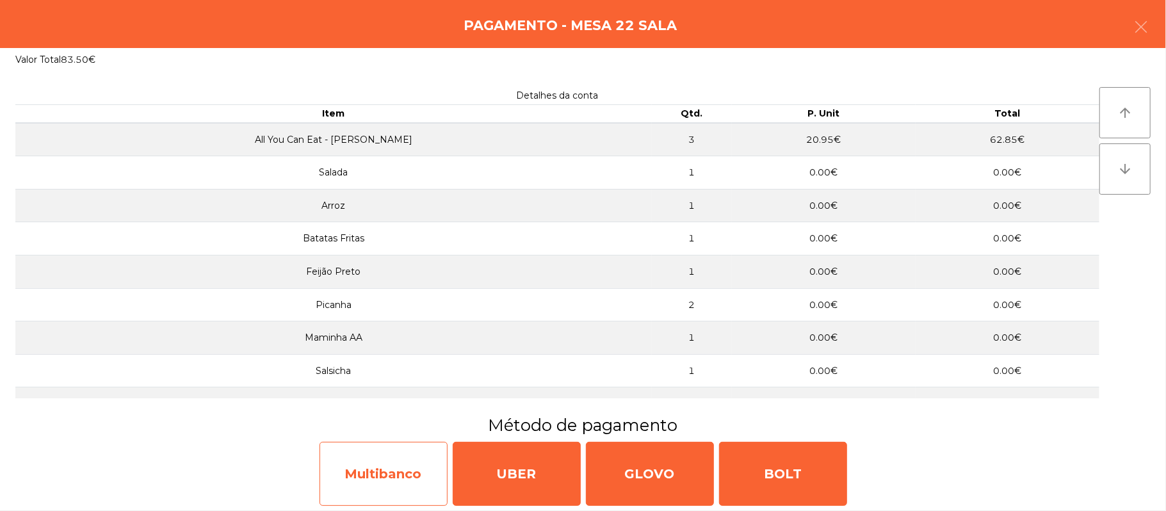
click at [405, 483] on div "Multibanco" at bounding box center [383, 474] width 128 height 64
select select "**"
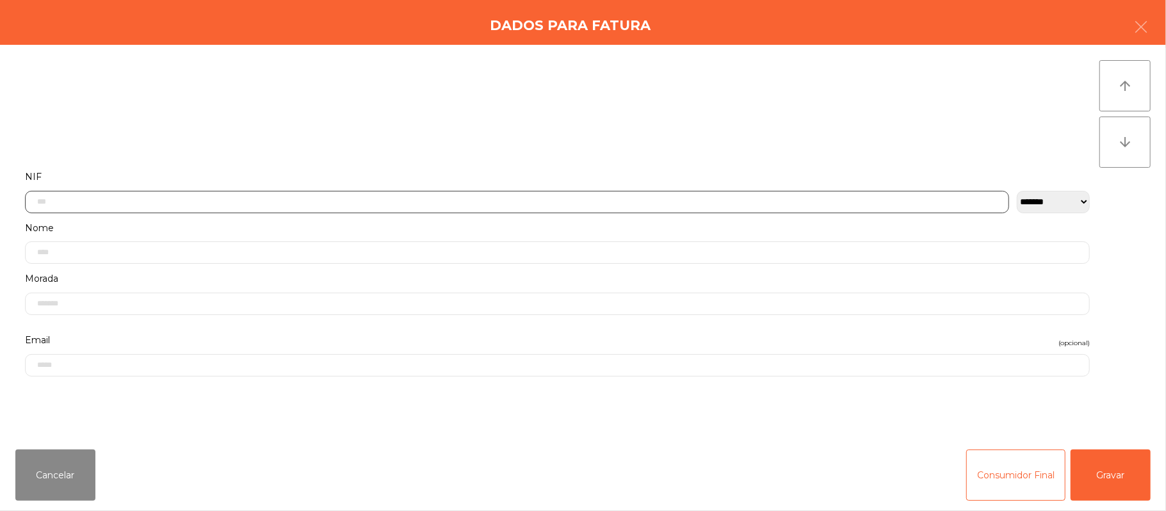
click at [551, 201] on input "text" at bounding box center [517, 202] width 984 height 22
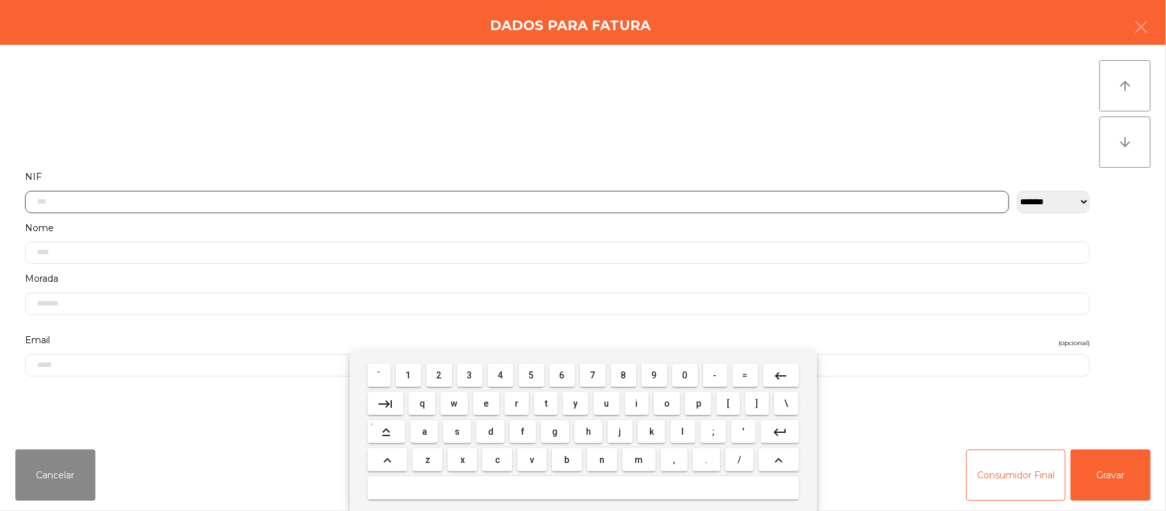
scroll to position [108, 0]
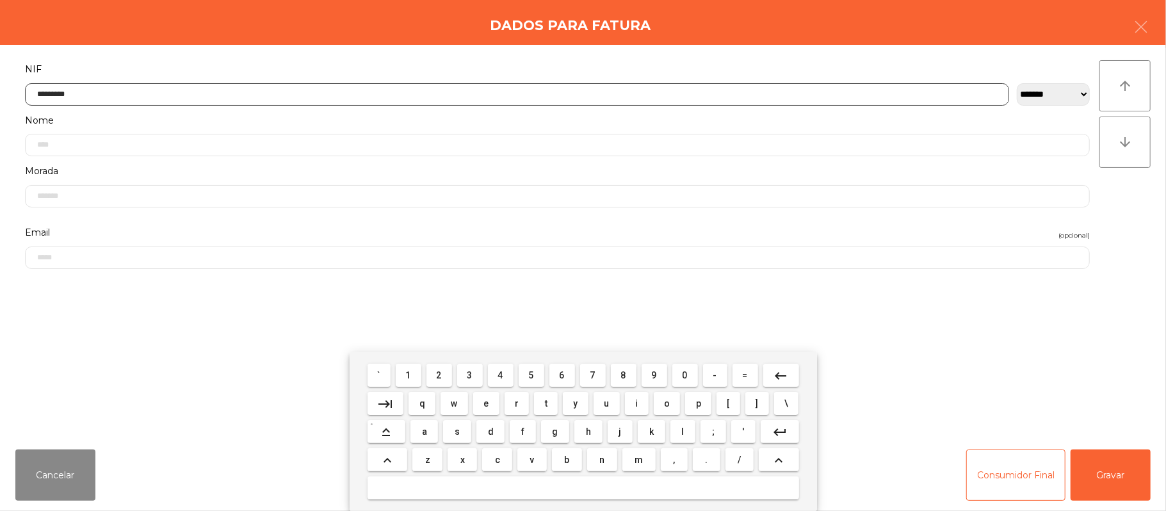
type input "*********"
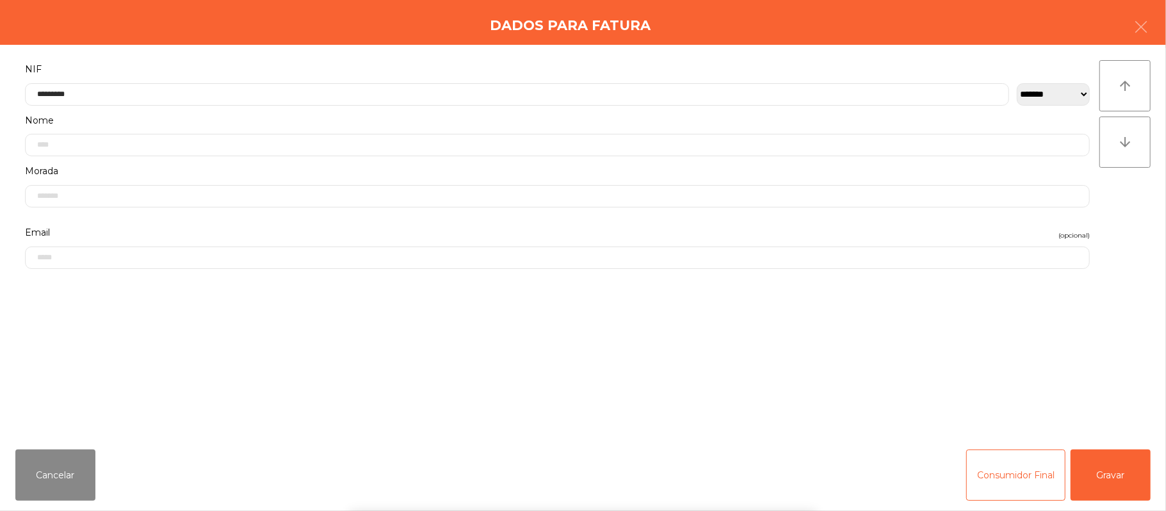
click at [1122, 466] on div "` 1 2 3 4 5 6 7 8 9 0 - = keyboard_backspace keyboard_tab q w e r t y u i o p […" at bounding box center [583, 431] width 1166 height 159
click at [1120, 479] on button "Gravar" at bounding box center [1110, 474] width 80 height 51
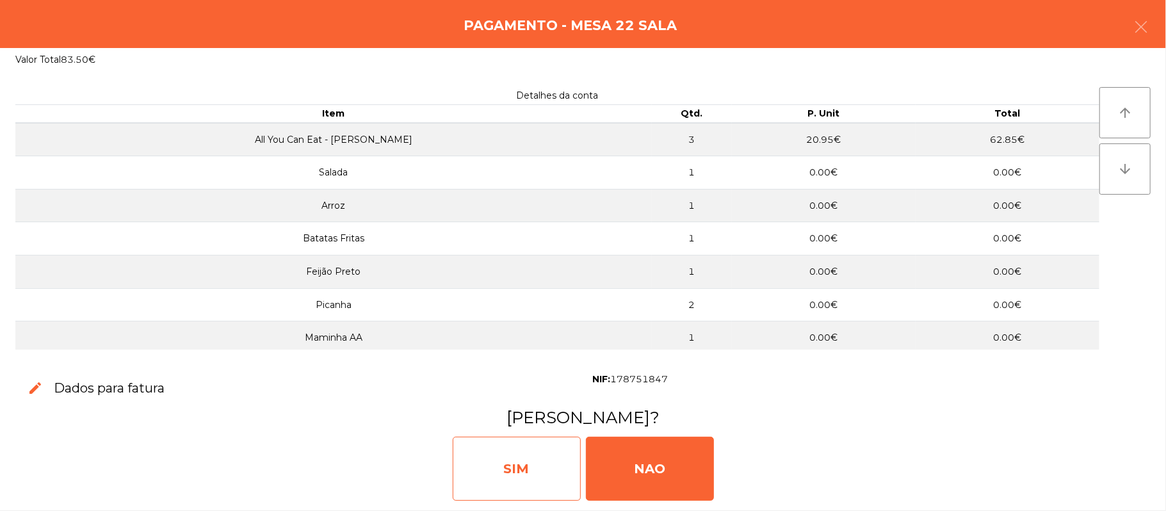
click at [529, 464] on div "SIM" at bounding box center [517, 469] width 128 height 64
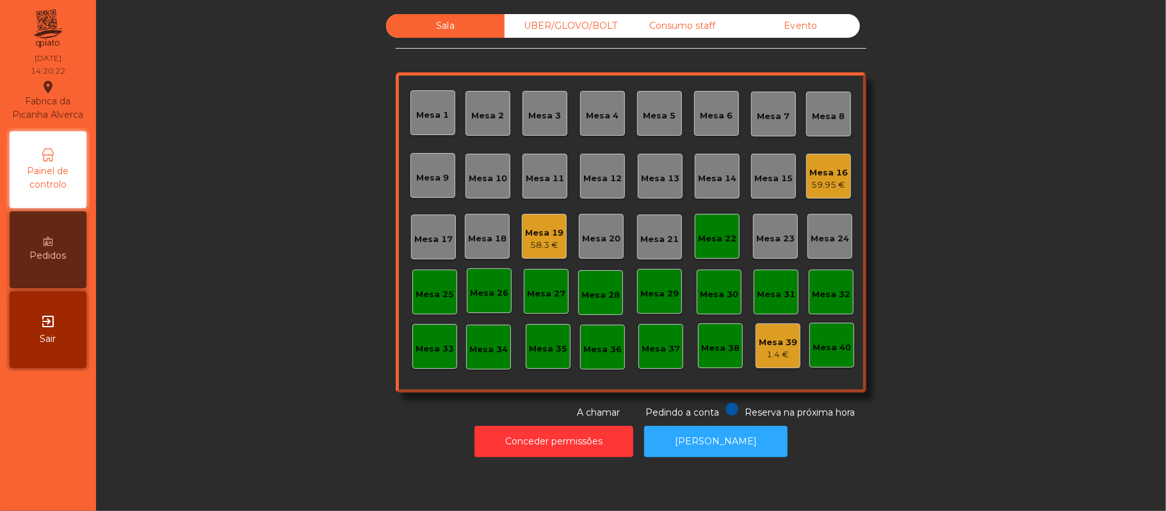
click at [720, 229] on div "Mesa 22" at bounding box center [717, 236] width 38 height 18
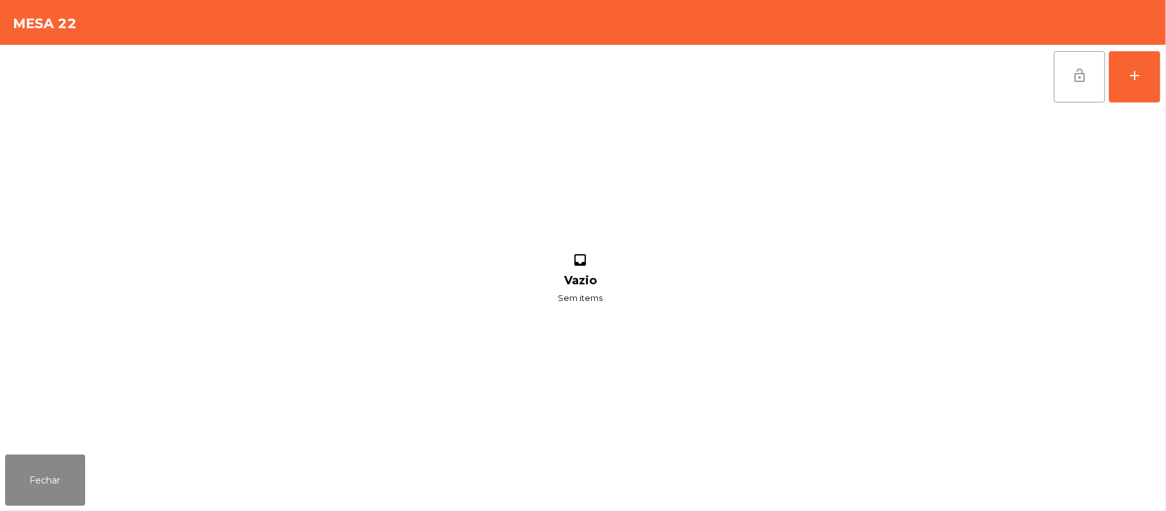
click at [1073, 77] on span "lock_open" at bounding box center [1079, 75] width 15 height 15
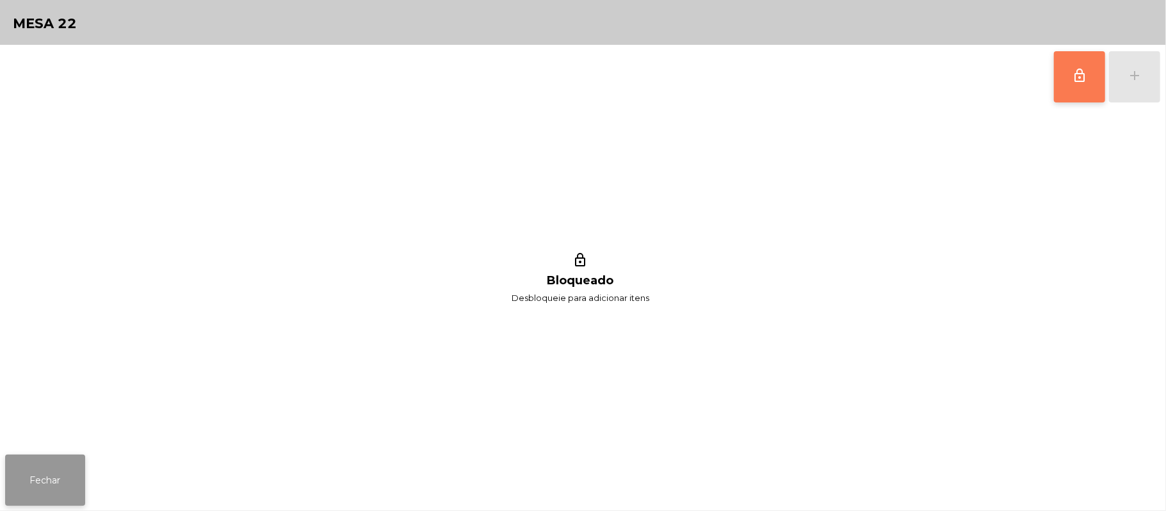
click at [70, 470] on button "Fechar" at bounding box center [45, 480] width 80 height 51
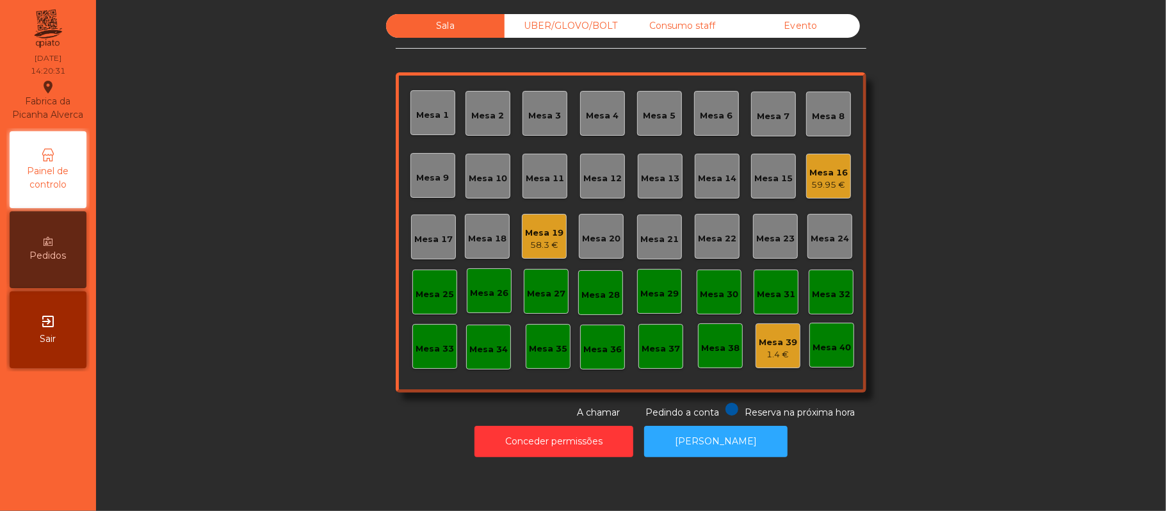
click at [838, 173] on div "Mesa 16" at bounding box center [828, 172] width 38 height 13
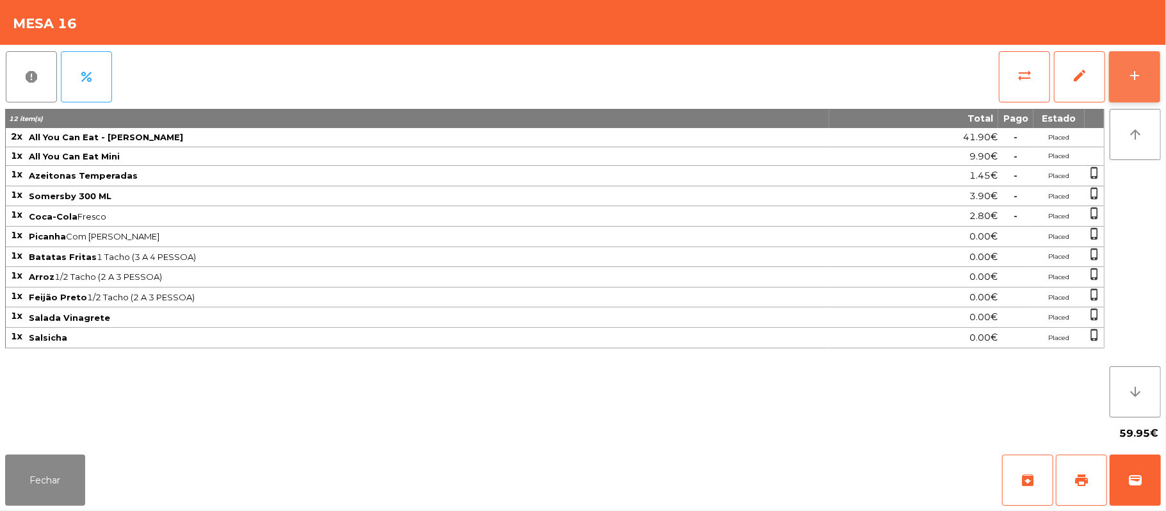
click at [1136, 91] on button "add" at bounding box center [1134, 76] width 51 height 51
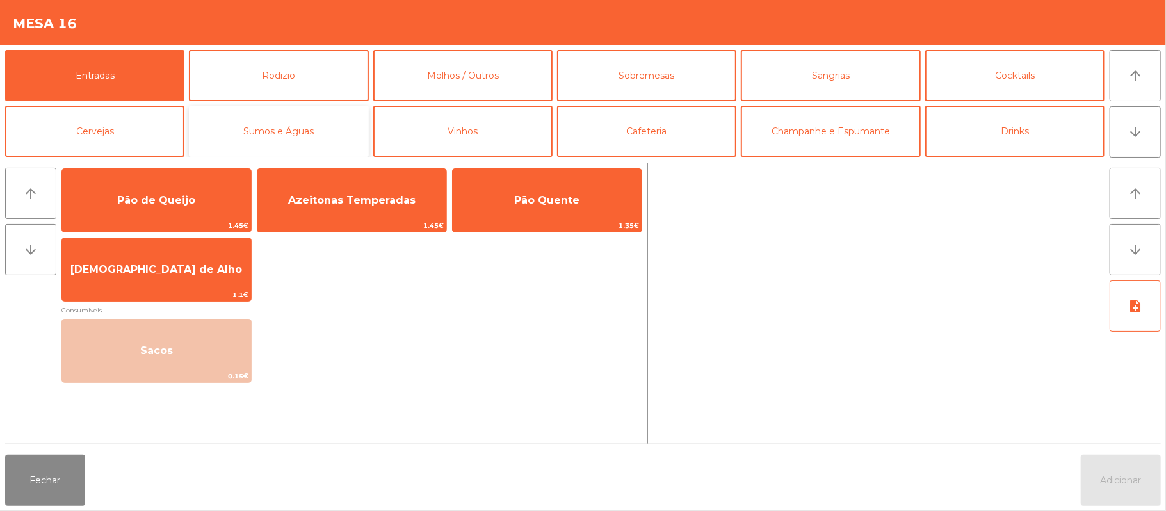
click at [334, 118] on button "Sumos e Águas" at bounding box center [278, 131] width 179 height 51
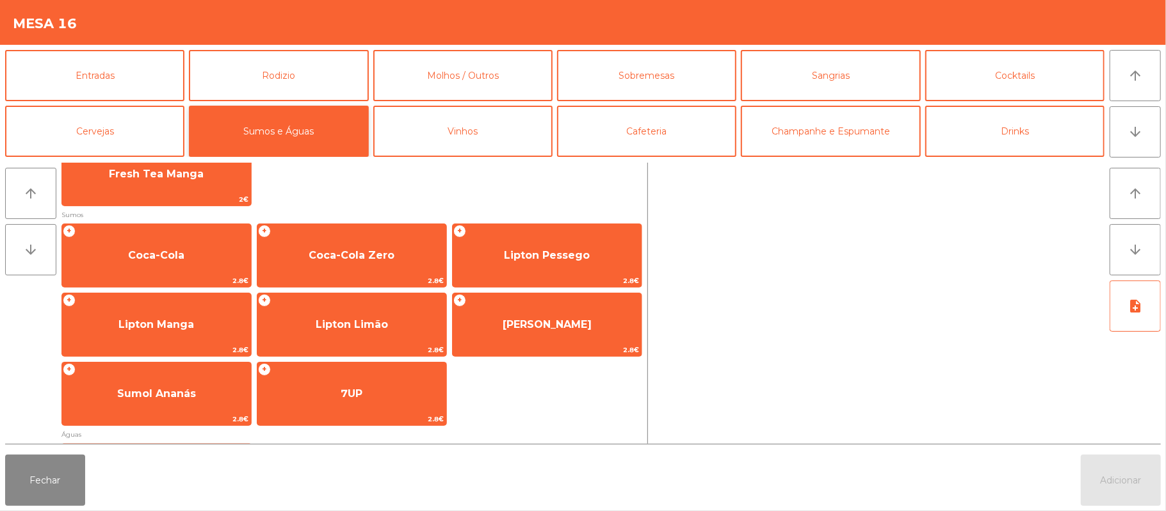
scroll to position [181, 0]
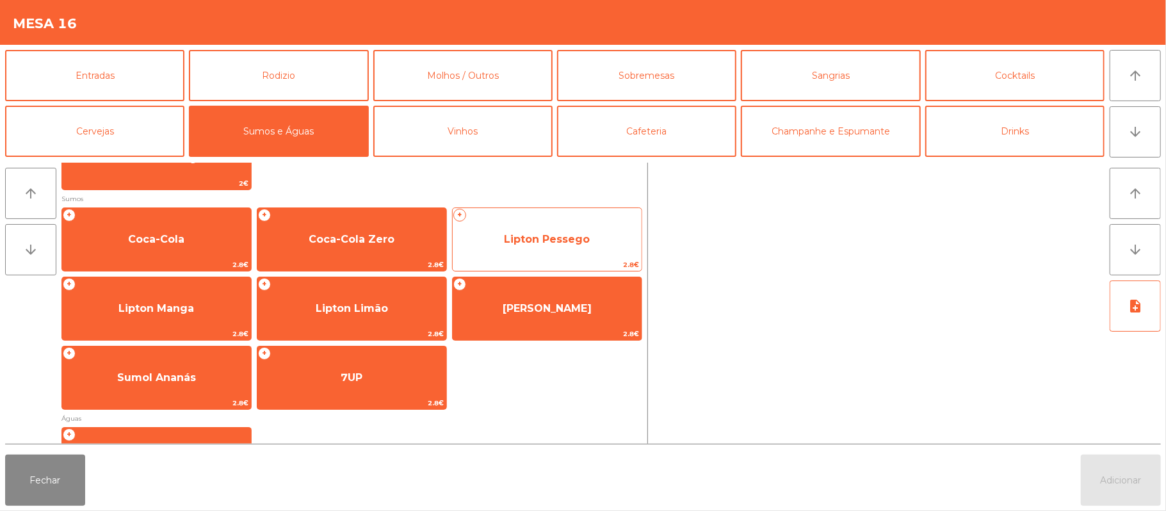
click at [558, 246] on span "Lipton Pessego" at bounding box center [547, 239] width 189 height 35
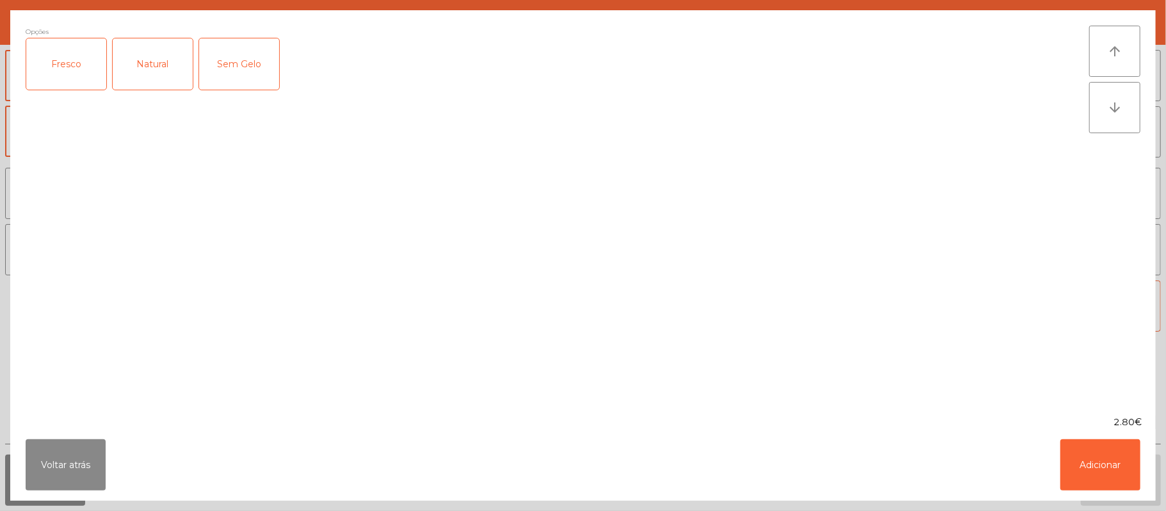
click at [69, 65] on div "Fresco" at bounding box center [66, 63] width 80 height 51
click at [1092, 484] on button "Adicionar" at bounding box center [1100, 464] width 80 height 51
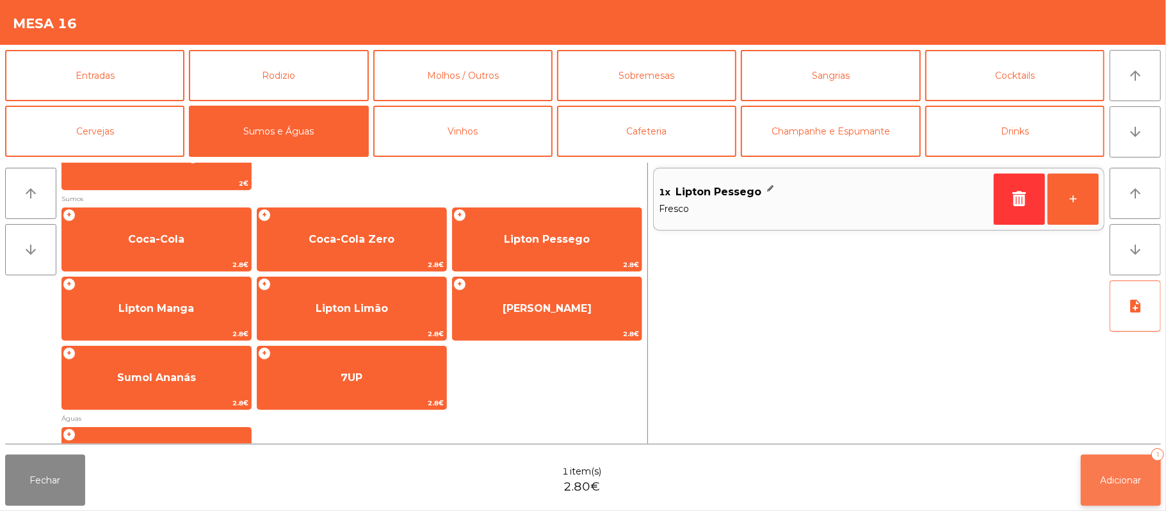
click at [1128, 480] on span "Adicionar" at bounding box center [1120, 480] width 41 height 12
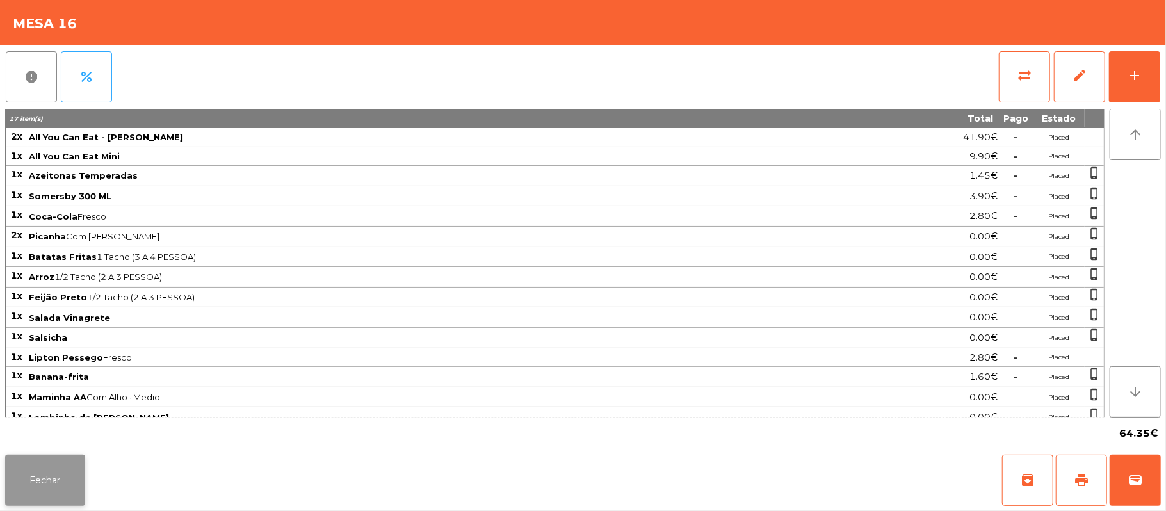
click at [67, 462] on button "Fechar" at bounding box center [45, 480] width 80 height 51
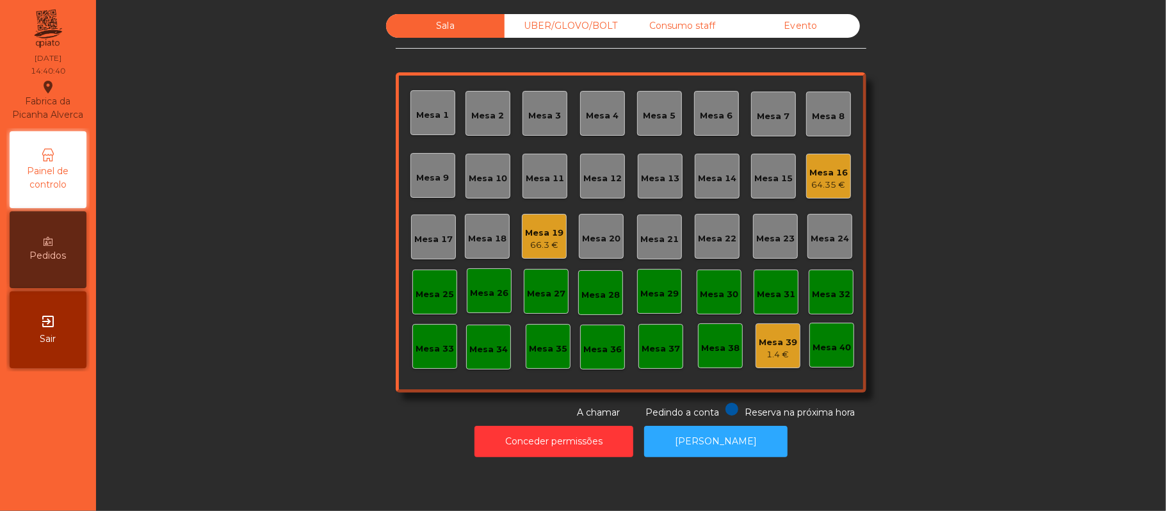
click at [536, 175] on div "Mesa 11" at bounding box center [545, 178] width 38 height 13
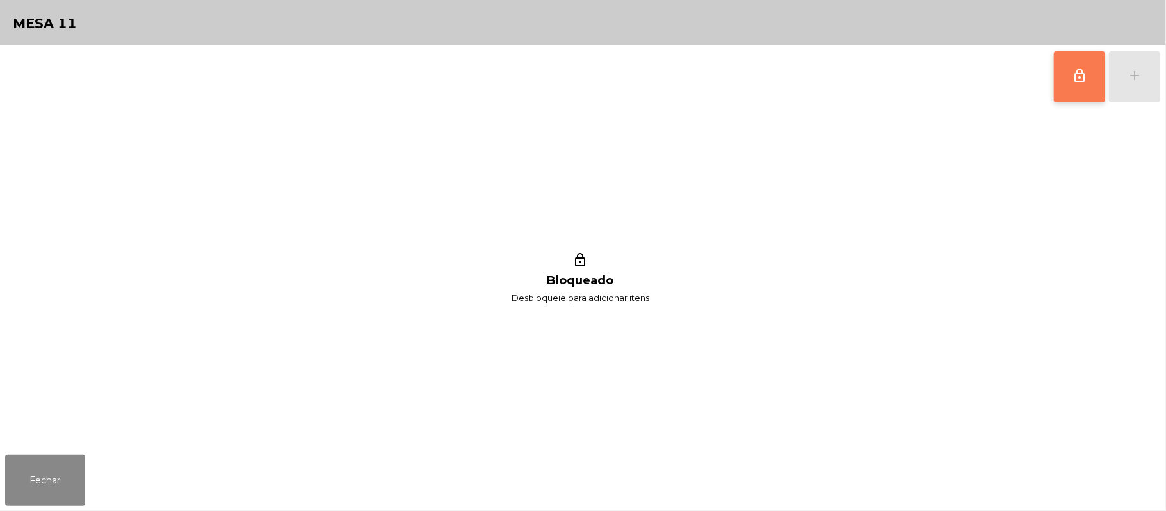
click at [1058, 69] on button "lock_outline" at bounding box center [1079, 76] width 51 height 51
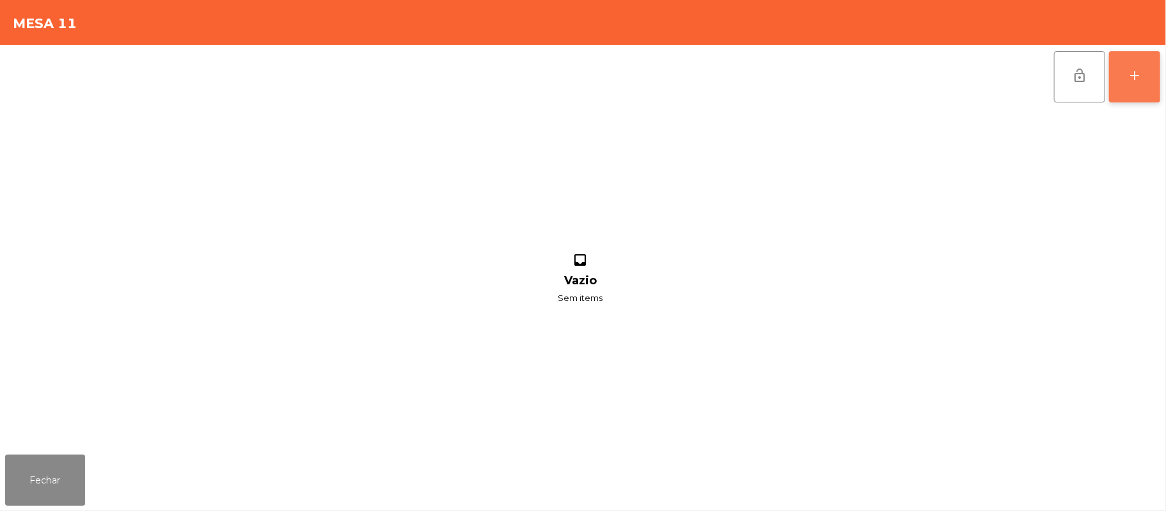
click at [1156, 82] on button "add" at bounding box center [1134, 76] width 51 height 51
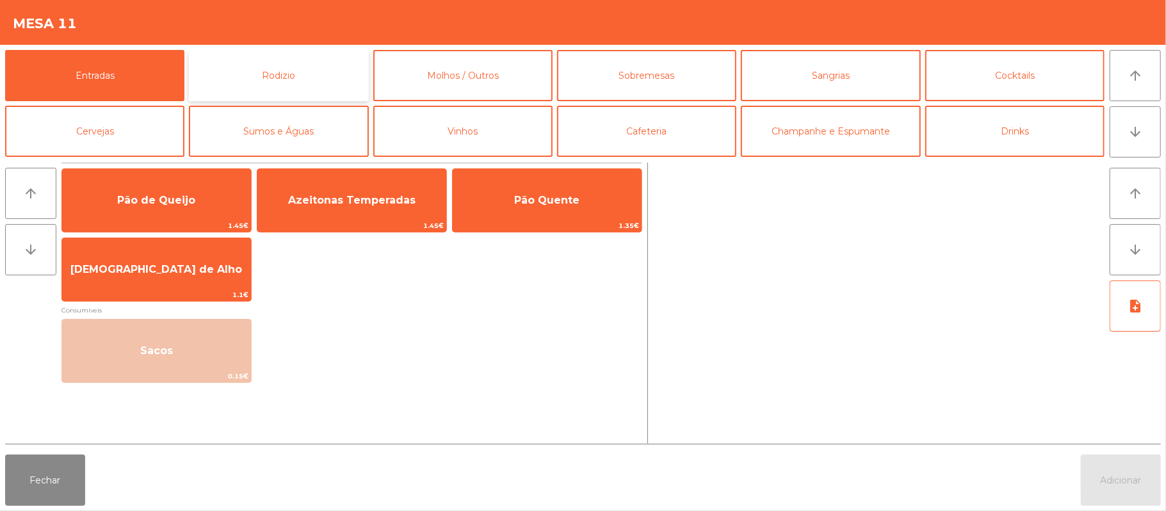
click at [288, 77] on button "Rodizio" at bounding box center [278, 75] width 179 height 51
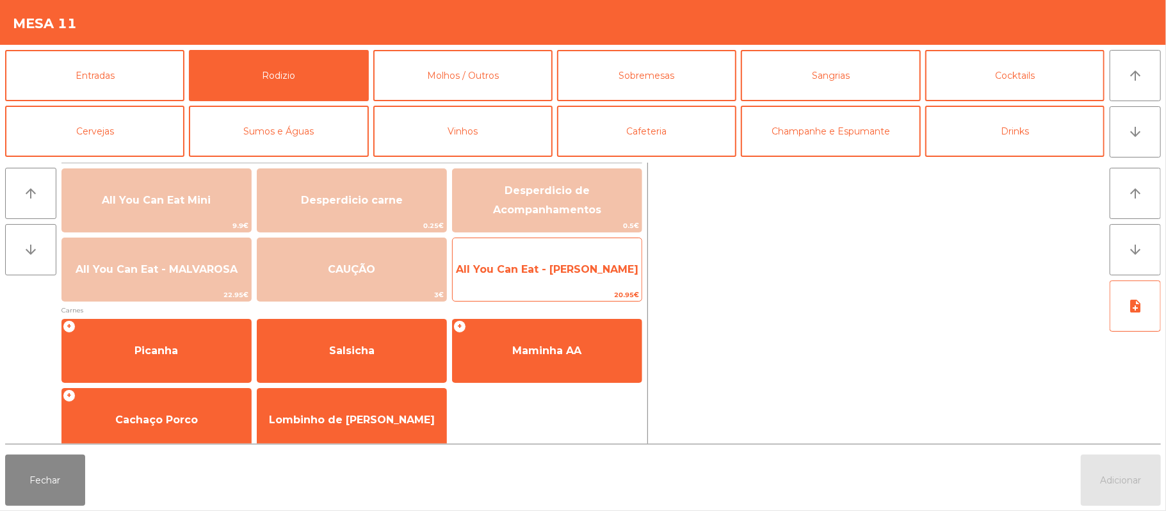
click at [518, 280] on span "All You Can Eat - [PERSON_NAME]" at bounding box center [547, 269] width 189 height 35
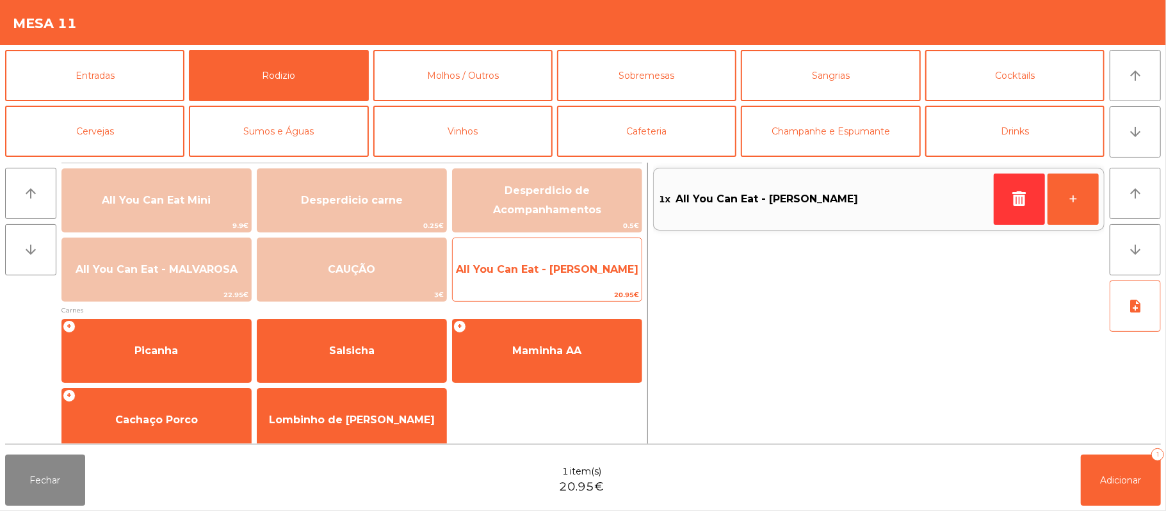
click at [528, 283] on span "All You Can Eat - [PERSON_NAME]" at bounding box center [547, 269] width 189 height 35
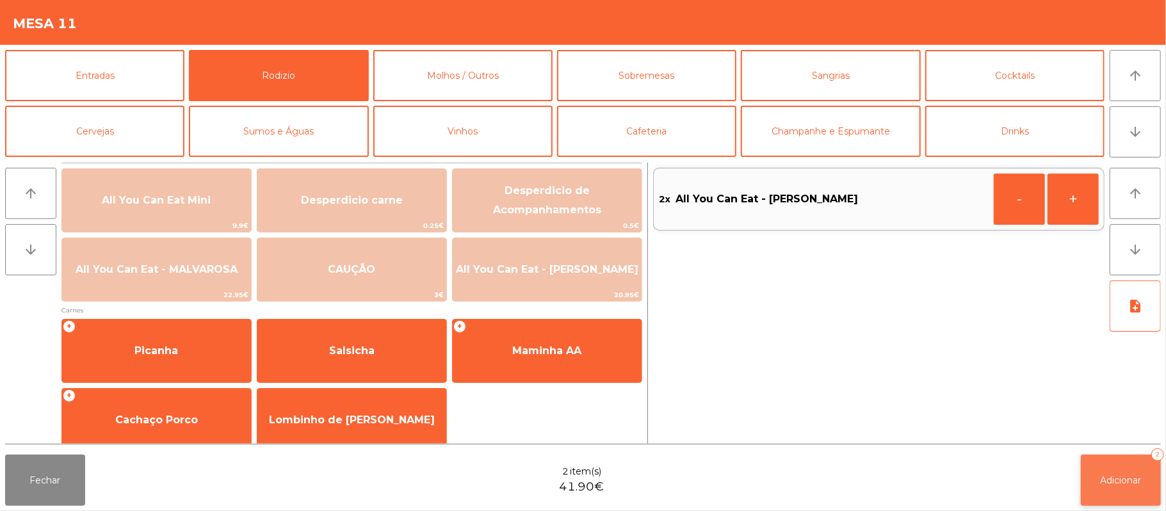
click at [1109, 471] on button "Adicionar 2" at bounding box center [1121, 480] width 80 height 51
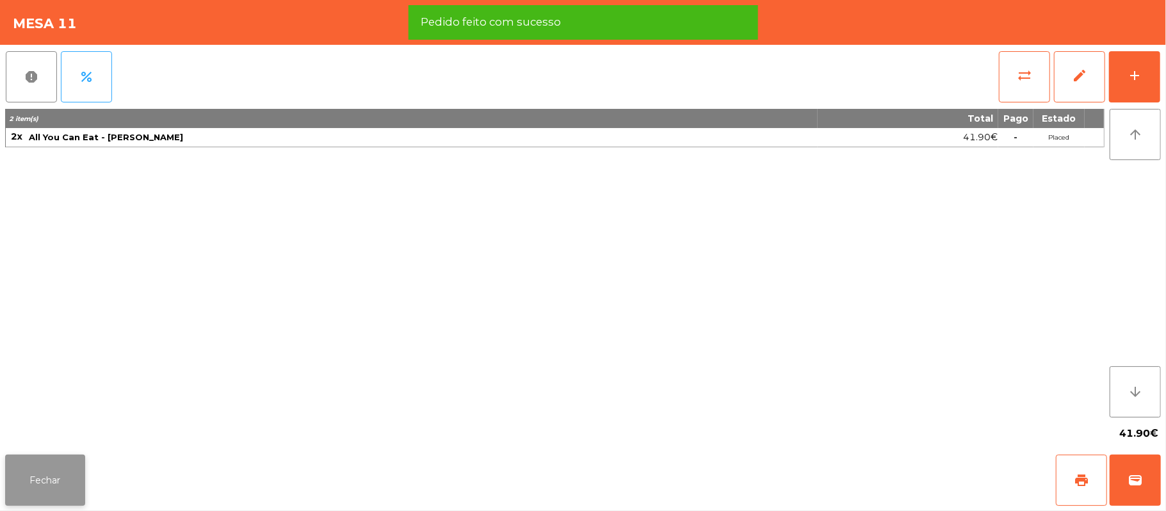
click at [29, 478] on button "Fechar" at bounding box center [45, 480] width 80 height 51
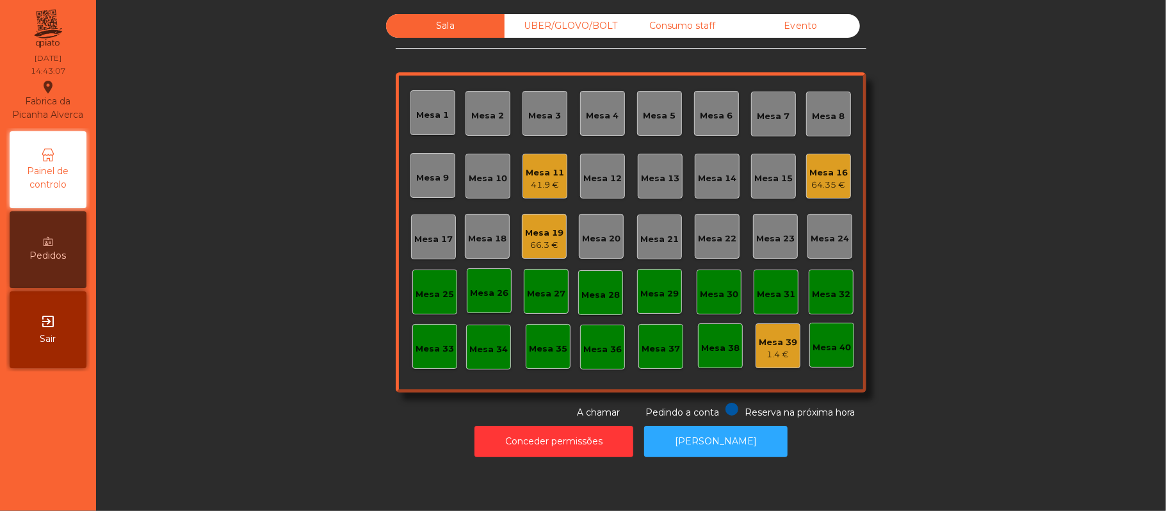
click at [543, 188] on div "41.9 €" at bounding box center [545, 185] width 38 height 13
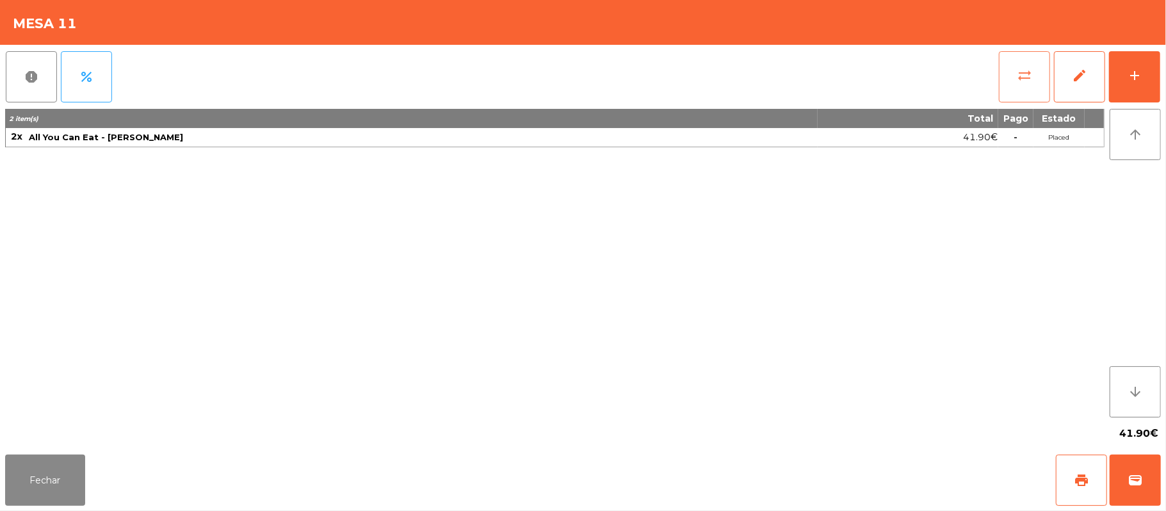
click at [1015, 90] on button "sync_alt" at bounding box center [1024, 76] width 51 height 51
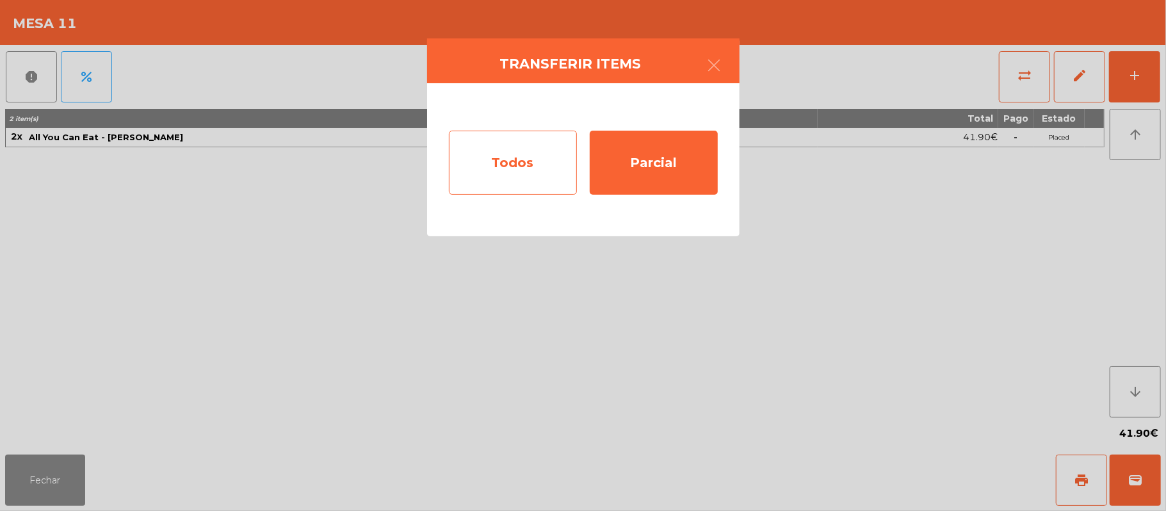
click at [512, 167] on div "Todos" at bounding box center [513, 163] width 128 height 64
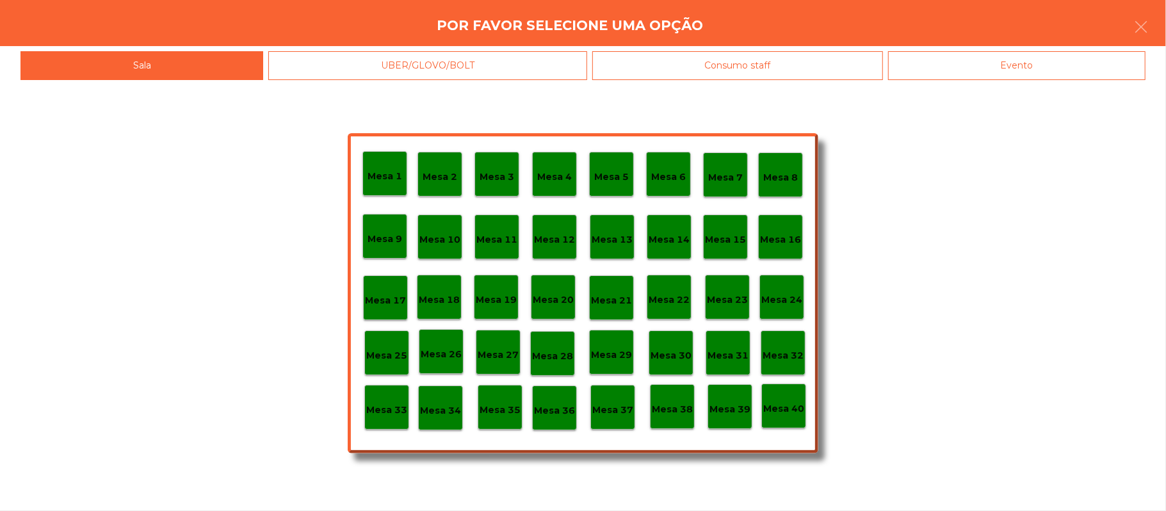
click at [608, 417] on div "Mesa 37" at bounding box center [612, 407] width 45 height 45
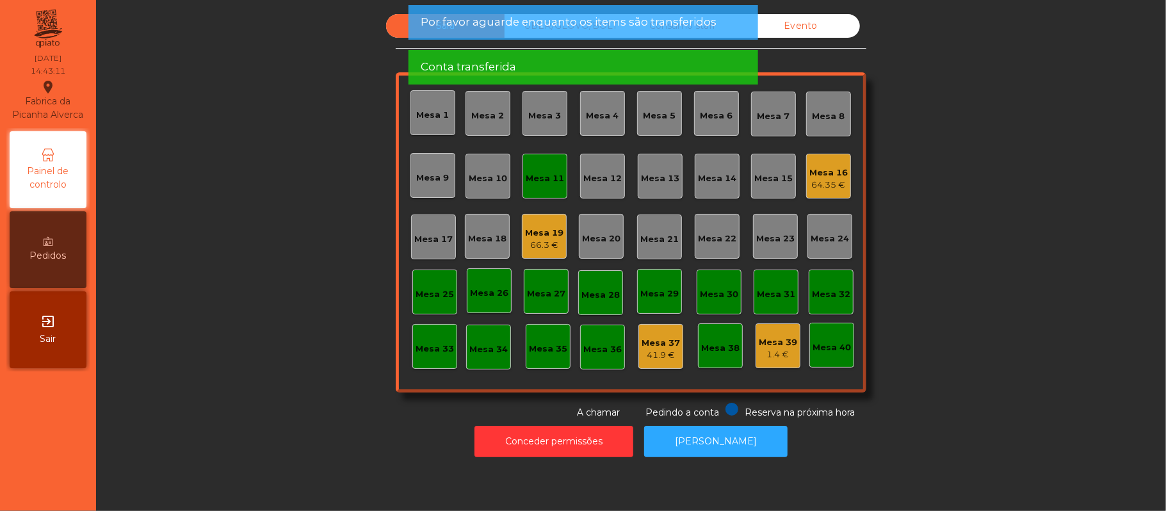
click at [536, 172] on div "Mesa 11" at bounding box center [545, 178] width 38 height 13
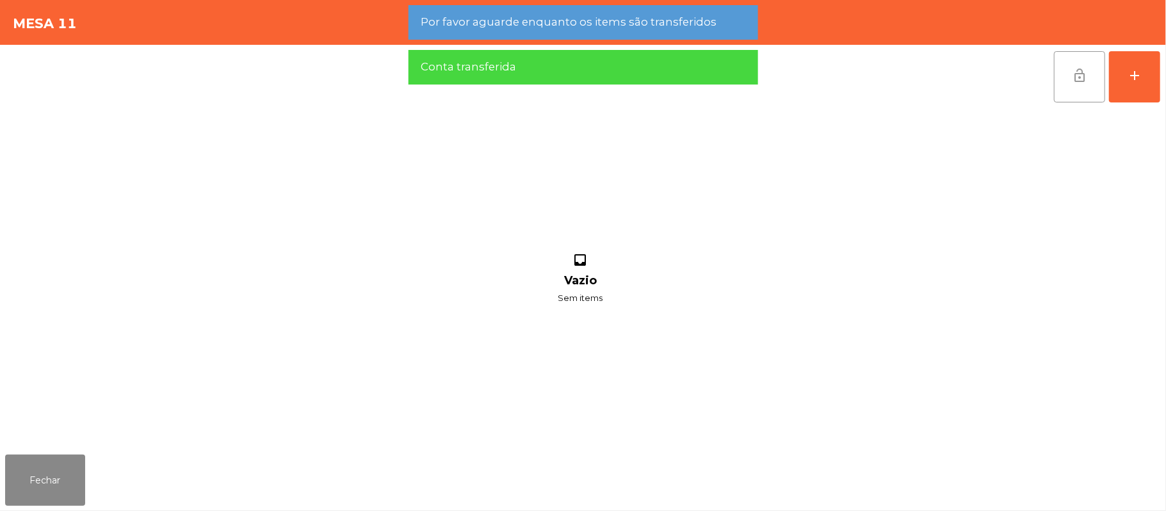
click at [1074, 77] on span "lock_open" at bounding box center [1079, 75] width 15 height 15
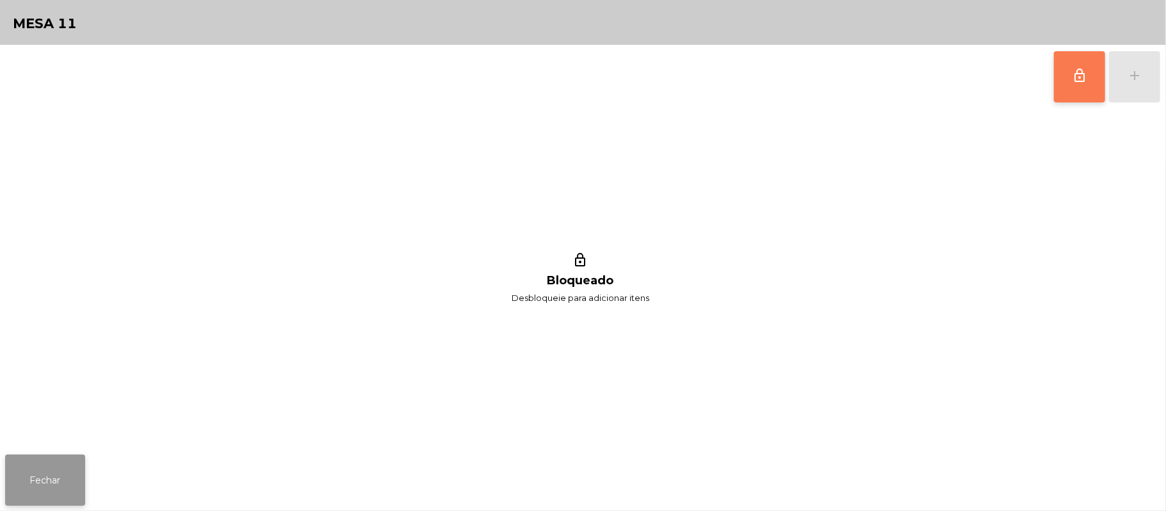
click at [17, 475] on button "Fechar" at bounding box center [45, 480] width 80 height 51
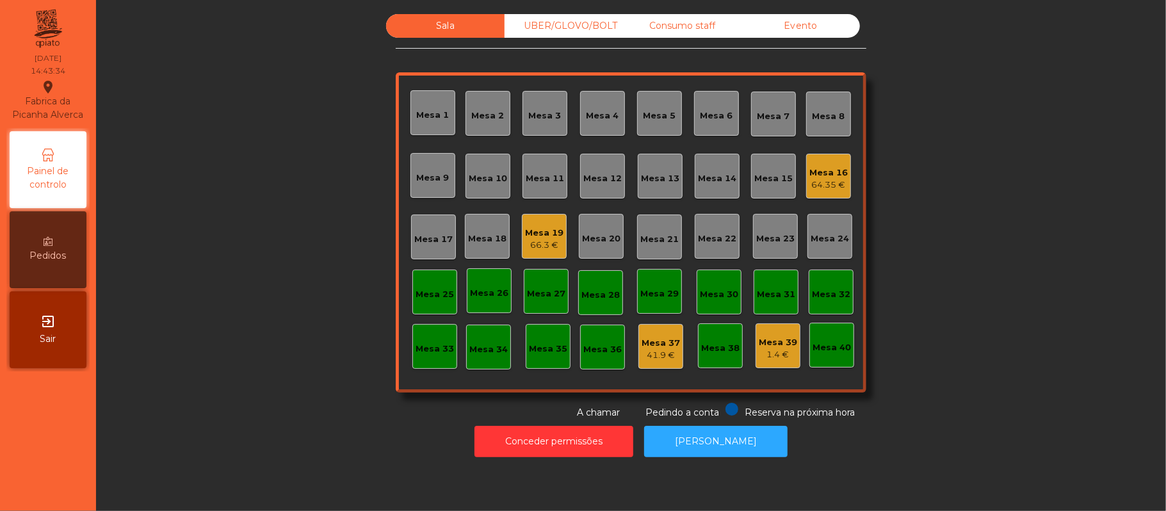
click at [677, 14] on div "Consumo staff" at bounding box center [682, 26] width 118 height 24
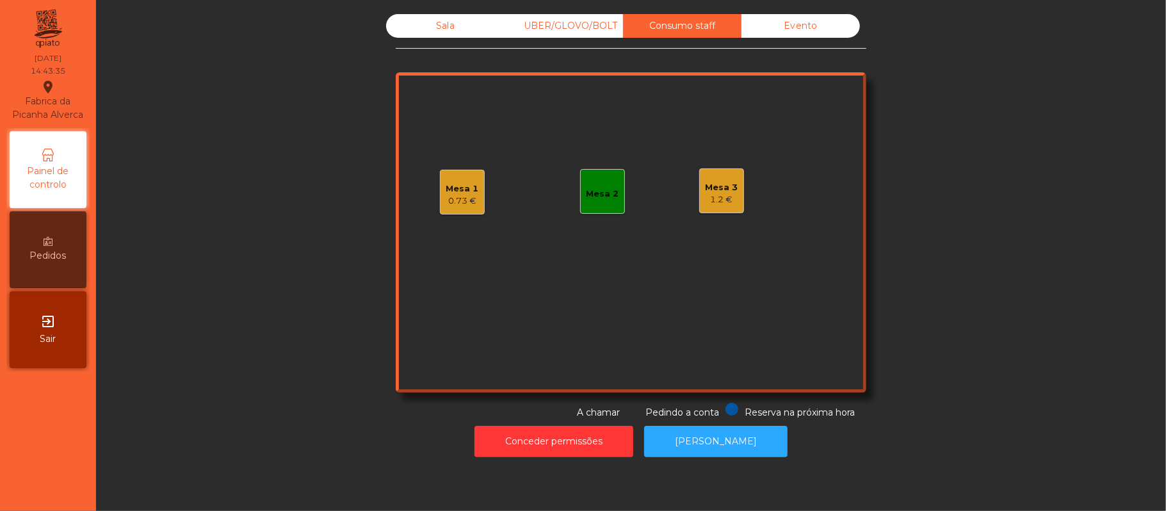
click at [464, 198] on div "0.73 €" at bounding box center [462, 201] width 33 height 13
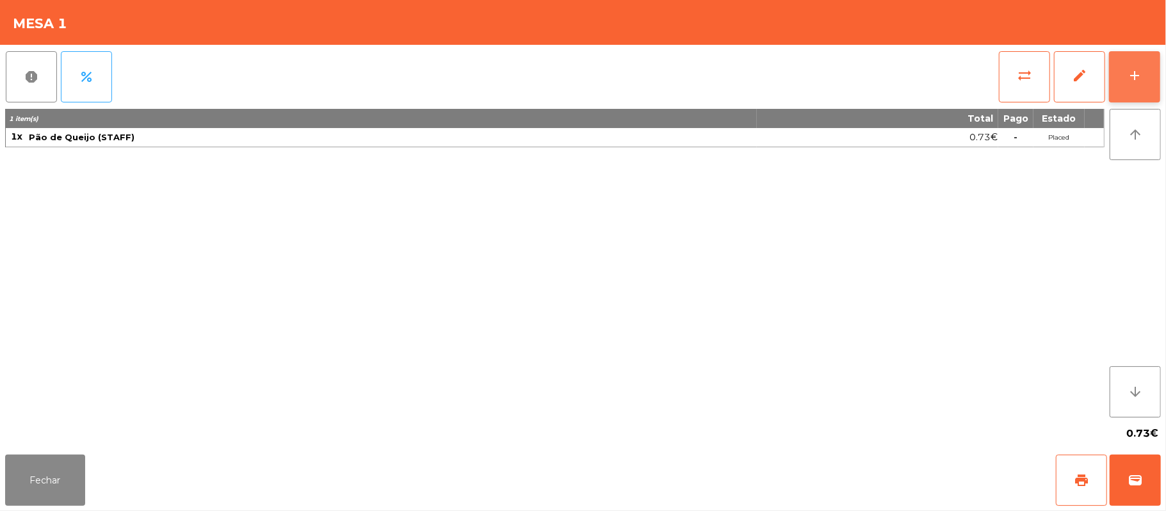
click at [1129, 86] on button "add" at bounding box center [1134, 76] width 51 height 51
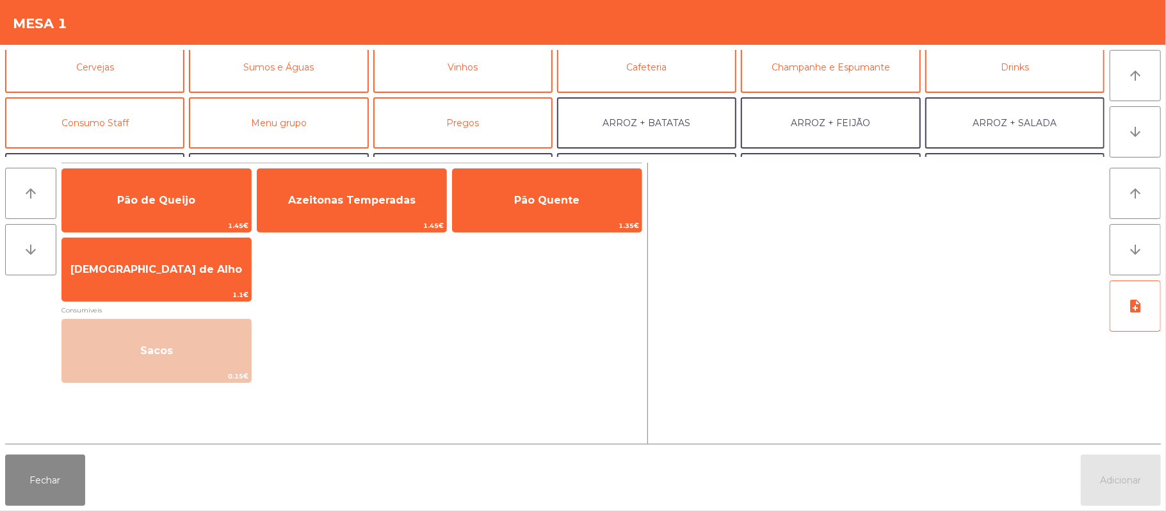
scroll to position [65, 0]
click at [110, 116] on button "Consumo Staff" at bounding box center [94, 121] width 179 height 51
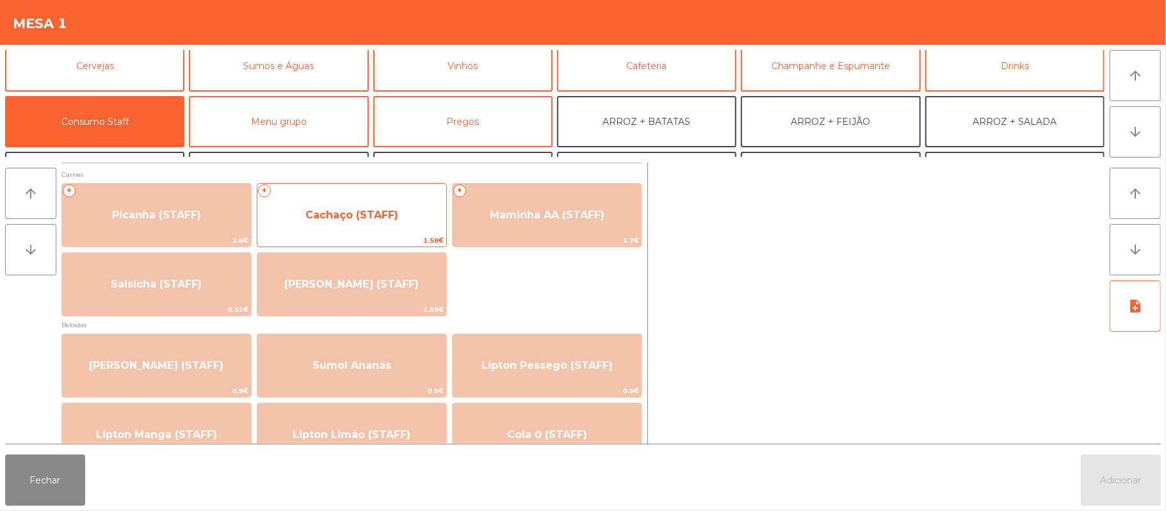
click at [382, 229] on span "Cachaço (STAFF)" at bounding box center [351, 215] width 189 height 35
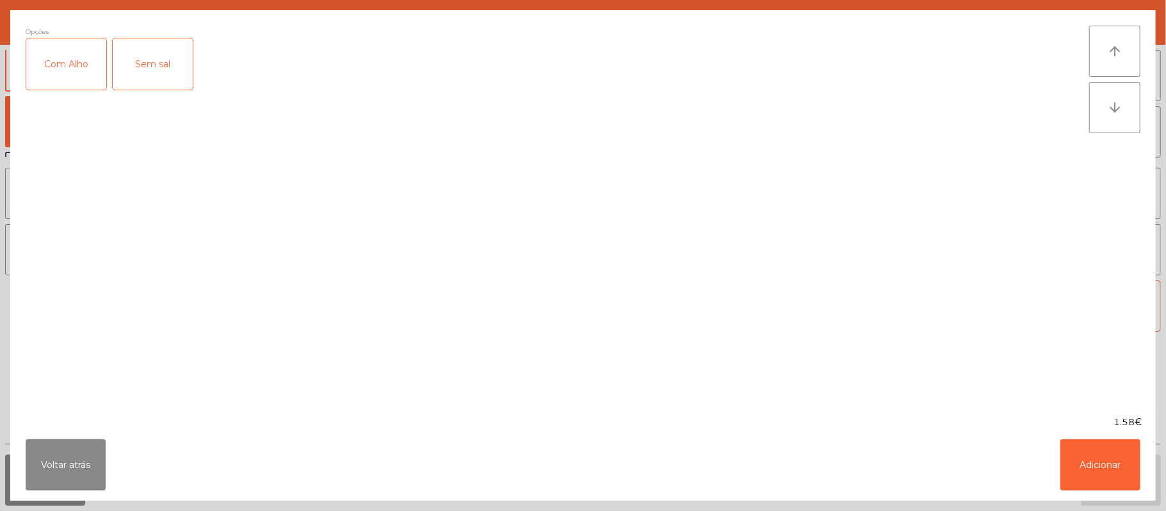
click at [65, 73] on div "Com Alho" at bounding box center [66, 63] width 80 height 51
click at [1122, 480] on button "Adicionar" at bounding box center [1100, 464] width 80 height 51
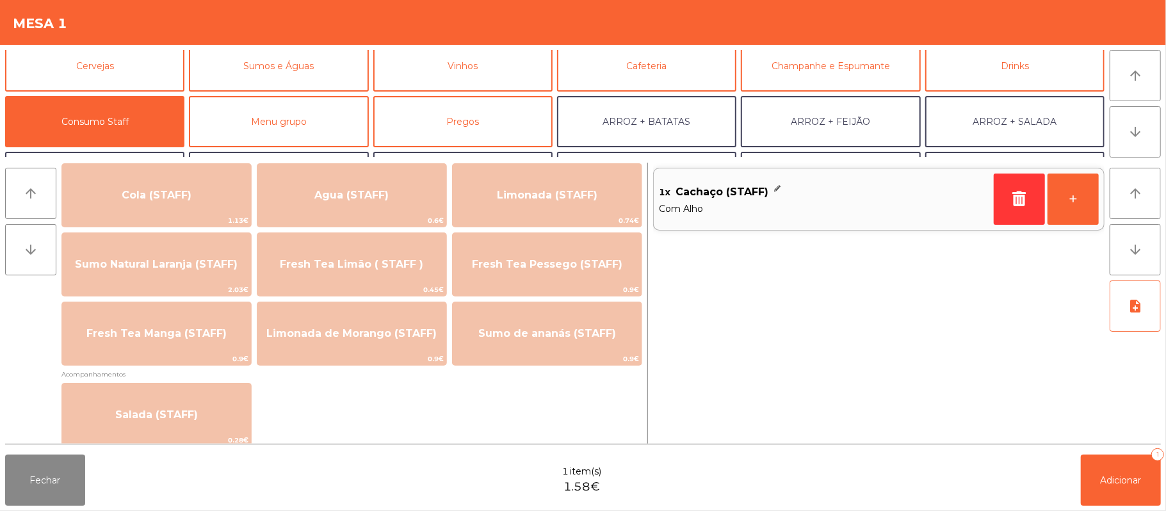
scroll to position [312, 0]
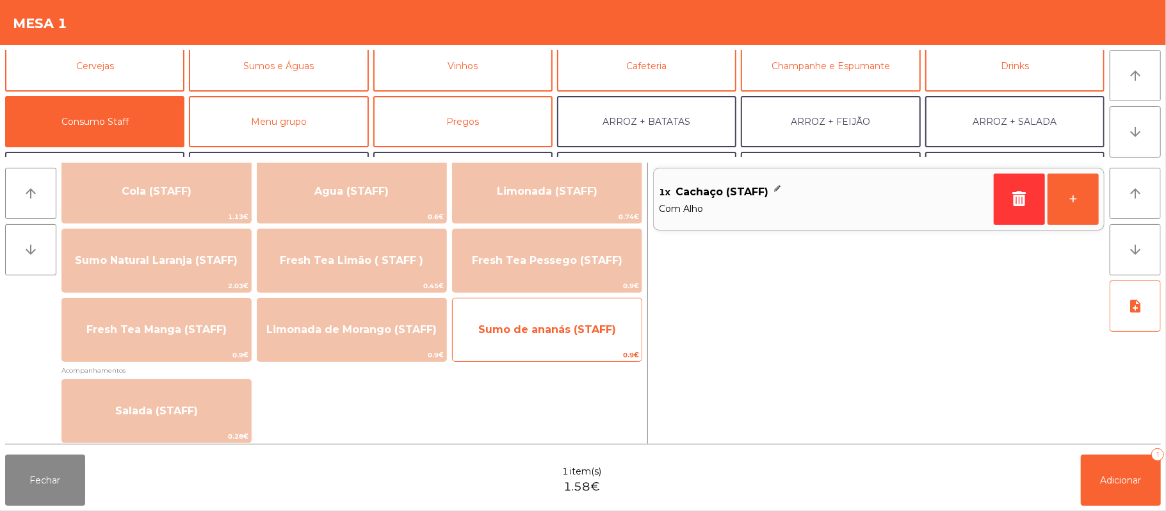
click at [585, 334] on span "Sumo de ananás (STAFF)" at bounding box center [547, 329] width 138 height 12
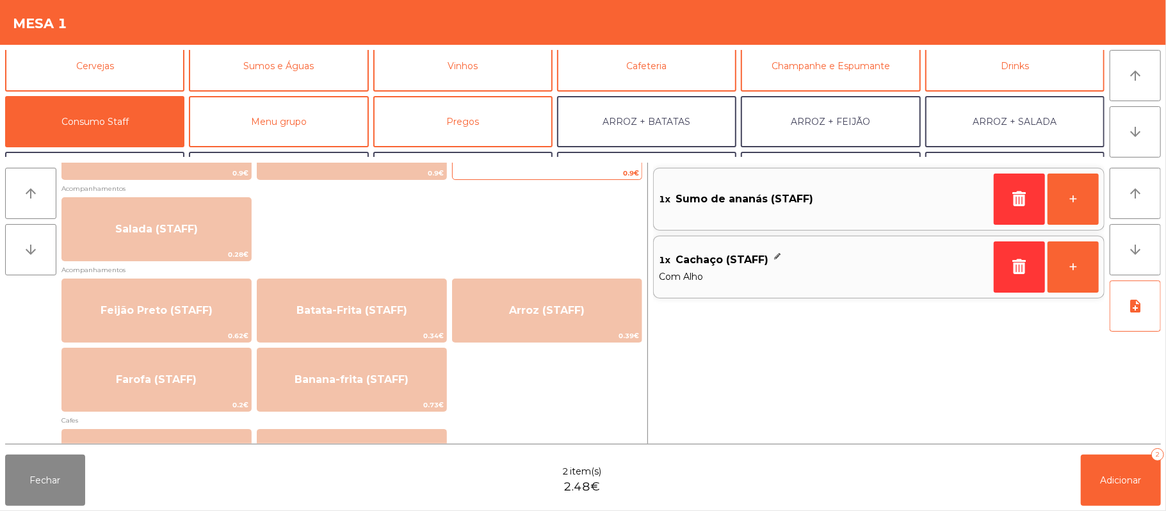
scroll to position [503, 0]
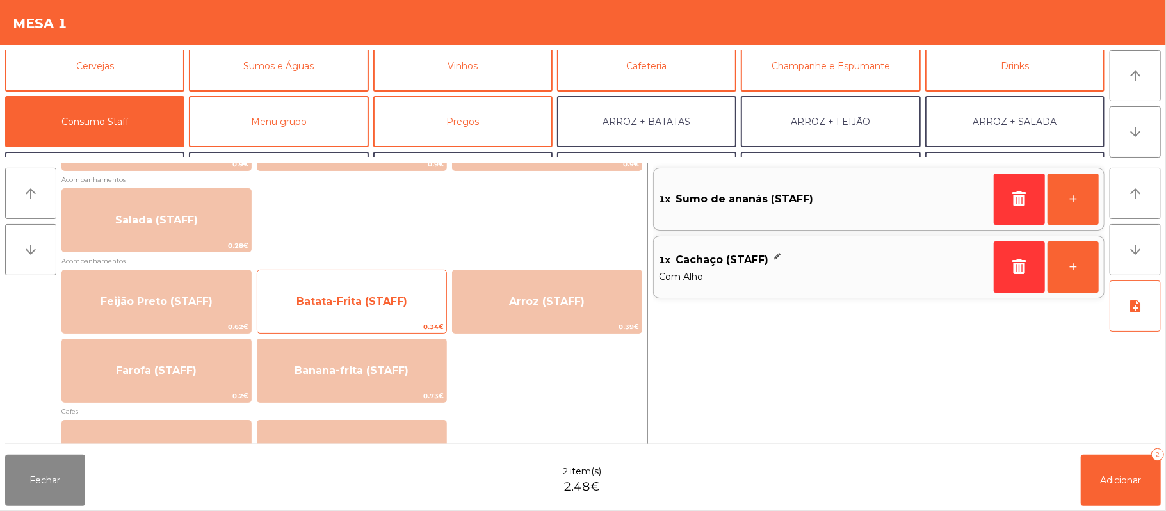
click at [380, 311] on span "Batata-Frita (STAFF)" at bounding box center [351, 301] width 189 height 35
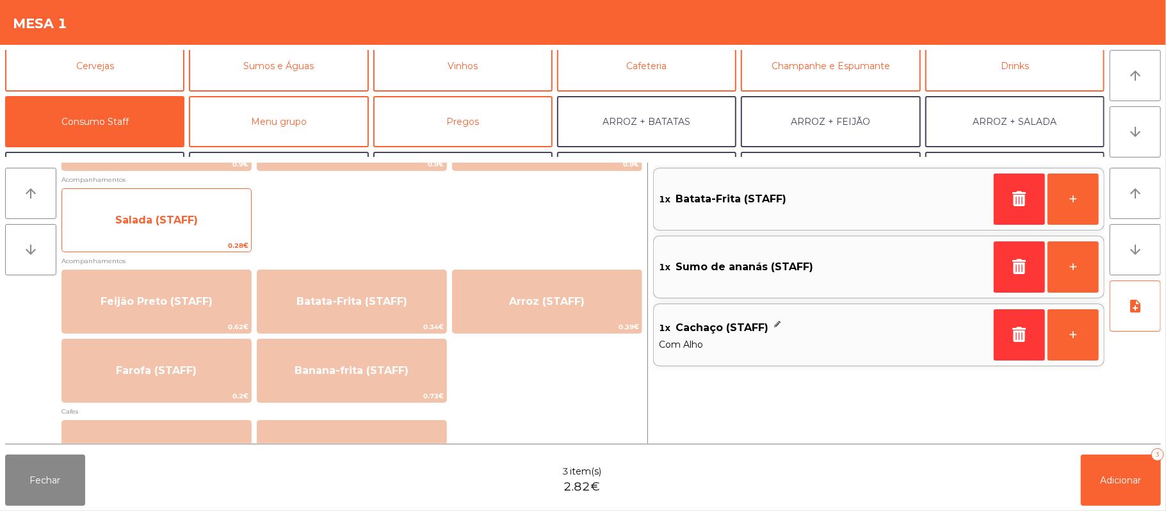
click at [128, 226] on span "Salada (STAFF)" at bounding box center [156, 220] width 189 height 35
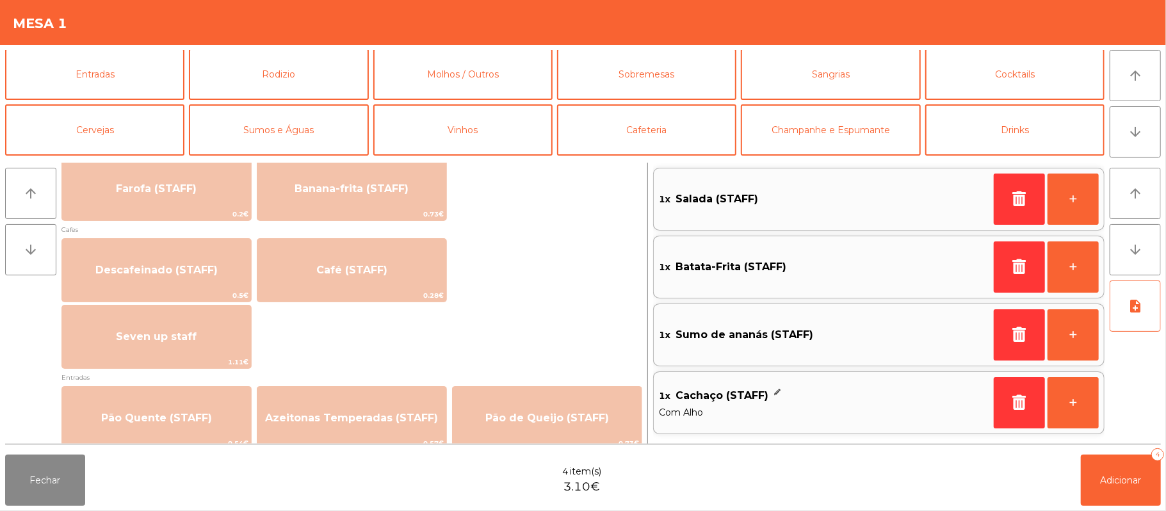
scroll to position [0, 0]
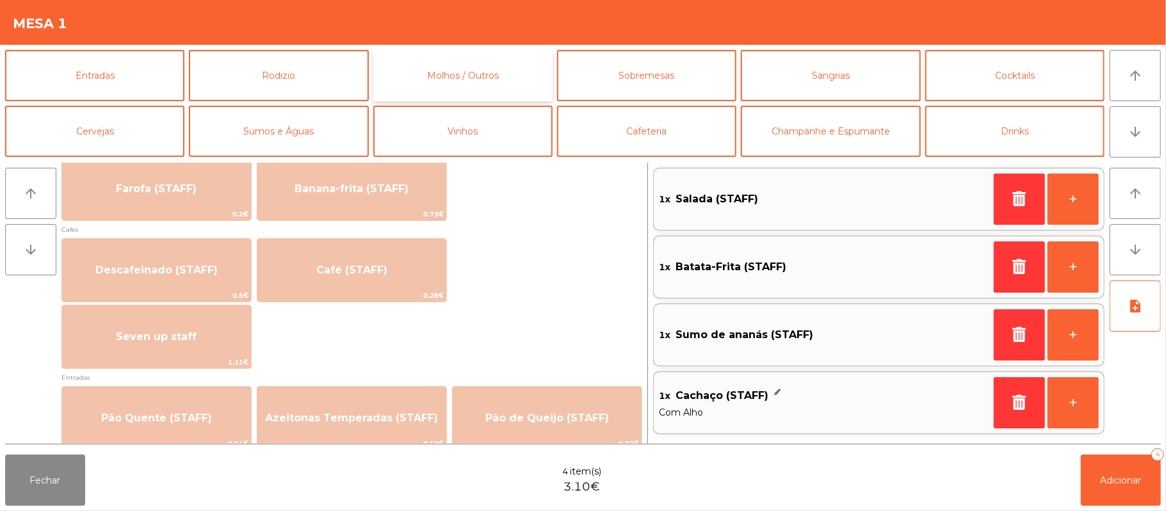
click at [466, 87] on button "Molhos / Outros" at bounding box center [462, 75] width 179 height 51
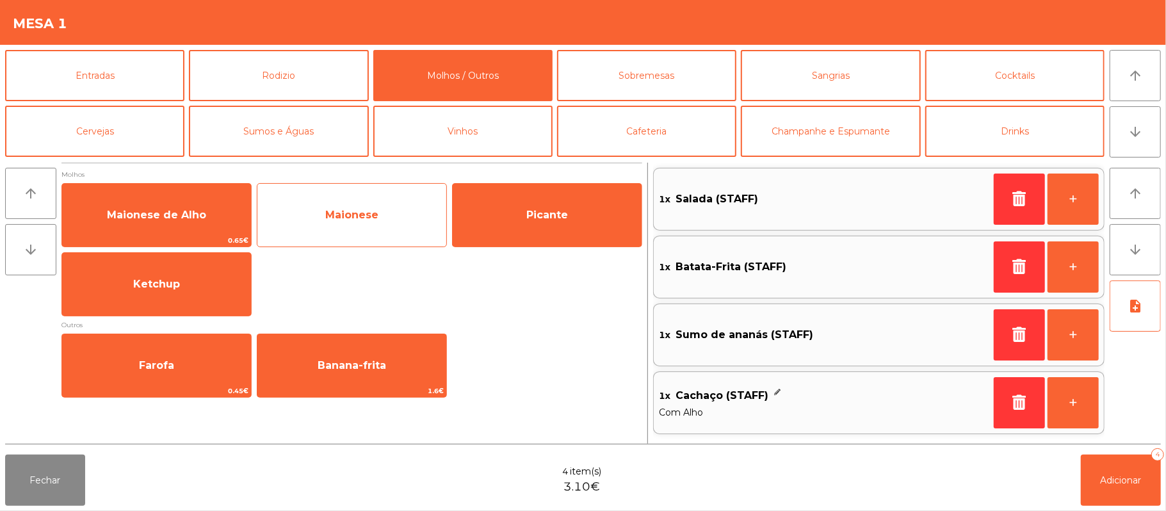
click at [375, 218] on span "Maionese" at bounding box center [351, 215] width 53 height 12
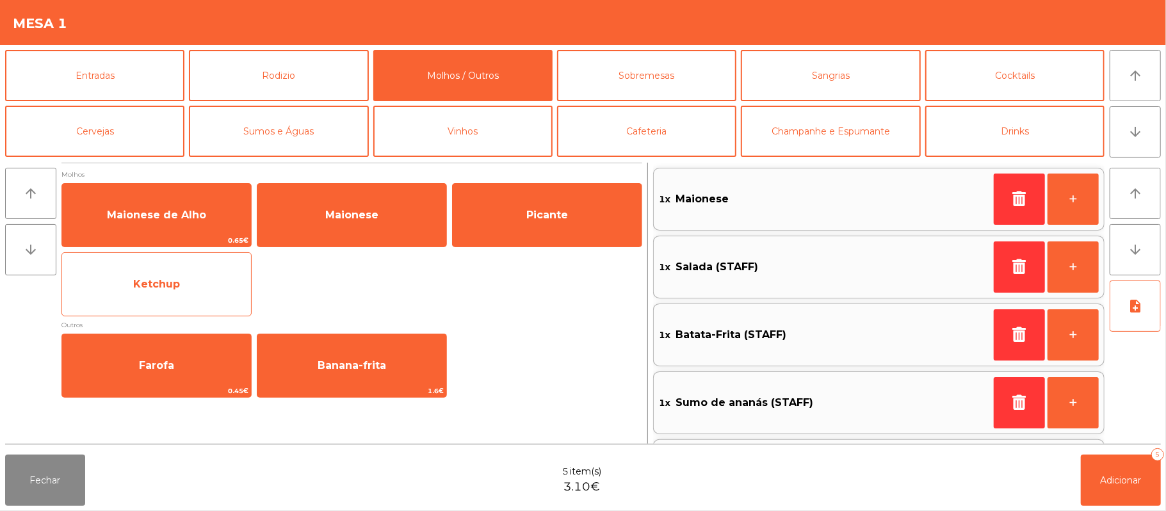
click at [186, 293] on span "Ketchup" at bounding box center [156, 284] width 189 height 35
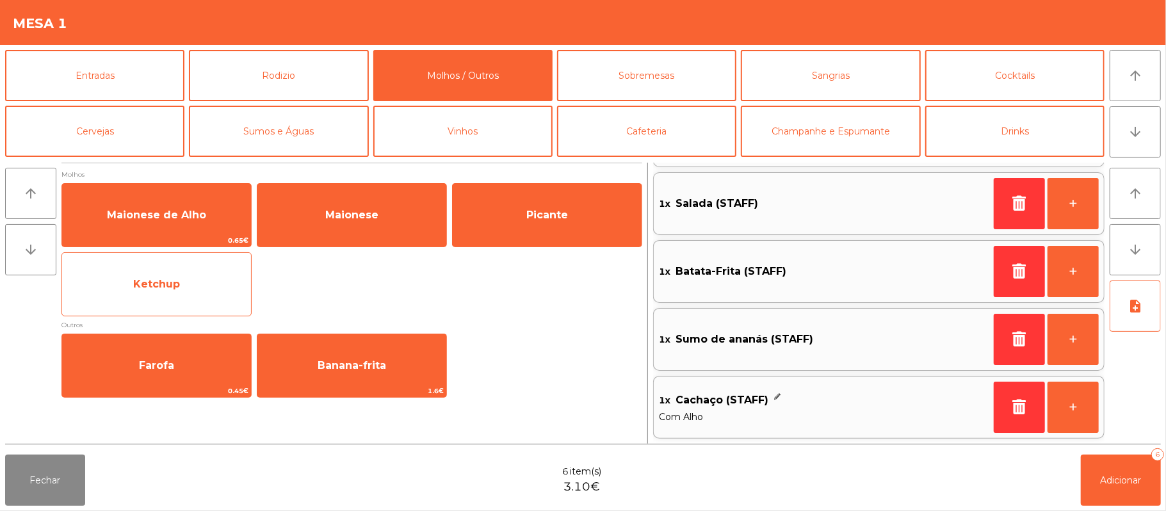
scroll to position [133, 0]
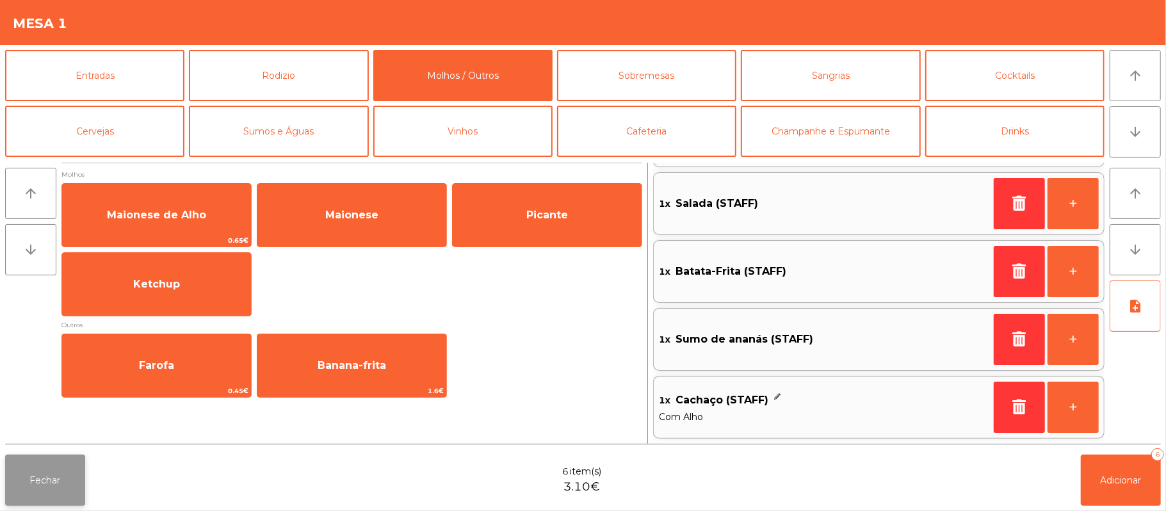
click at [10, 495] on button "Fechar" at bounding box center [45, 480] width 80 height 51
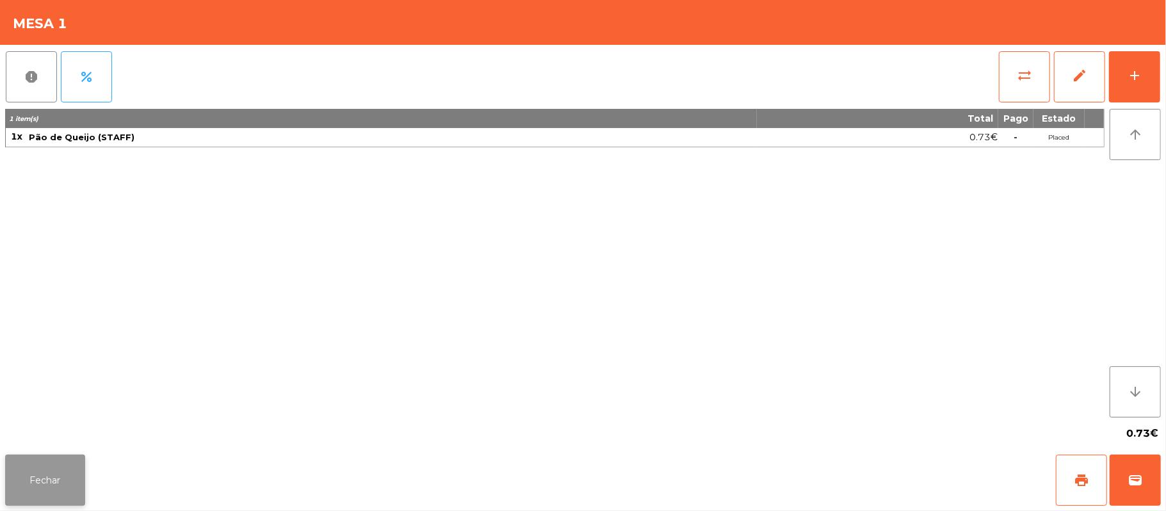
click at [26, 476] on button "Fechar" at bounding box center [45, 480] width 80 height 51
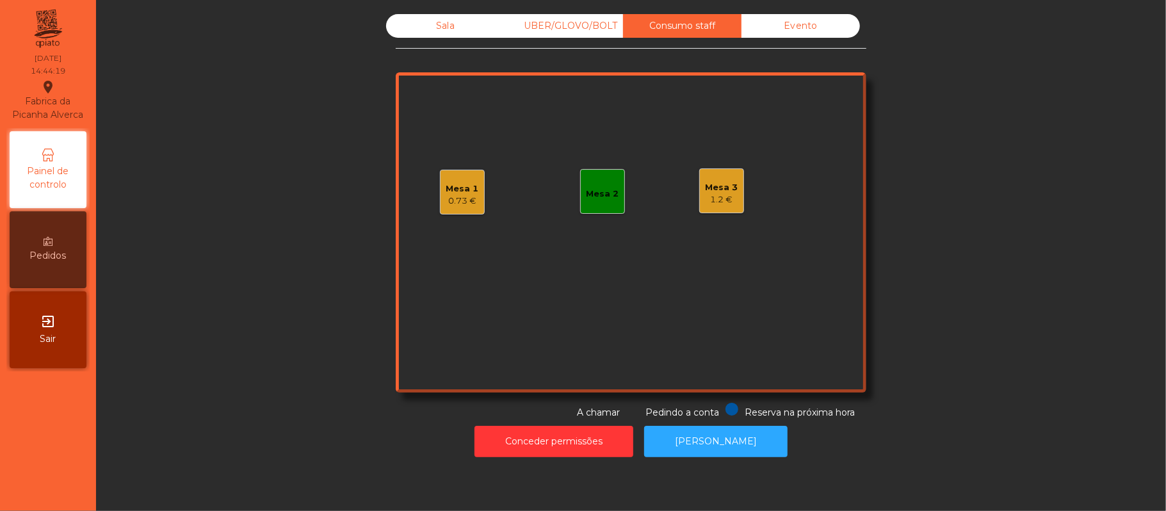
click at [439, 27] on div "Sala" at bounding box center [445, 26] width 118 height 24
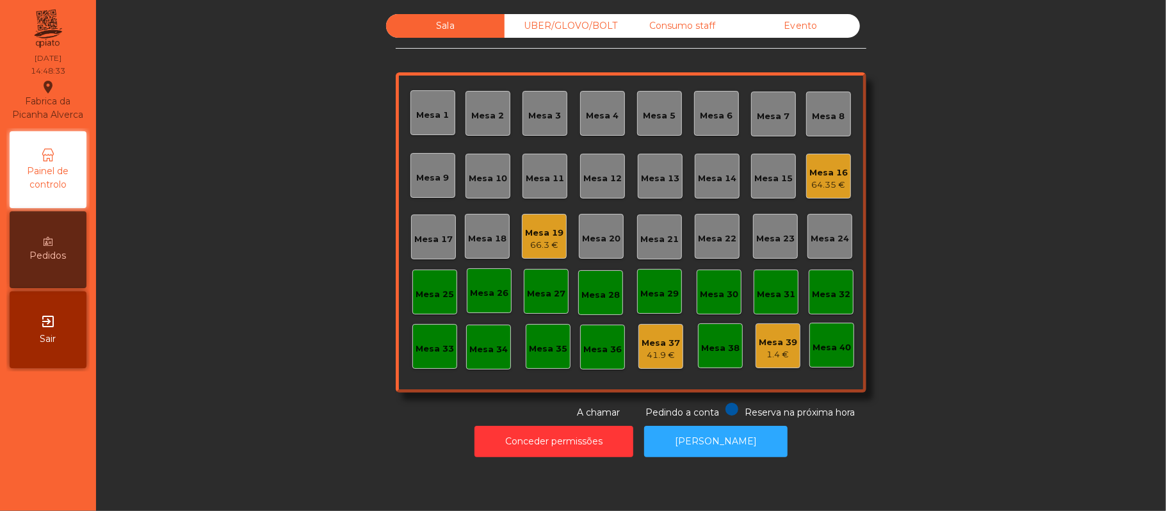
click at [668, 27] on div "Consumo staff" at bounding box center [682, 26] width 118 height 24
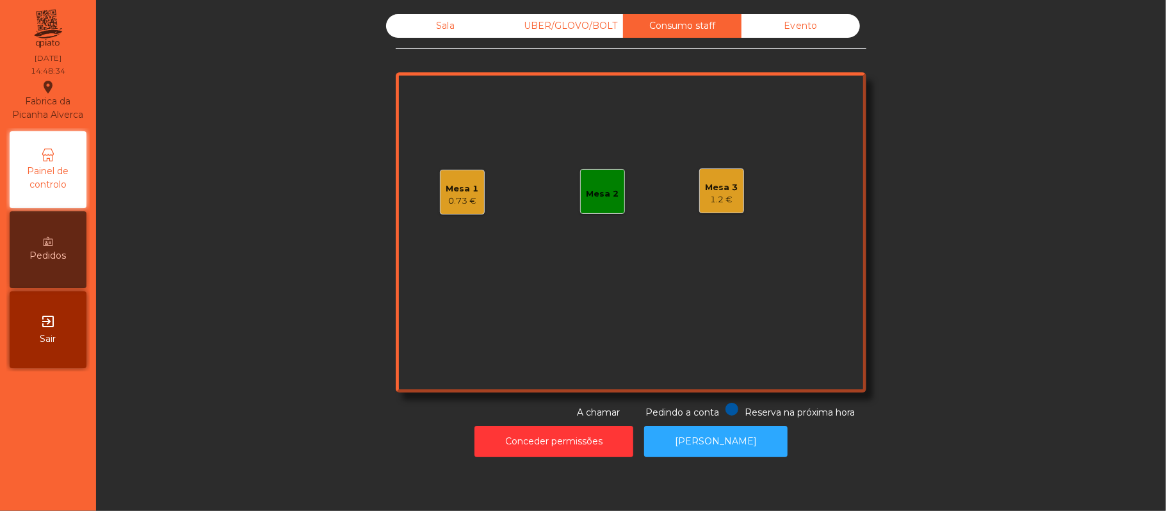
click at [449, 196] on div "0.73 €" at bounding box center [462, 201] width 33 height 13
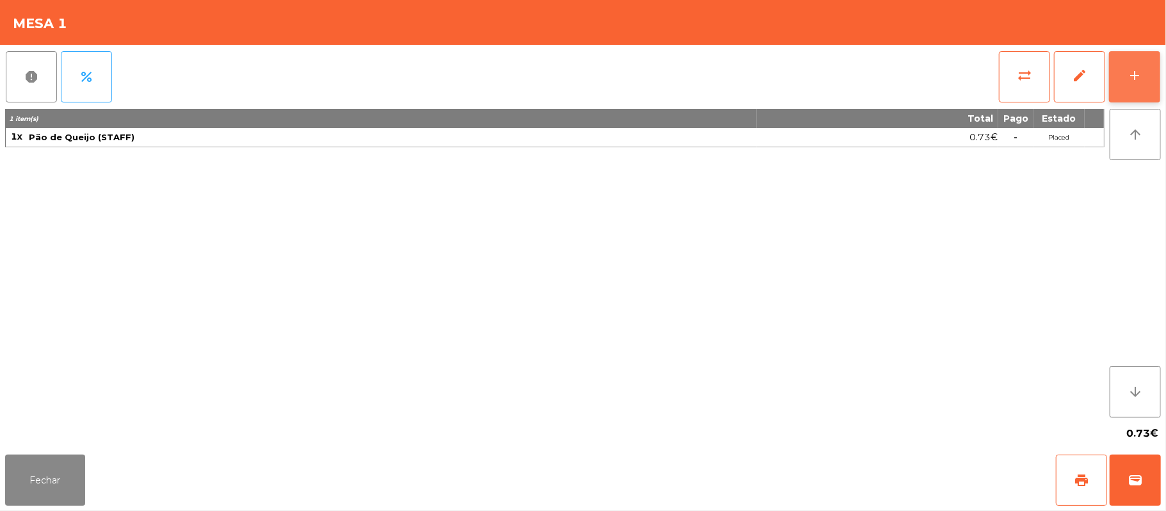
click at [1156, 82] on button "add" at bounding box center [1134, 76] width 51 height 51
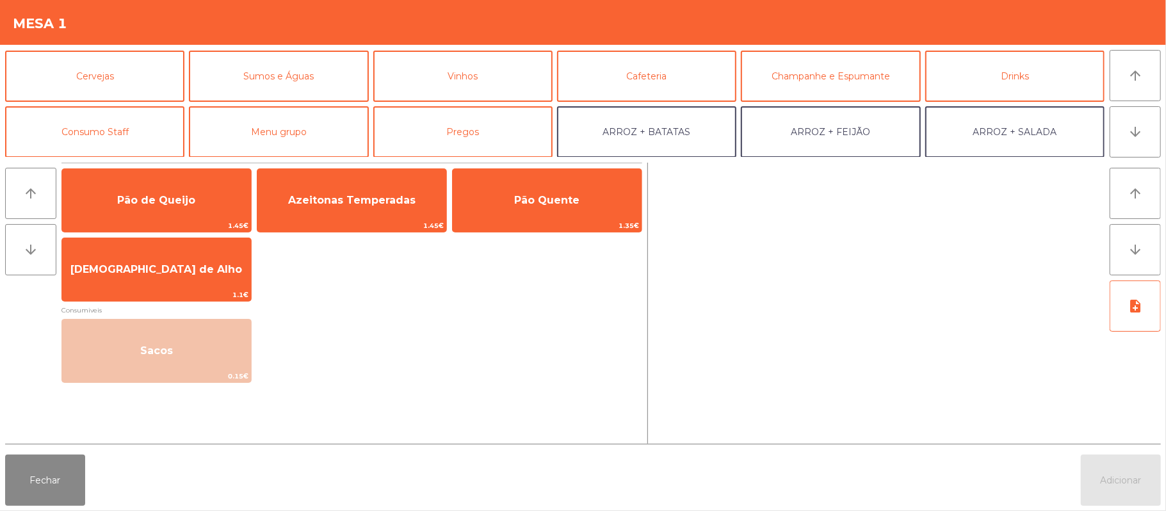
scroll to position [59, 0]
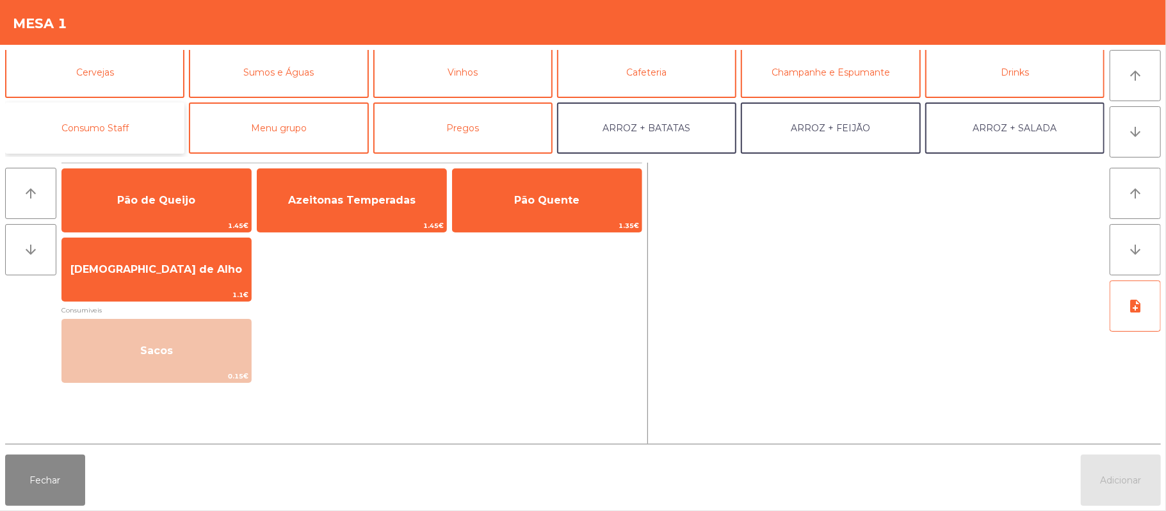
click at [118, 136] on button "Consumo Staff" at bounding box center [94, 127] width 179 height 51
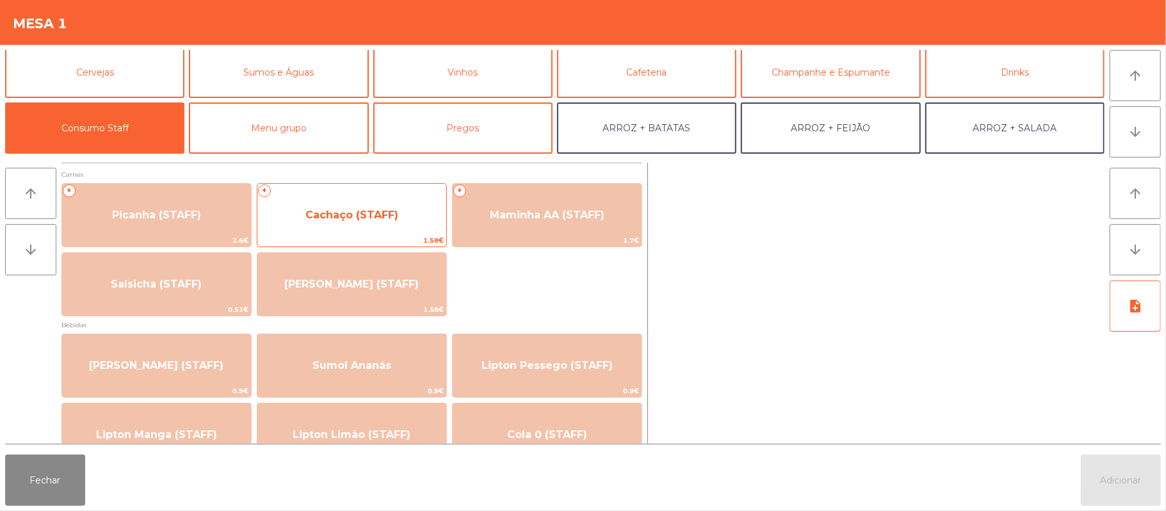
click at [355, 206] on span "Cachaço (STAFF)" at bounding box center [351, 215] width 189 height 35
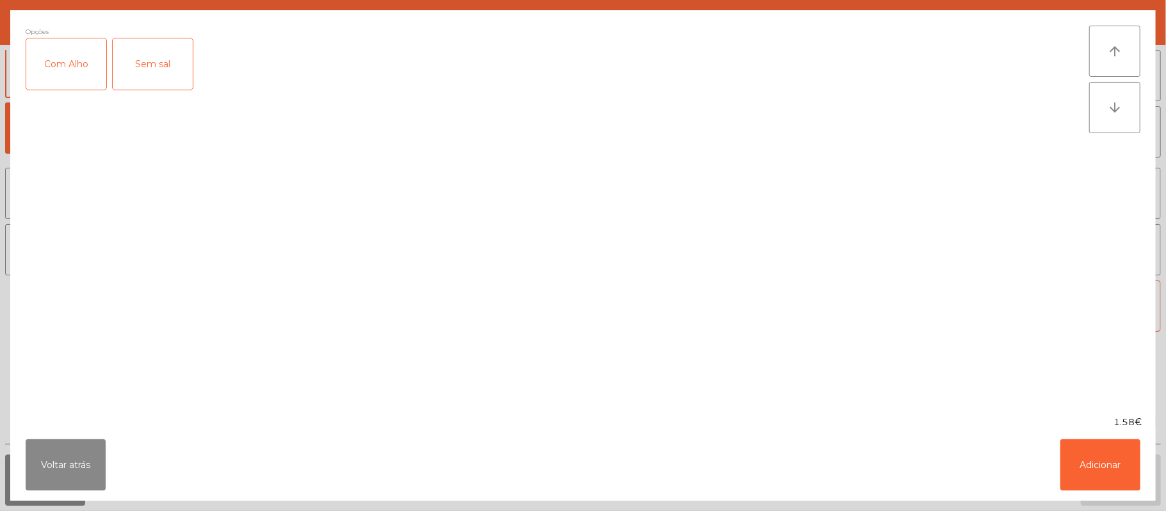
click at [46, 52] on div "Com Alho" at bounding box center [66, 63] width 80 height 51
click at [1096, 453] on button "Adicionar" at bounding box center [1100, 464] width 80 height 51
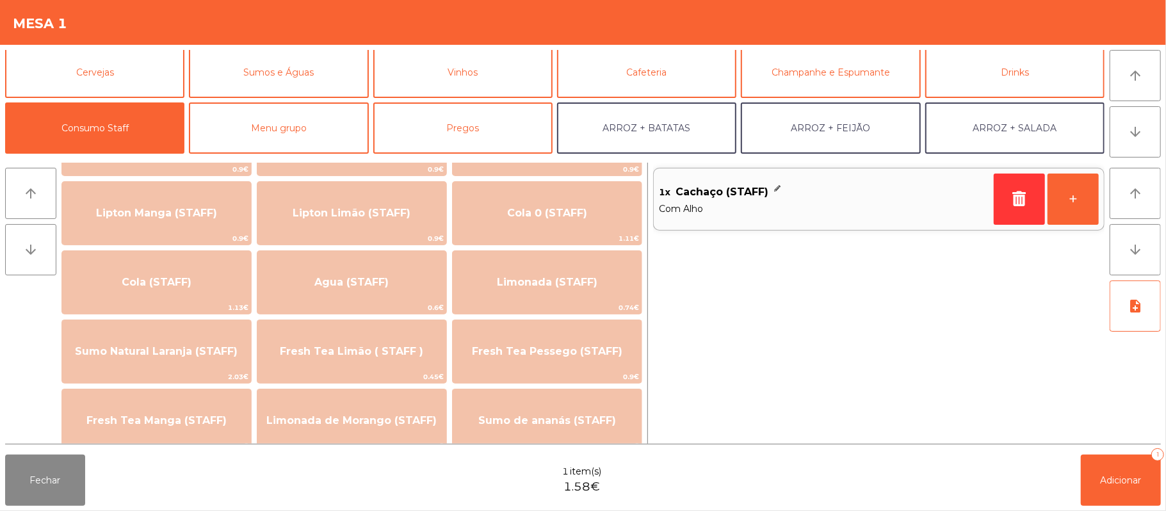
scroll to position [267, 0]
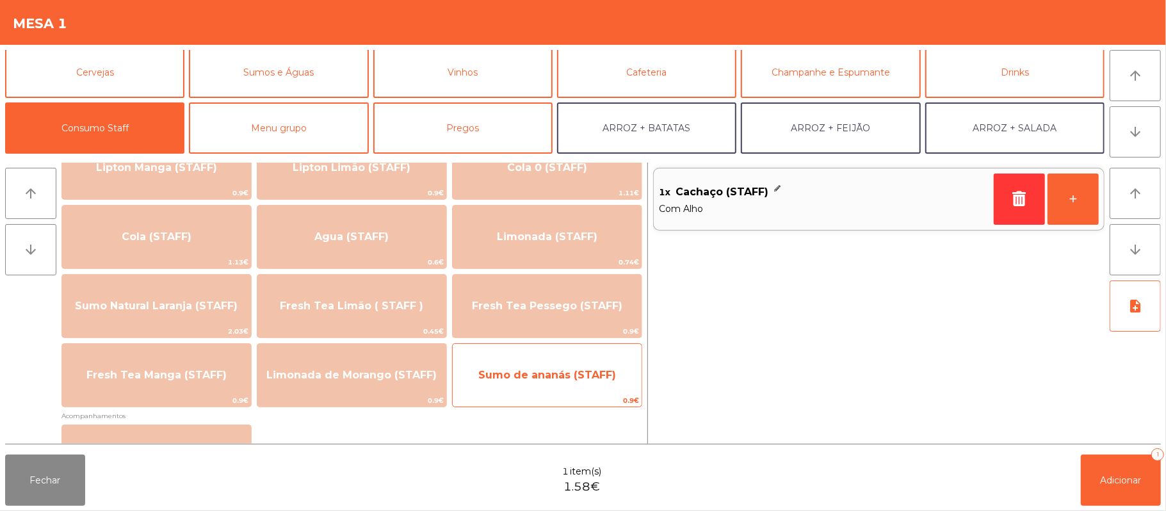
click at [521, 373] on span "Sumo de ananás (STAFF)" at bounding box center [547, 375] width 138 height 12
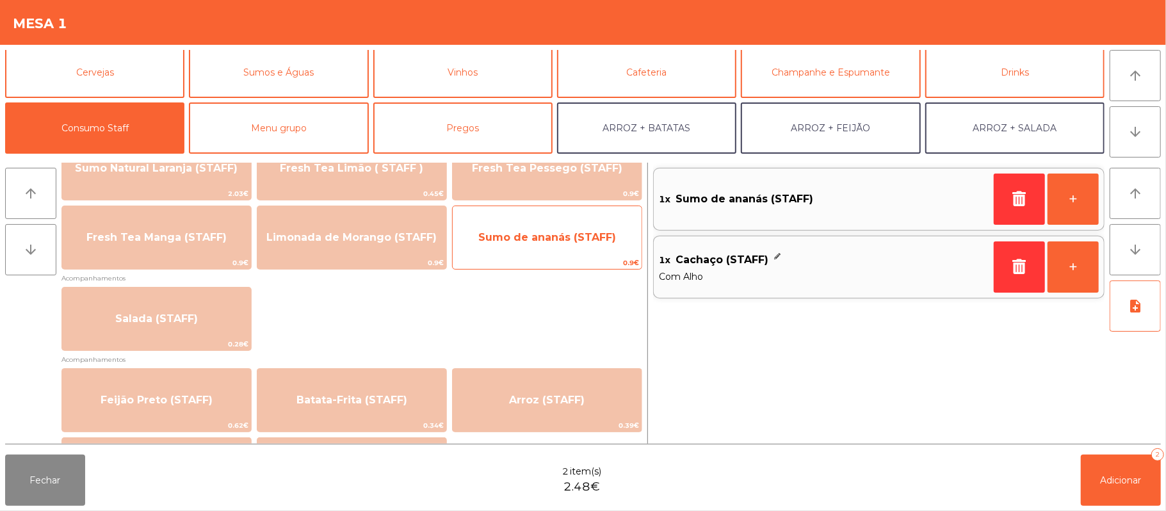
scroll to position [434, 0]
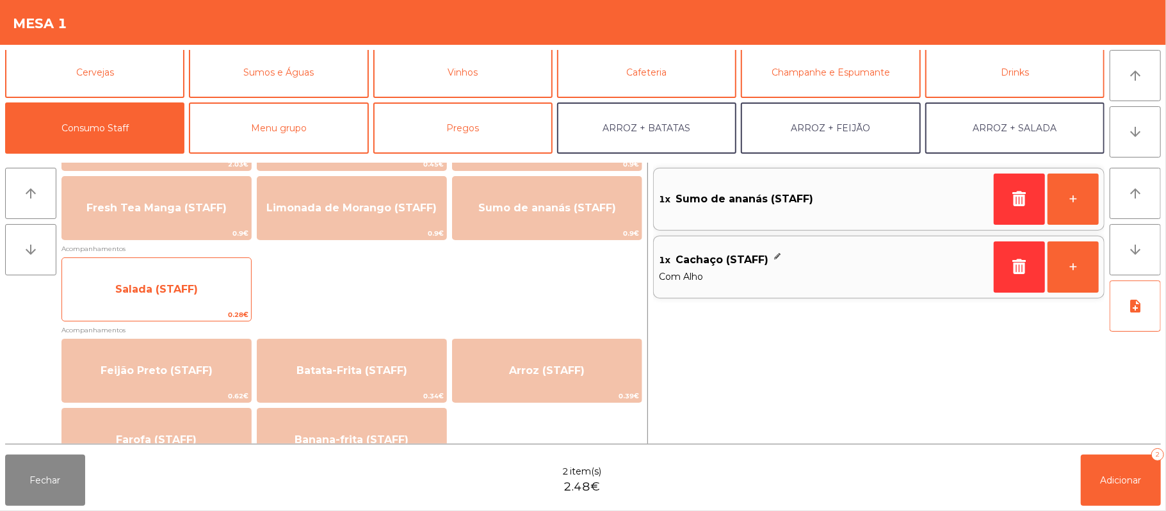
click at [179, 300] on span "Salada (STAFF)" at bounding box center [156, 289] width 189 height 35
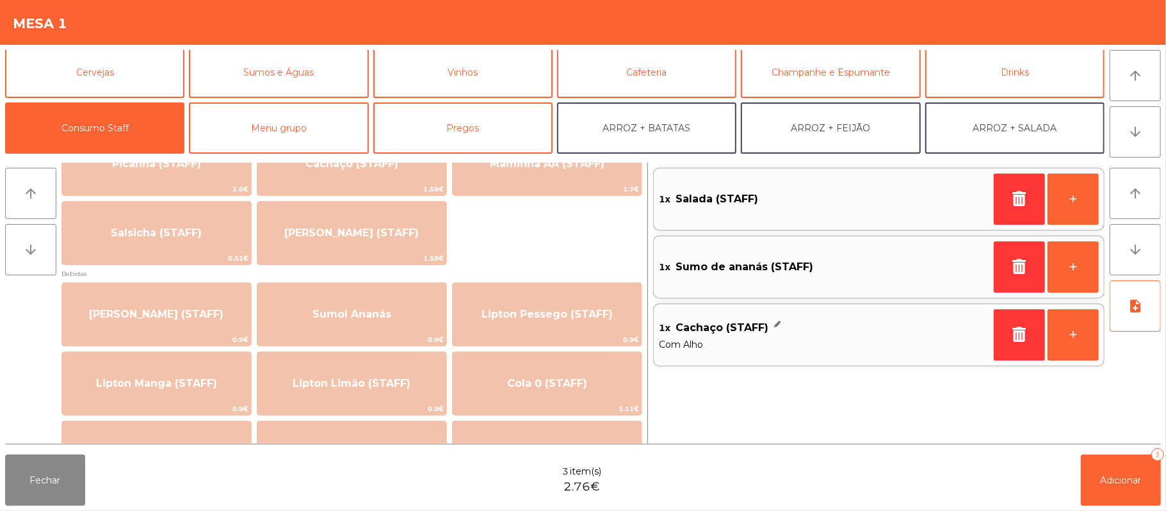
scroll to position [0, 0]
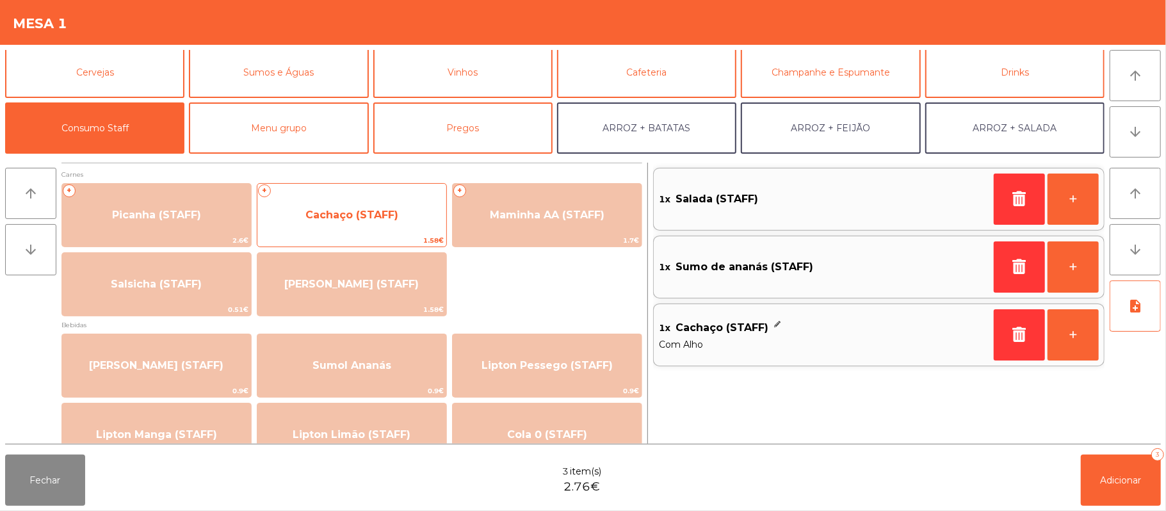
click at [373, 206] on span "Cachaço (STAFF)" at bounding box center [351, 215] width 189 height 35
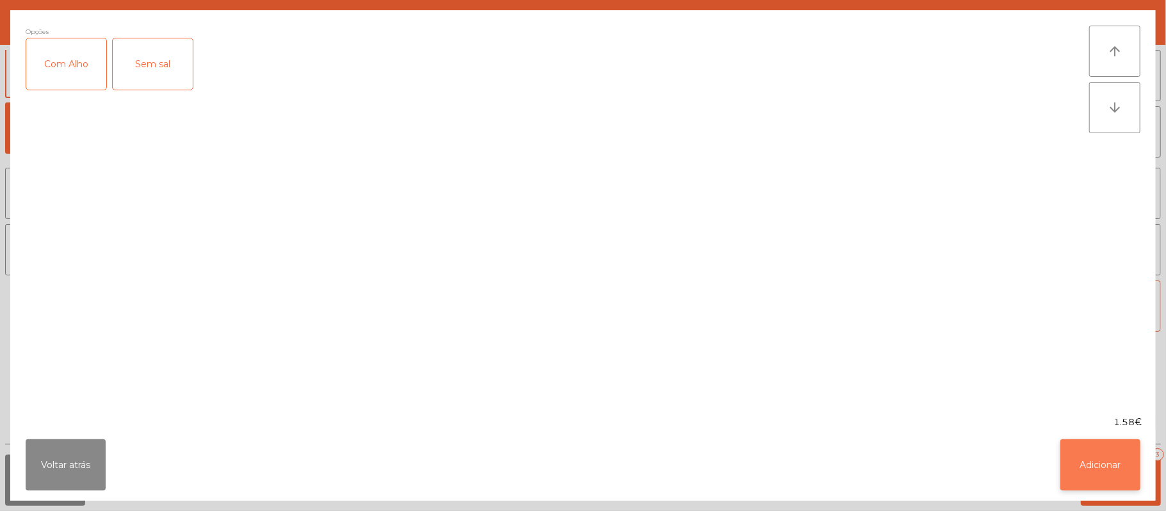
click at [1095, 466] on button "Adicionar" at bounding box center [1100, 464] width 80 height 51
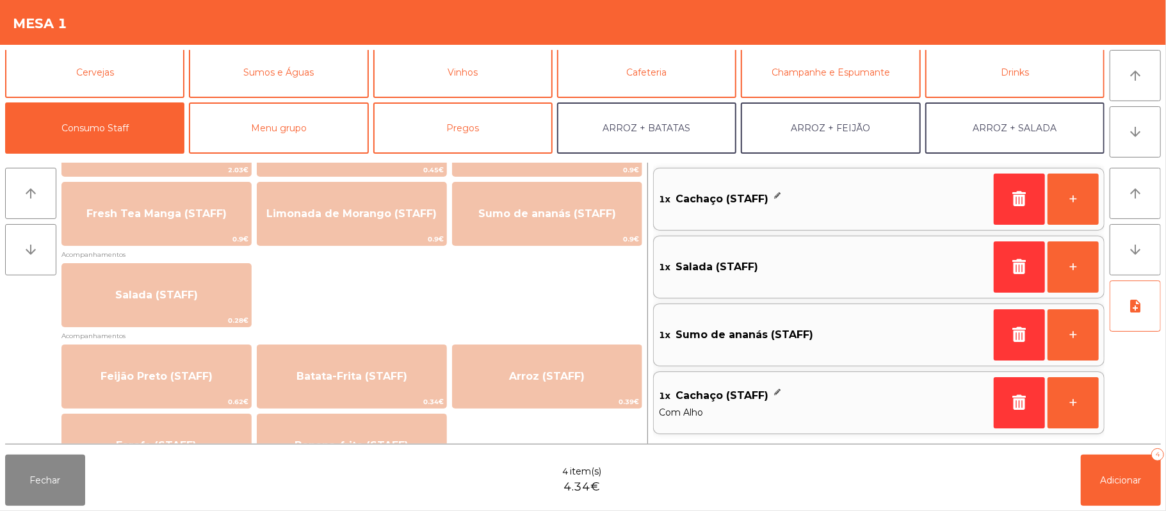
scroll to position [464, 0]
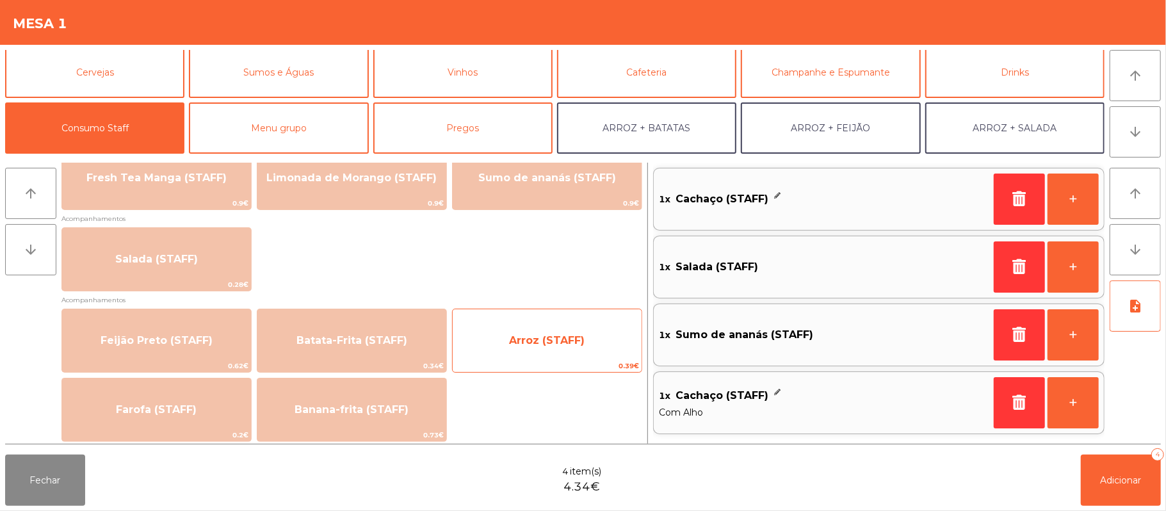
click at [516, 351] on span "Arroz (STAFF)" at bounding box center [547, 340] width 189 height 35
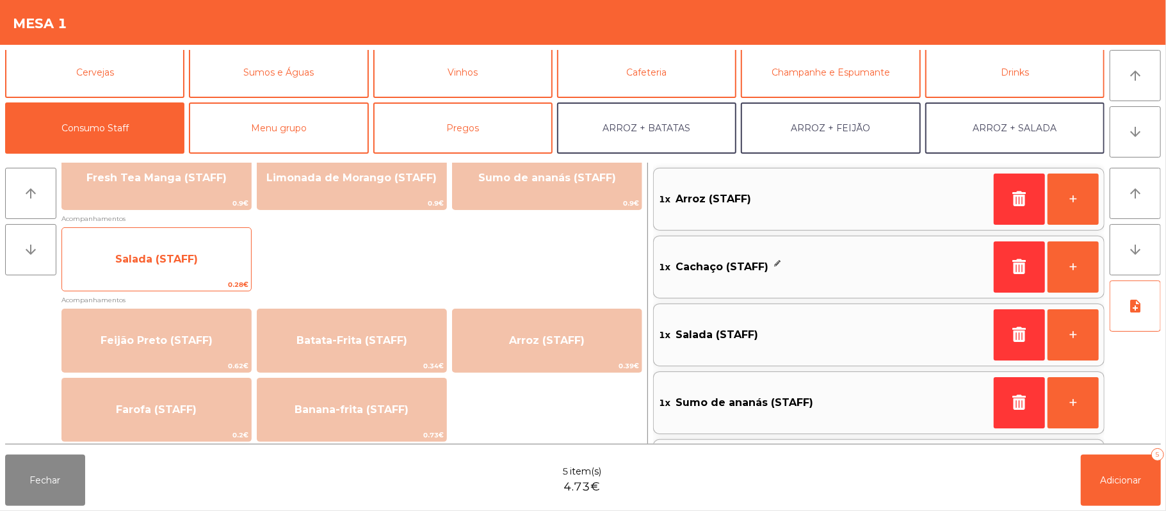
click at [124, 264] on span "Salada (STAFF)" at bounding box center [156, 259] width 83 height 12
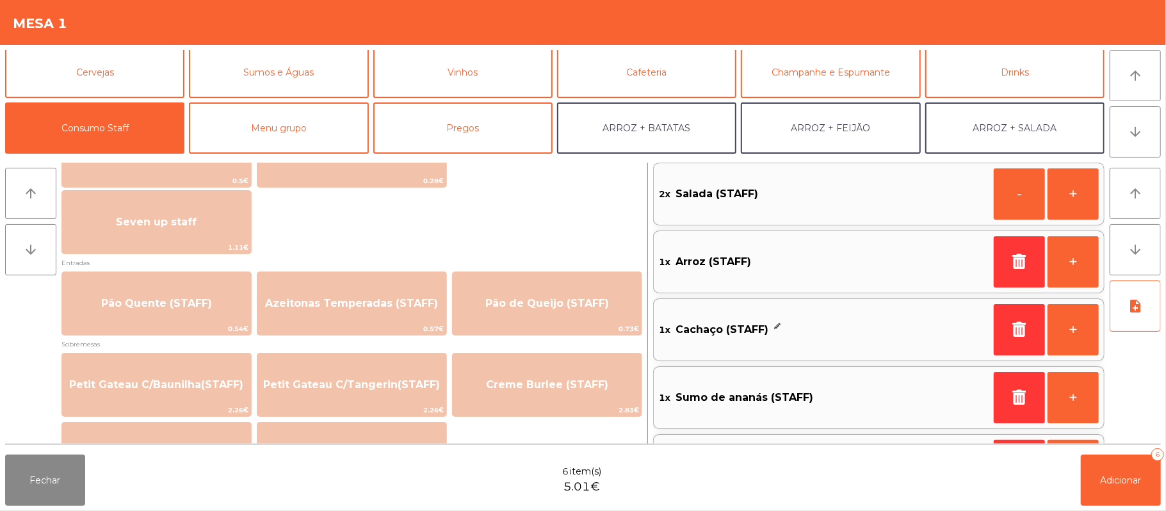
scroll to position [800, 0]
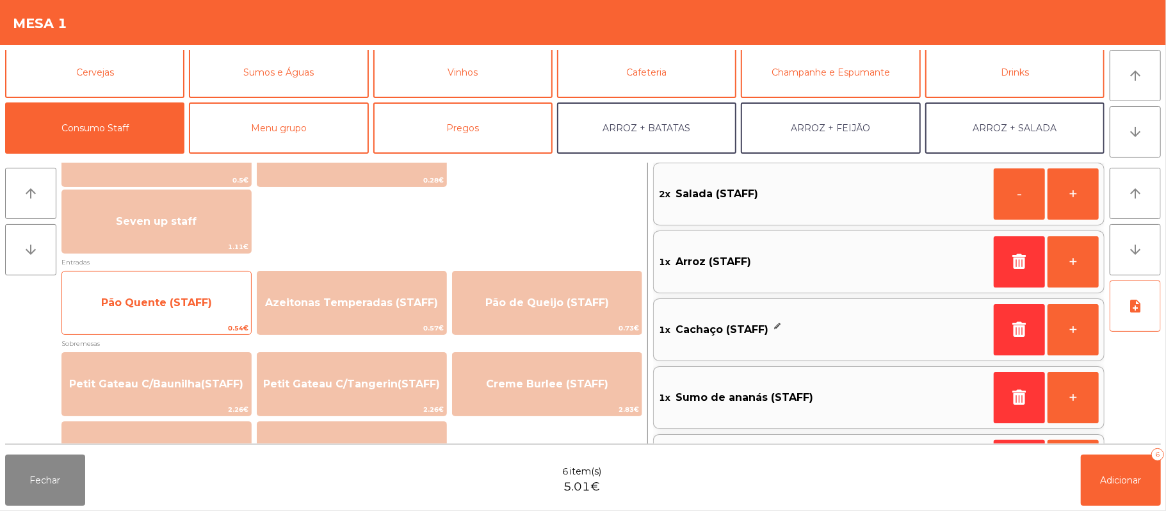
click at [122, 311] on span "Pão Quente (STAFF)" at bounding box center [156, 303] width 189 height 35
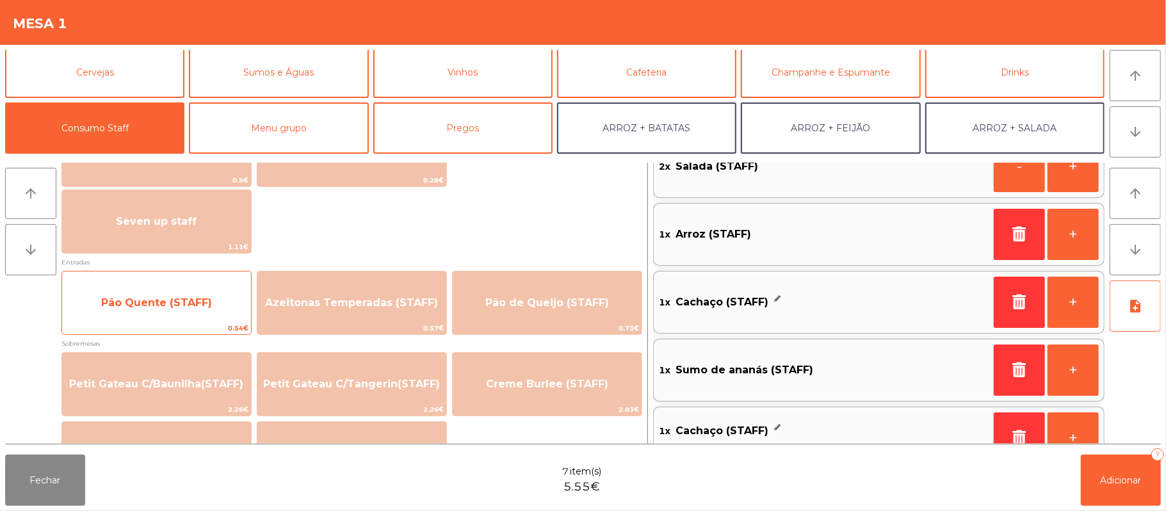
scroll to position [133, 0]
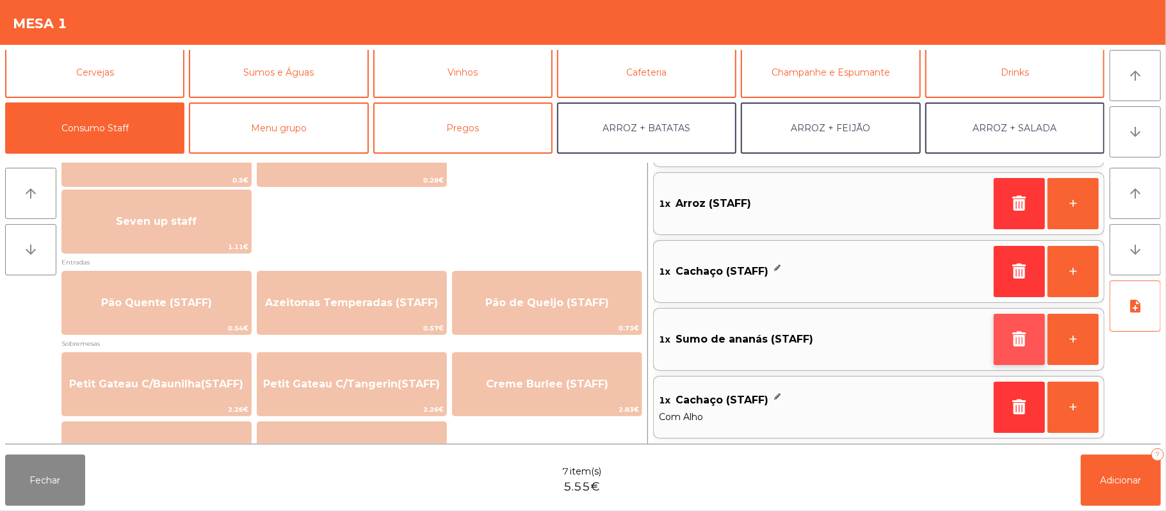
click at [1020, 346] on icon "button" at bounding box center [1019, 338] width 19 height 15
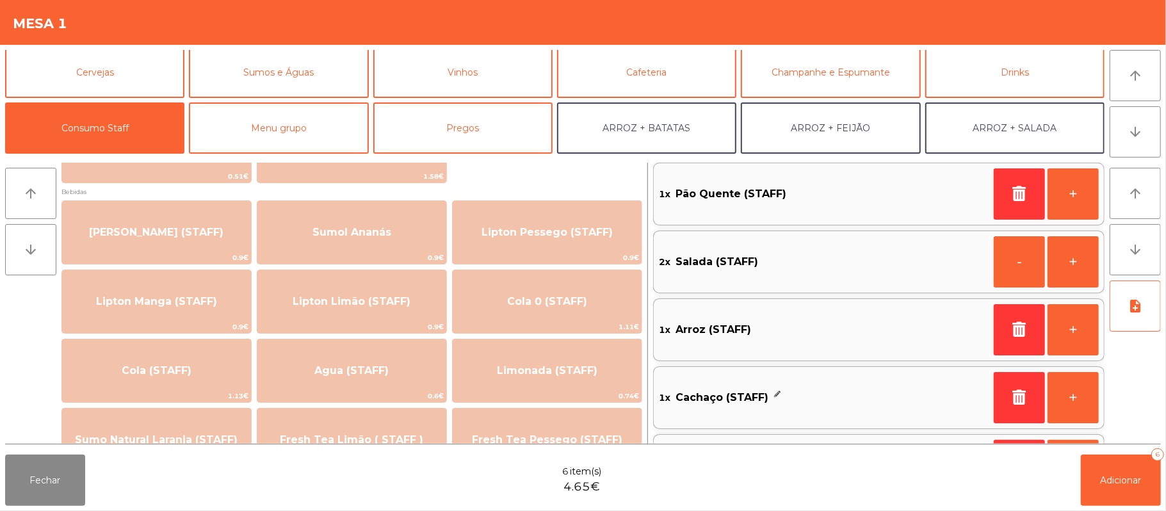
scroll to position [126, 0]
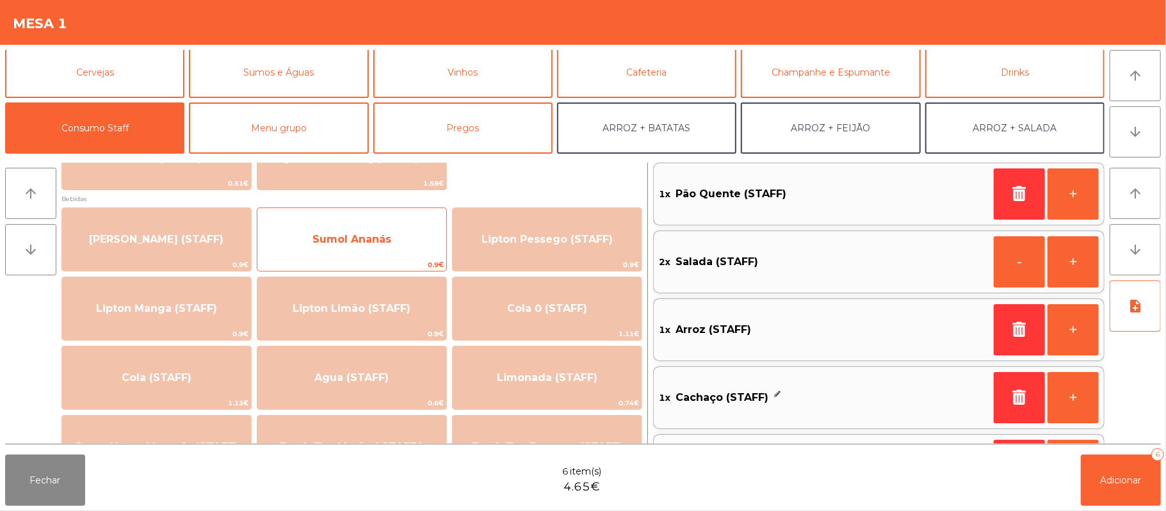
click at [330, 239] on span "Sumol Ananás" at bounding box center [351, 239] width 79 height 12
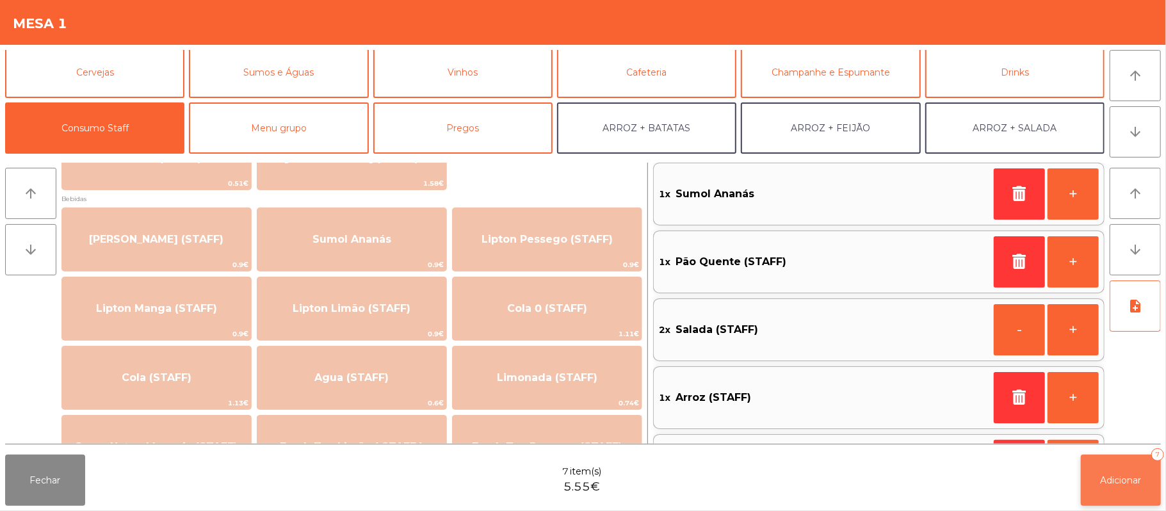
click at [1117, 484] on span "Adicionar" at bounding box center [1120, 480] width 41 height 12
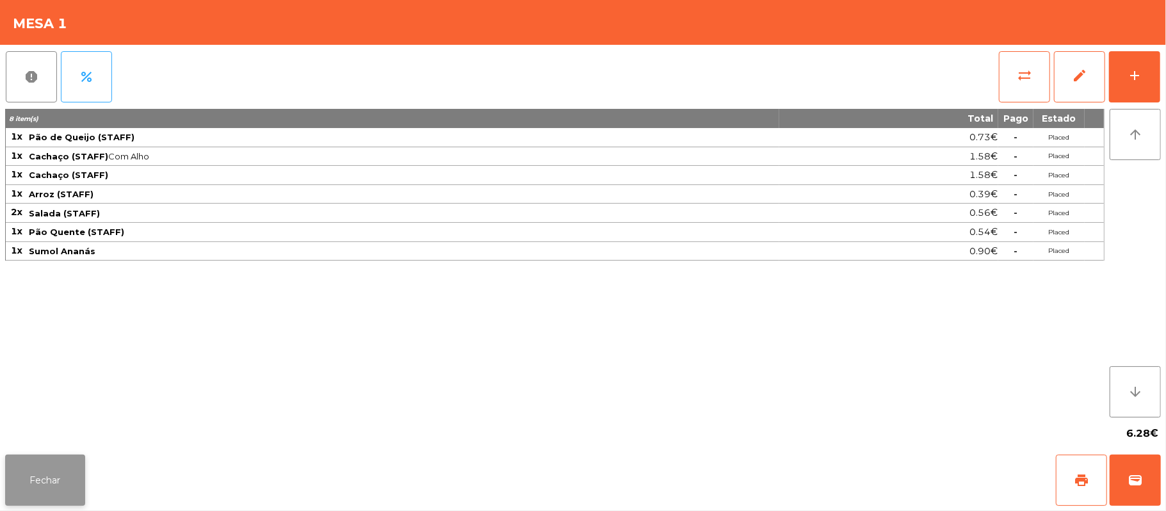
click at [42, 488] on button "Fechar" at bounding box center [45, 480] width 80 height 51
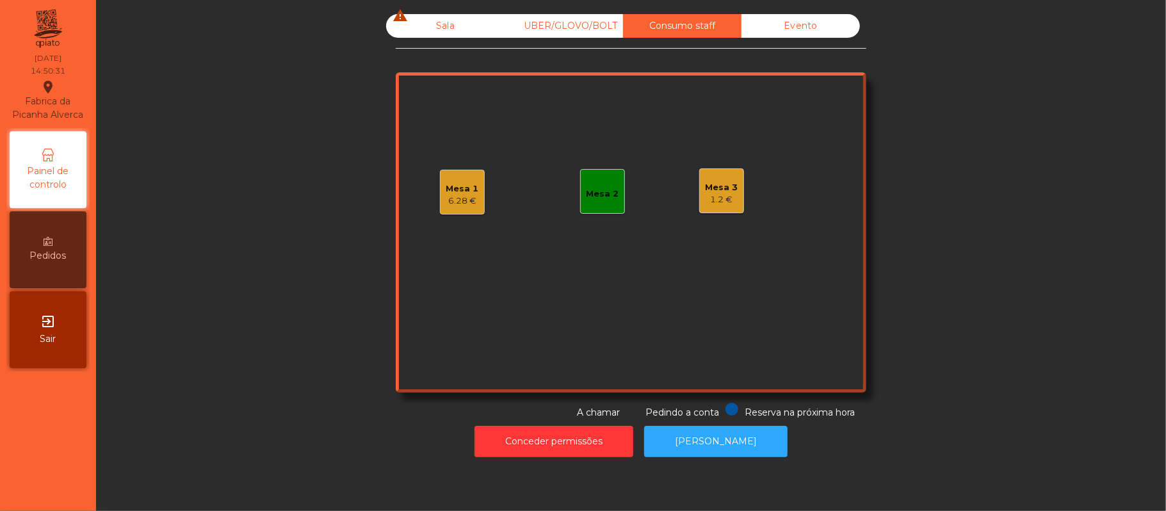
click at [461, 195] on div "6.28 €" at bounding box center [462, 201] width 33 height 13
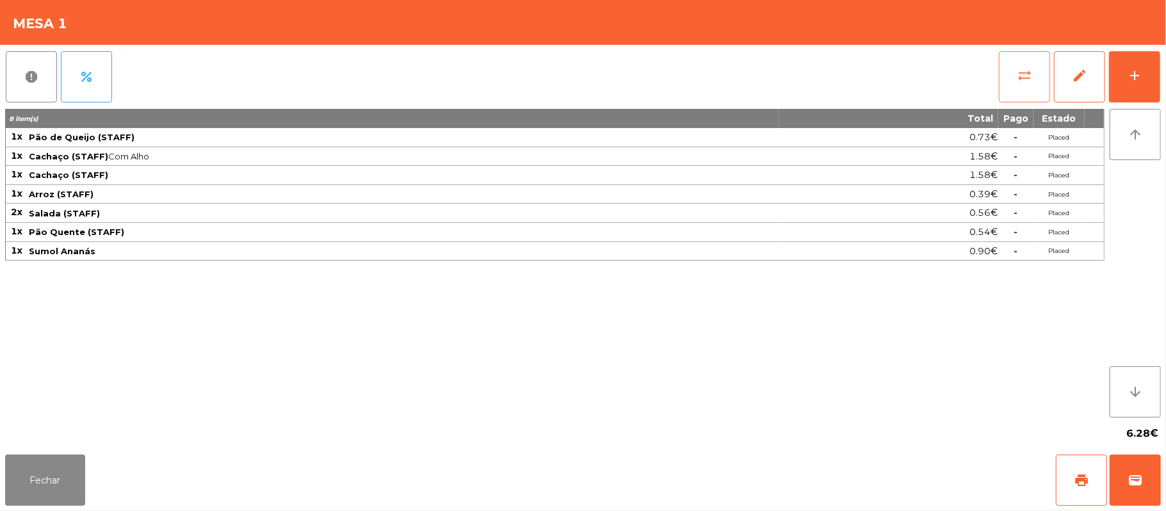
click at [1018, 76] on span "sync_alt" at bounding box center [1024, 75] width 15 height 15
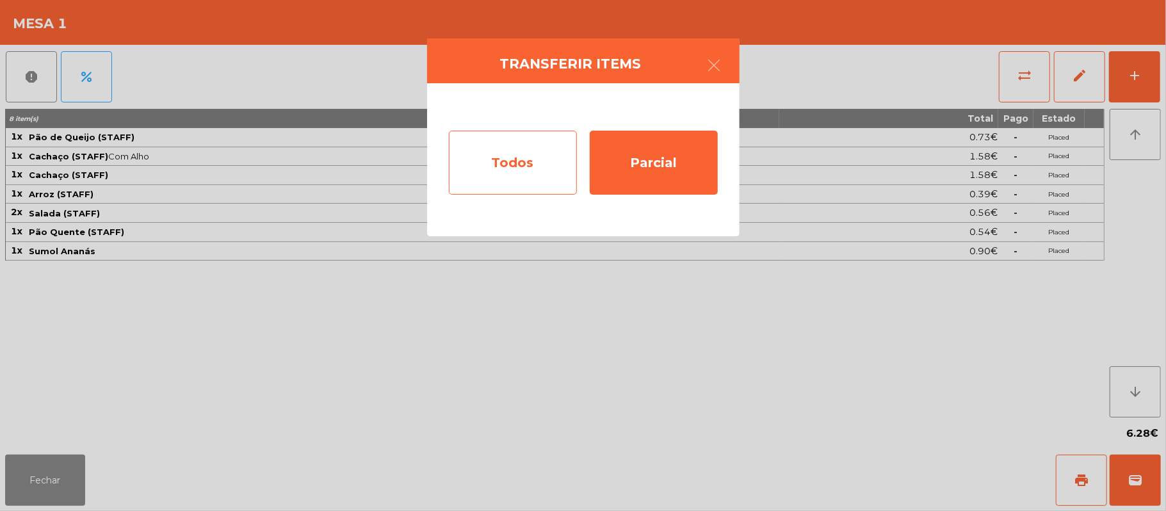
click at [531, 157] on div "Todos" at bounding box center [513, 163] width 128 height 64
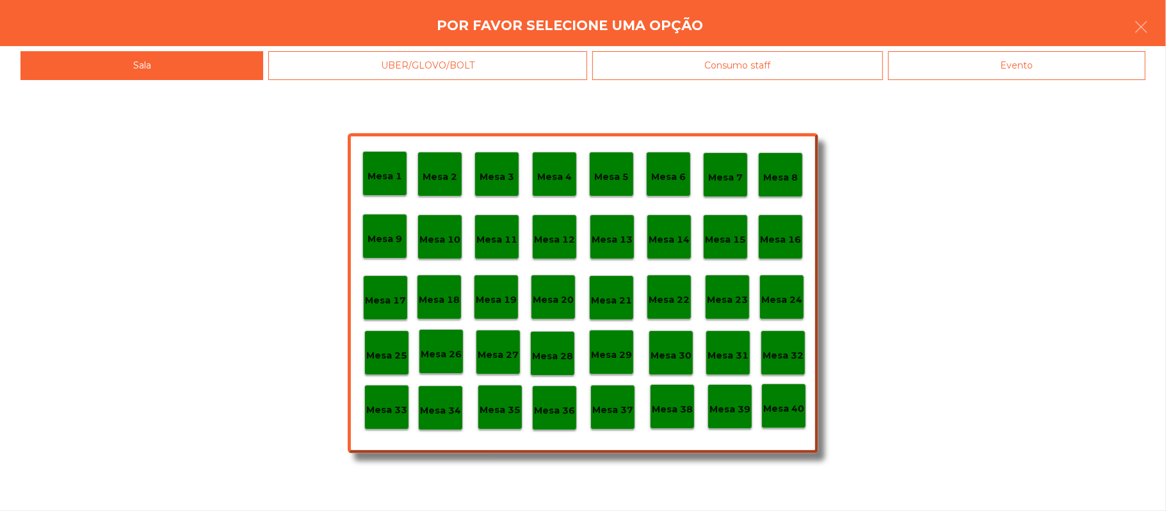
click at [808, 59] on div "Consumo staff" at bounding box center [737, 65] width 291 height 29
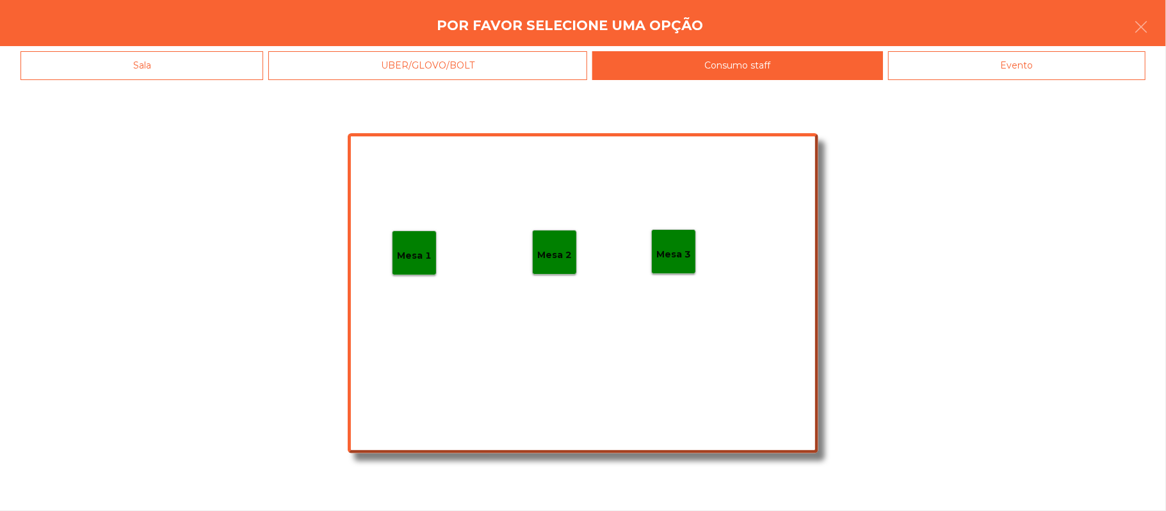
click at [689, 252] on p "Mesa 3" at bounding box center [673, 254] width 35 height 15
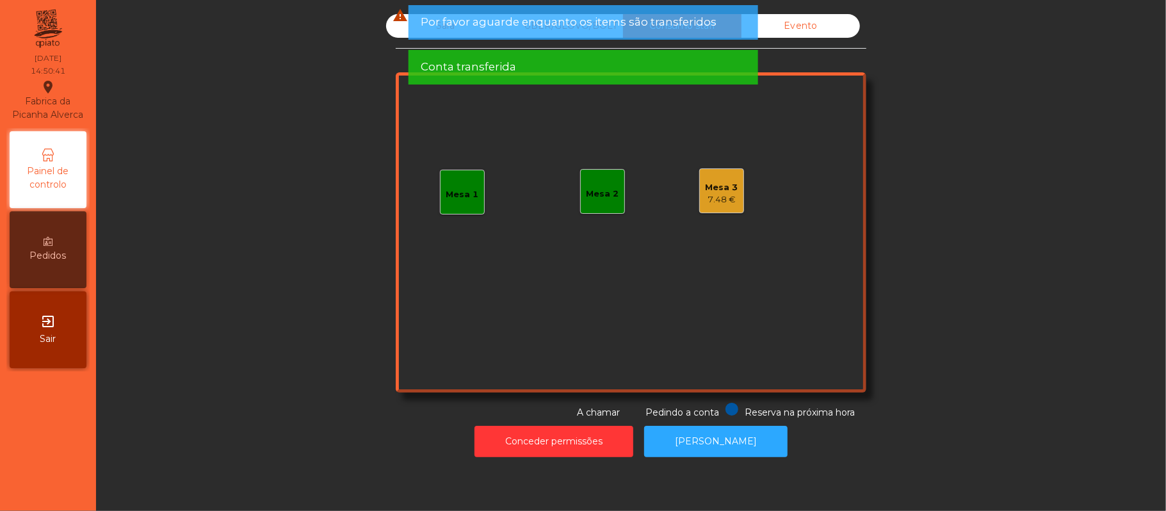
click at [709, 190] on div "Mesa 3" at bounding box center [721, 187] width 33 height 13
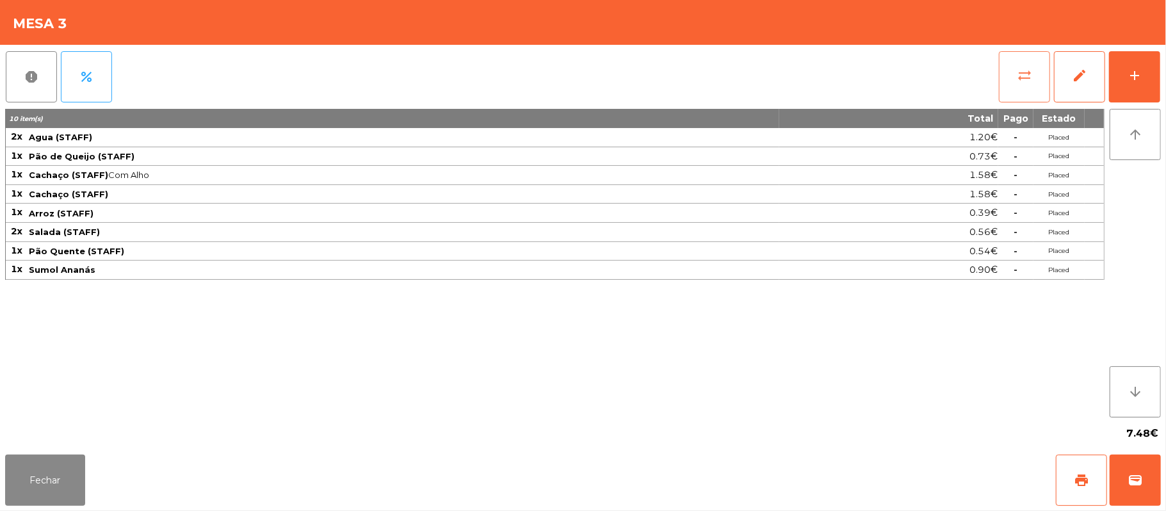
click at [1030, 57] on button "sync_alt" at bounding box center [1024, 76] width 51 height 51
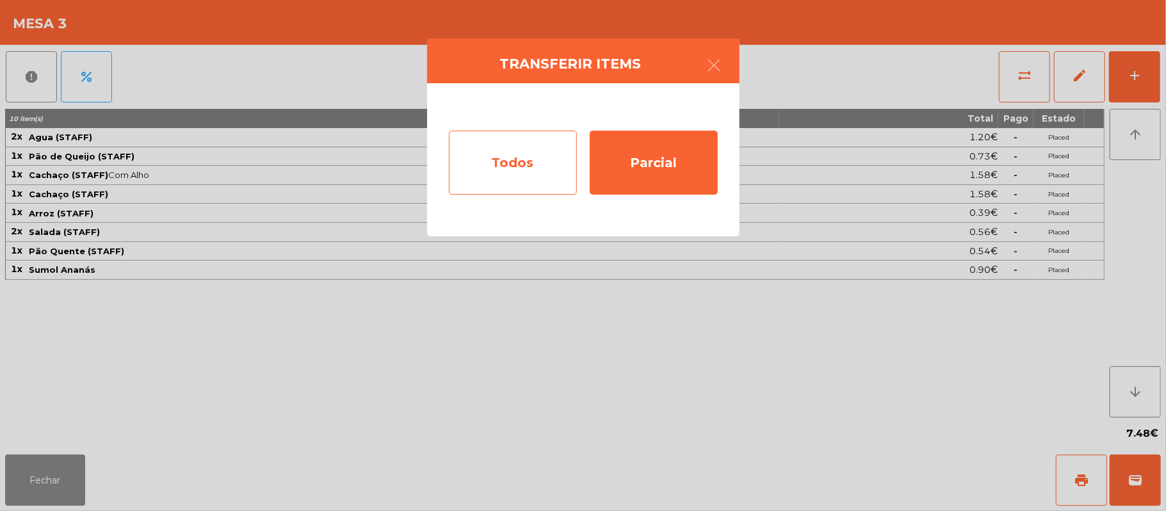
click at [513, 143] on div "Todos" at bounding box center [513, 163] width 128 height 64
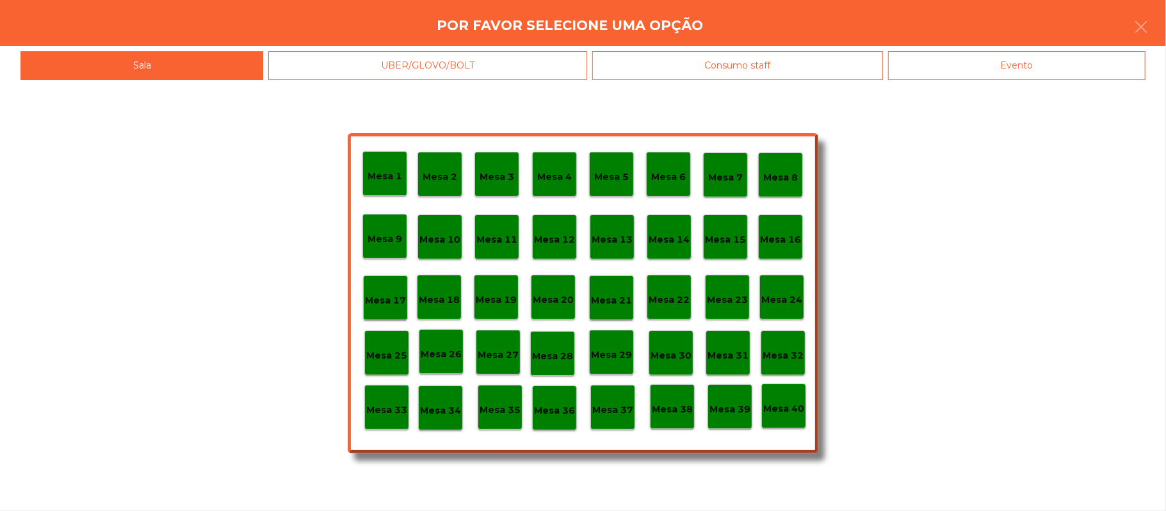
click at [981, 57] on div "Evento" at bounding box center [1016, 65] width 257 height 29
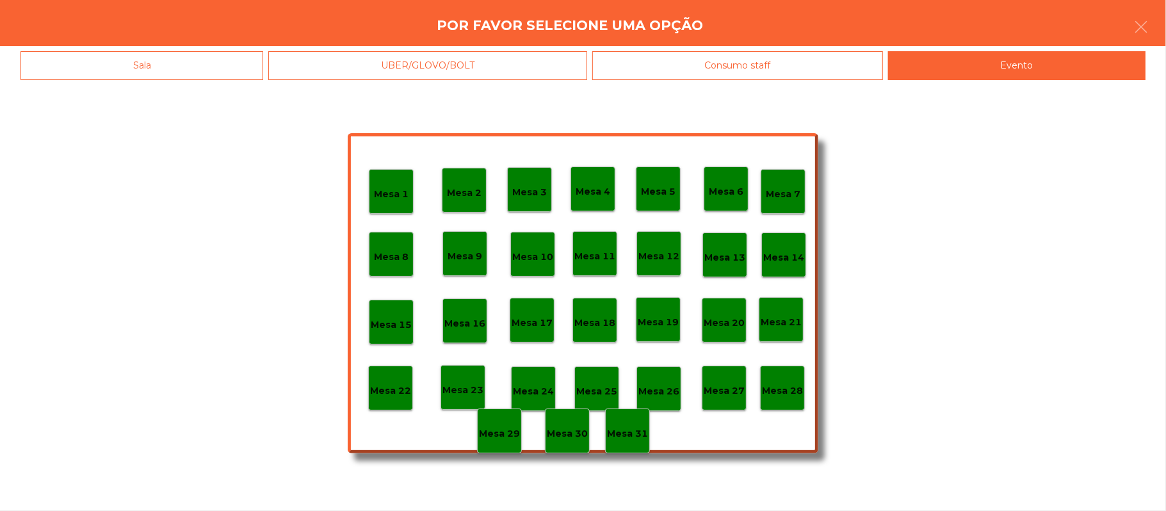
click at [387, 376] on div "Mesa 22" at bounding box center [390, 388] width 45 height 45
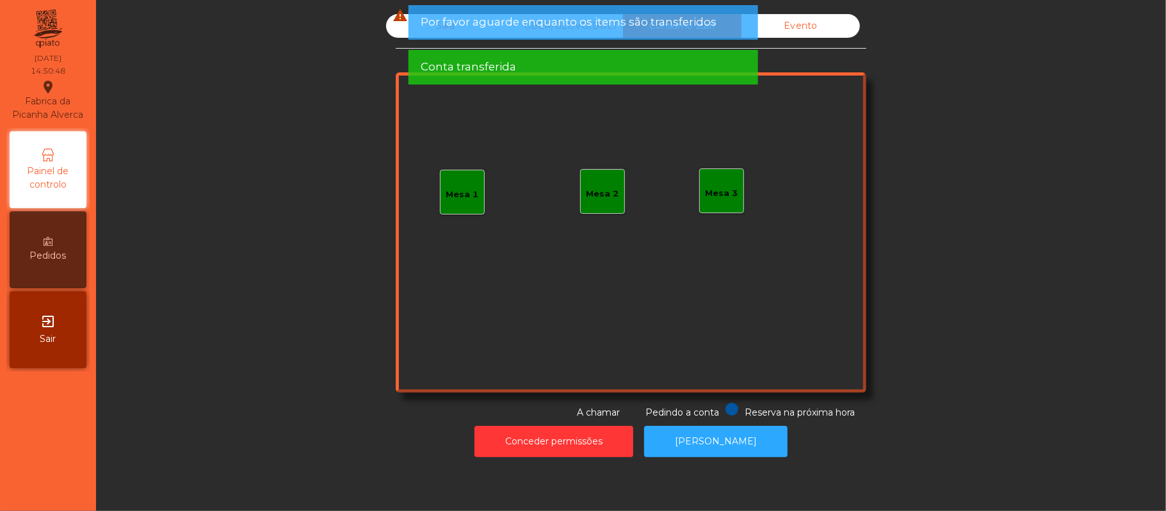
click at [323, 203] on div "Sala warning UBER/GLOVO/BOLT Consumo staff Evento [GEOGRAPHIC_DATA] 2 Mesa 3 Re…" at bounding box center [630, 216] width 1035 height 405
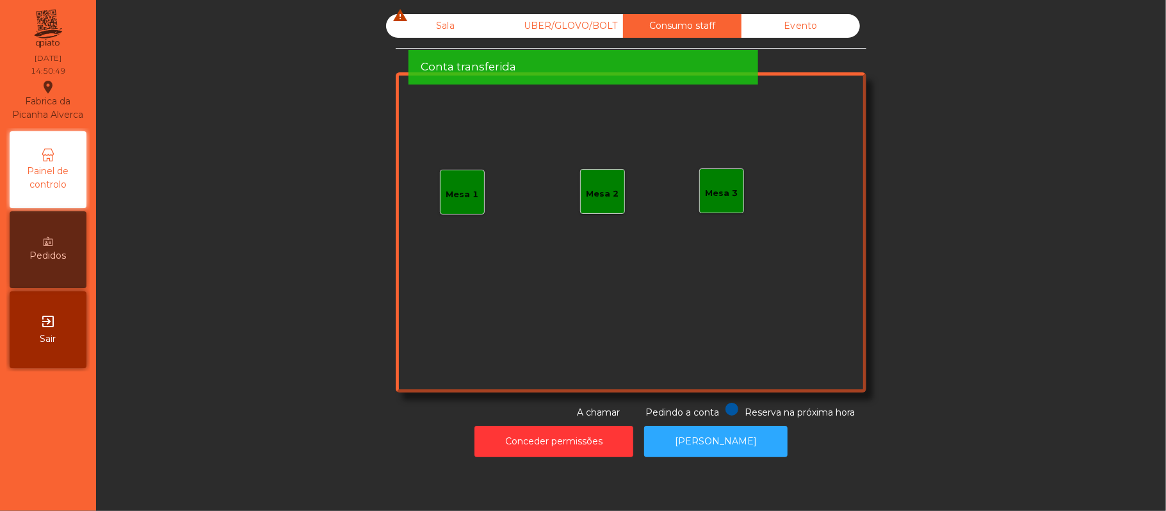
click at [430, 59] on span "Conta transferida" at bounding box center [468, 67] width 95 height 16
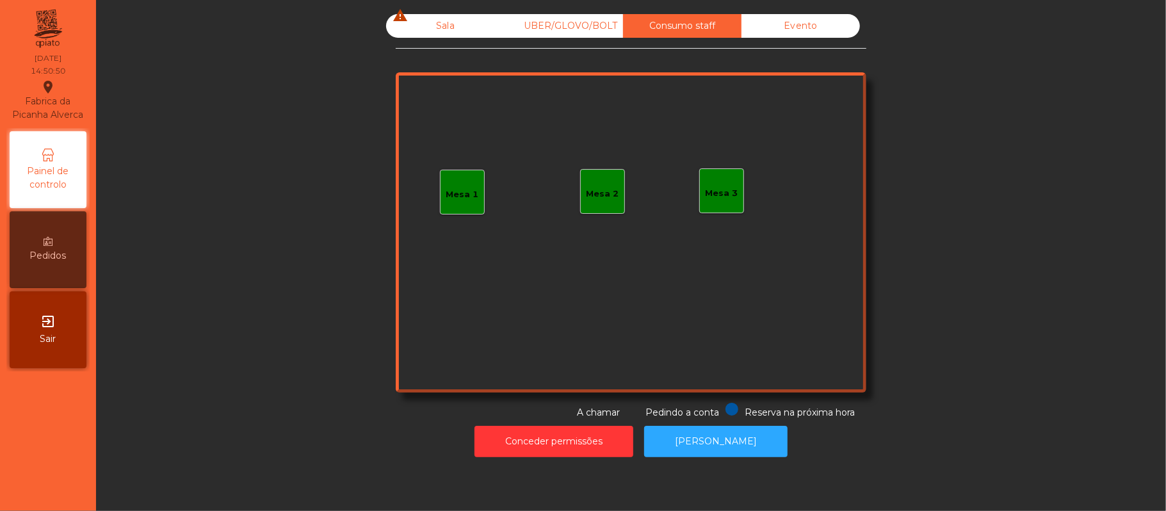
click at [439, 27] on div "Sala warning" at bounding box center [445, 26] width 118 height 24
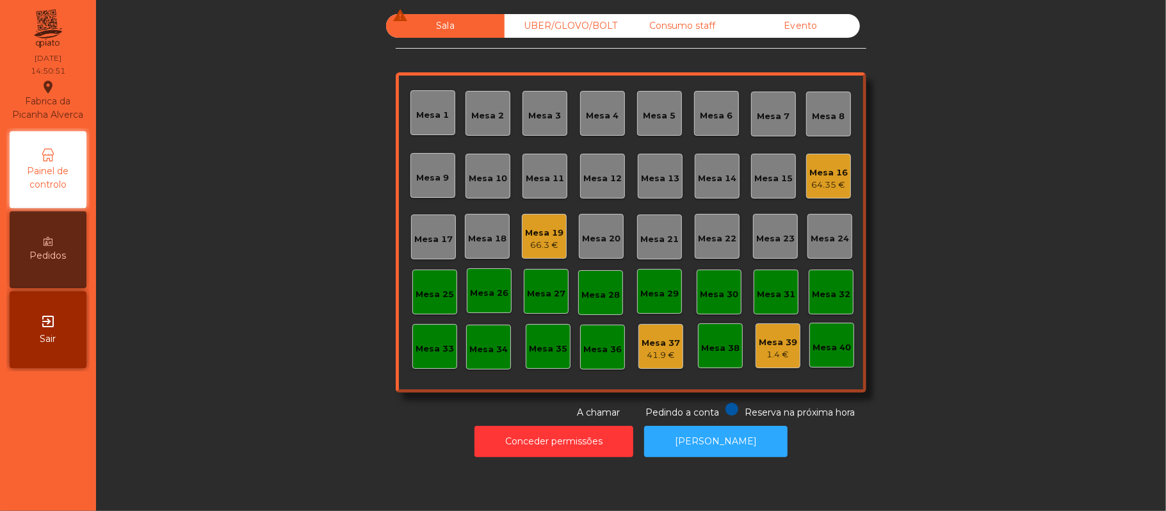
click at [542, 230] on div "Mesa 19" at bounding box center [544, 233] width 38 height 13
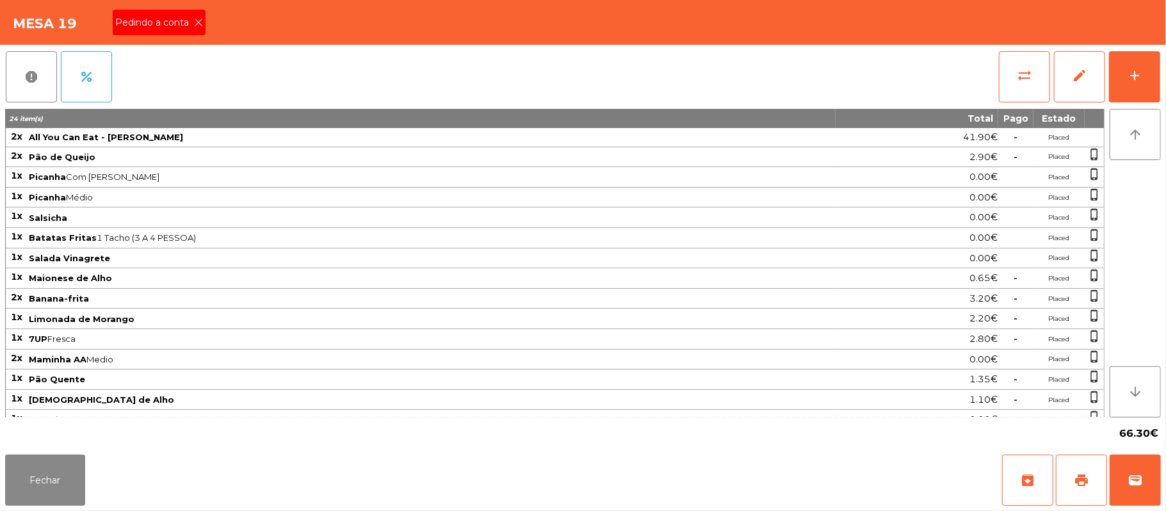
click at [156, 22] on span "Pedindo a conta" at bounding box center [154, 22] width 79 height 13
click at [1078, 475] on span "print" at bounding box center [1081, 479] width 15 height 15
click at [45, 480] on button "Fechar" at bounding box center [45, 480] width 80 height 51
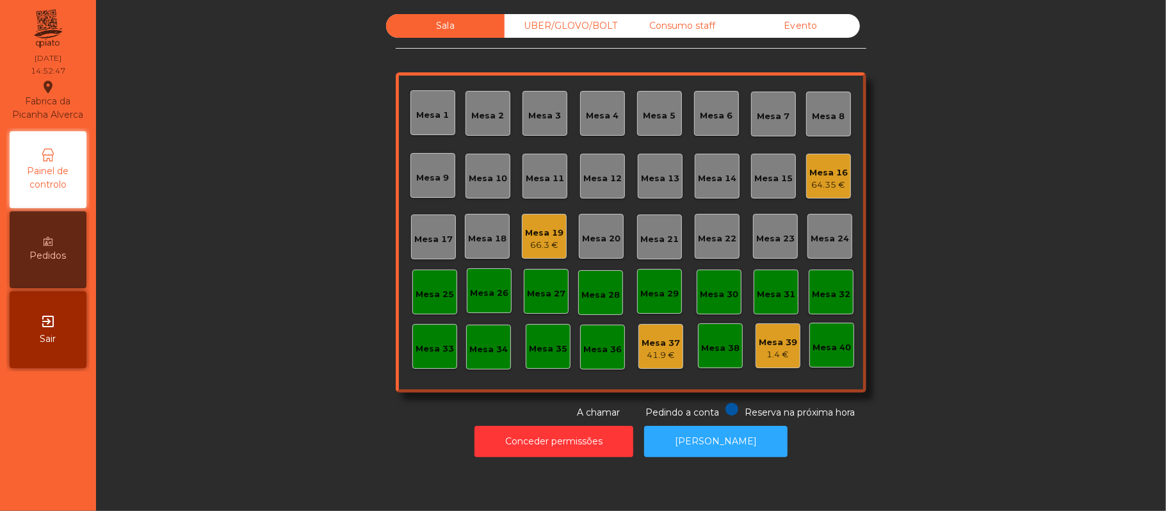
click at [531, 246] on div "66.3 €" at bounding box center [544, 245] width 38 height 13
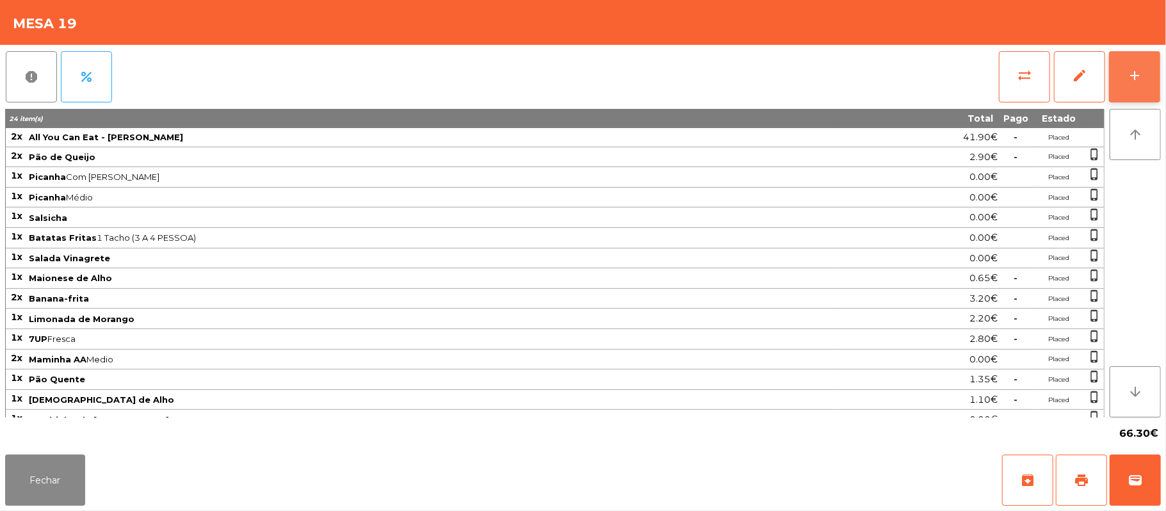
click at [1150, 78] on button "add" at bounding box center [1134, 76] width 51 height 51
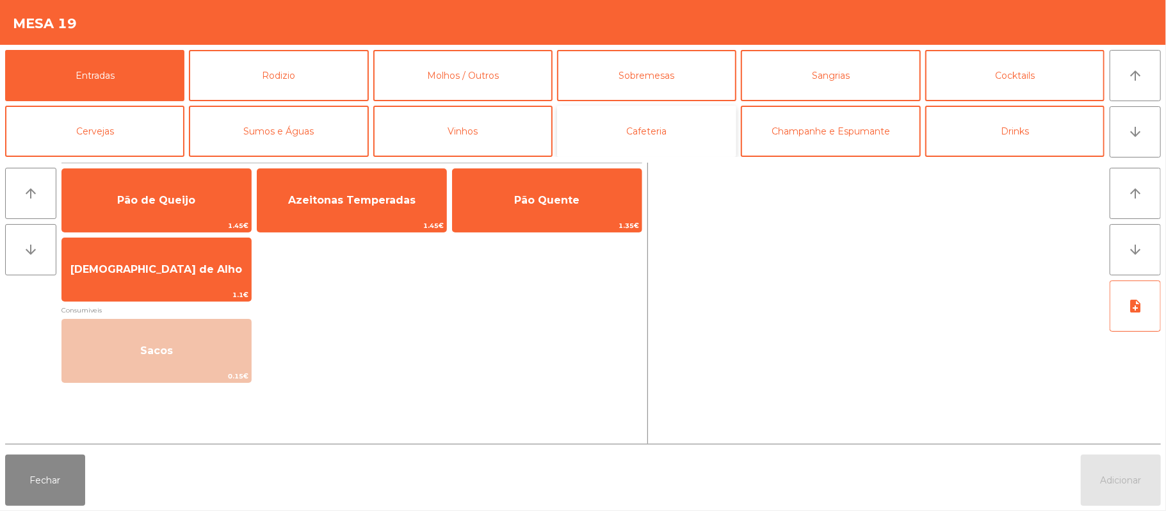
click at [674, 136] on button "Cafeteria" at bounding box center [646, 131] width 179 height 51
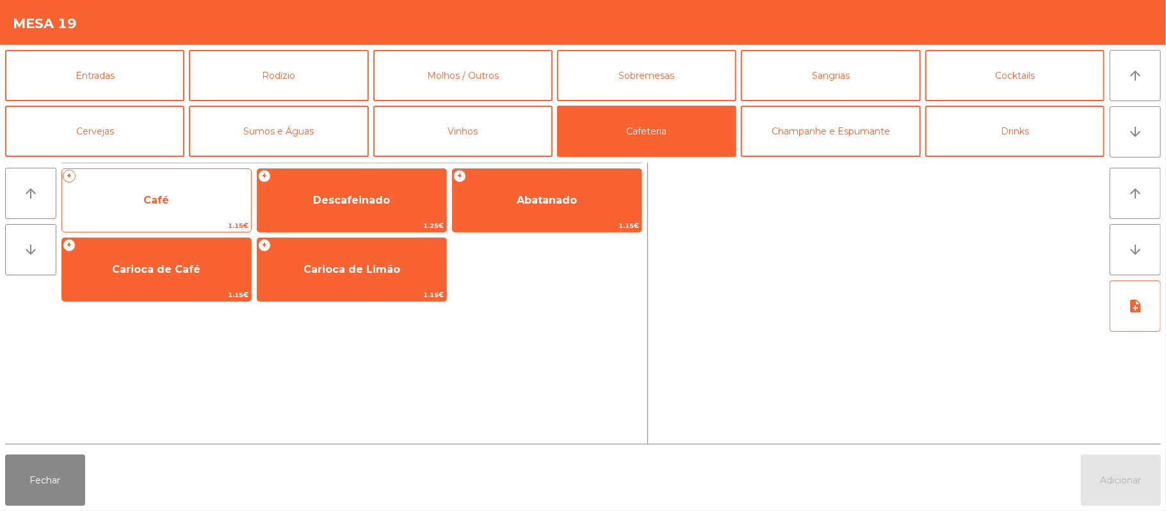
click at [155, 211] on span "Café" at bounding box center [156, 200] width 189 height 35
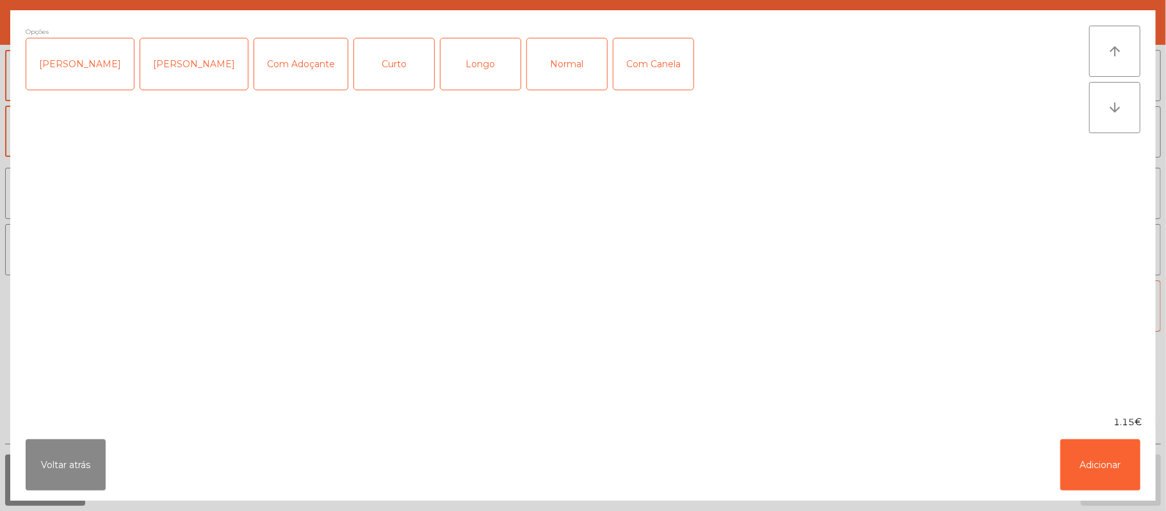
click at [376, 67] on div "Curto" at bounding box center [394, 63] width 80 height 51
click at [75, 82] on div "[PERSON_NAME]" at bounding box center [80, 63] width 108 height 51
click at [1089, 469] on button "Adicionar" at bounding box center [1100, 464] width 80 height 51
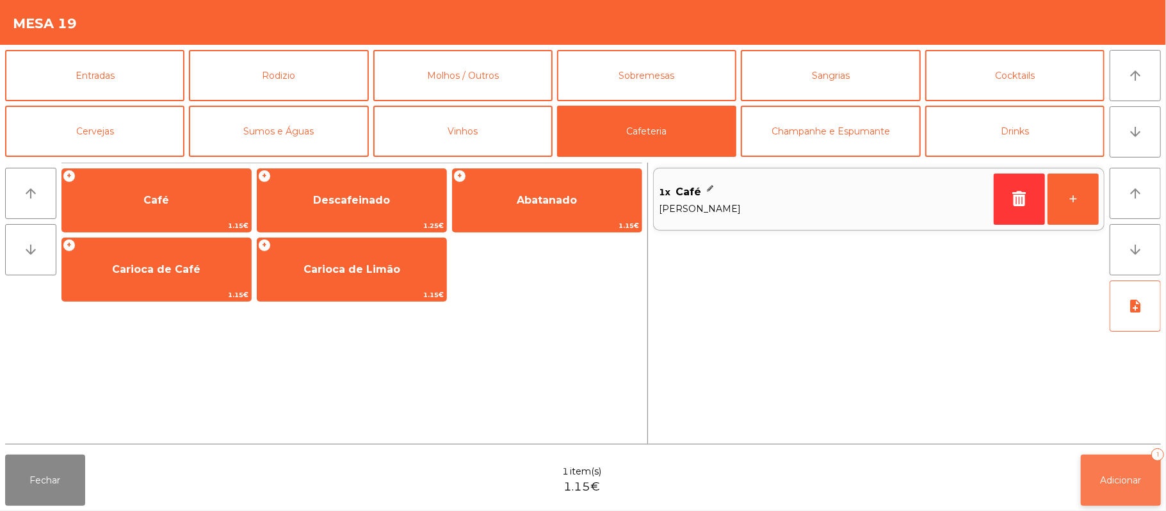
click at [1115, 481] on span "Adicionar" at bounding box center [1120, 480] width 41 height 12
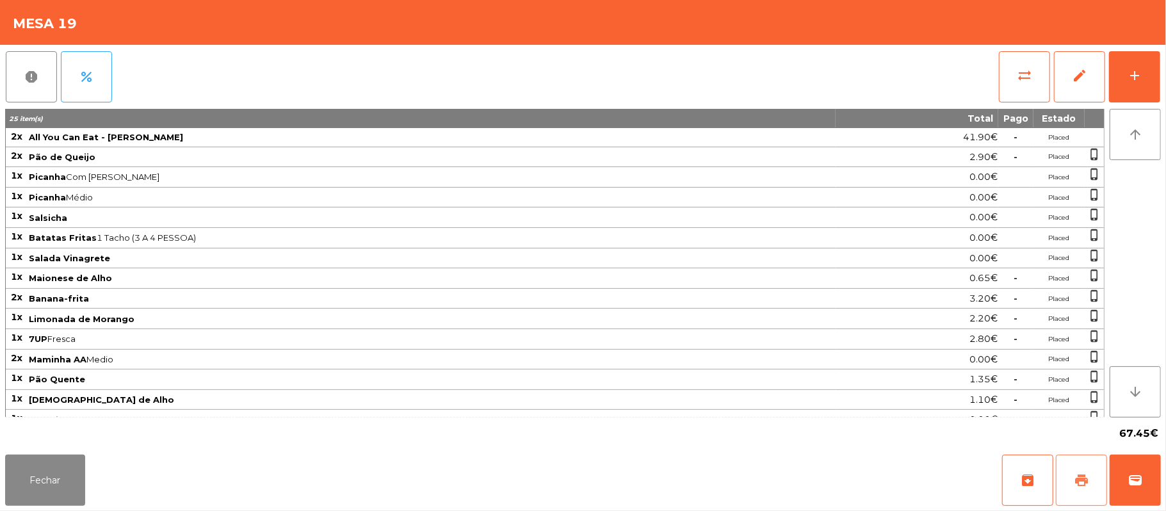
click at [1079, 469] on button "print" at bounding box center [1081, 480] width 51 height 51
click at [52, 472] on button "Fechar" at bounding box center [45, 480] width 80 height 51
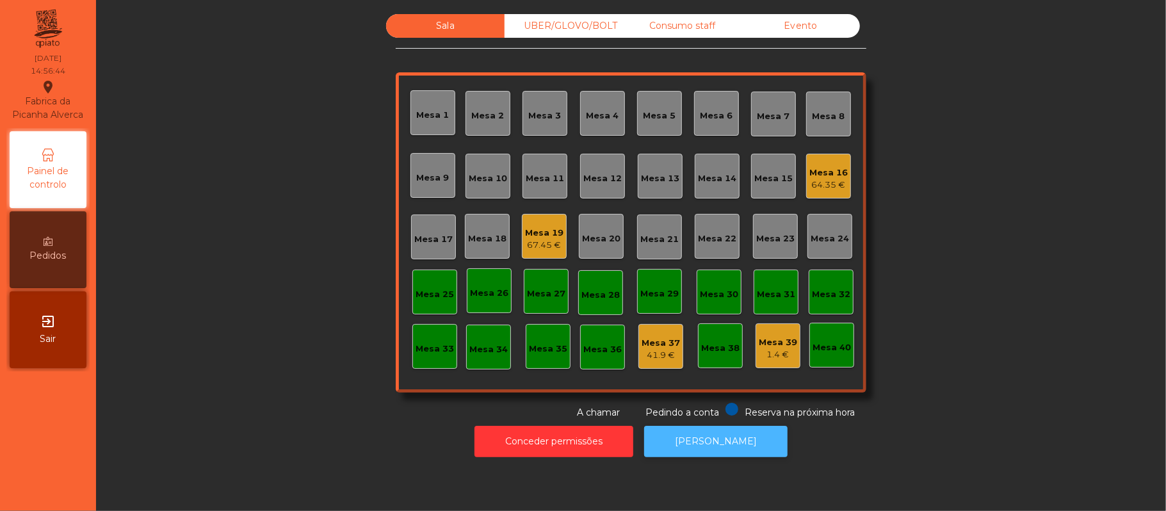
click at [720, 435] on button "[PERSON_NAME]" at bounding box center [715, 441] width 143 height 31
click at [549, 239] on div "67.45 €" at bounding box center [544, 245] width 38 height 13
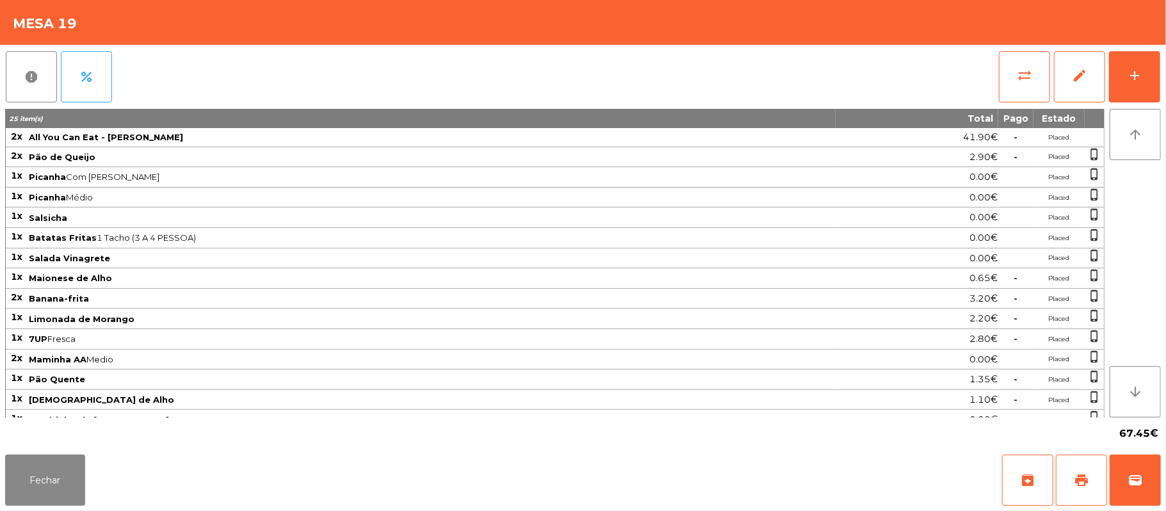
click at [1163, 497] on div "Fechar archive print wallet" at bounding box center [583, 479] width 1166 height 61
click at [1136, 488] on button "wallet" at bounding box center [1134, 480] width 51 height 51
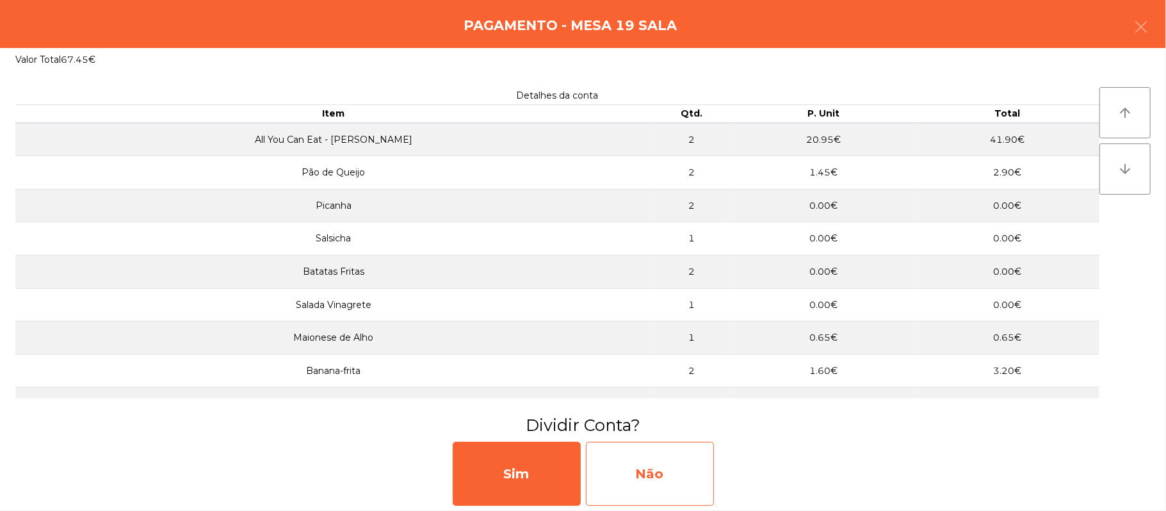
click at [666, 479] on div "Não" at bounding box center [650, 474] width 128 height 64
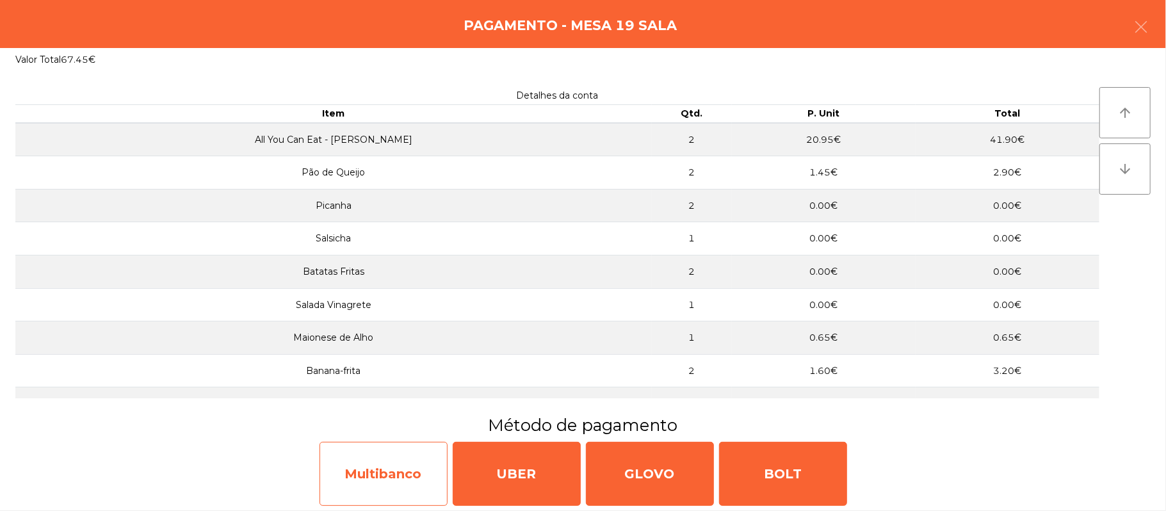
click at [375, 487] on div "Multibanco" at bounding box center [383, 474] width 128 height 64
select select "**"
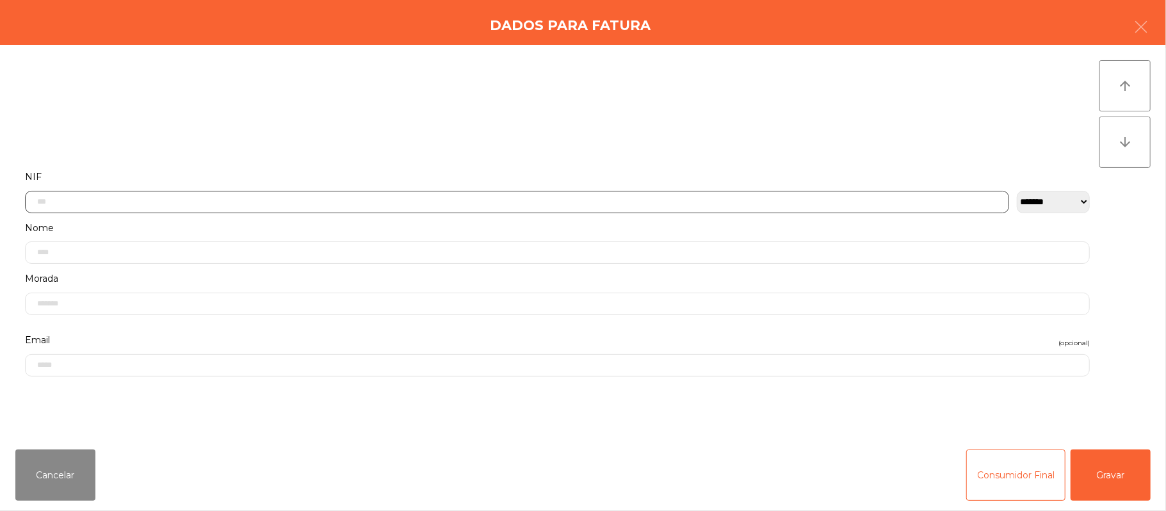
click at [716, 202] on input "text" at bounding box center [517, 202] width 984 height 22
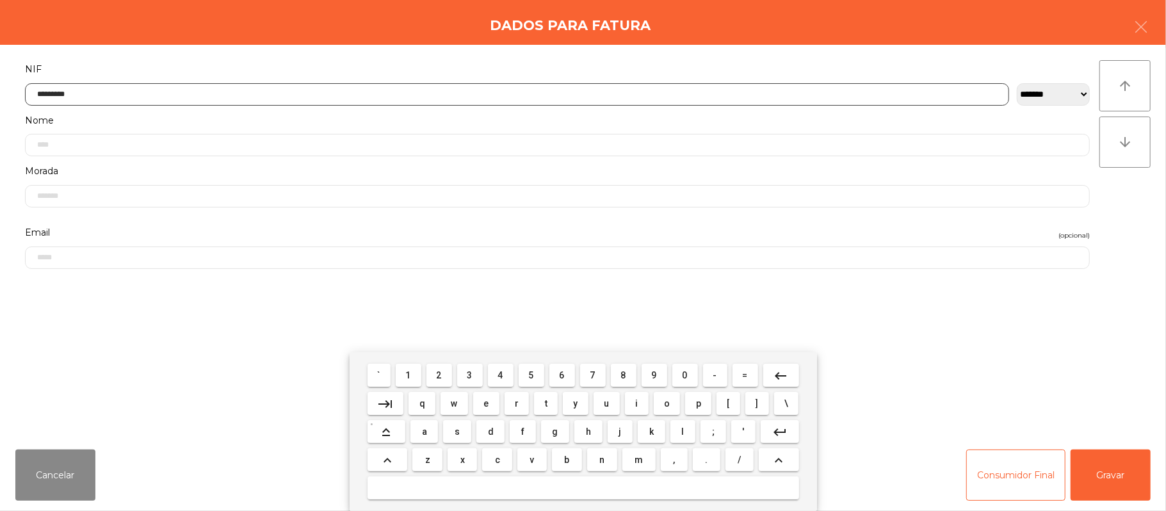
type input "*********"
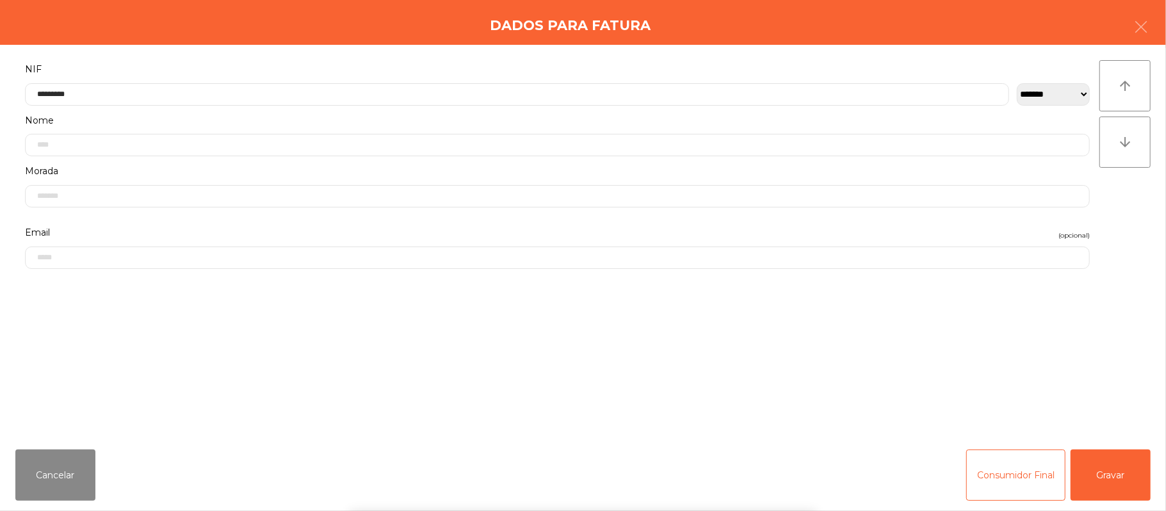
click at [1108, 492] on div "` 1 2 3 4 5 6 7 8 9 0 - = keyboard_backspace keyboard_tab q w e r t y u i o p […" at bounding box center [583, 431] width 1166 height 159
click at [1118, 480] on div "` 1 2 3 4 5 6 7 8 9 0 - = keyboard_backspace keyboard_tab q w e r t y u i o p […" at bounding box center [583, 431] width 1166 height 159
click at [1109, 472] on button "Gravar" at bounding box center [1110, 474] width 80 height 51
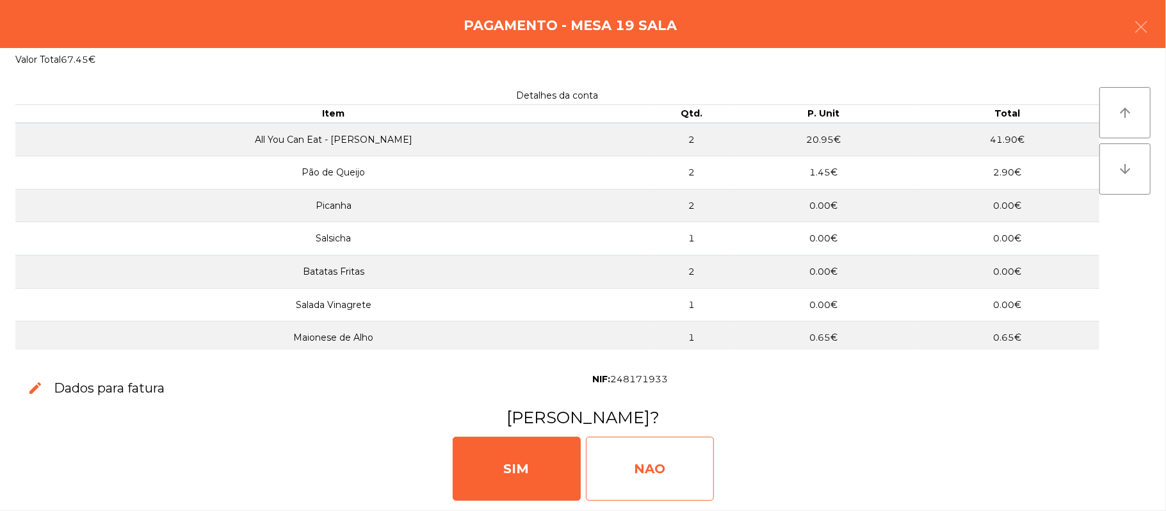
click at [661, 477] on div "NAO" at bounding box center [650, 469] width 128 height 64
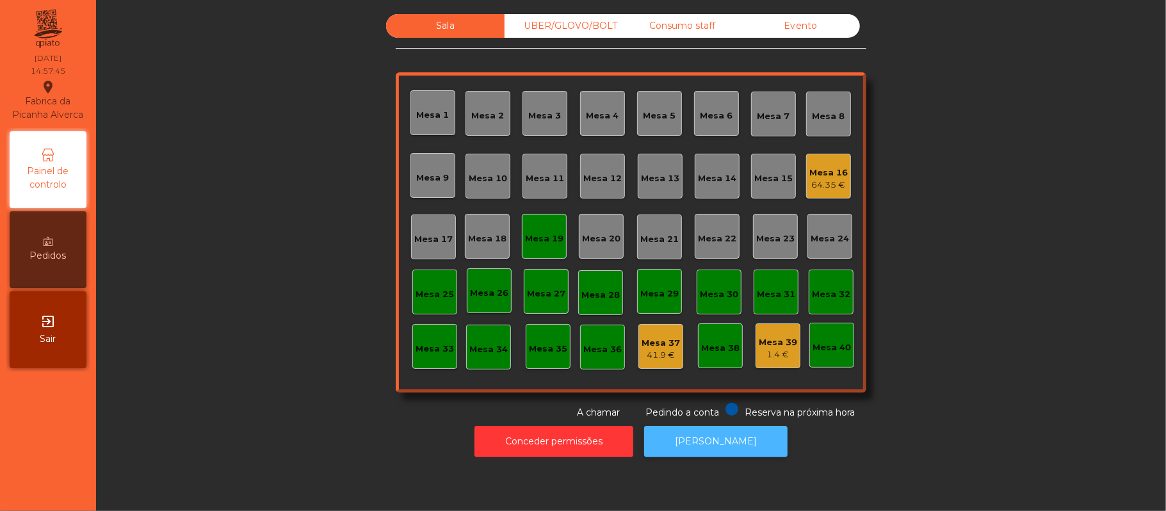
click at [707, 442] on button "[PERSON_NAME]" at bounding box center [715, 441] width 143 height 31
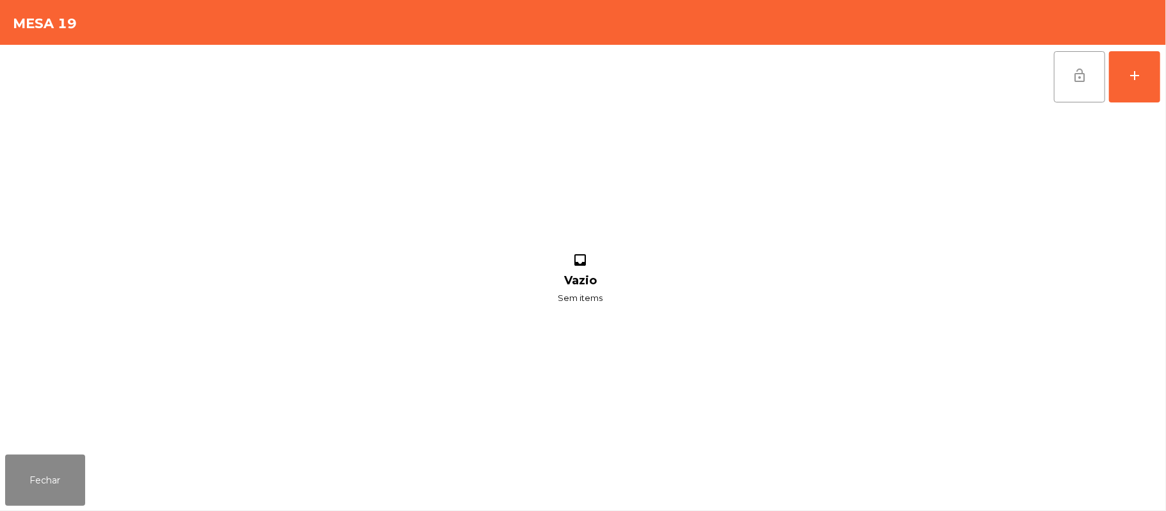
click at [1099, 88] on button "lock_open" at bounding box center [1079, 76] width 51 height 51
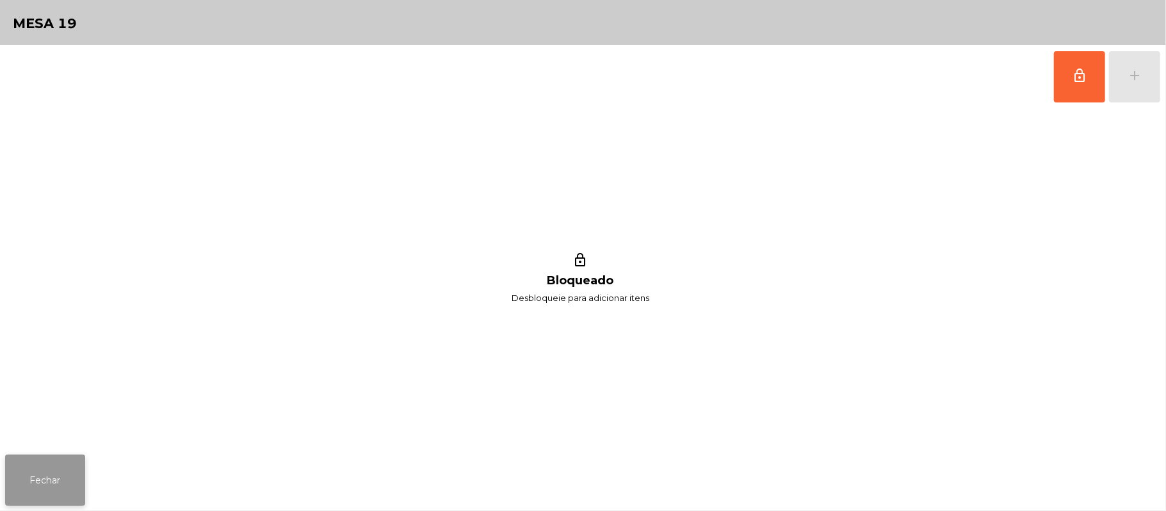
click at [5, 483] on button "Fechar" at bounding box center [45, 480] width 80 height 51
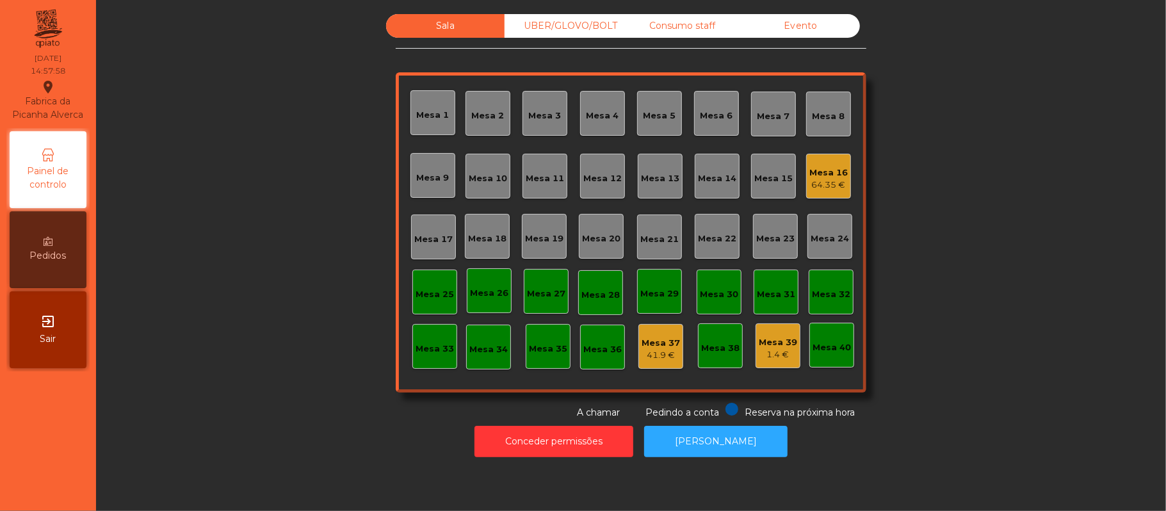
click at [823, 181] on div "64.35 €" at bounding box center [828, 185] width 38 height 13
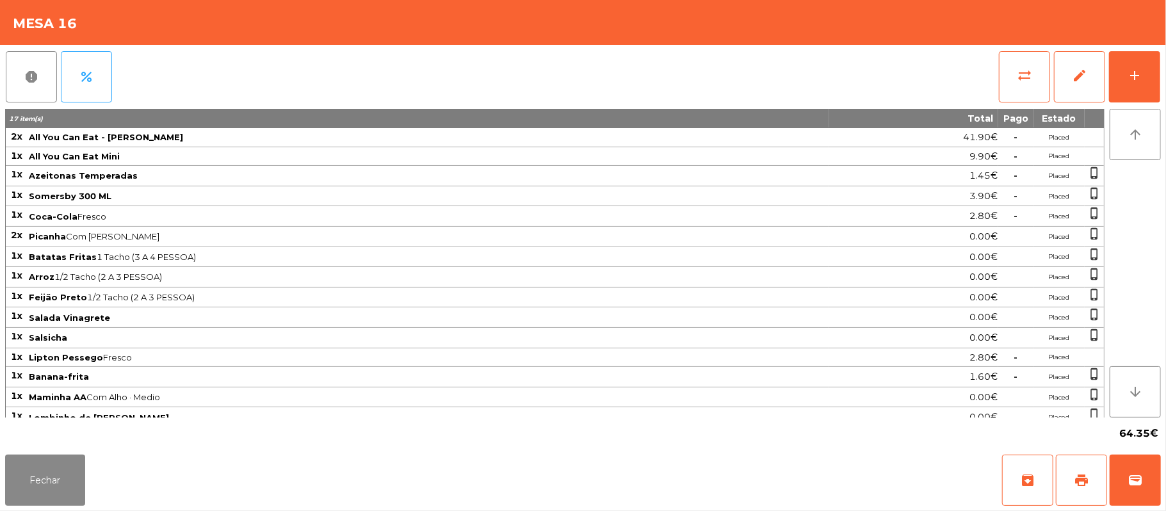
scroll to position [18, 0]
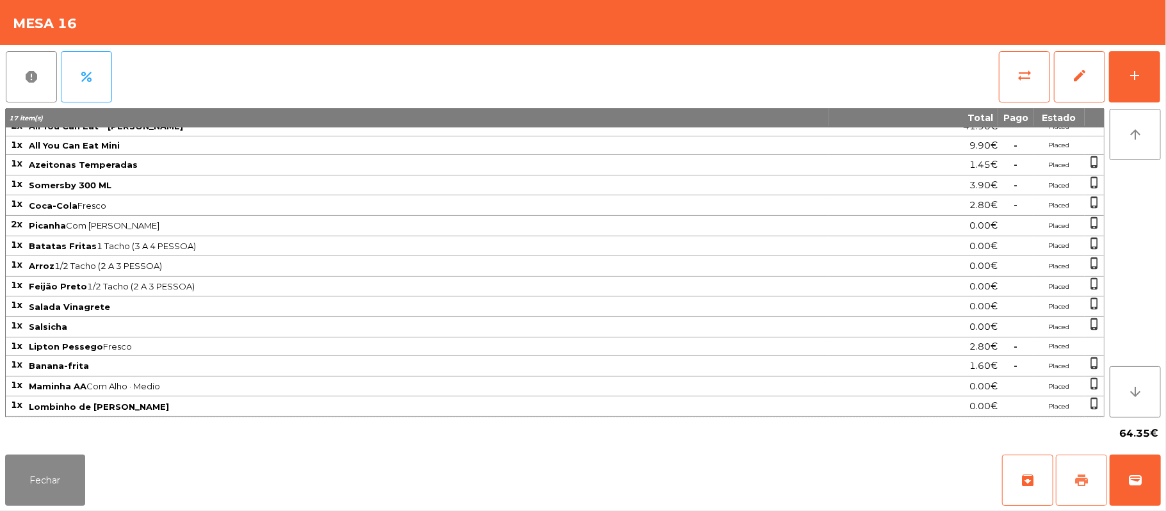
click at [1079, 485] on span "print" at bounding box center [1081, 479] width 15 height 15
click at [54, 472] on button "Fechar" at bounding box center [45, 480] width 80 height 51
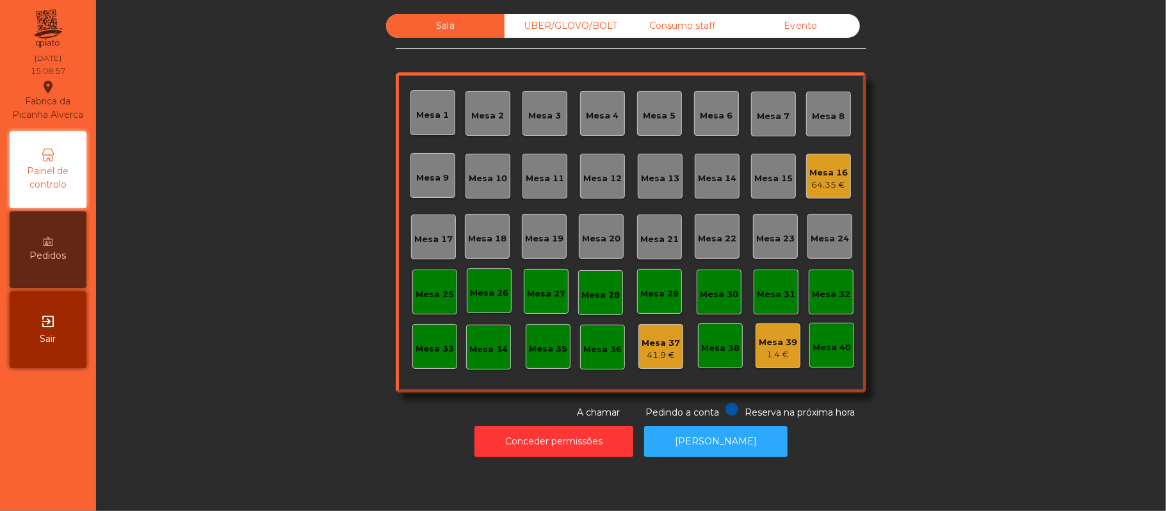
click at [820, 172] on div "Mesa 16" at bounding box center [828, 172] width 38 height 13
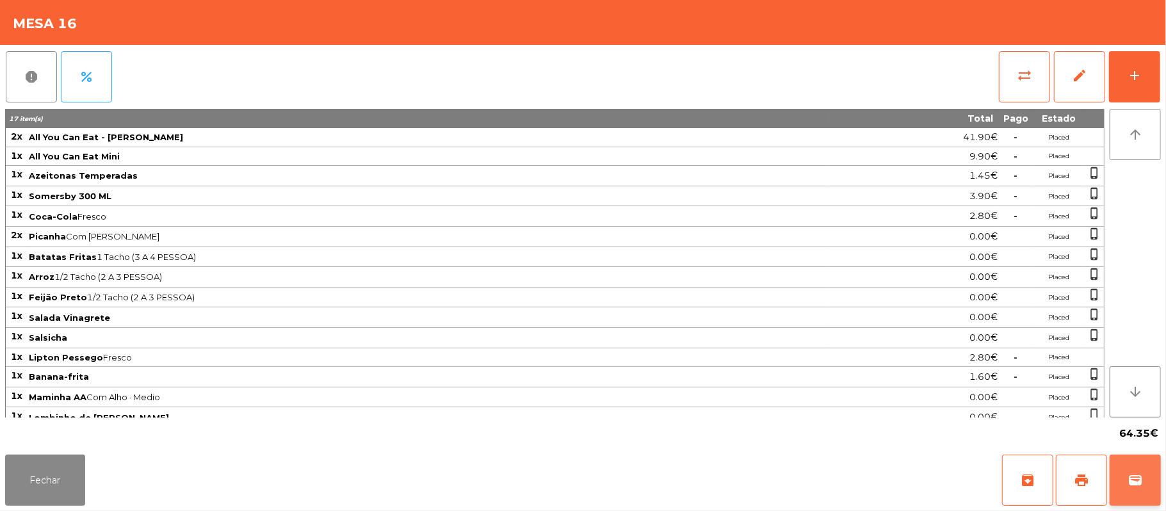
click at [1124, 479] on button "wallet" at bounding box center [1134, 480] width 51 height 51
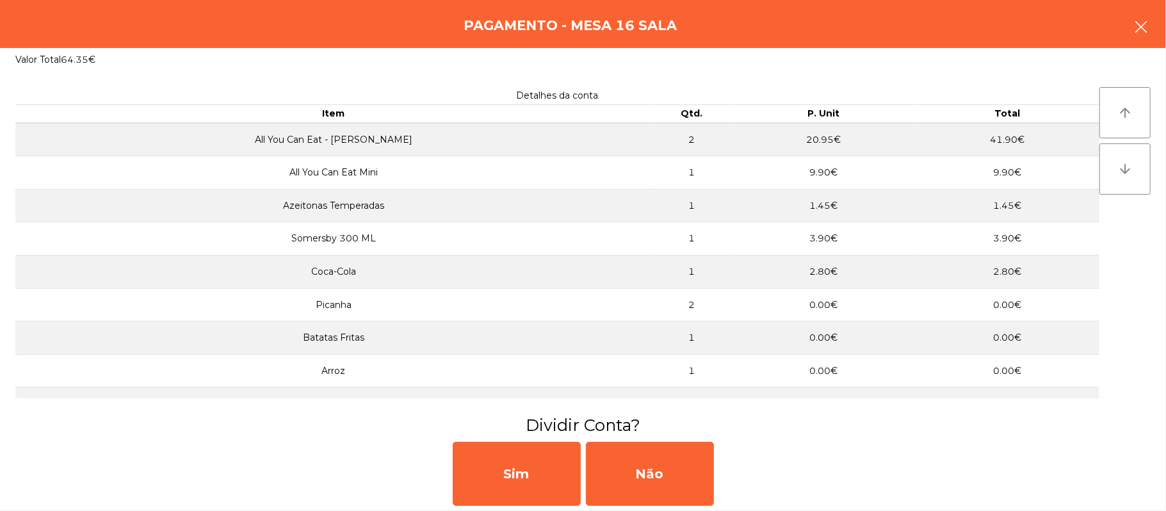
click at [1127, 24] on button "button" at bounding box center [1141, 28] width 36 height 38
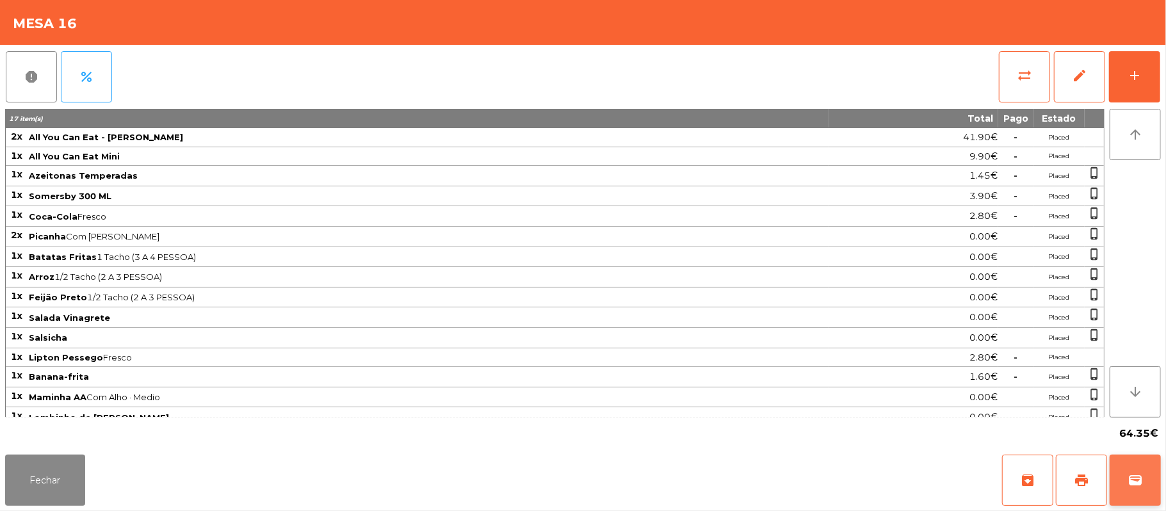
click at [1145, 469] on button "wallet" at bounding box center [1134, 480] width 51 height 51
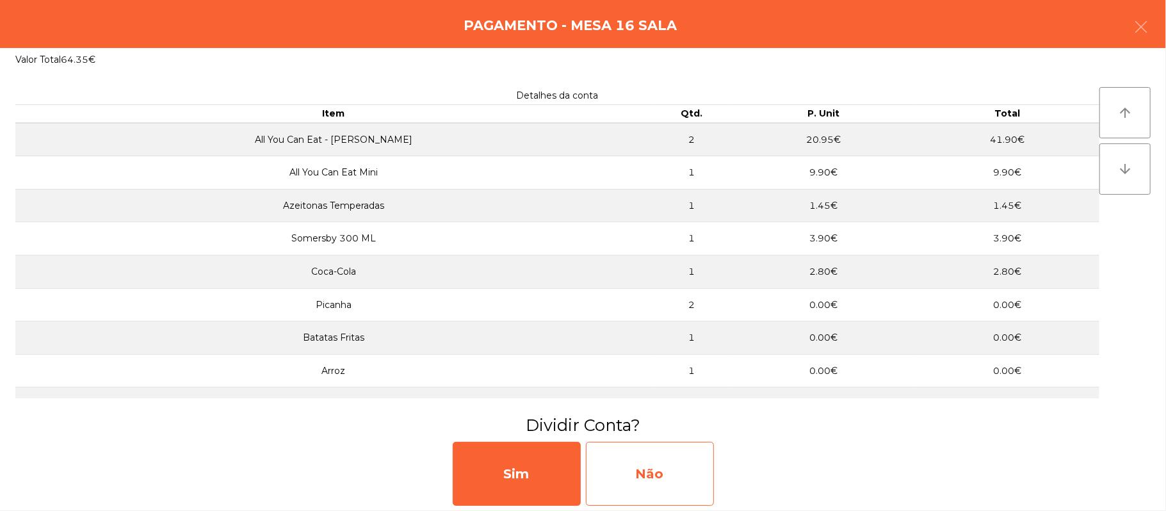
click at [697, 469] on div "Não" at bounding box center [650, 474] width 128 height 64
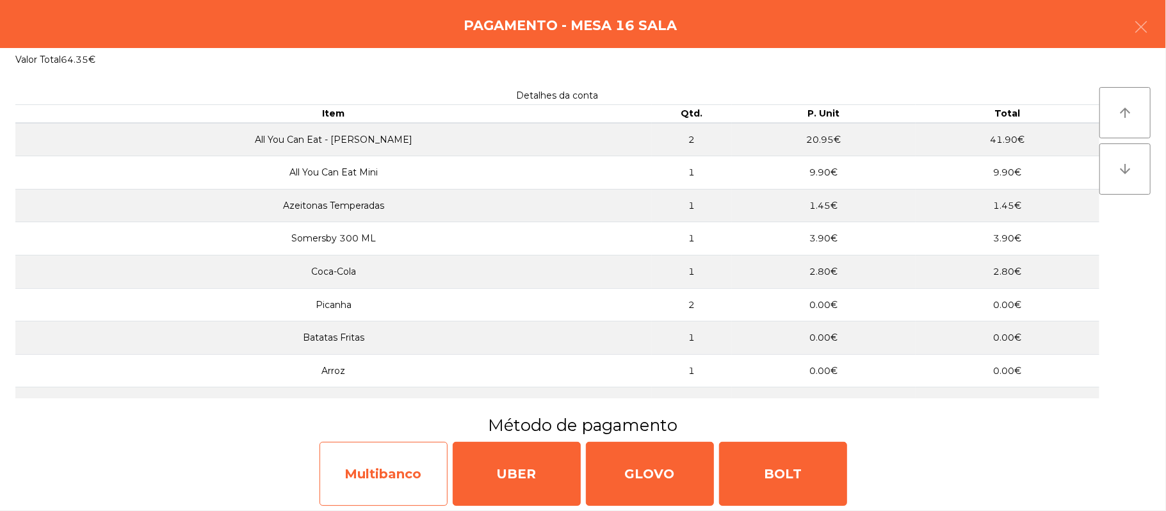
click at [373, 476] on div "Multibanco" at bounding box center [383, 474] width 128 height 64
select select "**"
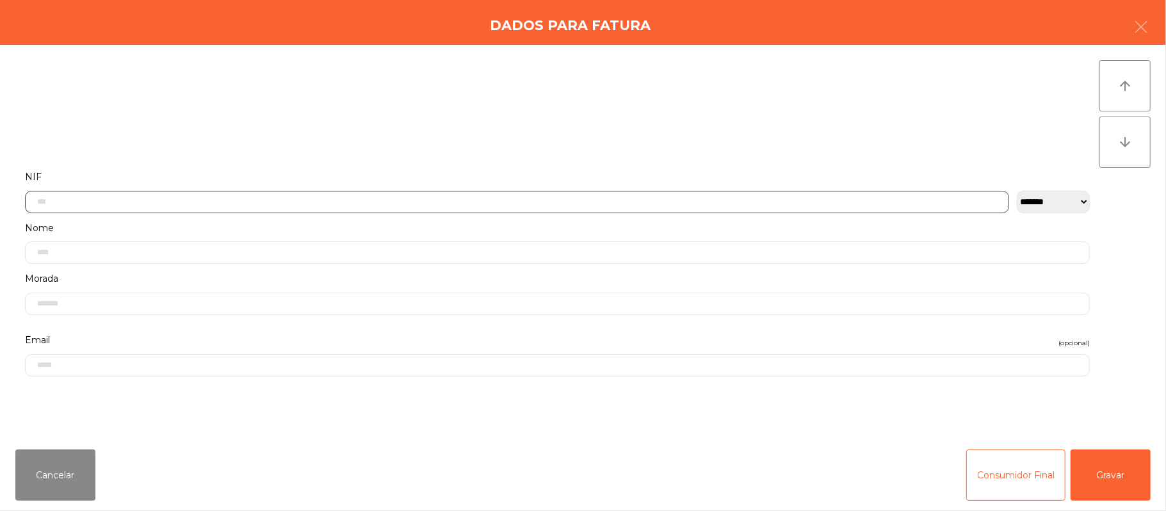
click at [495, 201] on input "text" at bounding box center [517, 202] width 984 height 22
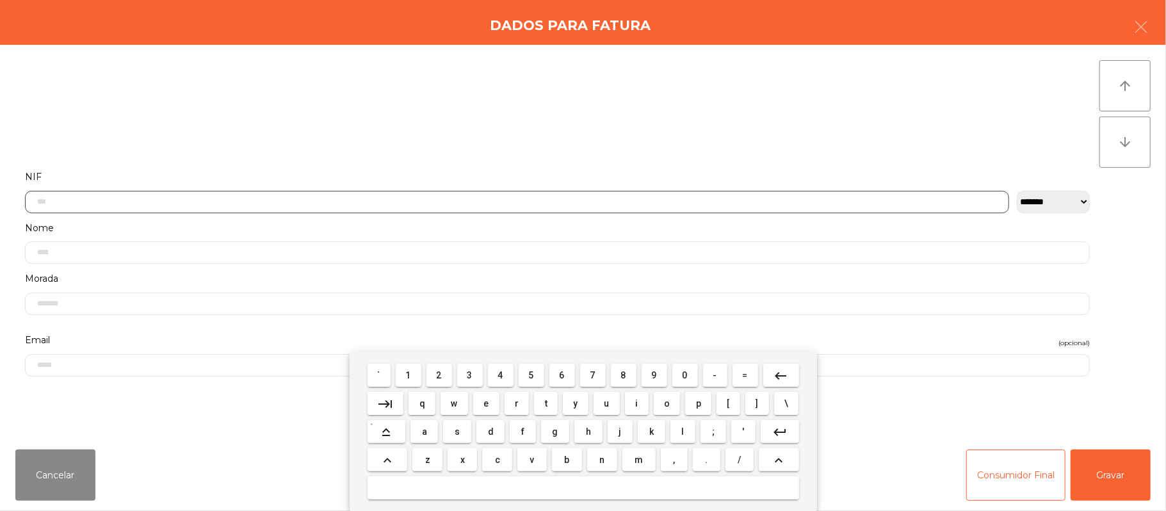
scroll to position [108, 0]
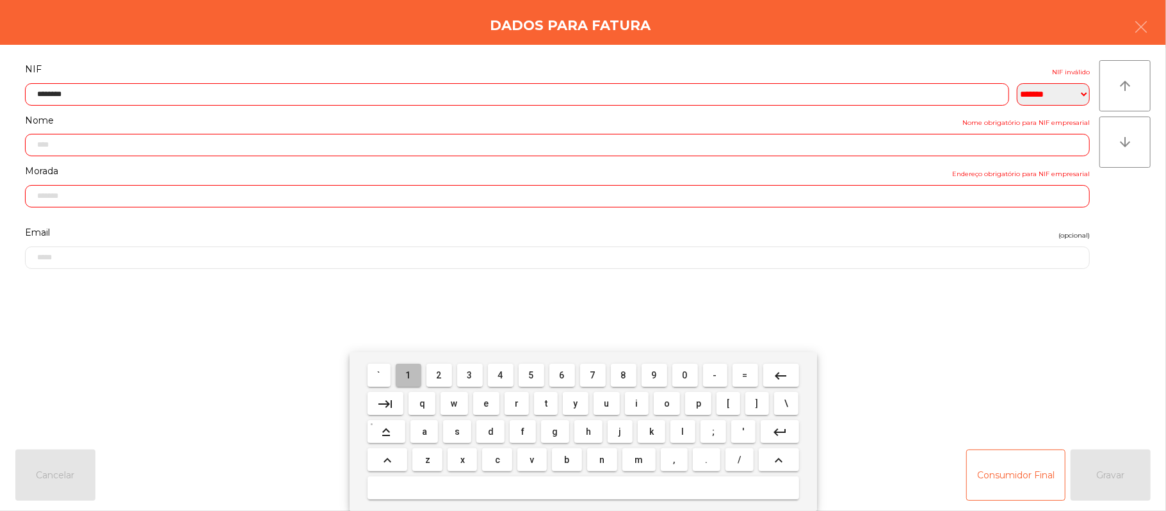
type input "*********"
type input "**********"
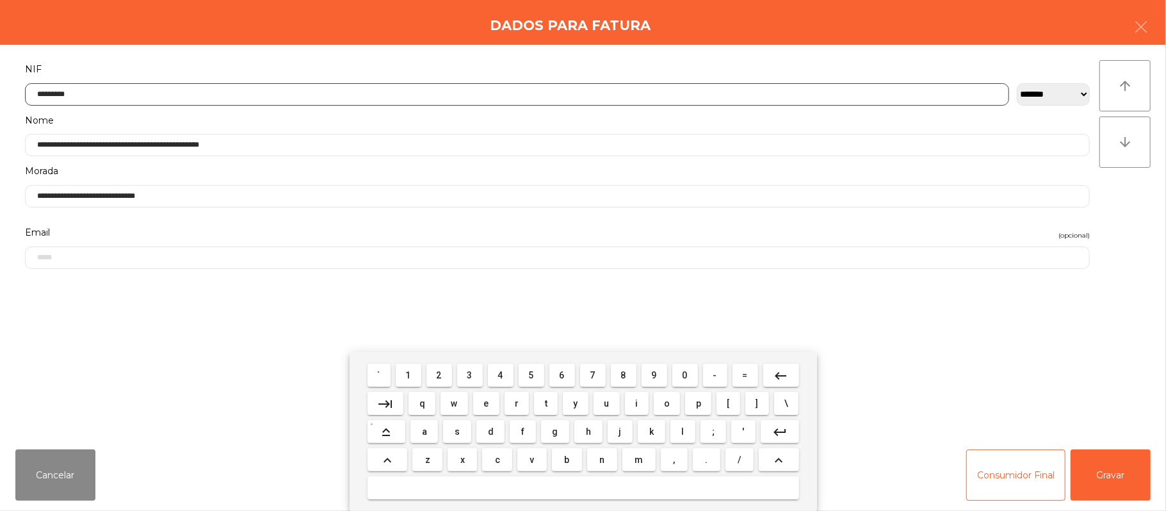
type input "*********"
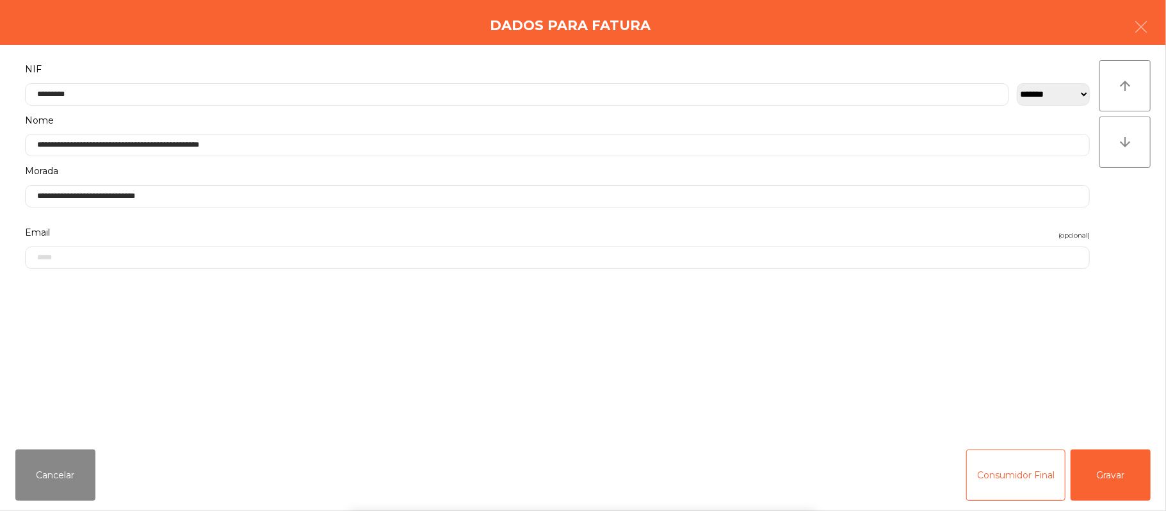
click at [1120, 474] on div "` 1 2 3 4 5 6 7 8 9 0 - = keyboard_backspace keyboard_tab q w e r t y u i o p […" at bounding box center [583, 431] width 1166 height 159
click at [1113, 476] on button "Gravar" at bounding box center [1110, 474] width 80 height 51
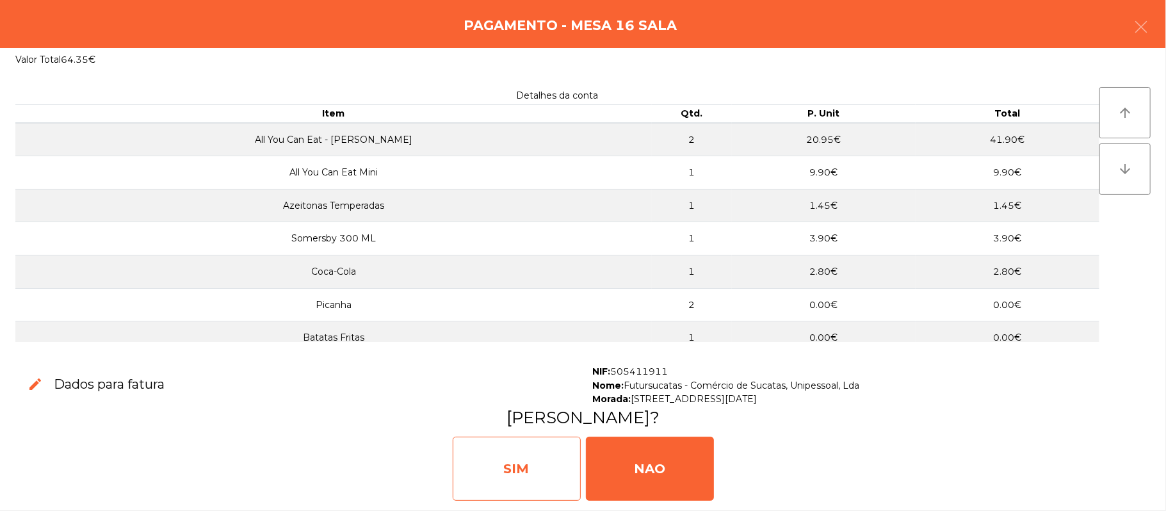
click at [526, 467] on div "SIM" at bounding box center [517, 469] width 128 height 64
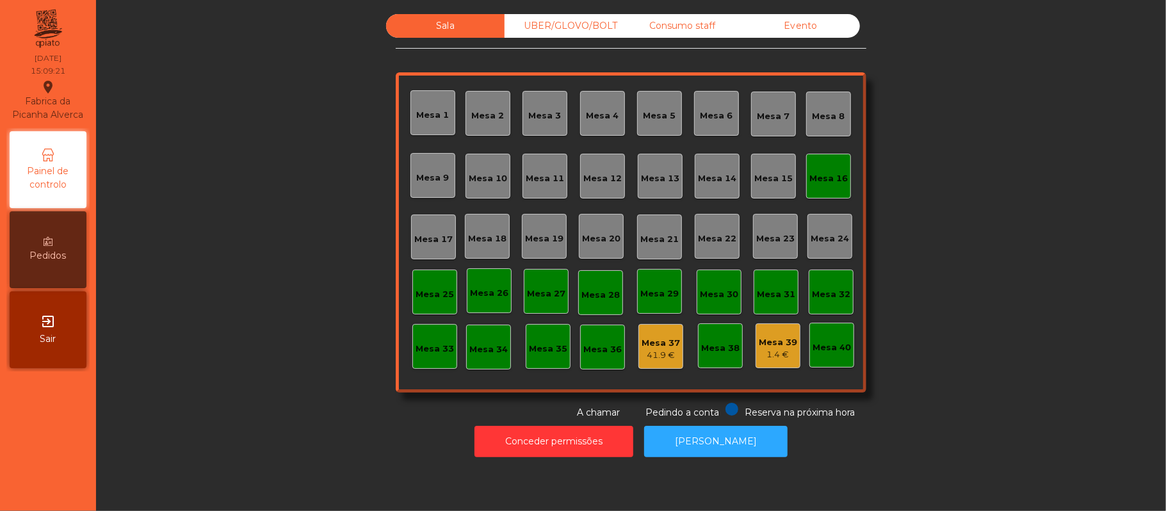
click at [831, 165] on div "Mesa 16" at bounding box center [828, 176] width 45 height 45
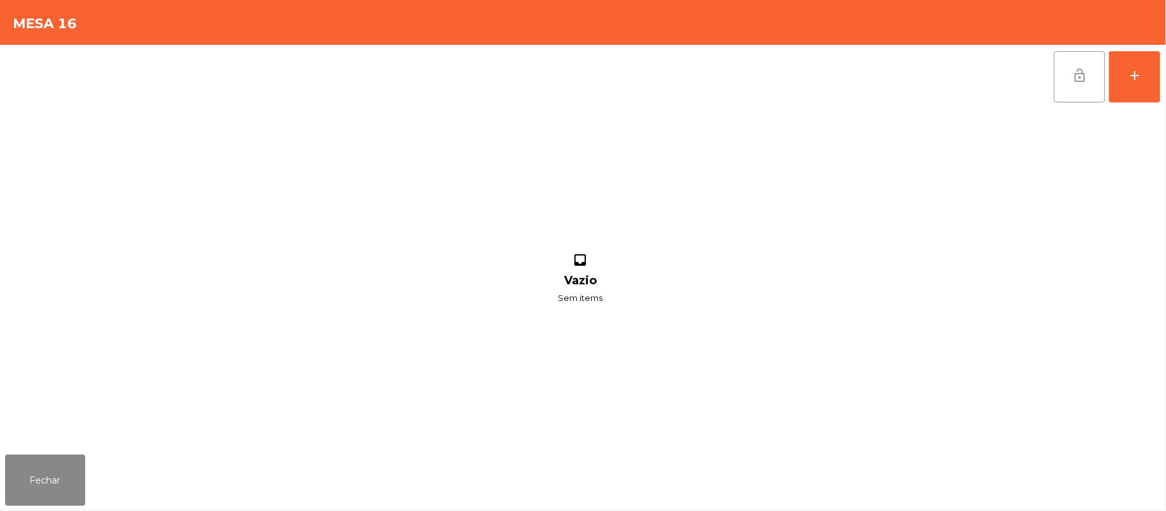
click at [1074, 70] on span "lock_open" at bounding box center [1079, 75] width 15 height 15
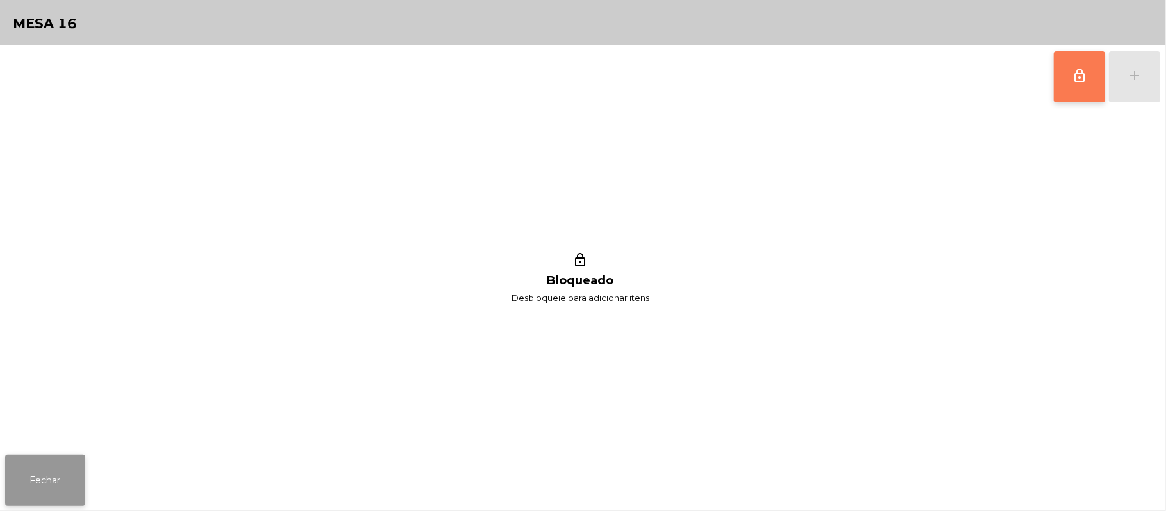
click at [31, 475] on button "Fechar" at bounding box center [45, 480] width 80 height 51
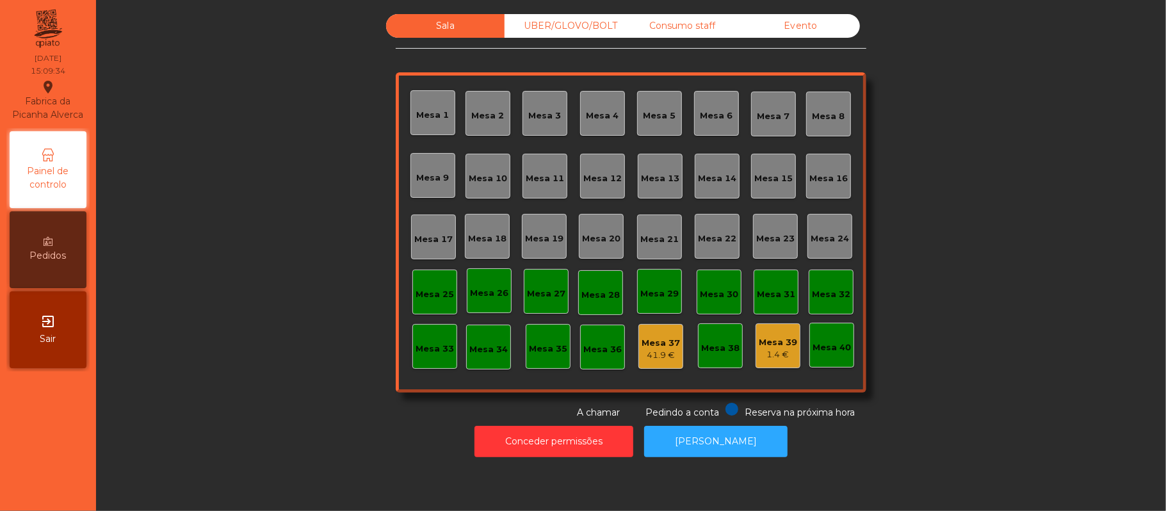
click at [784, 27] on div "Evento" at bounding box center [800, 26] width 118 height 24
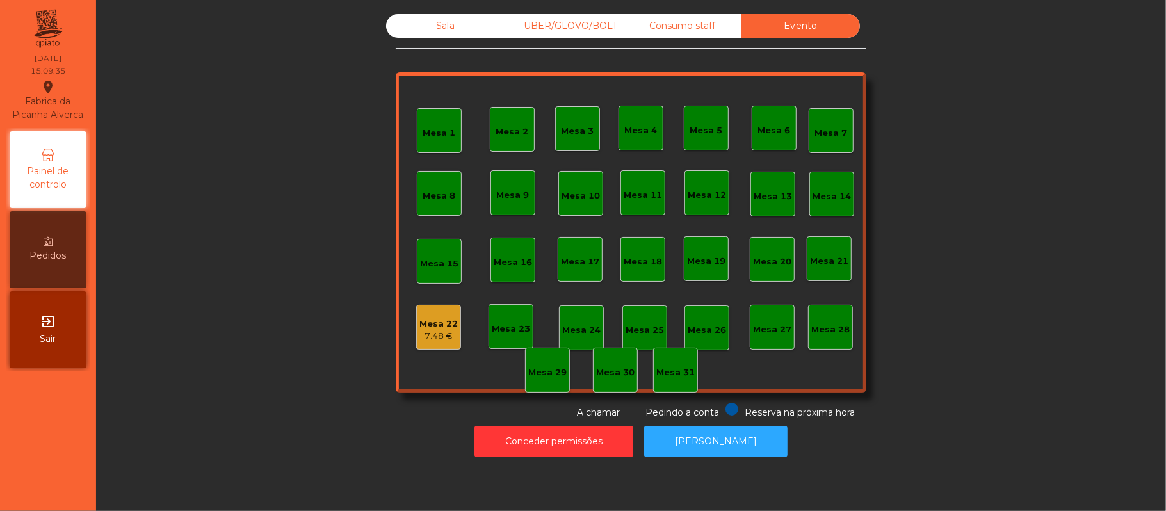
click at [443, 28] on div "Sala" at bounding box center [445, 26] width 118 height 24
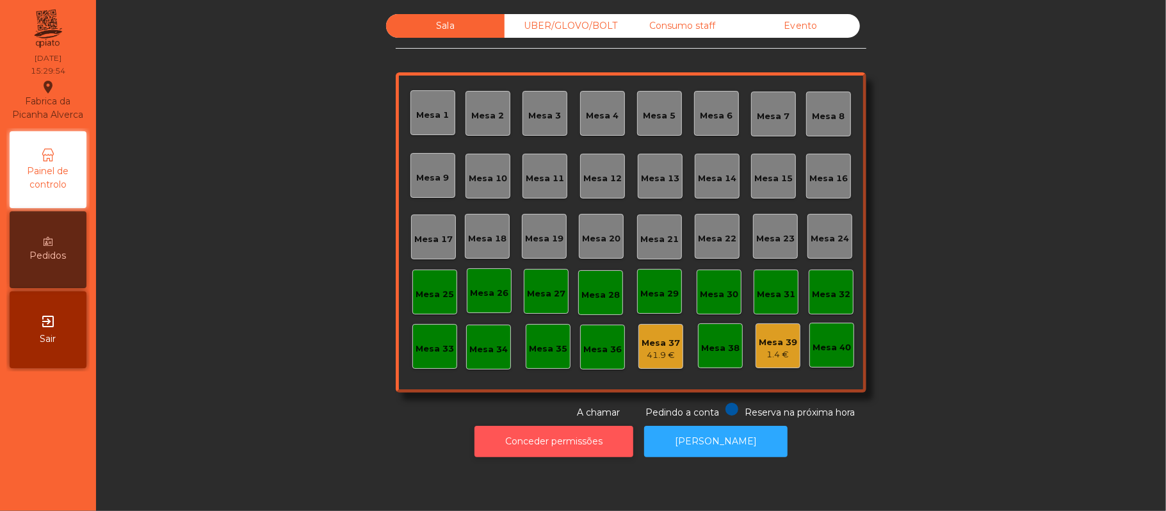
click at [575, 441] on button "Conceder permissões" at bounding box center [553, 441] width 159 height 31
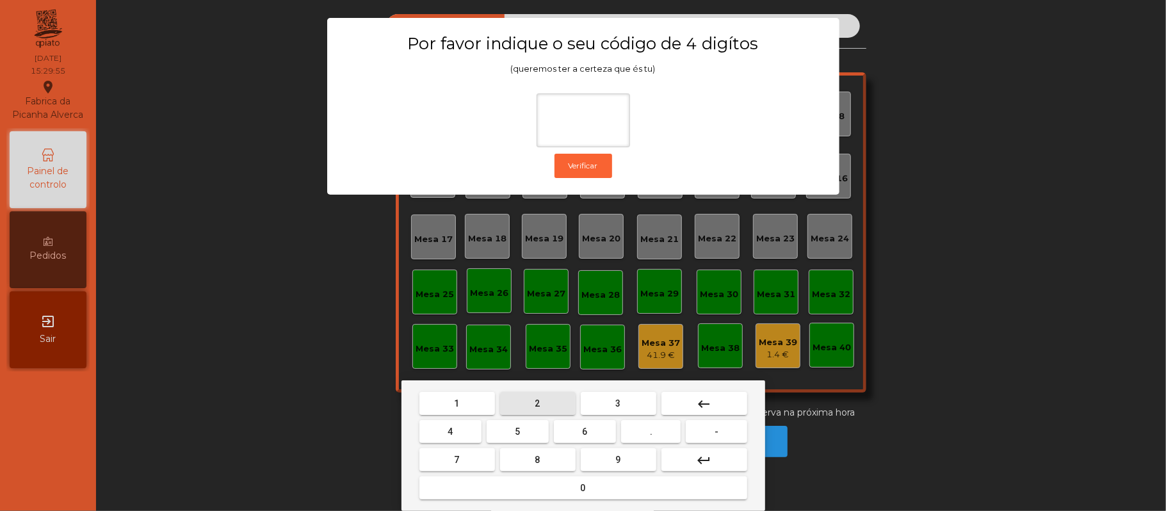
click at [536, 403] on span "2" at bounding box center [537, 403] width 5 height 10
click at [585, 431] on span "6" at bounding box center [585, 431] width 5 height 10
click at [466, 415] on button "1" at bounding box center [457, 403] width 76 height 23
click at [517, 431] on span "5" at bounding box center [517, 431] width 5 height 10
type input "****"
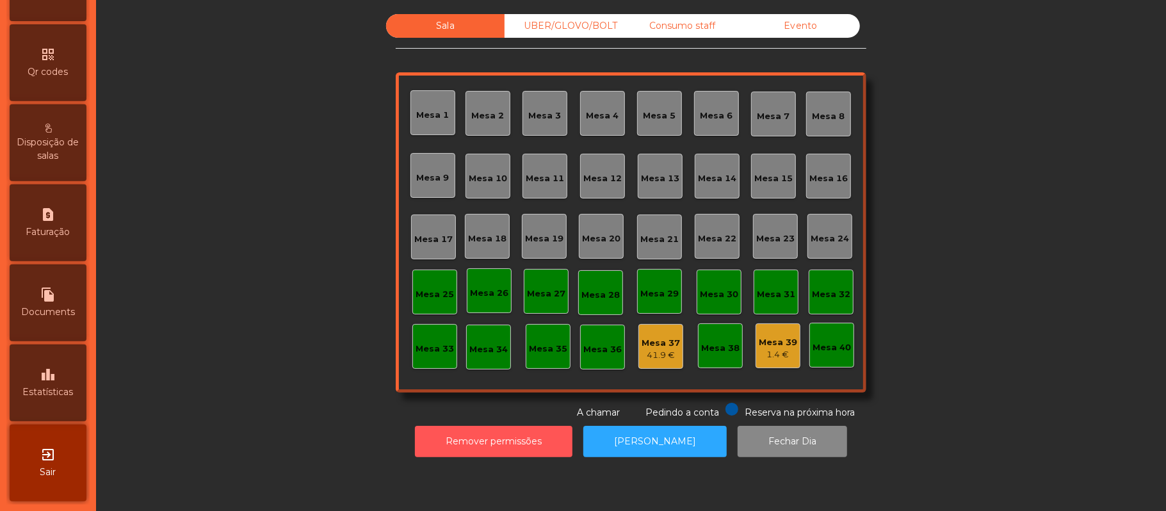
scroll to position [360, 0]
click at [54, 362] on div "leaderboard Estatísticas" at bounding box center [48, 382] width 77 height 77
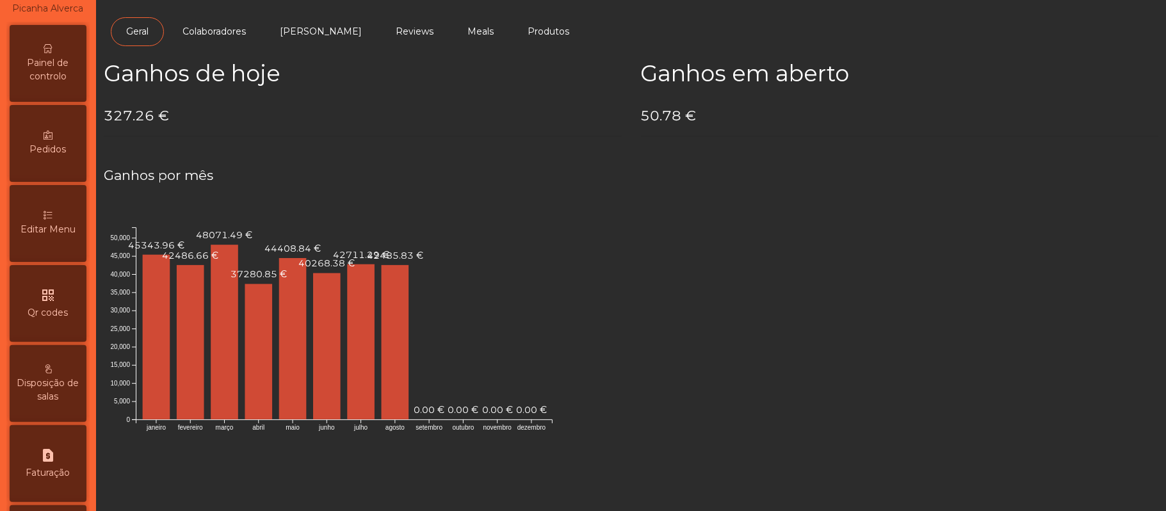
scroll to position [85, 0]
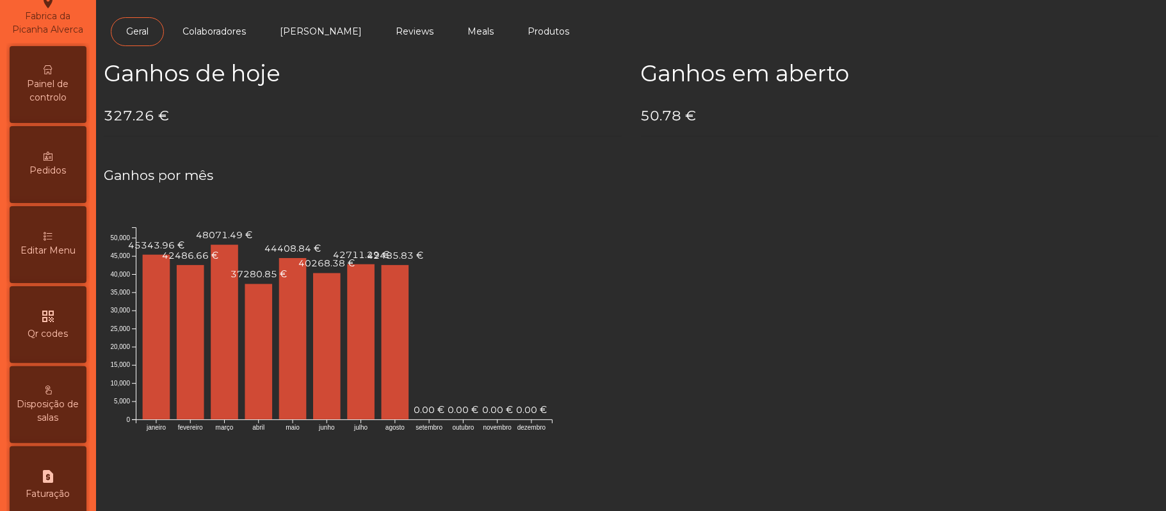
click at [58, 104] on span "Painel de controlo" at bounding box center [48, 90] width 70 height 27
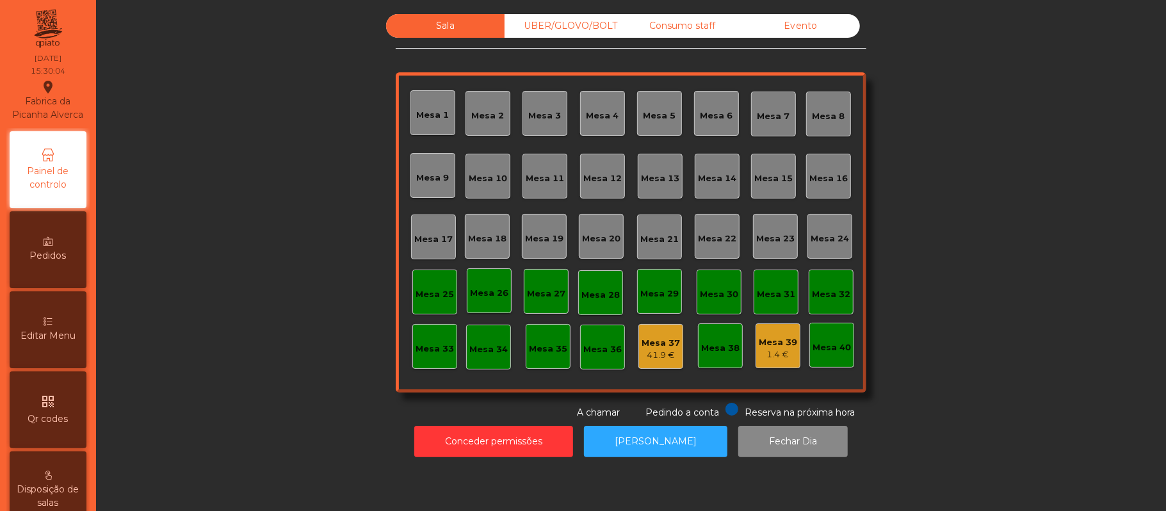
click at [813, 24] on div "Evento" at bounding box center [800, 26] width 118 height 24
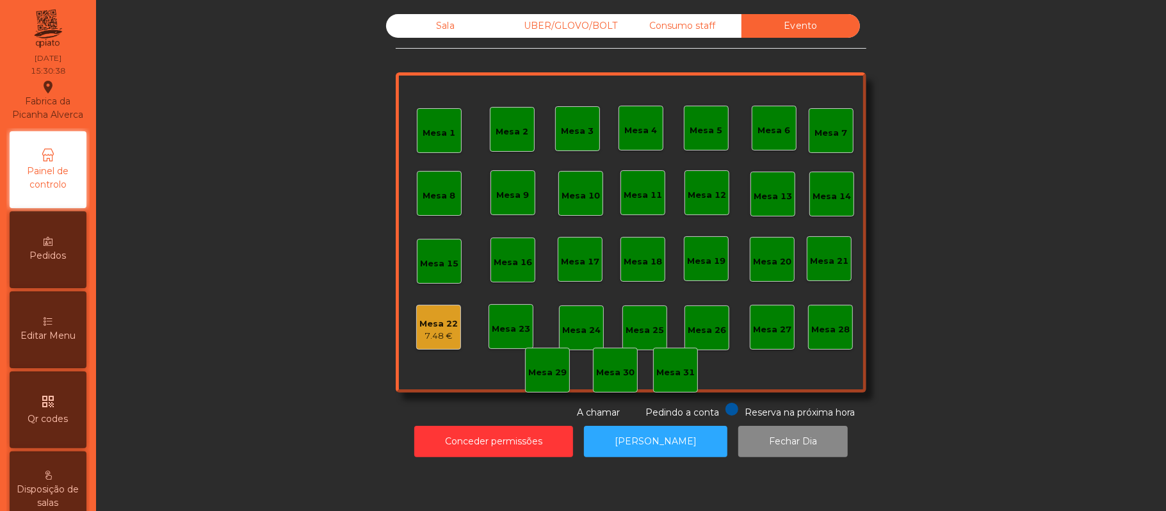
click at [438, 334] on div "7.48 €" at bounding box center [438, 336] width 38 height 13
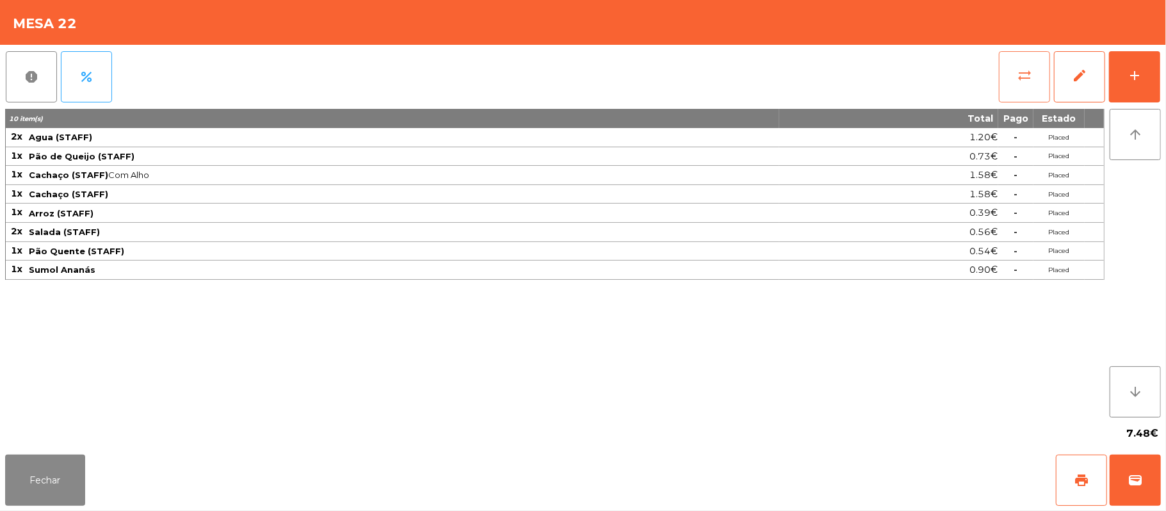
click at [1006, 83] on button "sync_alt" at bounding box center [1024, 76] width 51 height 51
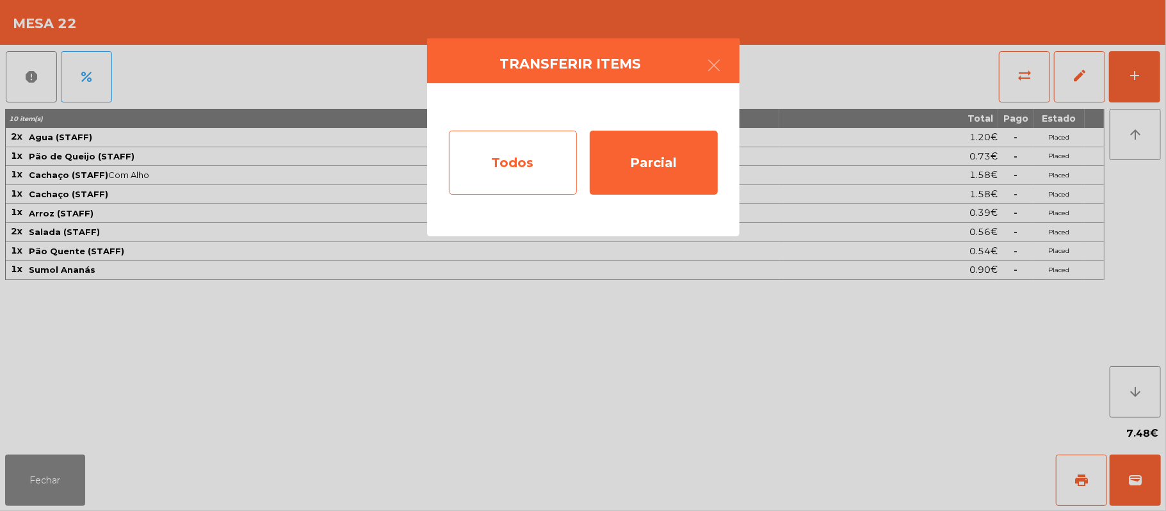
click at [496, 156] on div "Todos" at bounding box center [513, 163] width 128 height 64
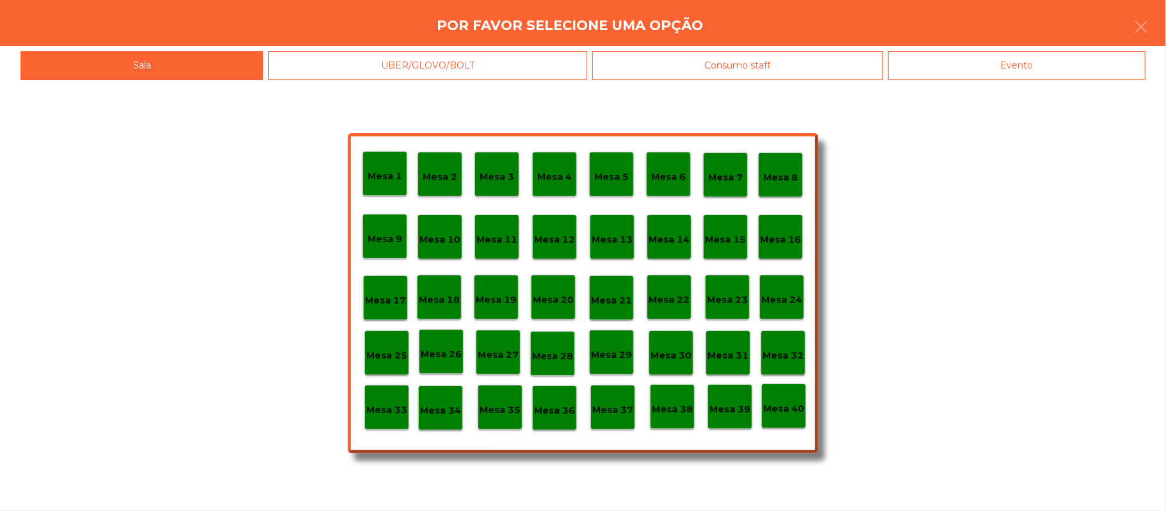
click at [703, 64] on div "Consumo staff" at bounding box center [737, 65] width 291 height 29
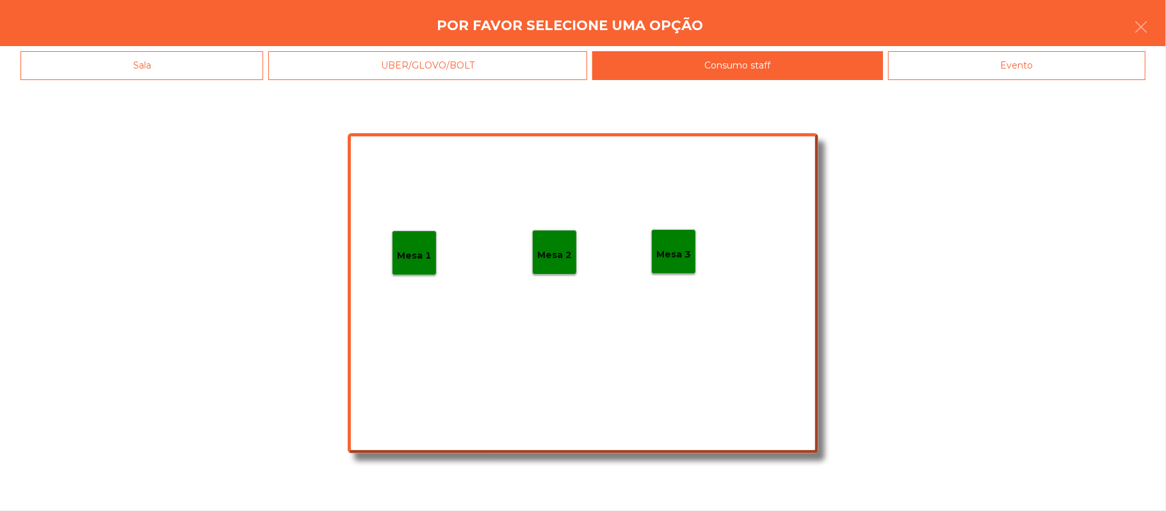
click at [674, 252] on p "Mesa 3" at bounding box center [673, 254] width 35 height 15
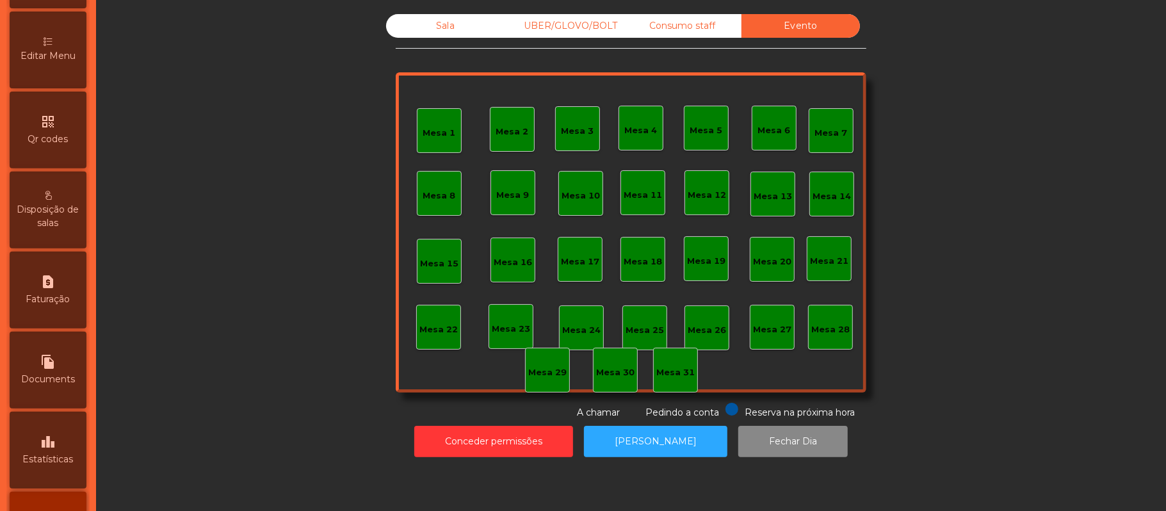
scroll to position [280, 0]
click at [49, 303] on div "request_page Faturação" at bounding box center [48, 289] width 77 height 77
select select "*"
select select "****"
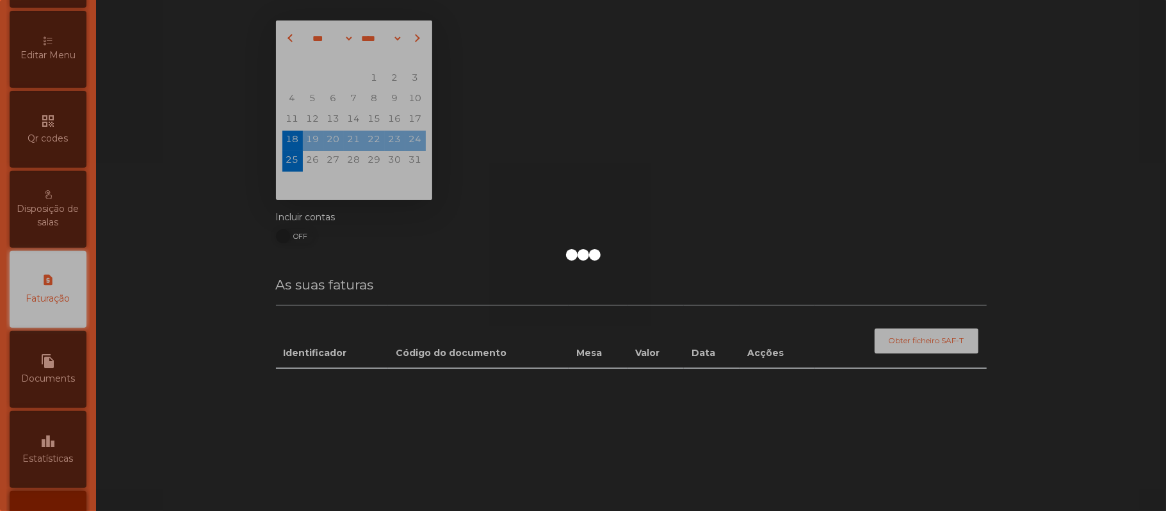
scroll to position [328, 0]
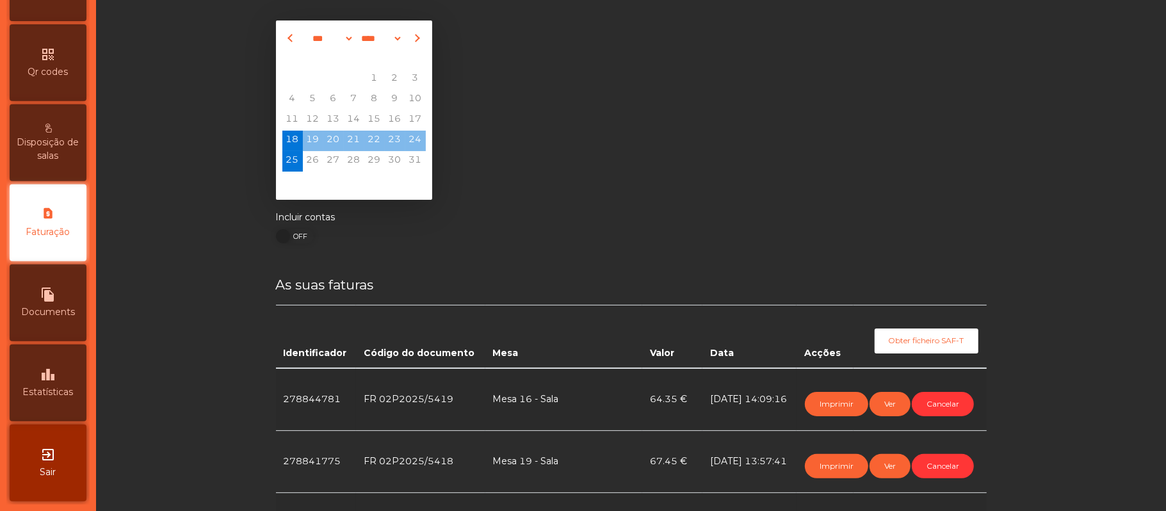
click at [52, 374] on icon "leaderboard" at bounding box center [47, 374] width 15 height 15
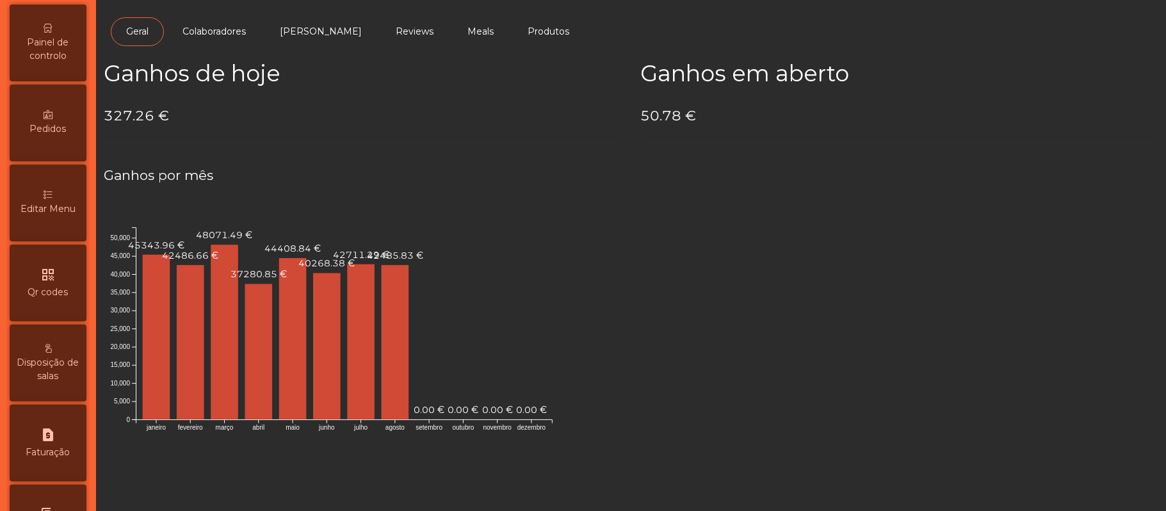
scroll to position [81, 0]
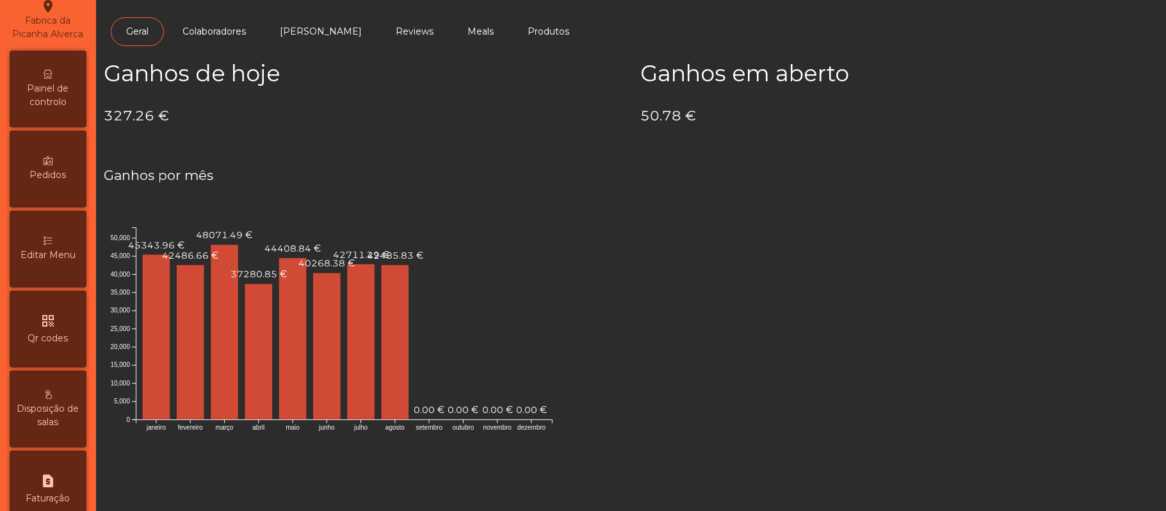
click at [52, 79] on icon at bounding box center [48, 74] width 9 height 9
